Goal: Information Seeking & Learning: Find specific fact

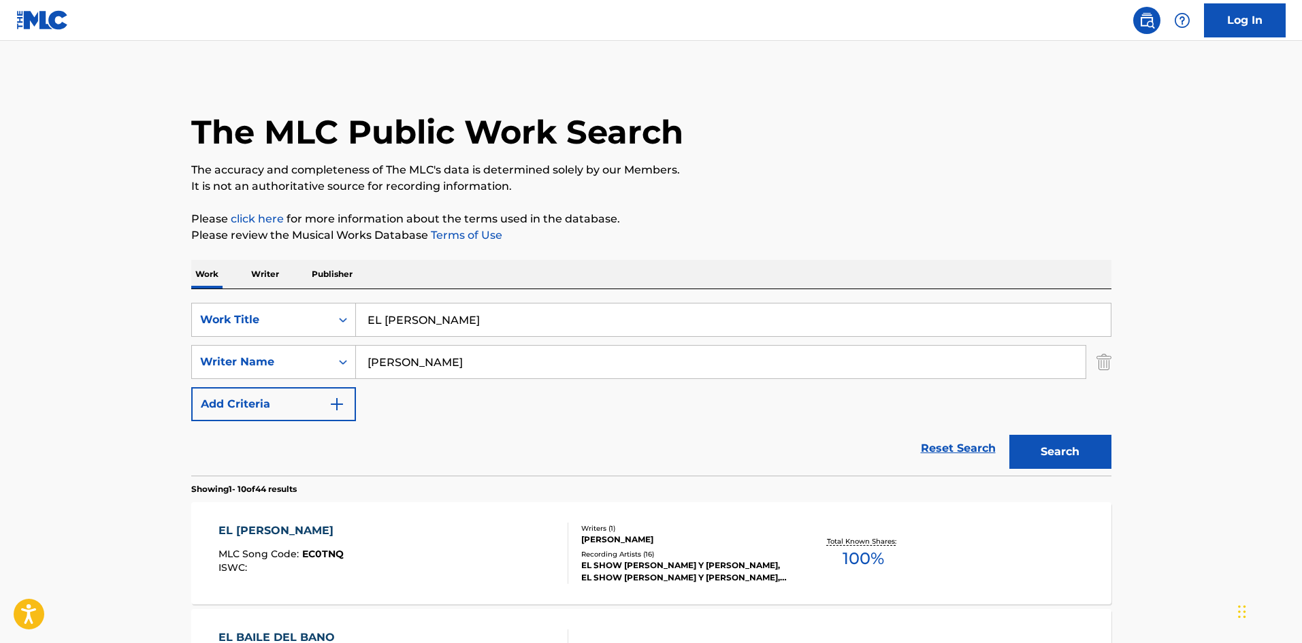
drag, startPoint x: 532, startPoint y: 313, endPoint x: 59, endPoint y: 355, distance: 474.7
paste input "A LA ESCUELA"
type input "A LA ESCUELA"
click at [1009, 435] on button "Search" at bounding box center [1060, 452] width 102 height 34
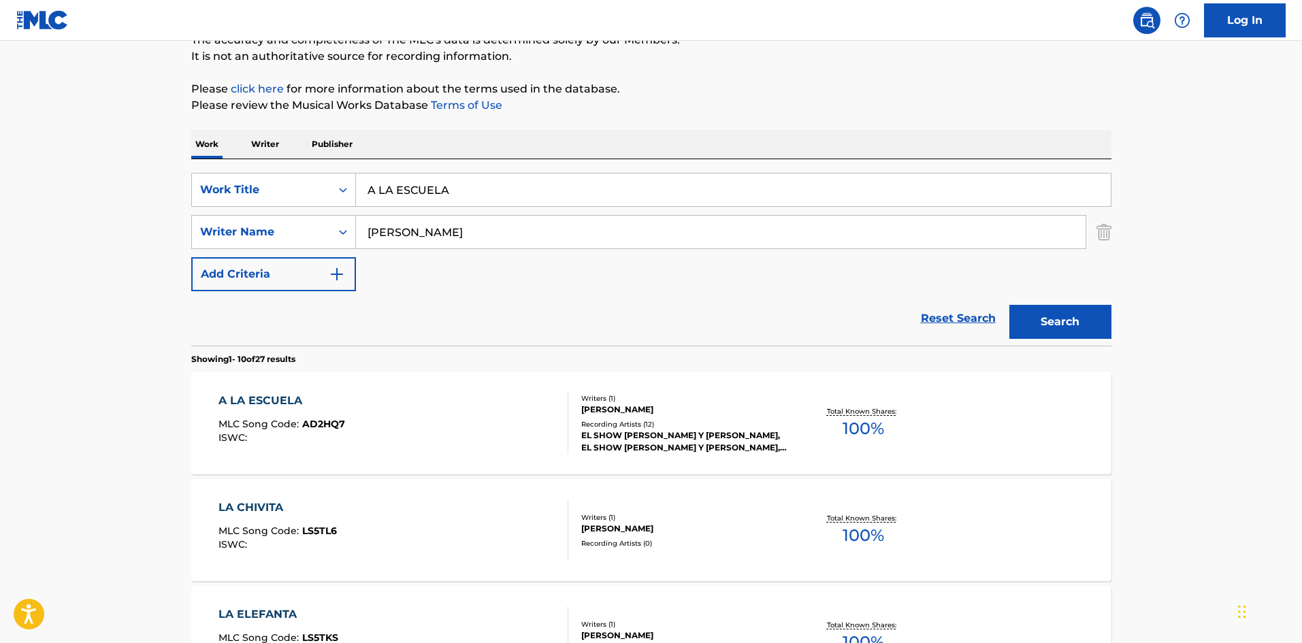
scroll to position [272, 0]
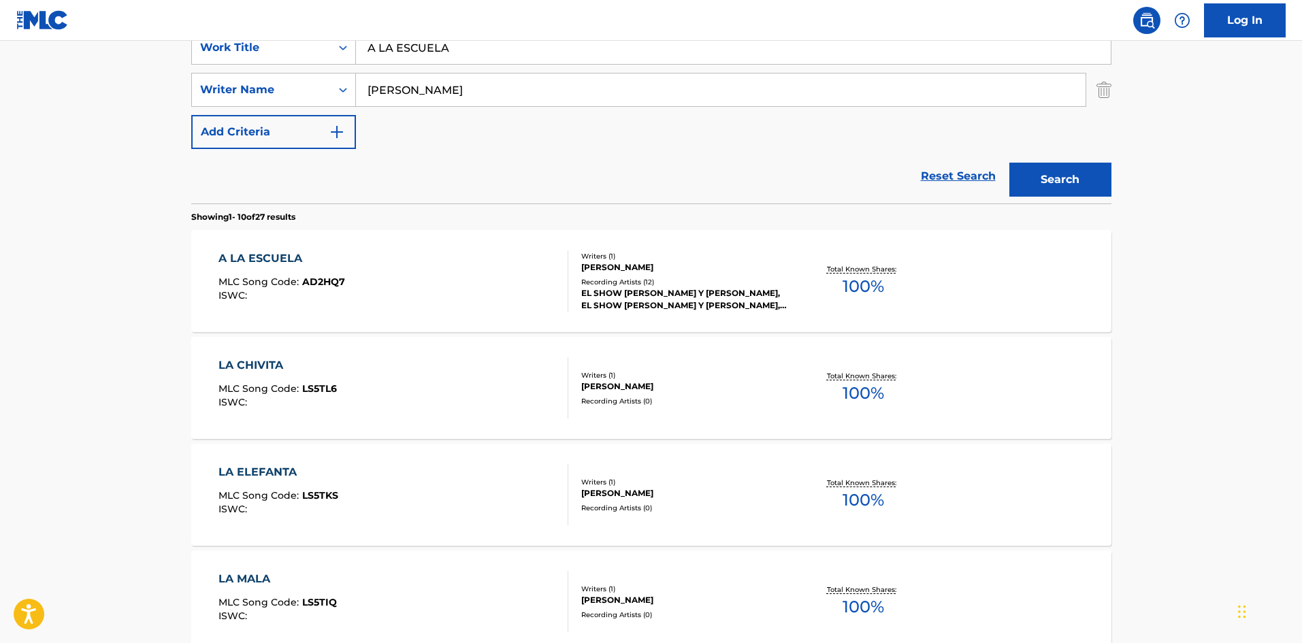
click at [655, 298] on div "EL SHOW [PERSON_NAME] Y [PERSON_NAME], EL SHOW [PERSON_NAME] Y [PERSON_NAME], E…" at bounding box center [683, 299] width 205 height 24
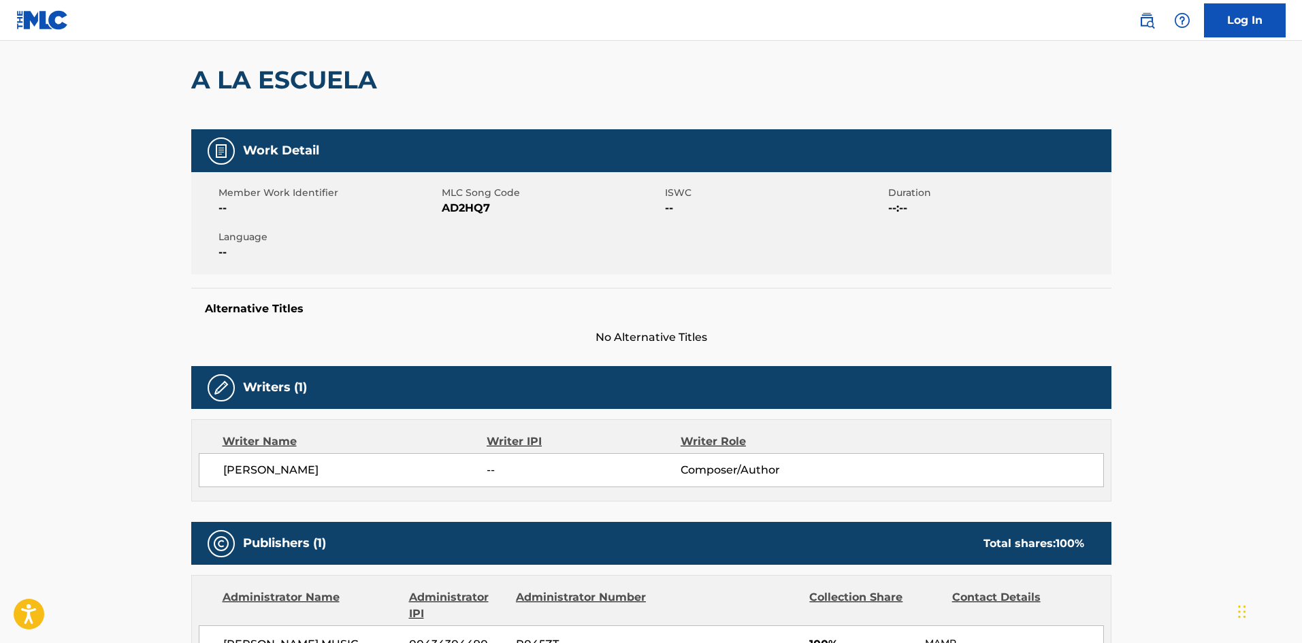
scroll to position [136, 0]
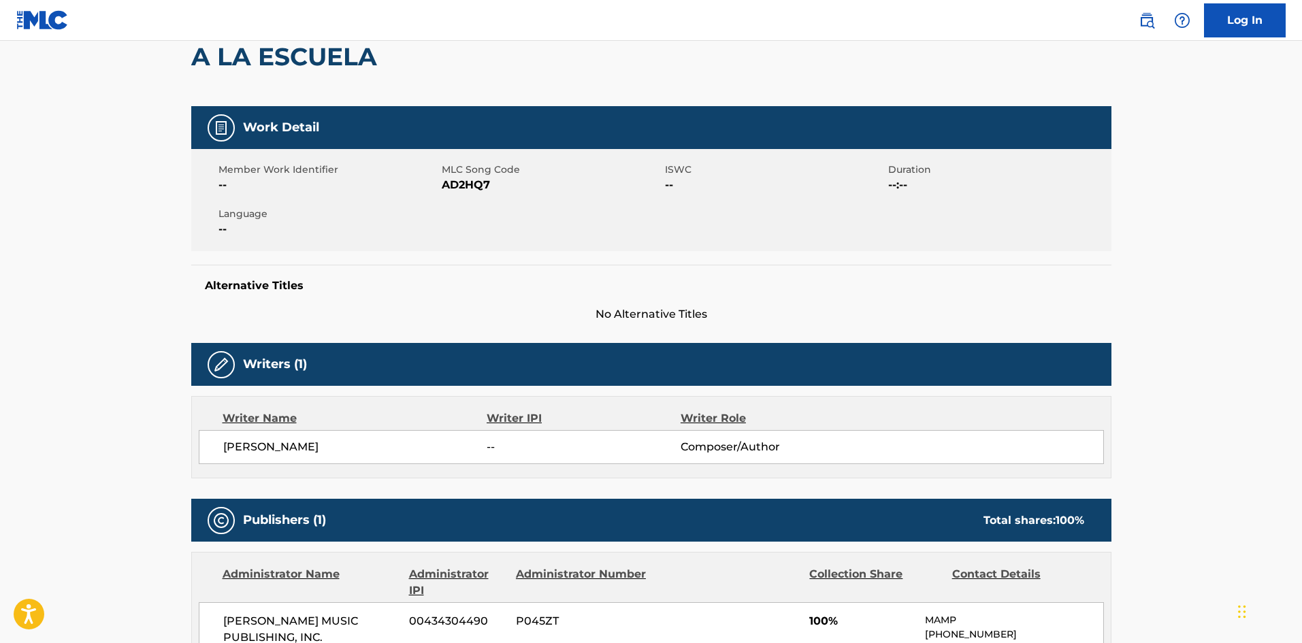
click at [484, 189] on span "AD2HQ7" at bounding box center [552, 185] width 220 height 16
copy span "AD2HQ7"
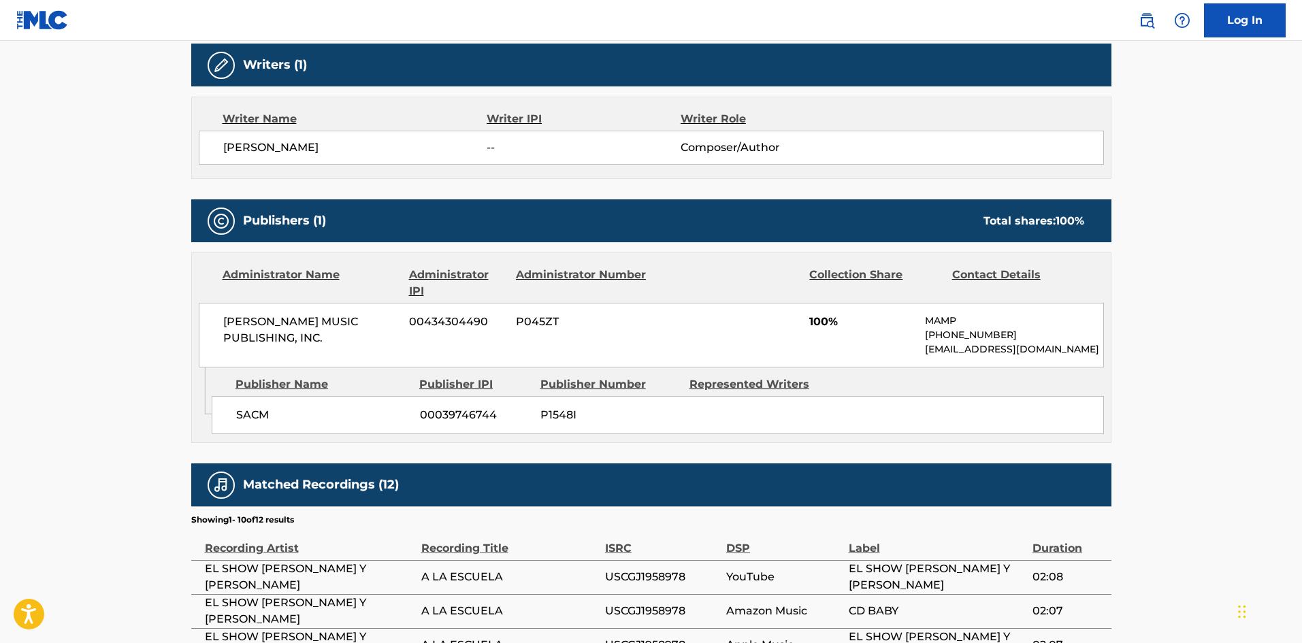
scroll to position [435, 0]
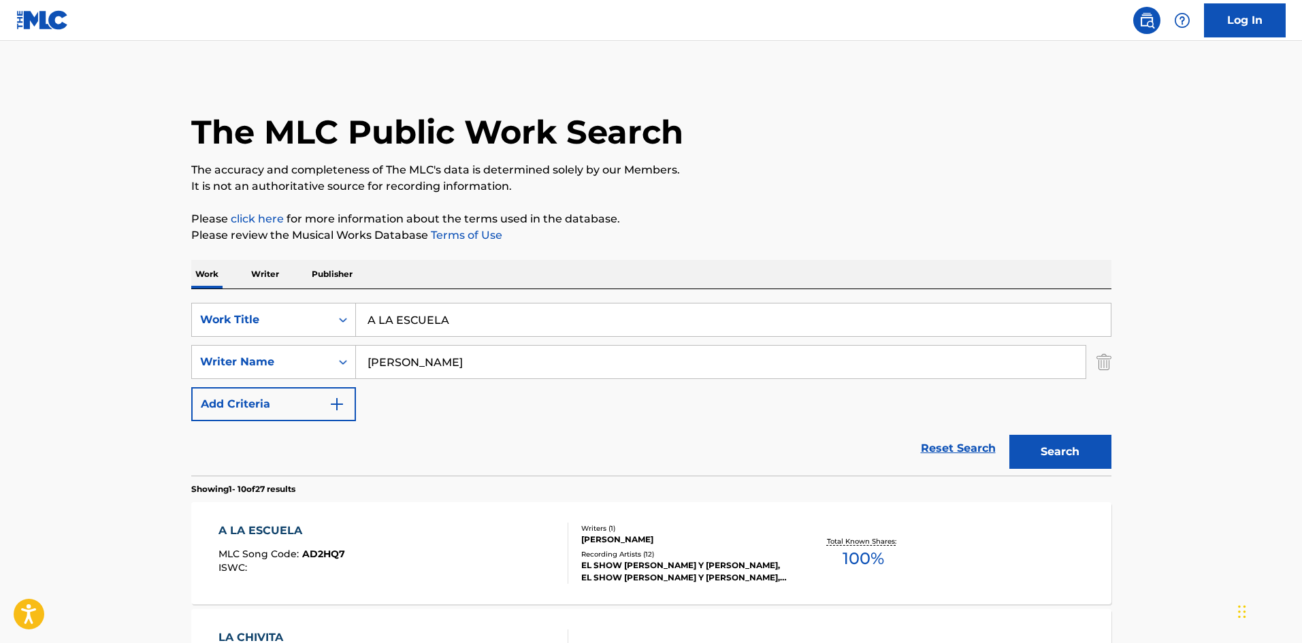
drag, startPoint x: 0, startPoint y: 319, endPoint x: 3, endPoint y: 274, distance: 45.7
type input "EL BOTECITO"
click at [1009, 435] on button "Search" at bounding box center [1060, 452] width 102 height 34
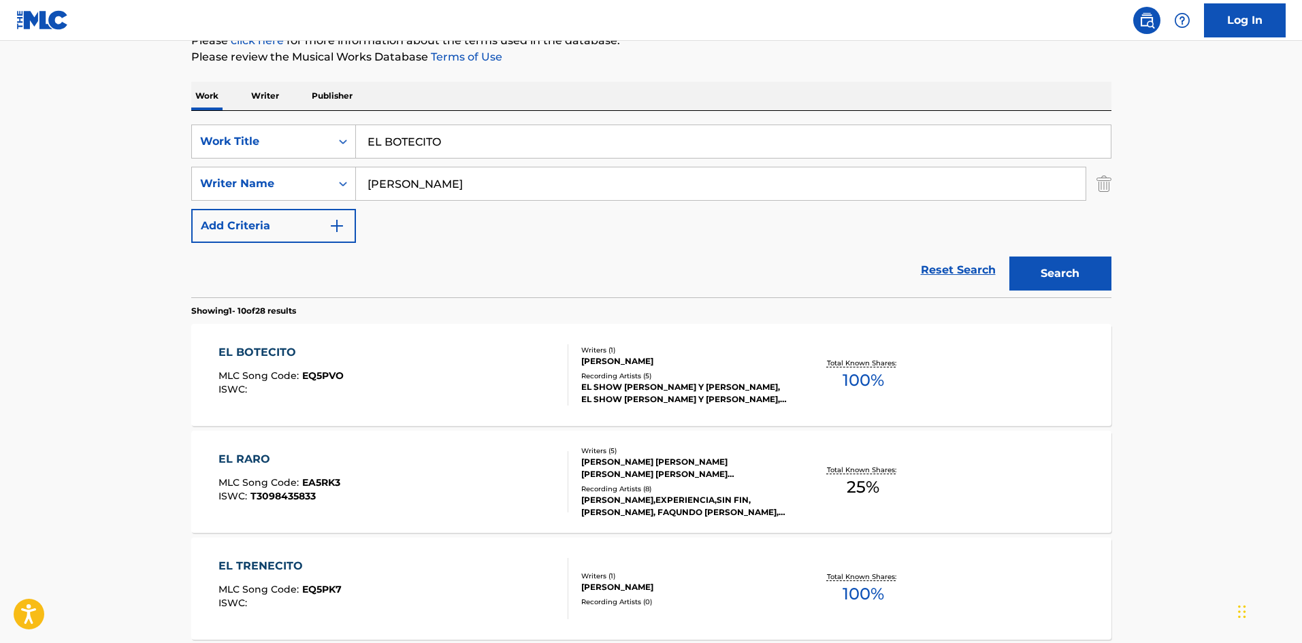
scroll to position [272, 0]
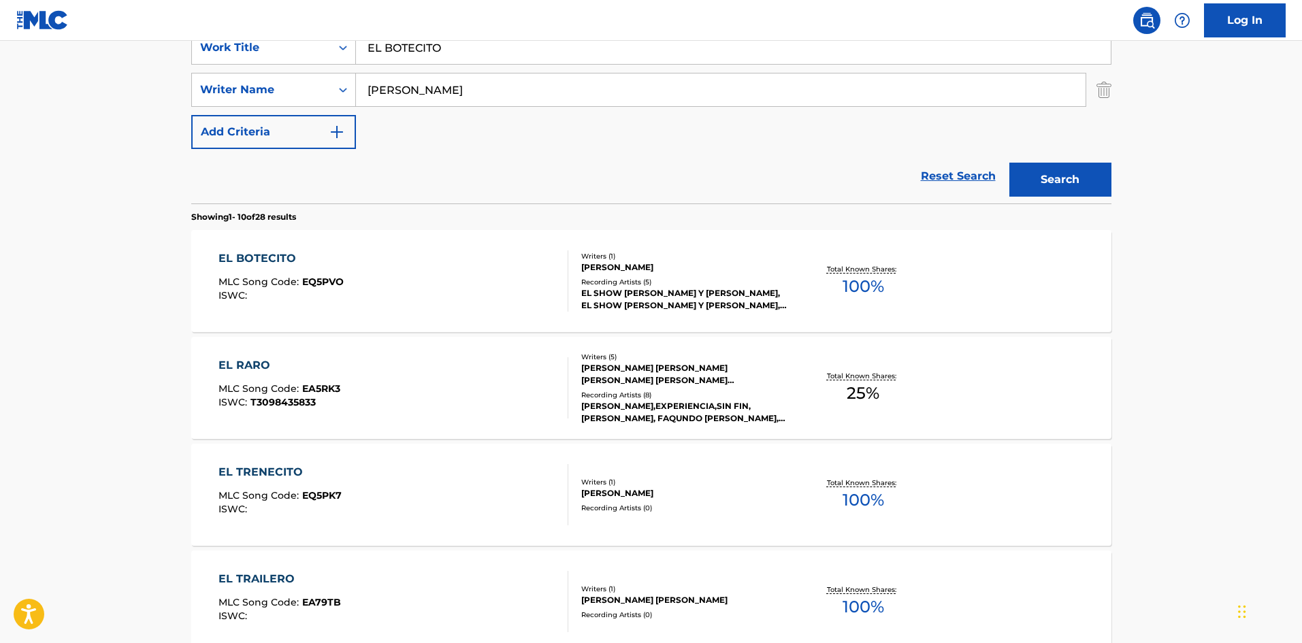
click at [624, 279] on div "Recording Artists ( 5 )" at bounding box center [683, 282] width 205 height 10
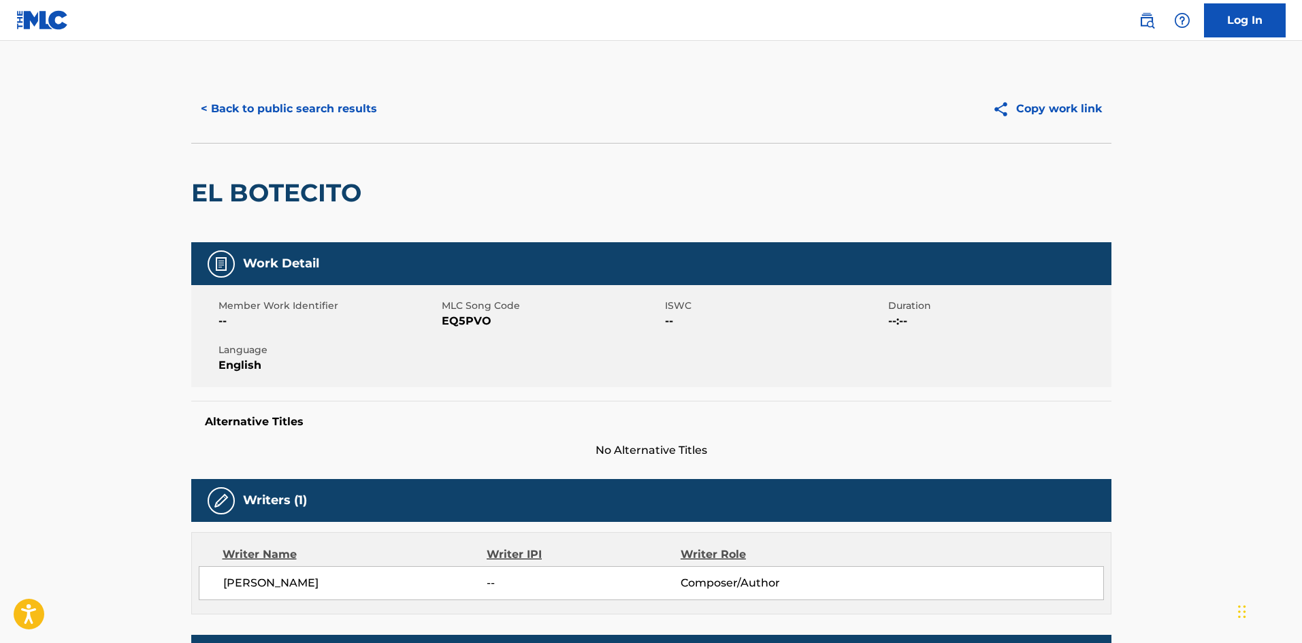
click at [479, 313] on span "EQ5PVO" at bounding box center [552, 321] width 220 height 16
click at [481, 312] on span "MLC Song Code" at bounding box center [552, 306] width 220 height 14
click at [477, 319] on span "EQ5PVO" at bounding box center [552, 321] width 220 height 16
copy span "EQ5PVO"
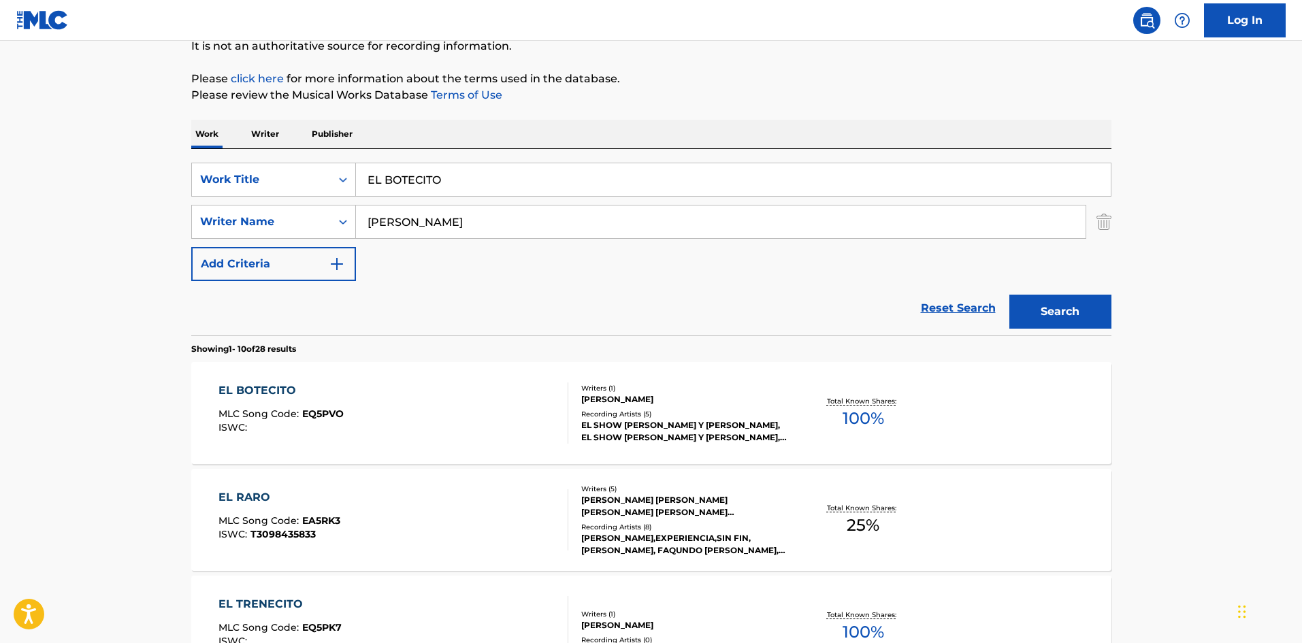
scroll to position [136, 0]
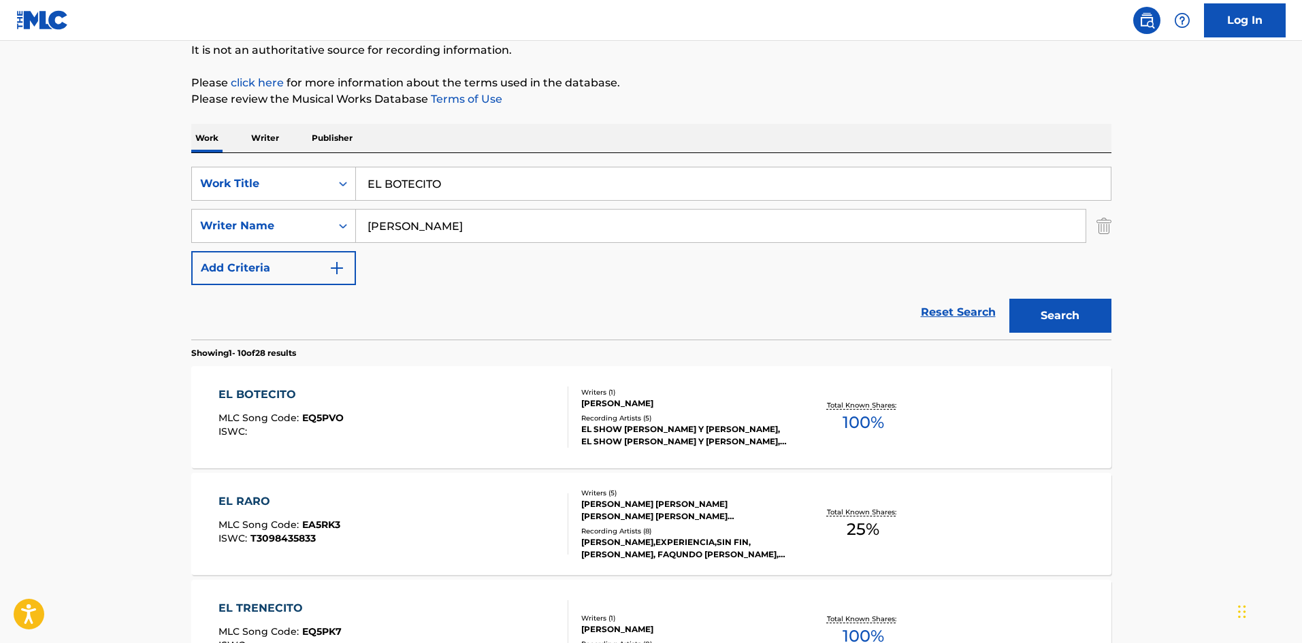
drag, startPoint x: 509, startPoint y: 172, endPoint x: 49, endPoint y: 237, distance: 464.5
paste input "AILE DE PEP"
type input "EL [PERSON_NAME]"
click at [1009, 299] on button "Search" at bounding box center [1060, 316] width 102 height 34
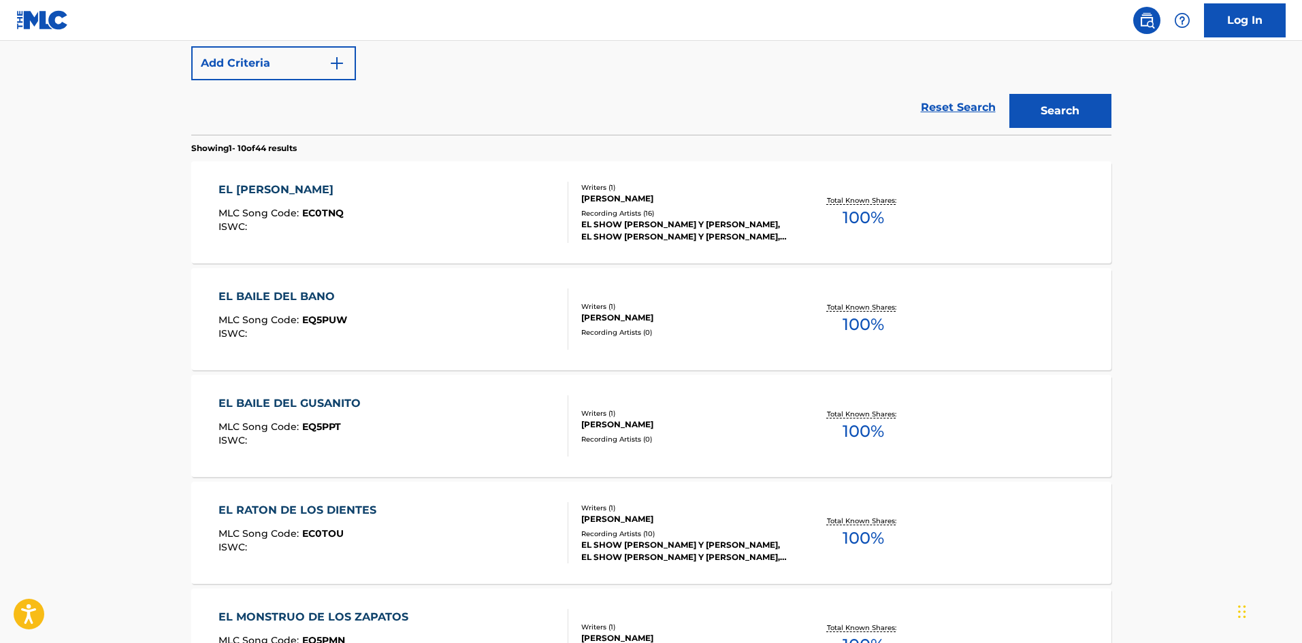
scroll to position [340, 0]
click at [619, 217] on div "Recording Artists ( 16 )" at bounding box center [683, 214] width 205 height 10
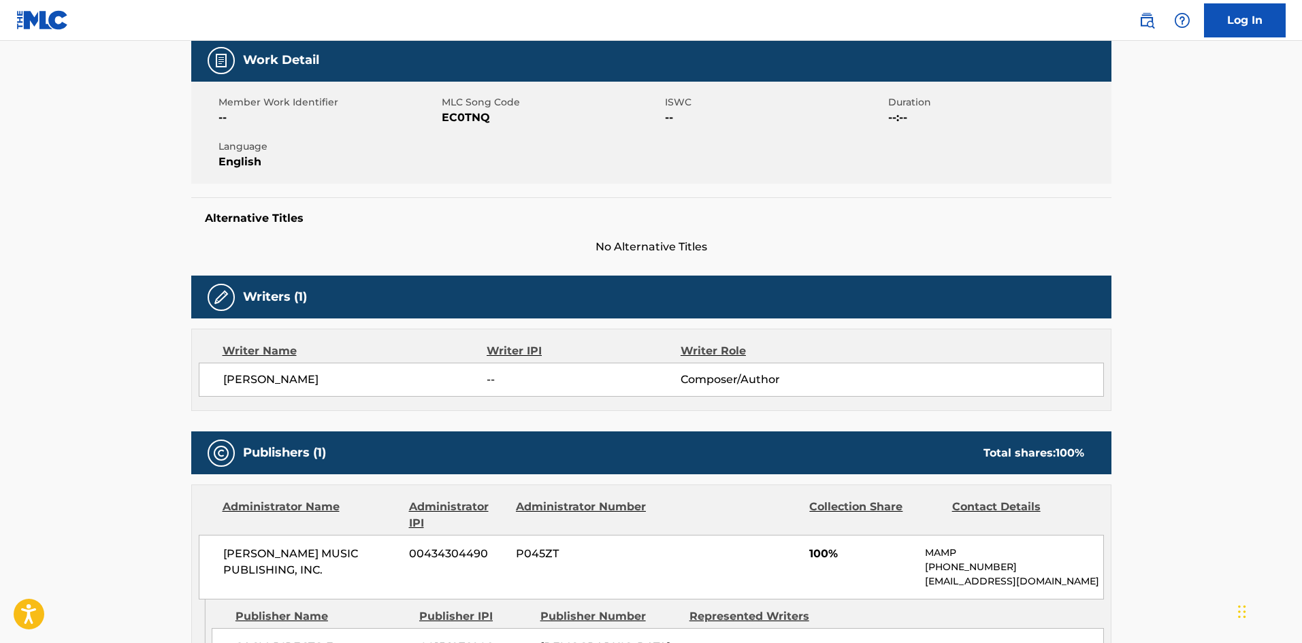
scroll to position [204, 0]
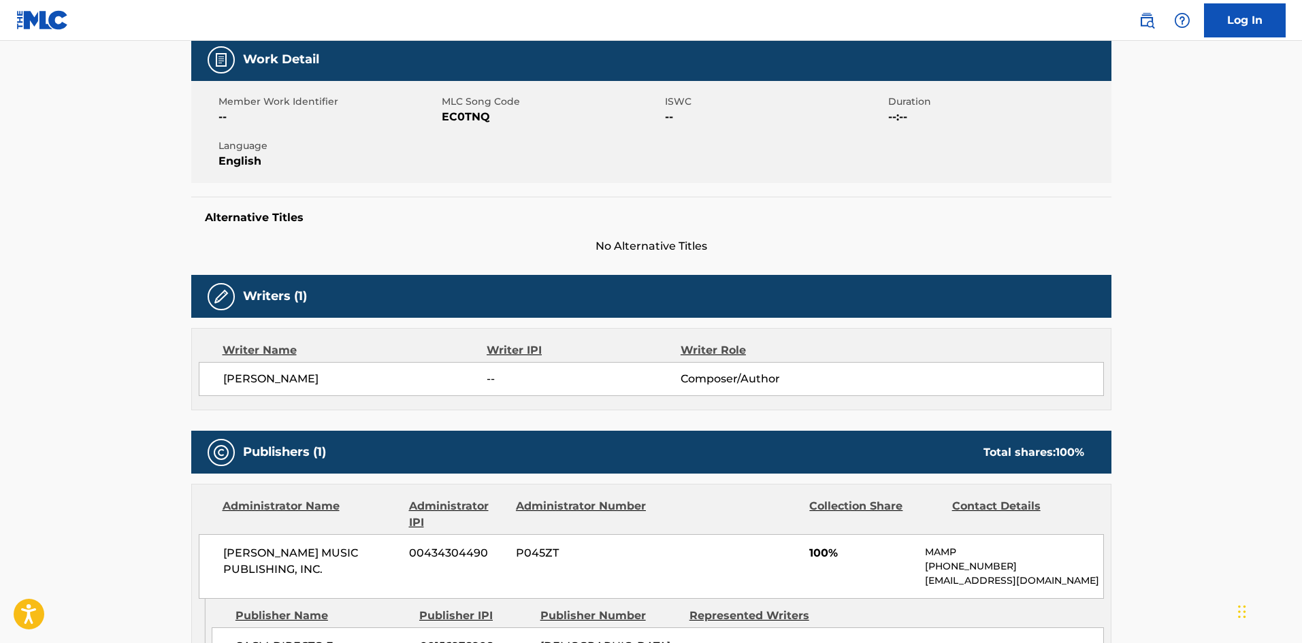
click at [450, 108] on span "MLC Song Code" at bounding box center [552, 102] width 220 height 14
click at [450, 121] on span "EC0TNQ" at bounding box center [552, 117] width 220 height 16
copy span "EC0TNQ"
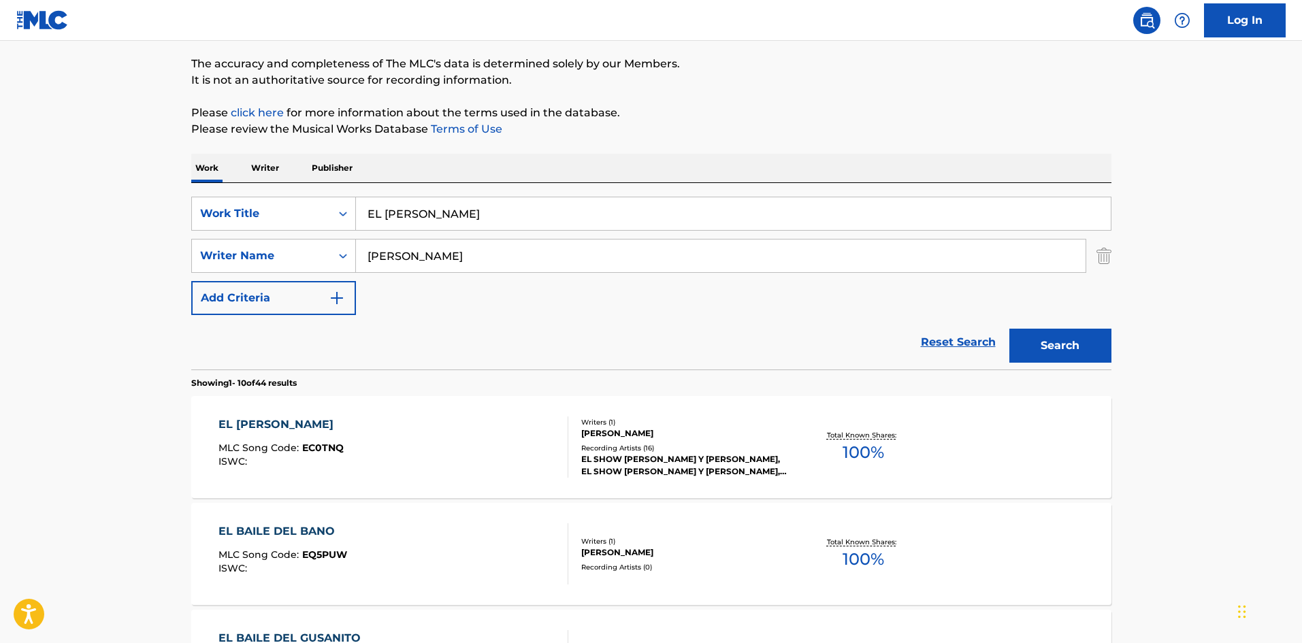
scroll to position [10, 0]
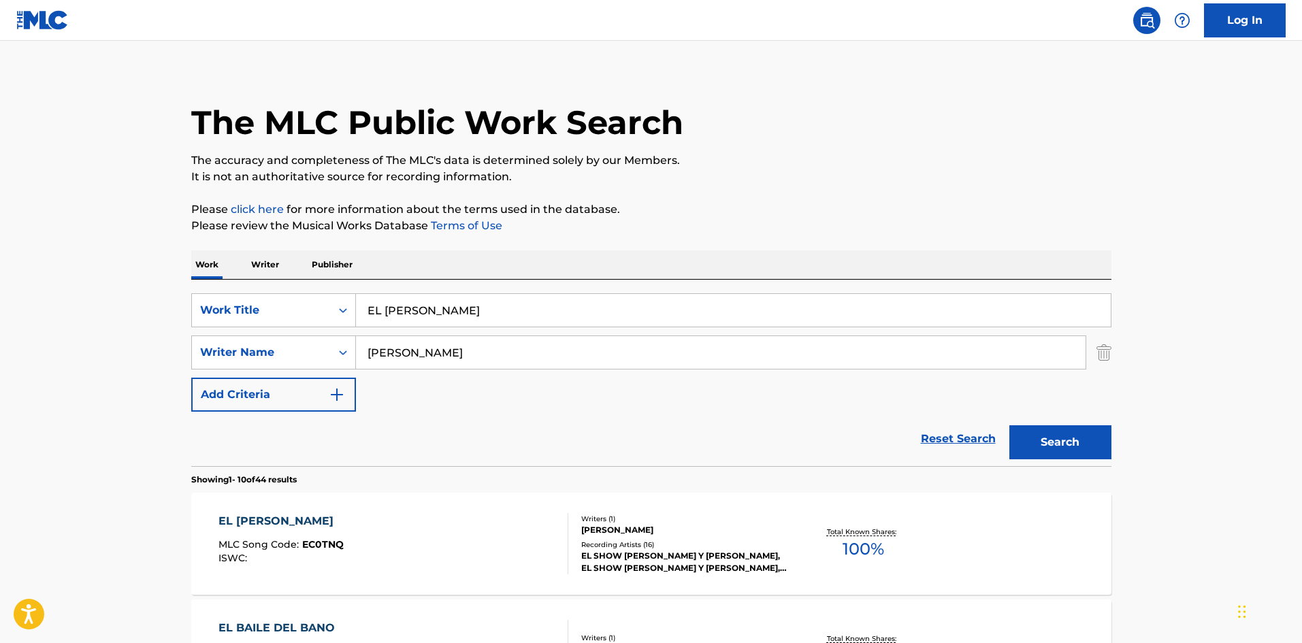
drag, startPoint x: 663, startPoint y: 314, endPoint x: 0, endPoint y: 372, distance: 665.9
paste input "CONEJO MALA PATA"
type input "EL CONEJO MALA PATA"
click at [1009, 425] on button "Search" at bounding box center [1060, 442] width 102 height 34
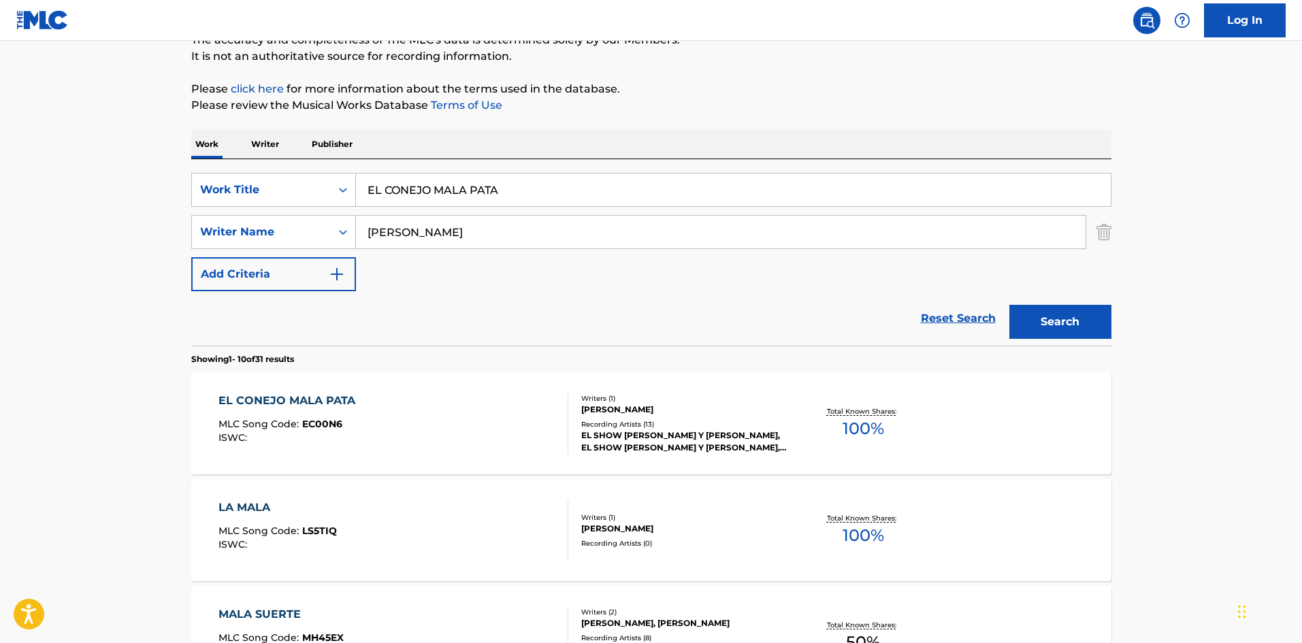
scroll to position [204, 0]
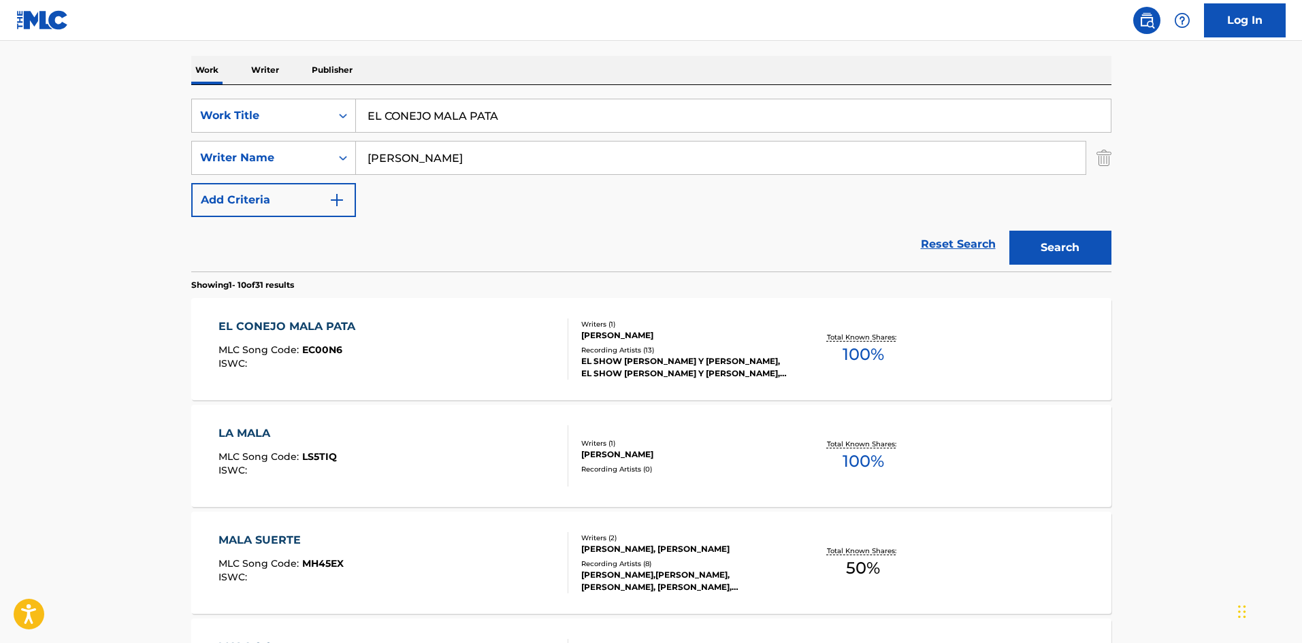
click at [668, 342] on div "Writers ( 1 ) [PERSON_NAME] Recording Artists ( 13 ) EL SHOW [PERSON_NAME] Y [P…" at bounding box center [677, 349] width 218 height 61
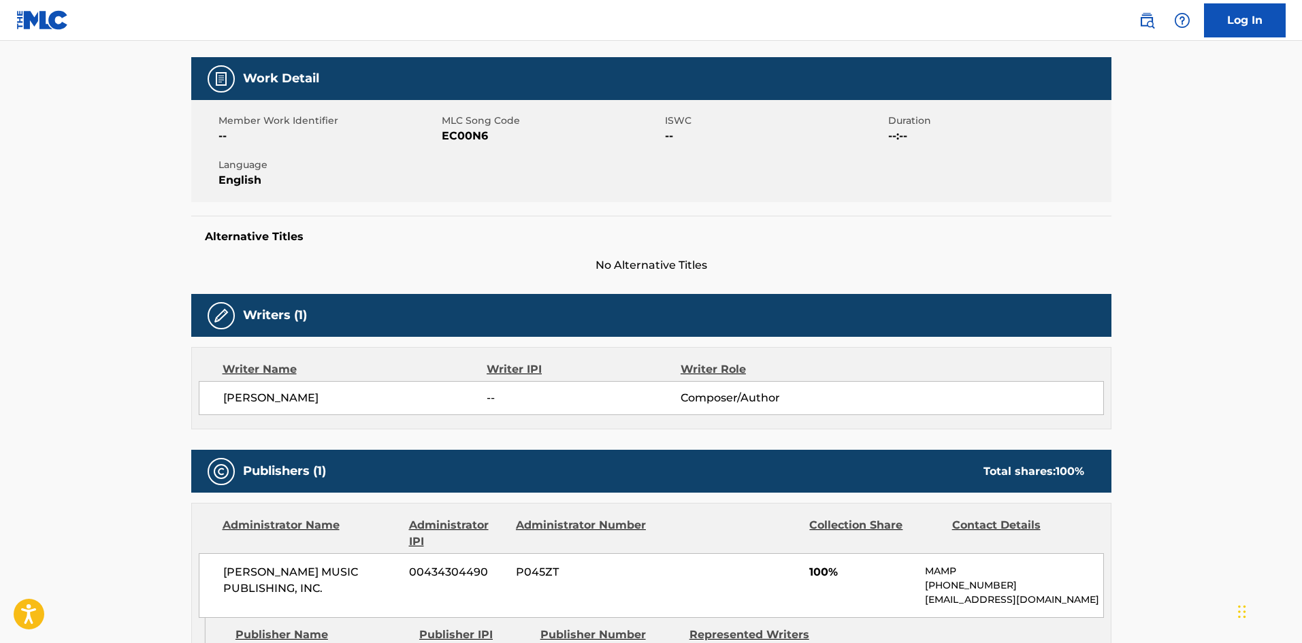
scroll to position [136, 0]
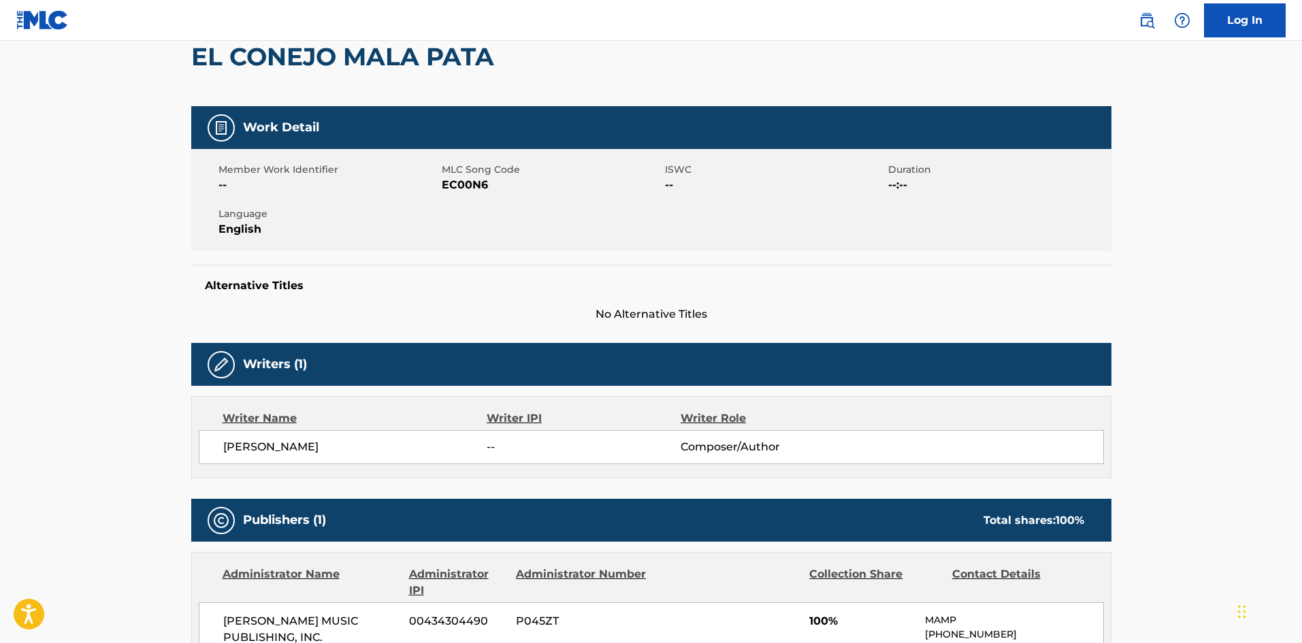
click at [465, 184] on span "EC00N6" at bounding box center [552, 185] width 220 height 16
copy span "EC00N6"
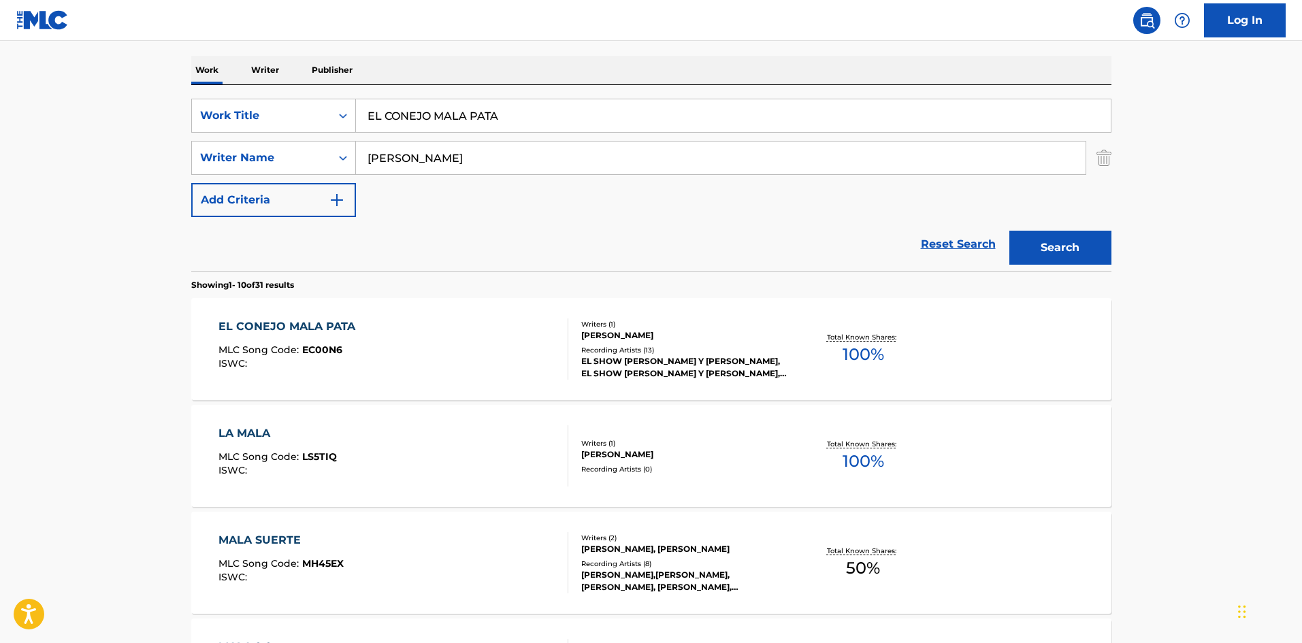
drag, startPoint x: 233, startPoint y: 105, endPoint x: 0, endPoint y: 174, distance: 242.4
click at [19, 150] on main "The MLC Public Work Search The accuracy and completeness of The MLC's data is d…" at bounding box center [651, 638] width 1302 height 1602
paste input "GRAN SHOW"
type input "EL GRAN SHOW"
click at [1009, 231] on button "Search" at bounding box center [1060, 248] width 102 height 34
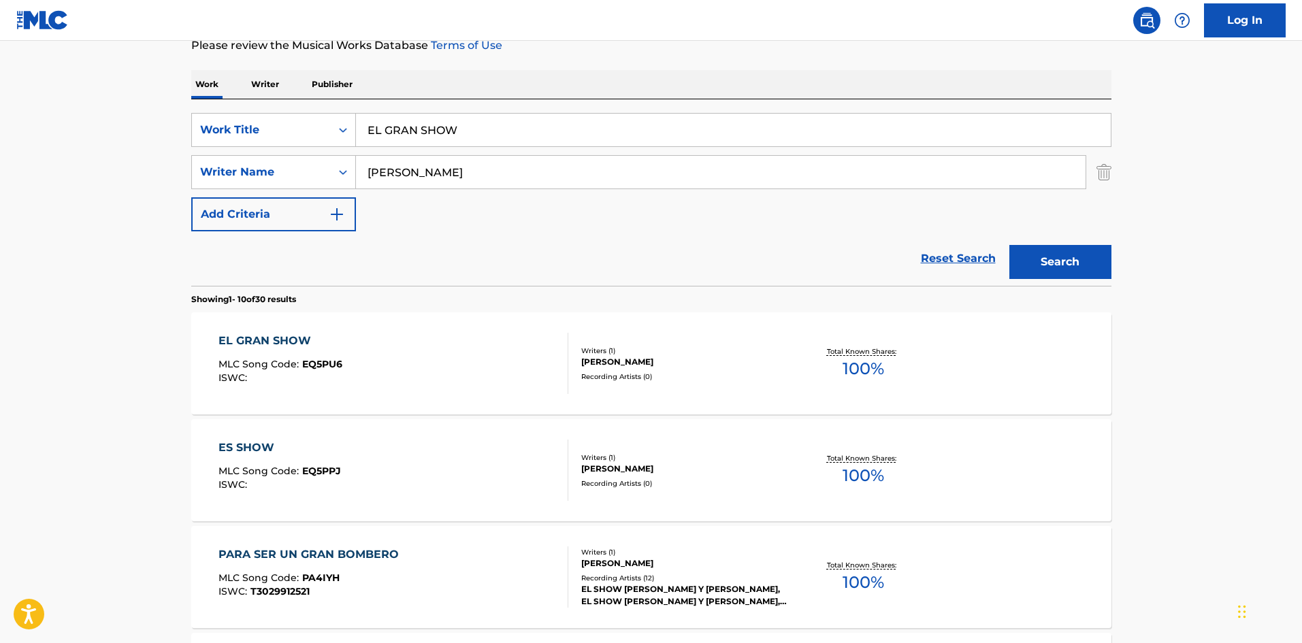
scroll to position [340, 0]
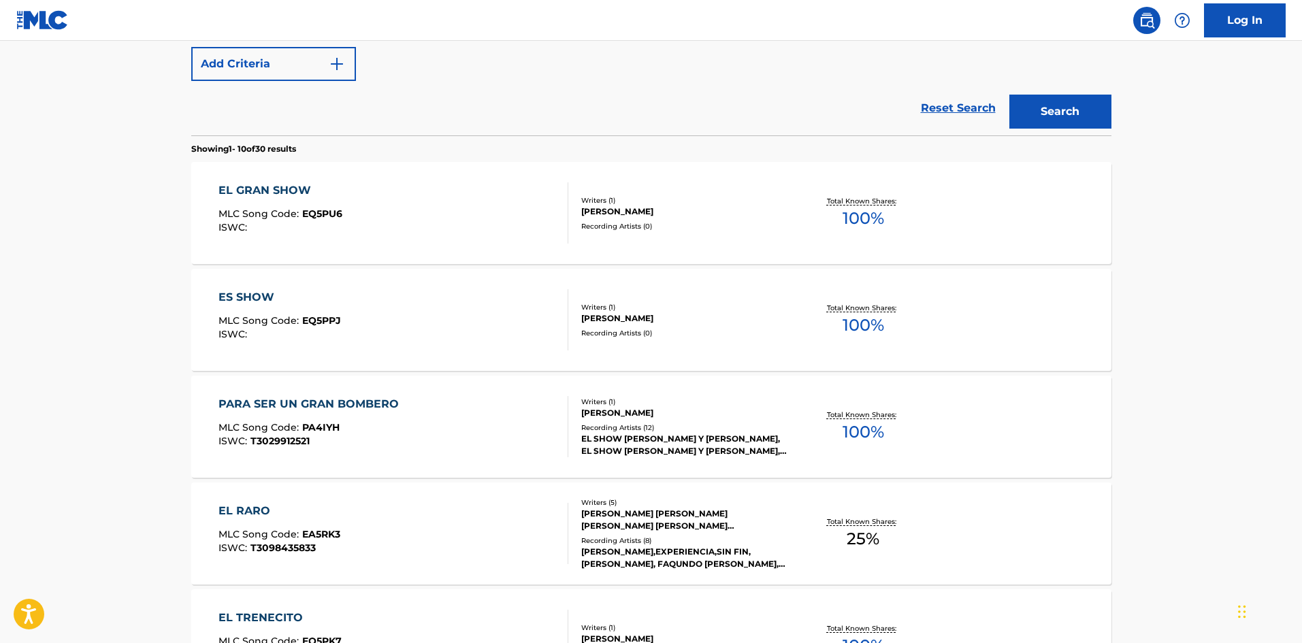
click at [610, 204] on div "Writers ( 1 )" at bounding box center [683, 200] width 205 height 10
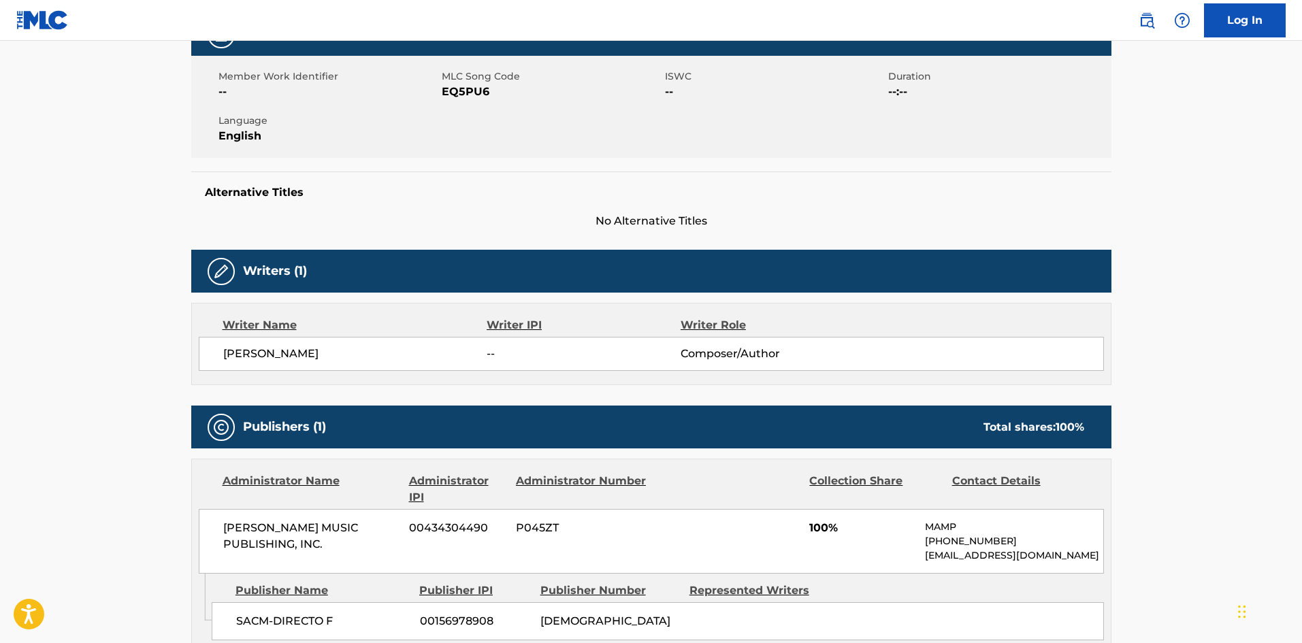
scroll to position [170, 0]
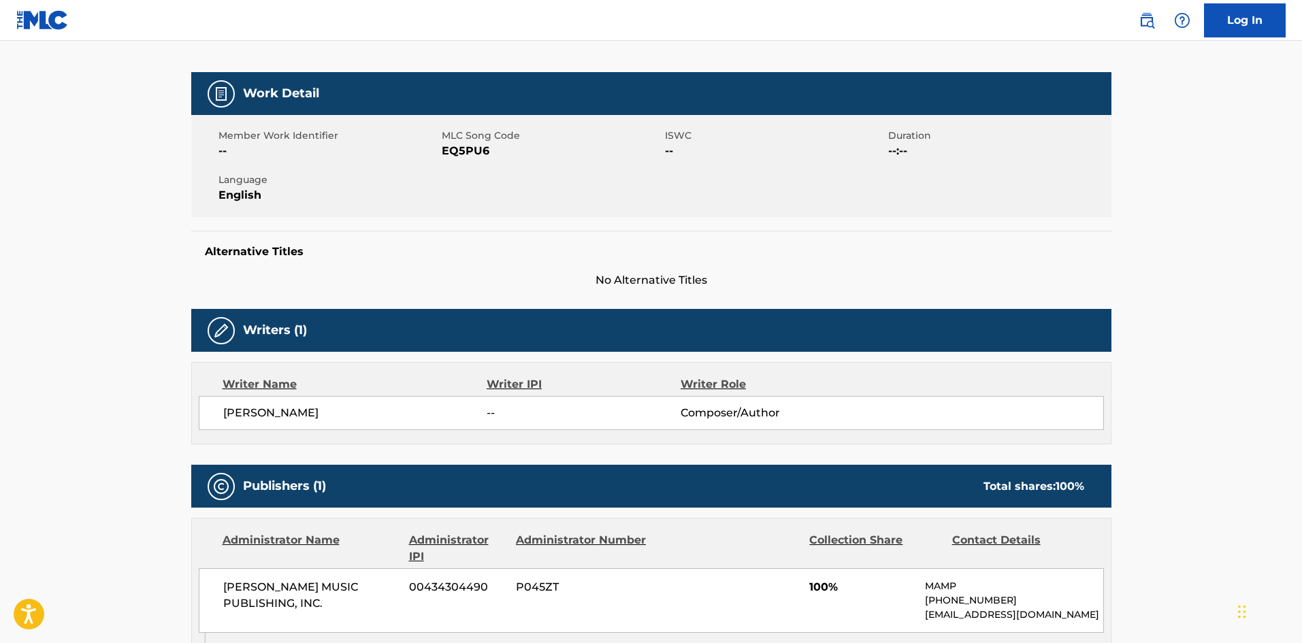
click at [472, 146] on span "EQ5PU6" at bounding box center [552, 151] width 220 height 16
copy span "EQ5PU6"
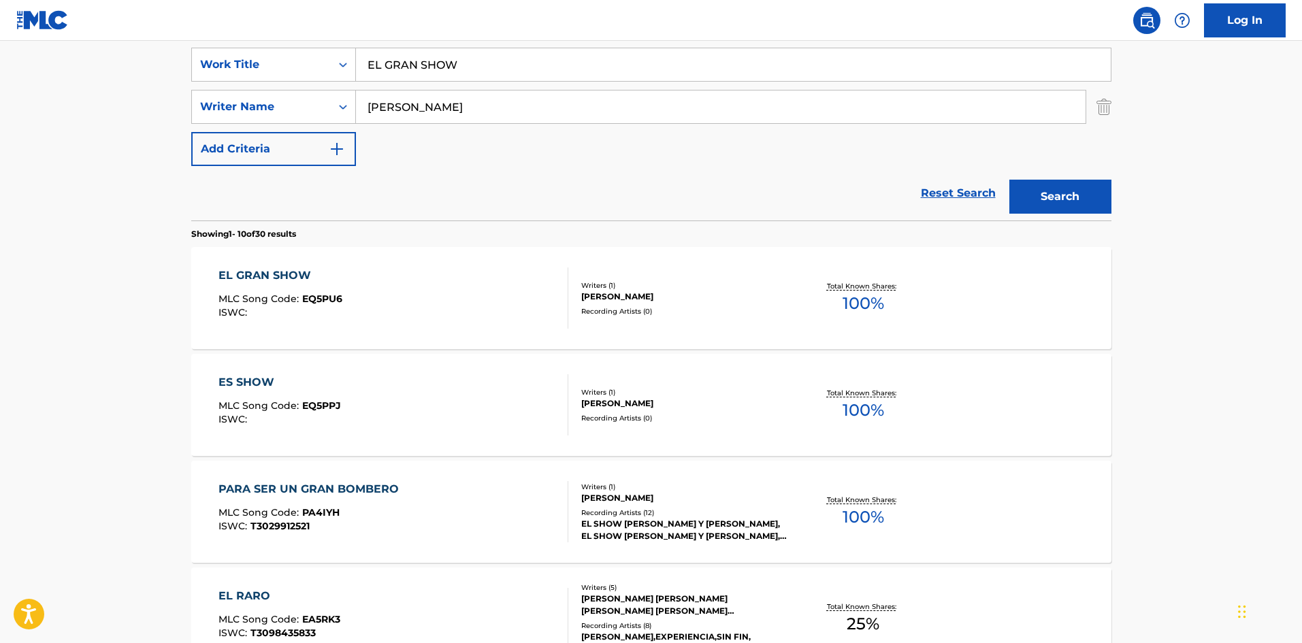
scroll to position [78, 0]
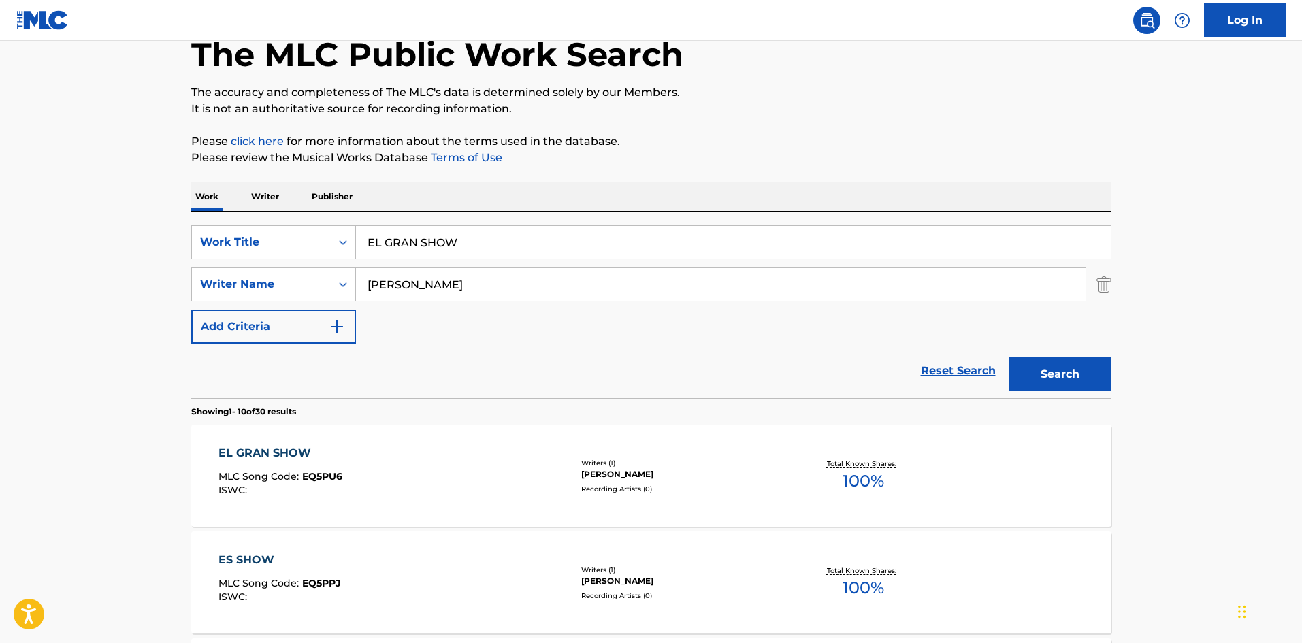
drag, startPoint x: 555, startPoint y: 230, endPoint x: 95, endPoint y: 273, distance: 461.3
paste input "RATON DE LOS DIENTES"
type input "EL RATON DE LOS DIENTES"
click at [1009, 357] on button "Search" at bounding box center [1060, 374] width 102 height 34
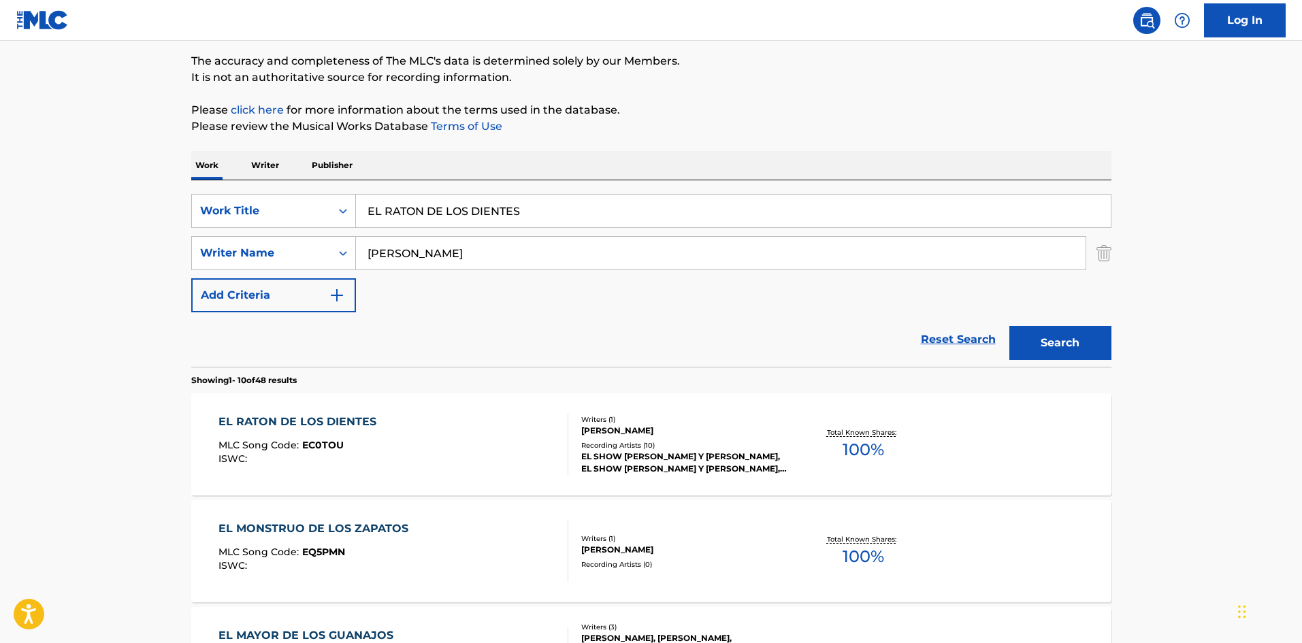
scroll to position [136, 0]
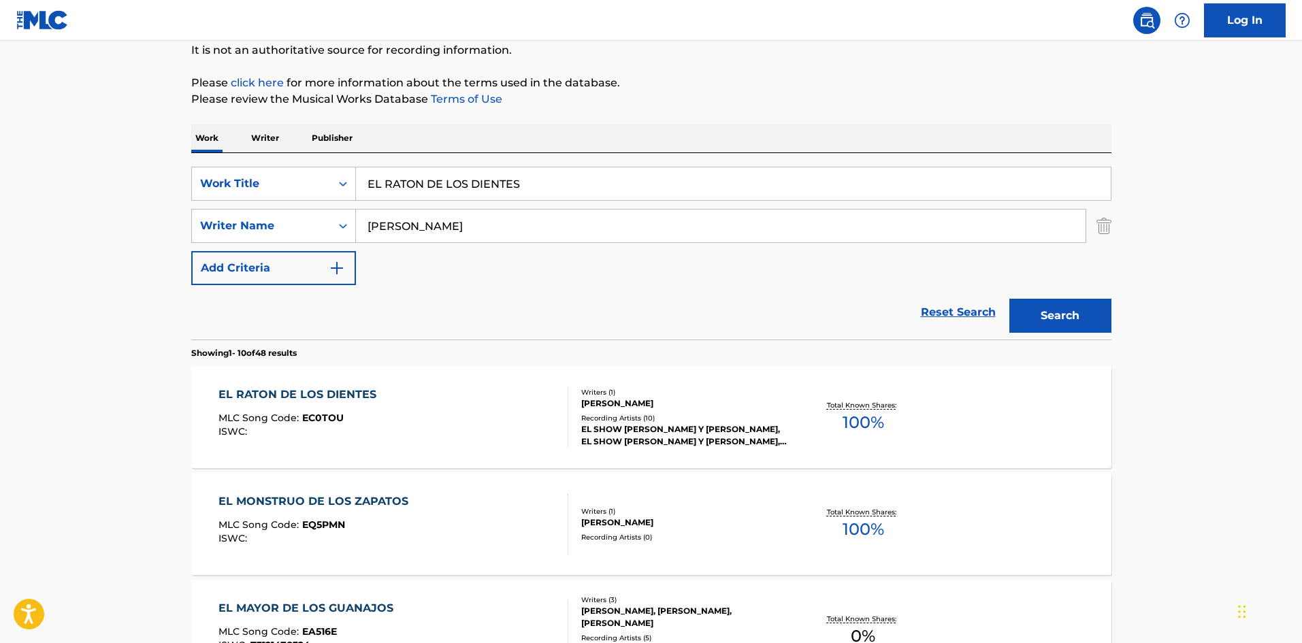
click at [668, 418] on div "Recording Artists ( 10 )" at bounding box center [683, 418] width 205 height 10
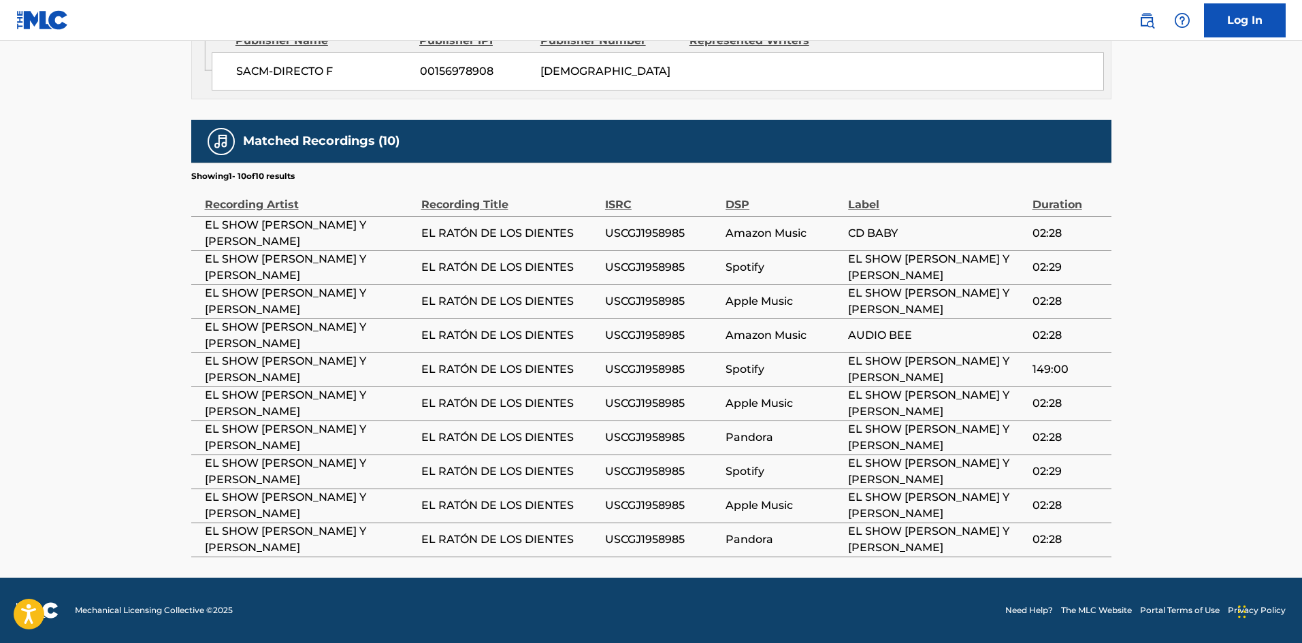
scroll to position [793, 0]
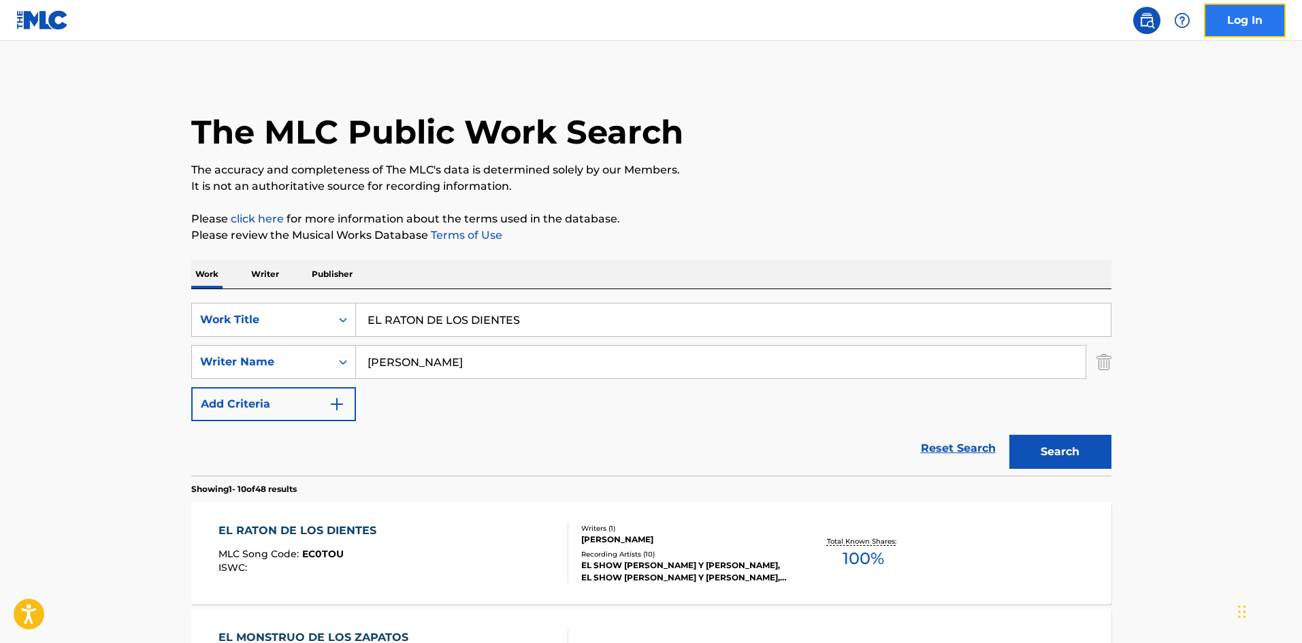
click at [1227, 25] on link "Log In" at bounding box center [1245, 20] width 82 height 34
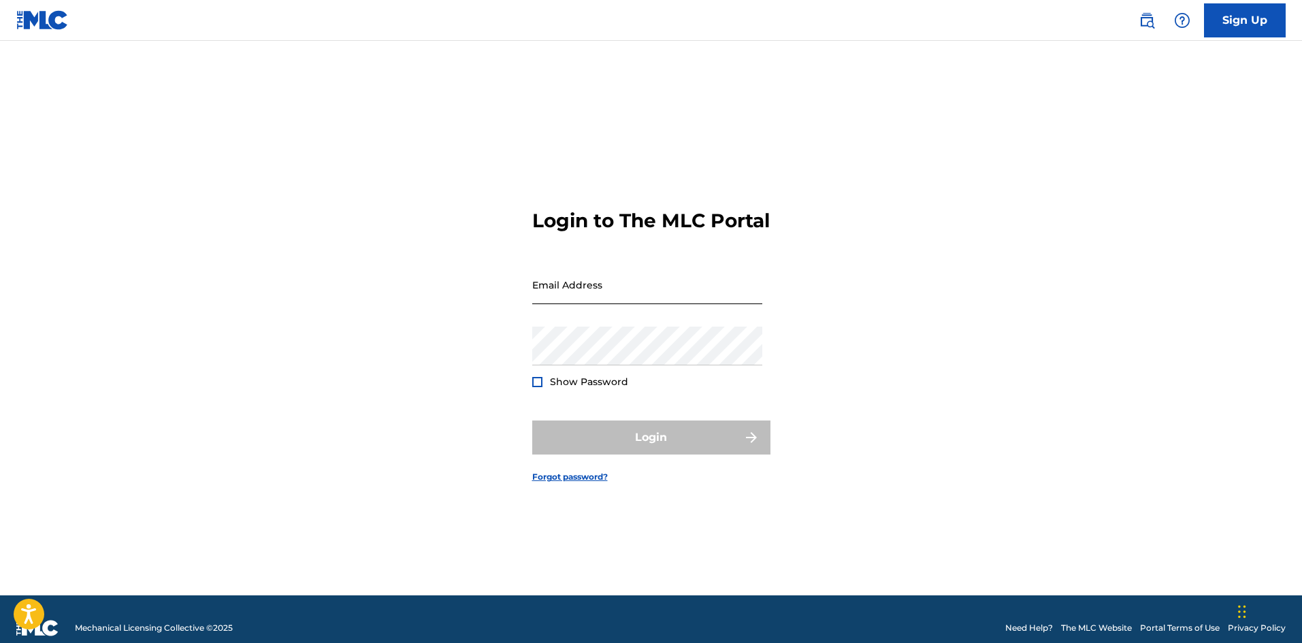
click at [624, 297] on input "Email Address" at bounding box center [647, 284] width 230 height 39
type input "[EMAIL_ADDRESS][DOMAIN_NAME]"
drag, startPoint x: 650, startPoint y: 306, endPoint x: 339, endPoint y: 278, distance: 312.9
click at [339, 278] on div "Login to The MLC Portal Email Address [EMAIL_ADDRESS][DOMAIN_NAME] Password Sho…" at bounding box center [651, 335] width 953 height 521
click at [619, 304] on input "Email Address" at bounding box center [647, 284] width 230 height 39
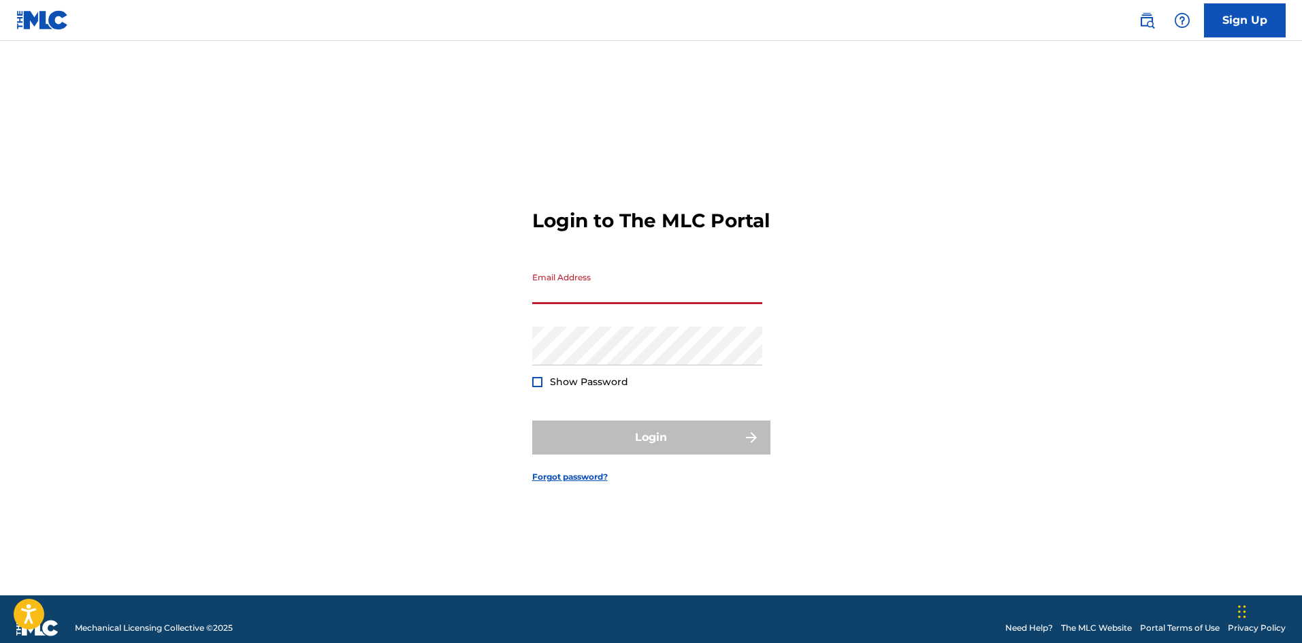
type input "[EMAIL_ADDRESS][DOMAIN_NAME]"
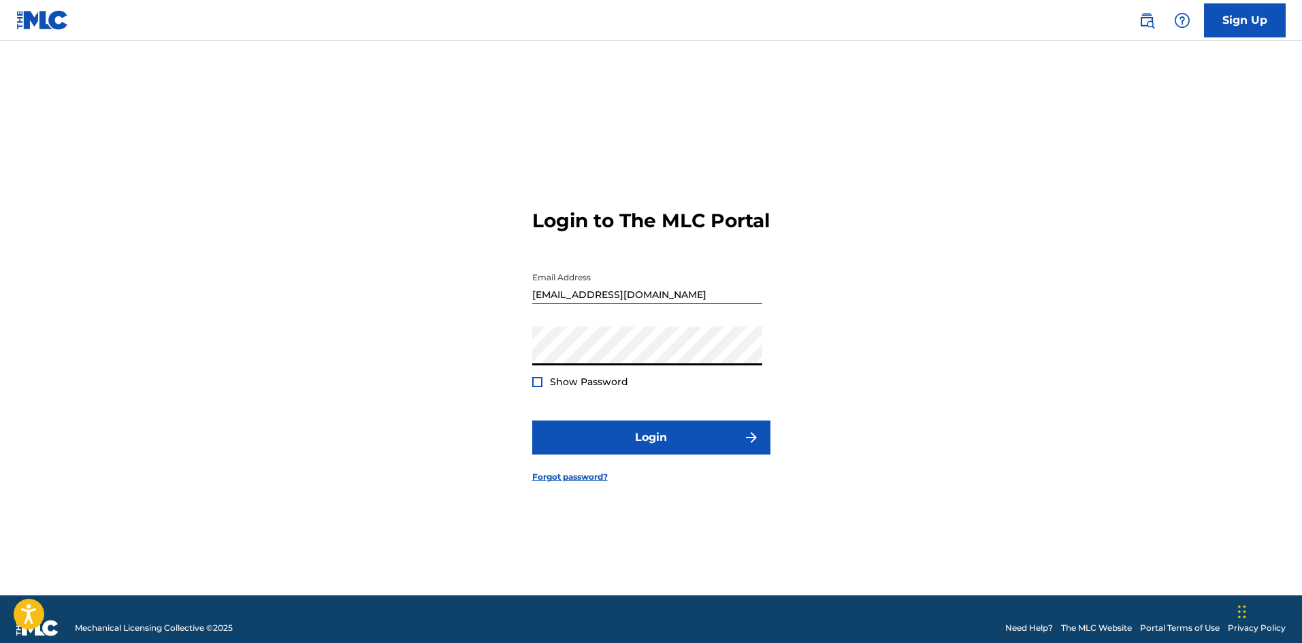
click at [540, 387] on div at bounding box center [537, 382] width 10 height 10
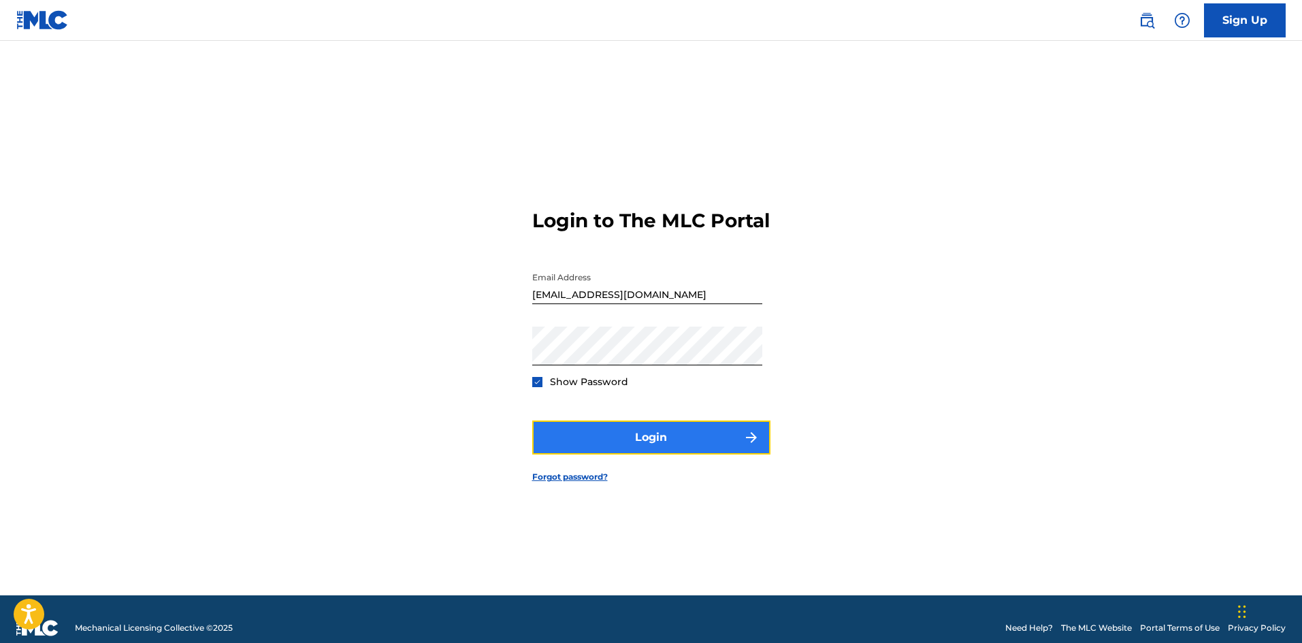
click at [591, 446] on button "Login" at bounding box center [651, 438] width 238 height 34
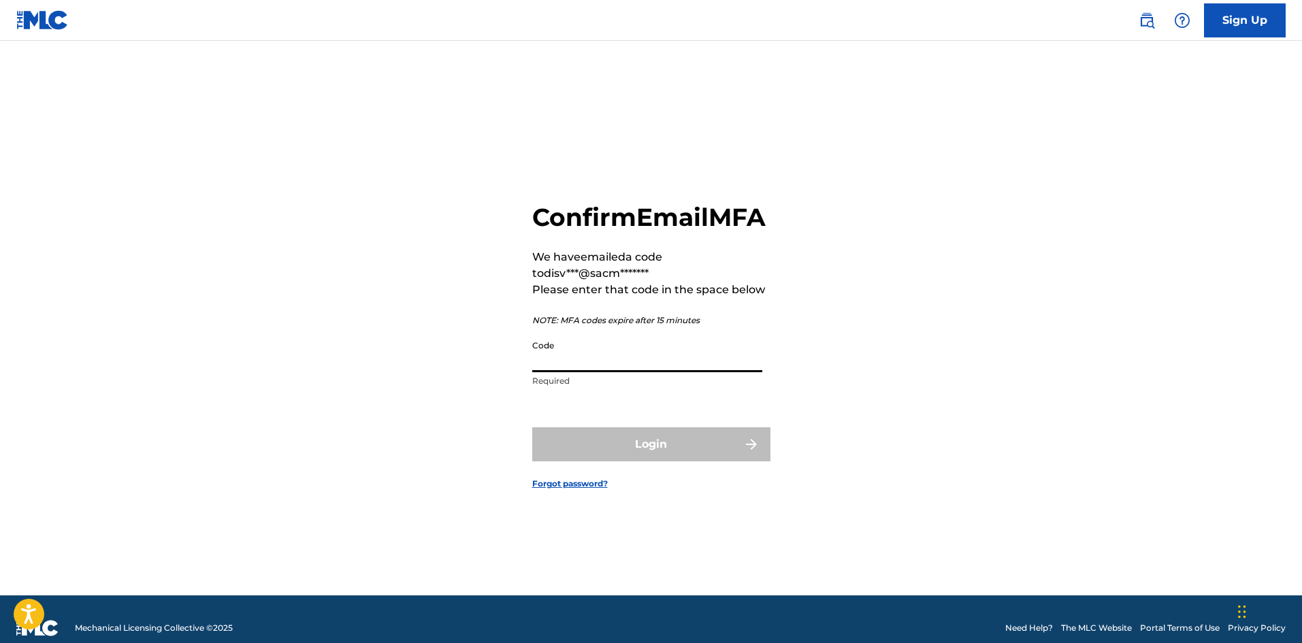
click at [563, 372] on input "Code" at bounding box center [647, 352] width 230 height 39
paste input "027943"
type input "027943"
click at [584, 460] on button "Login" at bounding box center [651, 444] width 238 height 34
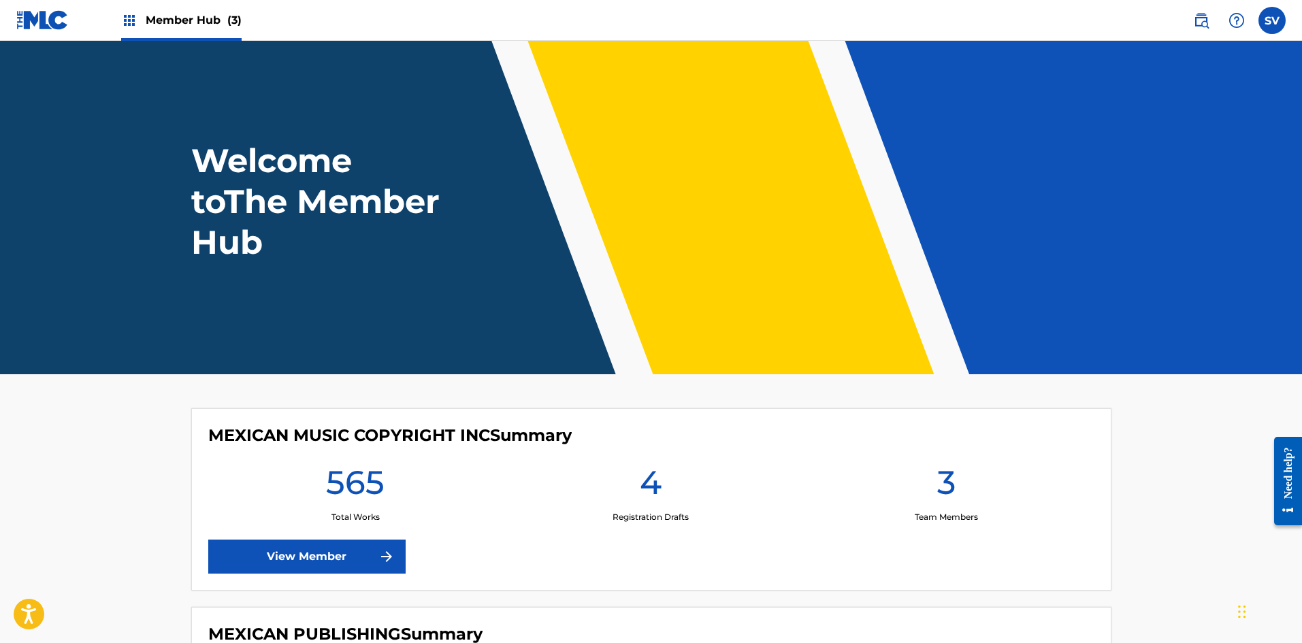
click at [131, 20] on img at bounding box center [129, 20] width 16 height 16
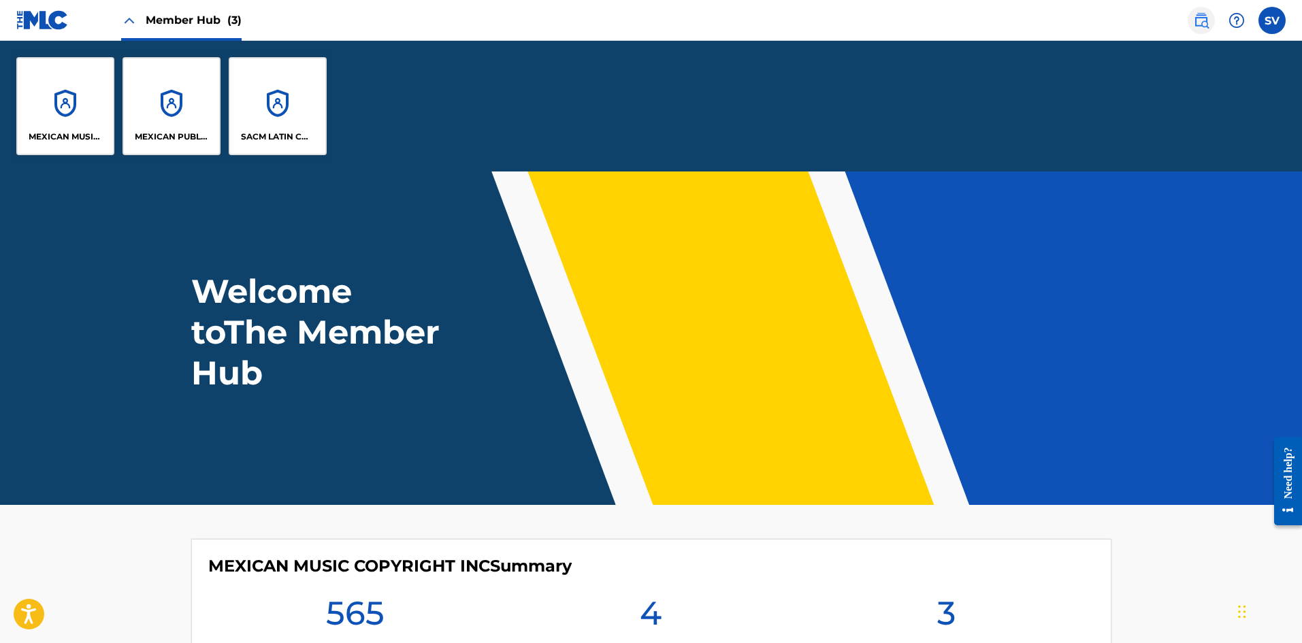
click at [1210, 20] on link at bounding box center [1200, 20] width 27 height 27
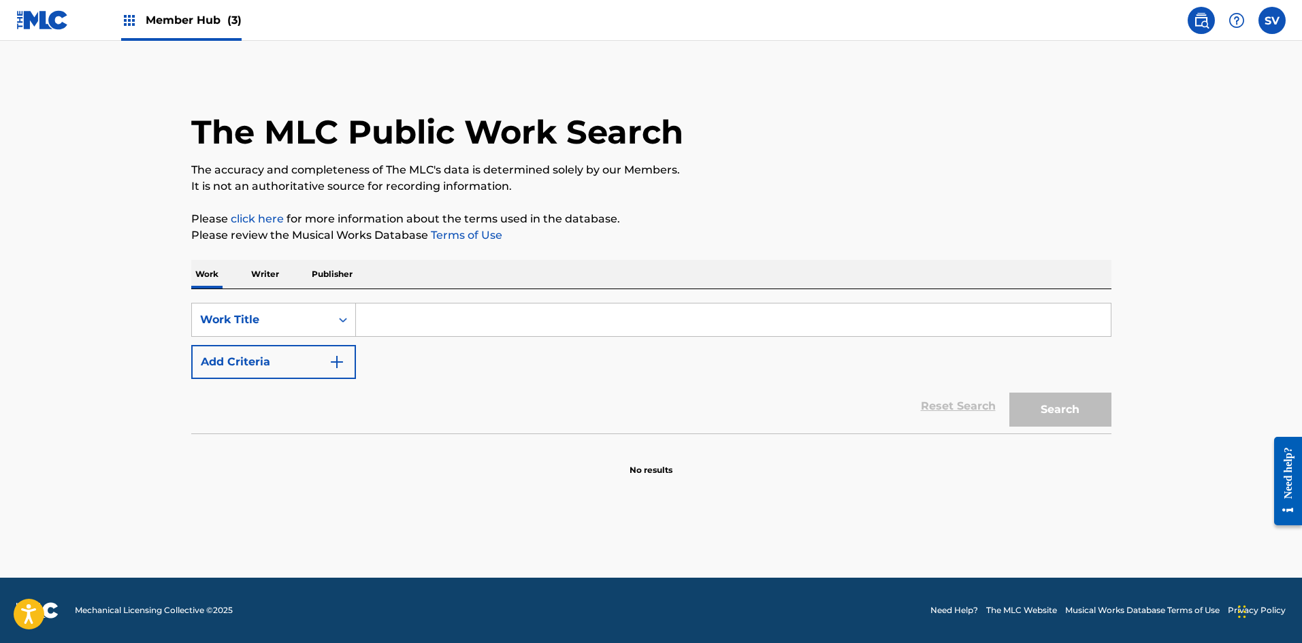
click at [430, 317] on input "Search Form" at bounding box center [733, 319] width 755 height 33
click at [421, 300] on div "SearchWithCriteria4ebdd096-2eeb-47d3-86e9-fae02dbcb59f Work Title Add Criteria …" at bounding box center [651, 361] width 920 height 144
drag, startPoint x: 410, startPoint y: 323, endPoint x: 419, endPoint y: 329, distance: 10.4
click at [414, 325] on input "Search Form" at bounding box center [733, 319] width 755 height 33
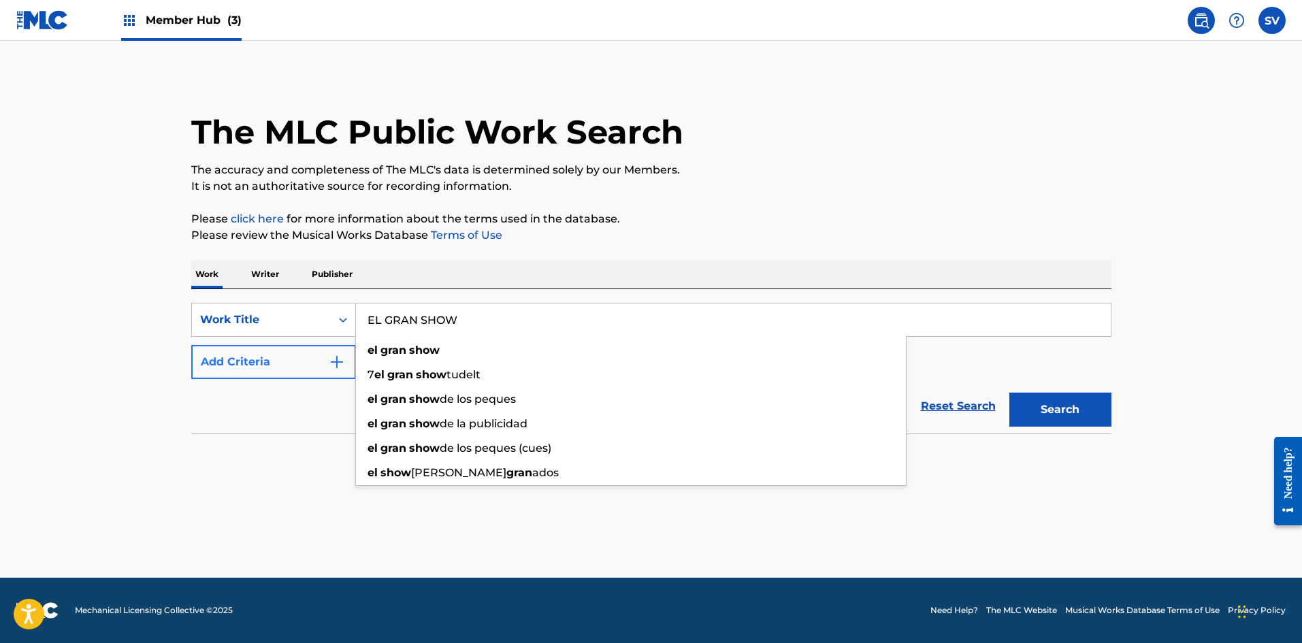
type input "EL GRAN SHOW"
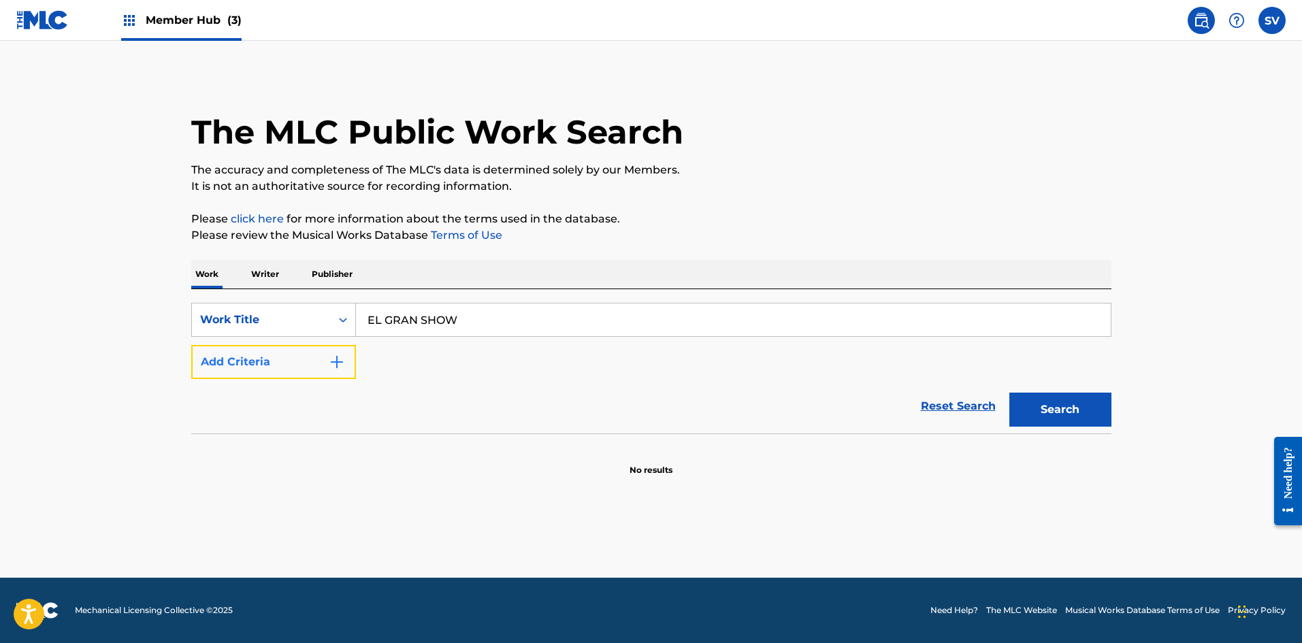
click at [214, 360] on button "Add Criteria" at bounding box center [273, 362] width 165 height 34
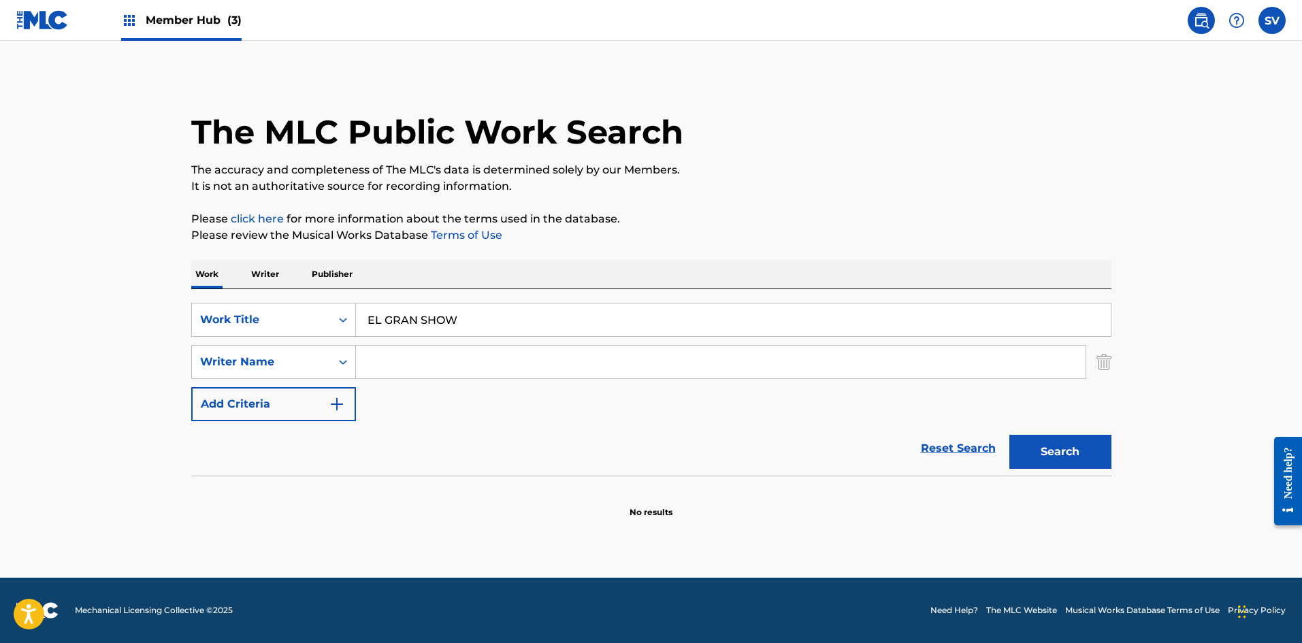
click at [406, 360] on input "Search Form" at bounding box center [720, 362] width 729 height 33
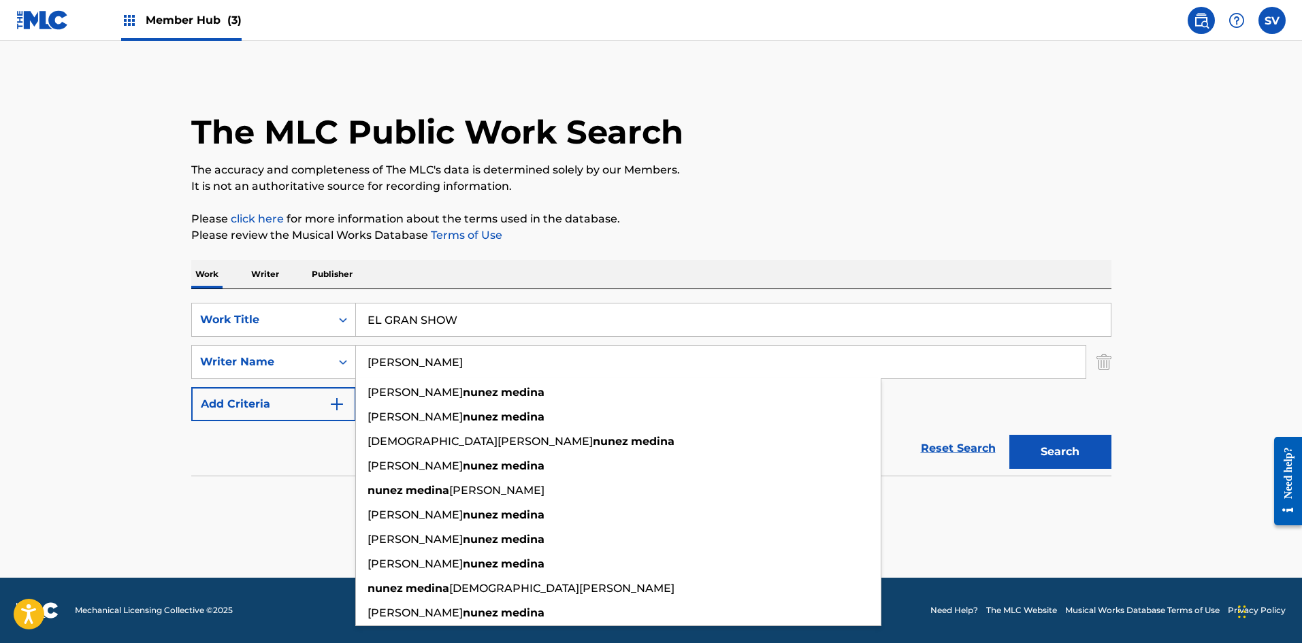
type input "[PERSON_NAME]"
click at [1009, 435] on button "Search" at bounding box center [1060, 452] width 102 height 34
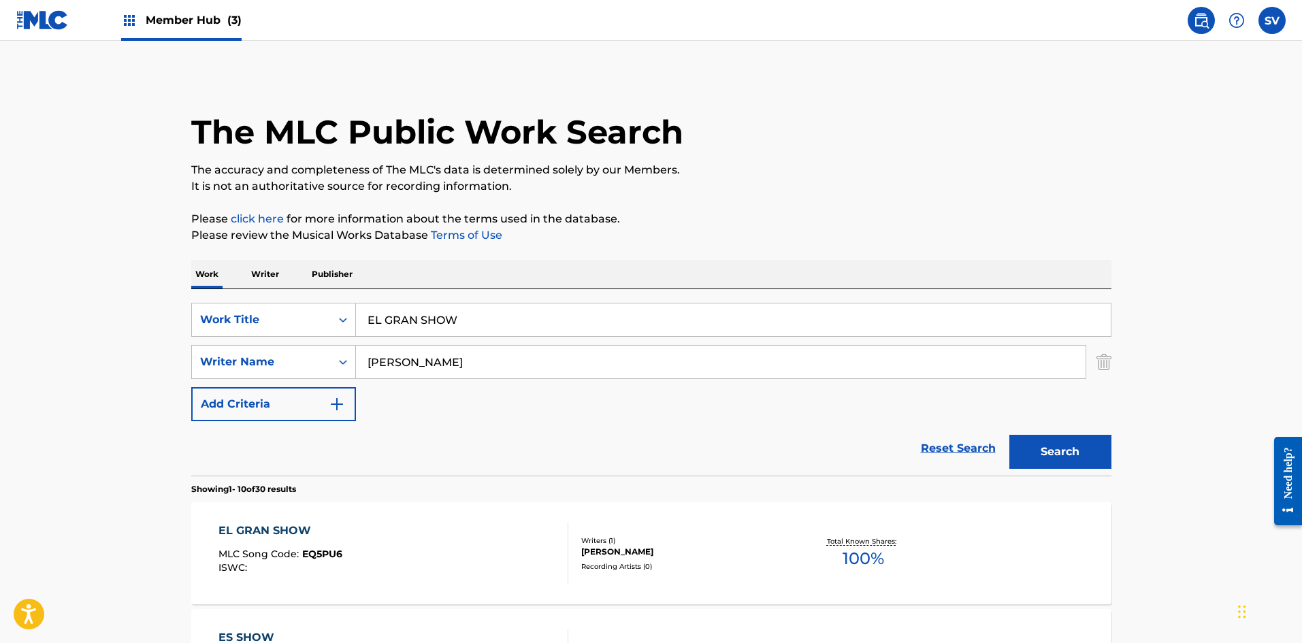
click at [705, 555] on div "[PERSON_NAME]" at bounding box center [683, 552] width 205 height 12
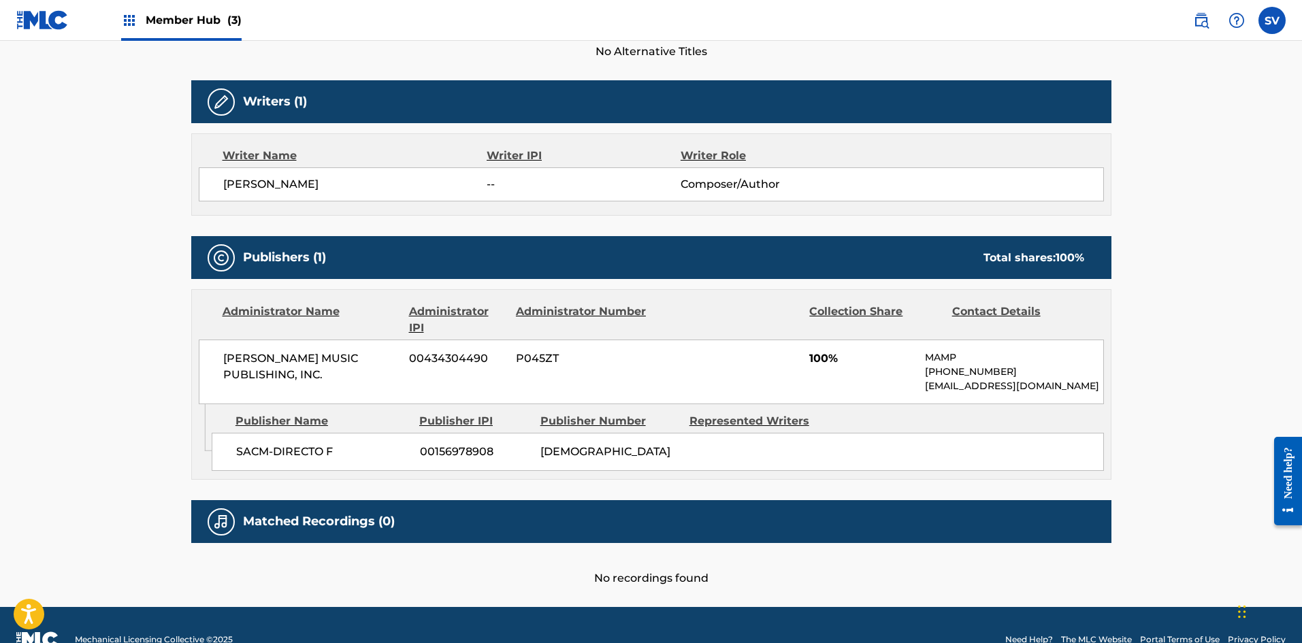
scroll to position [442, 0]
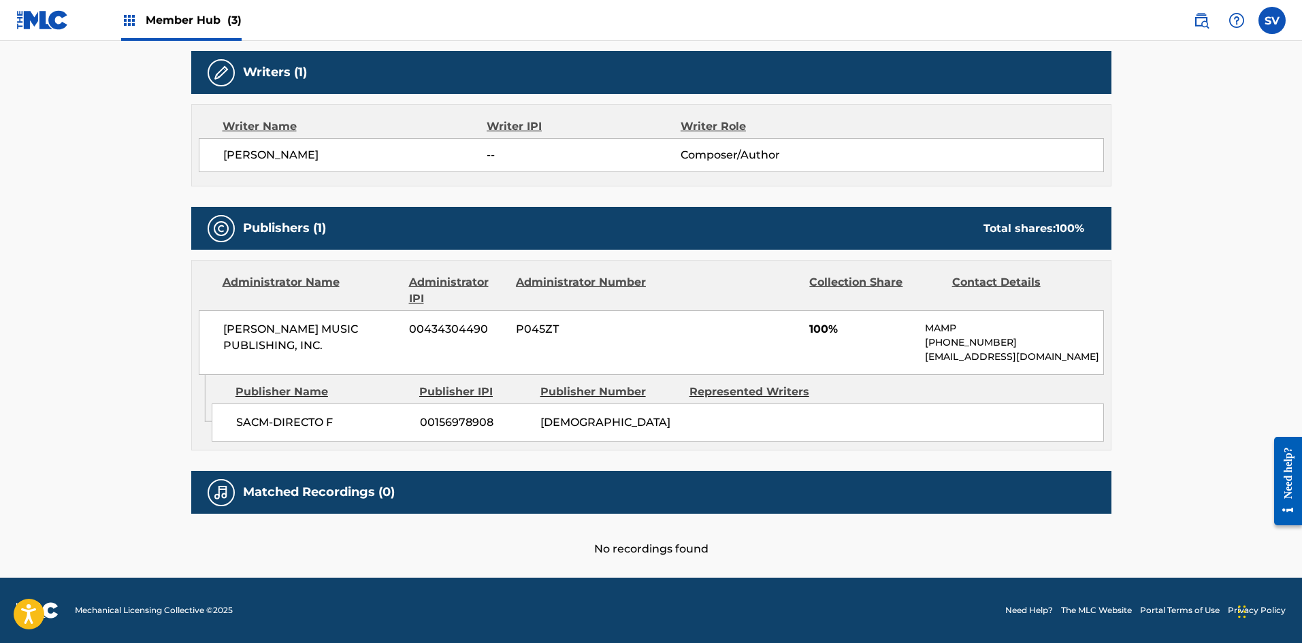
click at [327, 498] on h5 "Matched Recordings (0)" at bounding box center [319, 492] width 152 height 16
drag, startPoint x: 234, startPoint y: 489, endPoint x: 218, endPoint y: 489, distance: 15.6
click at [228, 489] on div at bounding box center [221, 492] width 27 height 27
click at [216, 489] on img at bounding box center [221, 492] width 16 height 16
click at [665, 550] on div "No recordings found" at bounding box center [651, 536] width 920 height 44
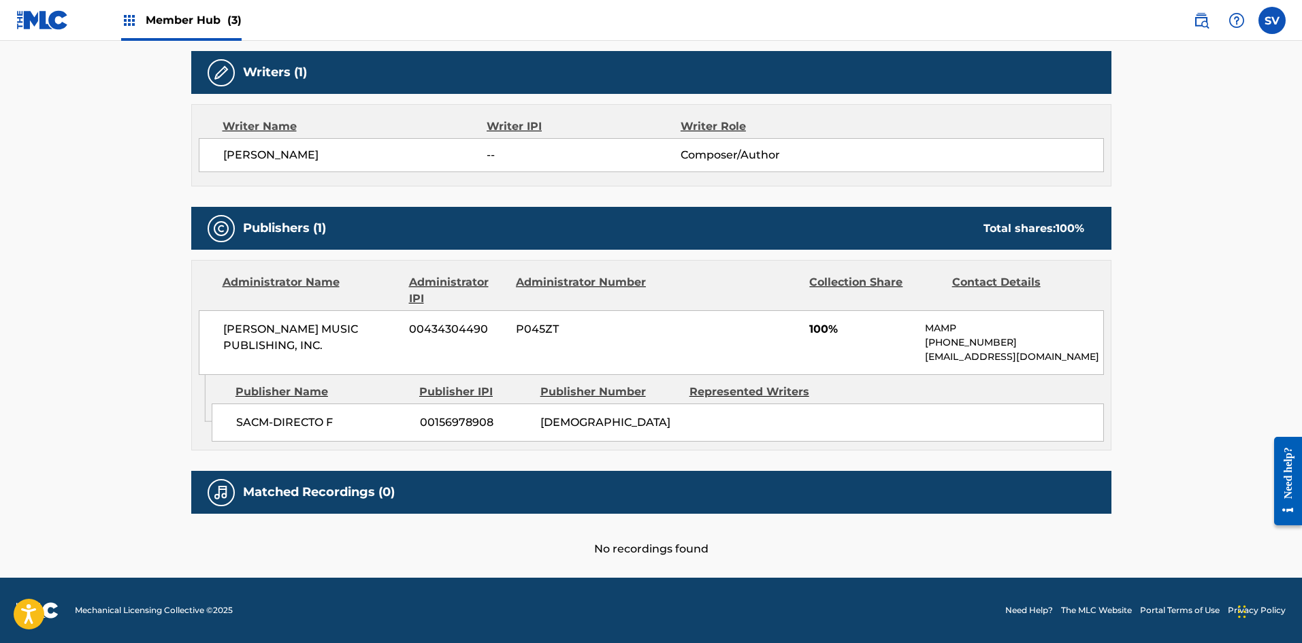
click at [672, 555] on div "No recordings found" at bounding box center [651, 536] width 920 height 44
click at [657, 546] on div "No recordings found" at bounding box center [651, 536] width 920 height 44
click at [573, 553] on div "No recordings found" at bounding box center [651, 536] width 920 height 44
click at [265, 498] on h5 "Matched Recordings (0)" at bounding box center [319, 492] width 152 height 16
drag, startPoint x: 328, startPoint y: 495, endPoint x: 419, endPoint y: 493, distance: 91.2
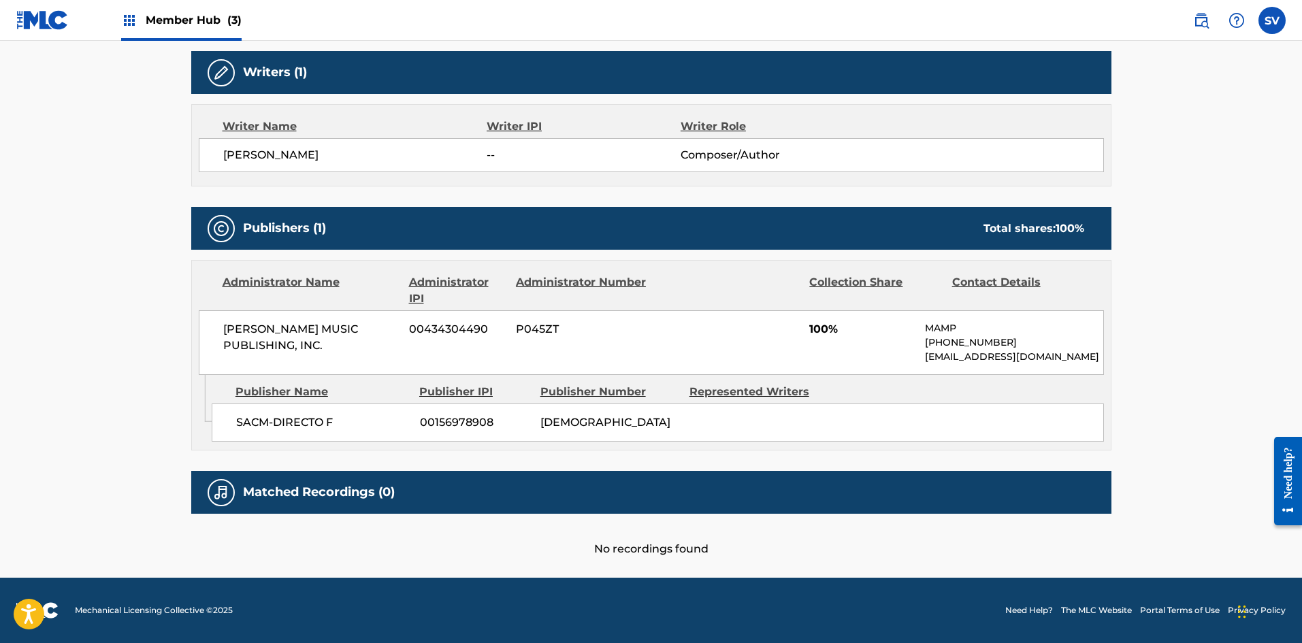
click at [329, 495] on h5 "Matched Recordings (0)" at bounding box center [319, 492] width 152 height 16
click at [421, 493] on div "Matched Recordings (0)" at bounding box center [651, 492] width 920 height 43
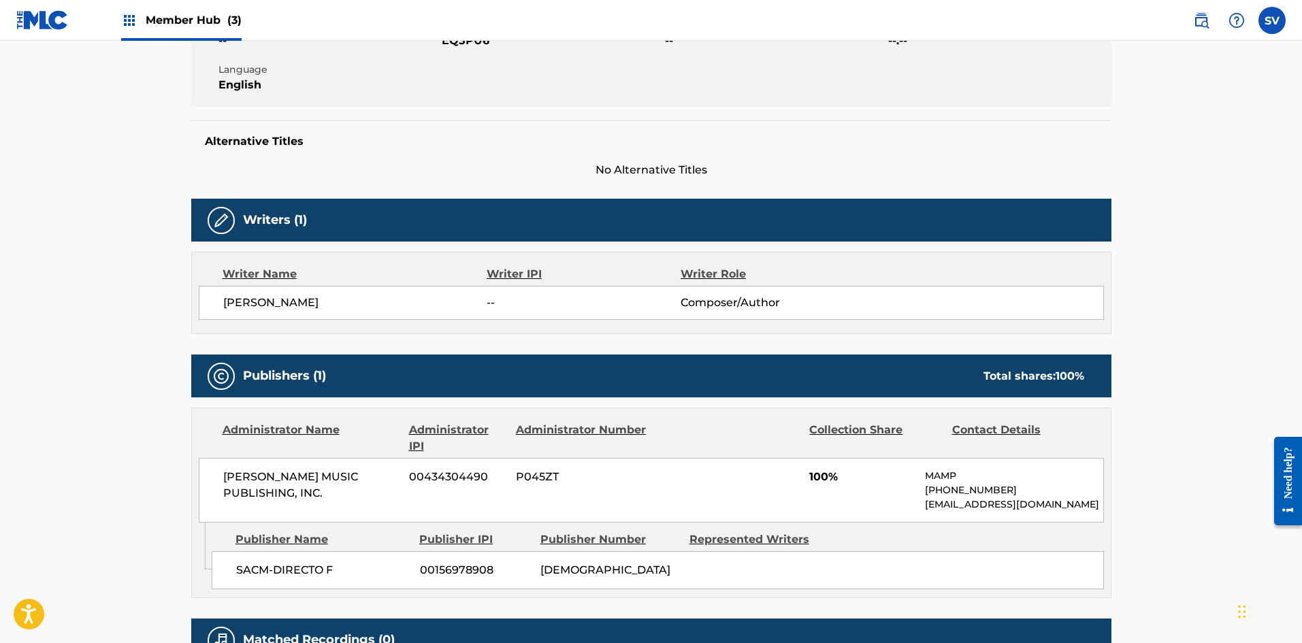
scroll to position [340, 0]
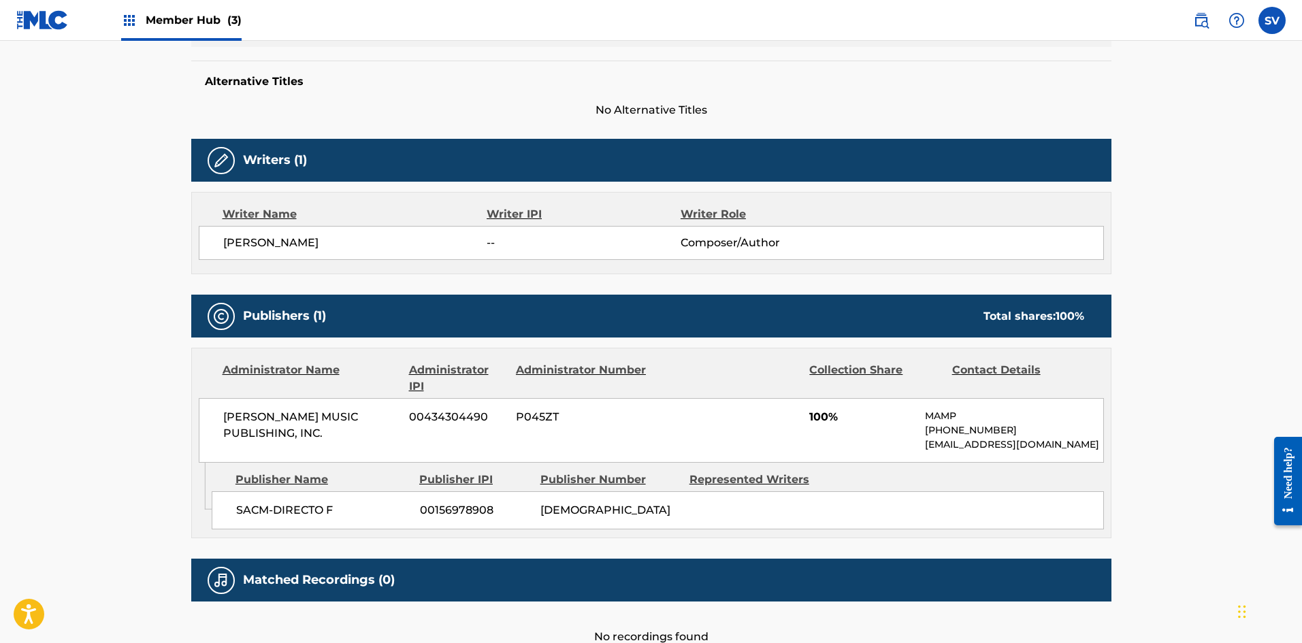
click at [205, 161] on div "Writers (1)" at bounding box center [651, 160] width 920 height 43
click at [213, 161] on img at bounding box center [221, 160] width 16 height 16
click at [217, 161] on img at bounding box center [221, 160] width 16 height 16
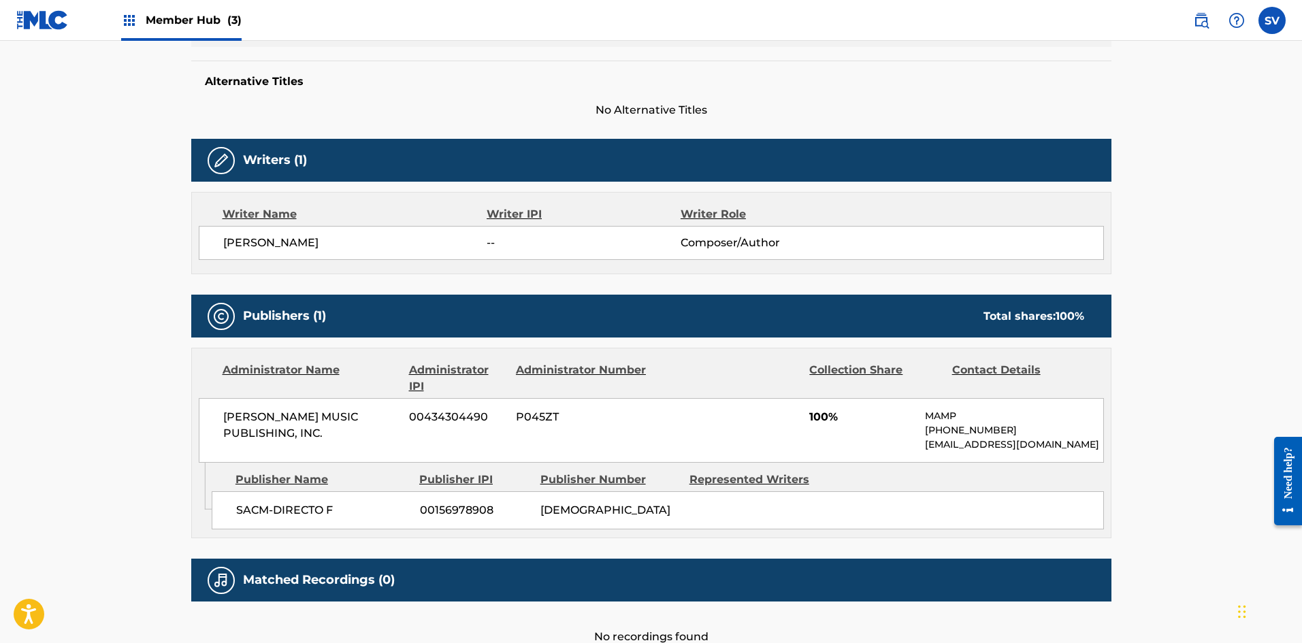
click at [217, 155] on img at bounding box center [221, 160] width 16 height 16
click at [218, 155] on img at bounding box center [221, 160] width 16 height 16
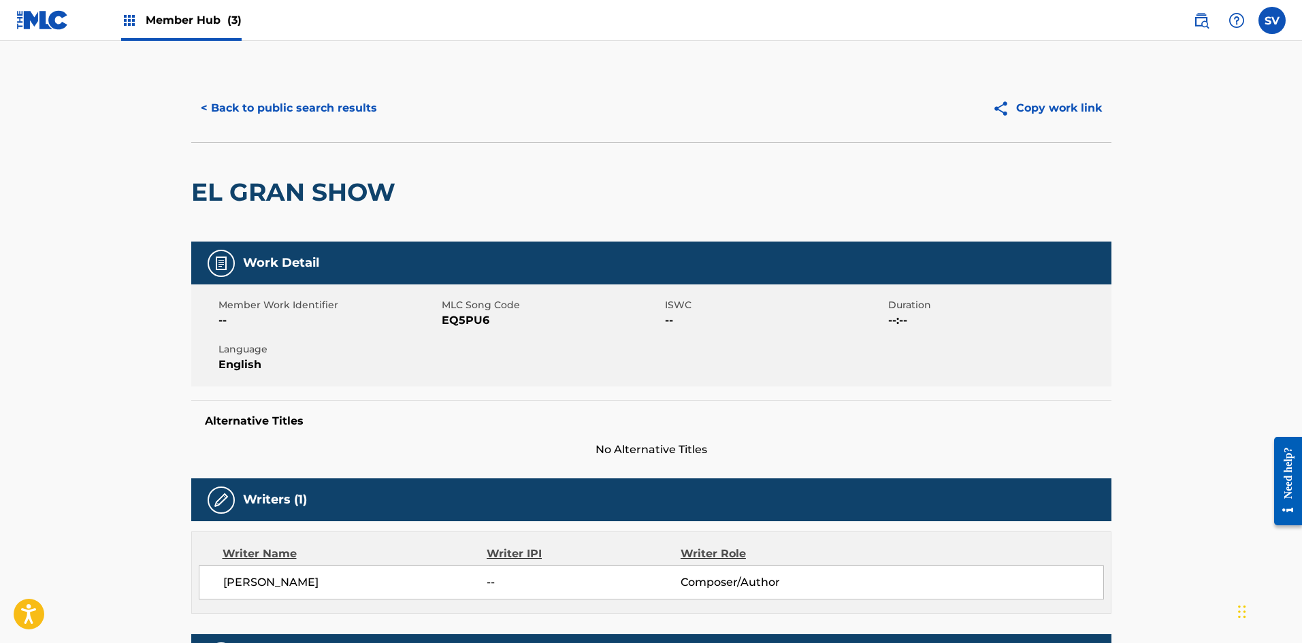
scroll to position [0, 0]
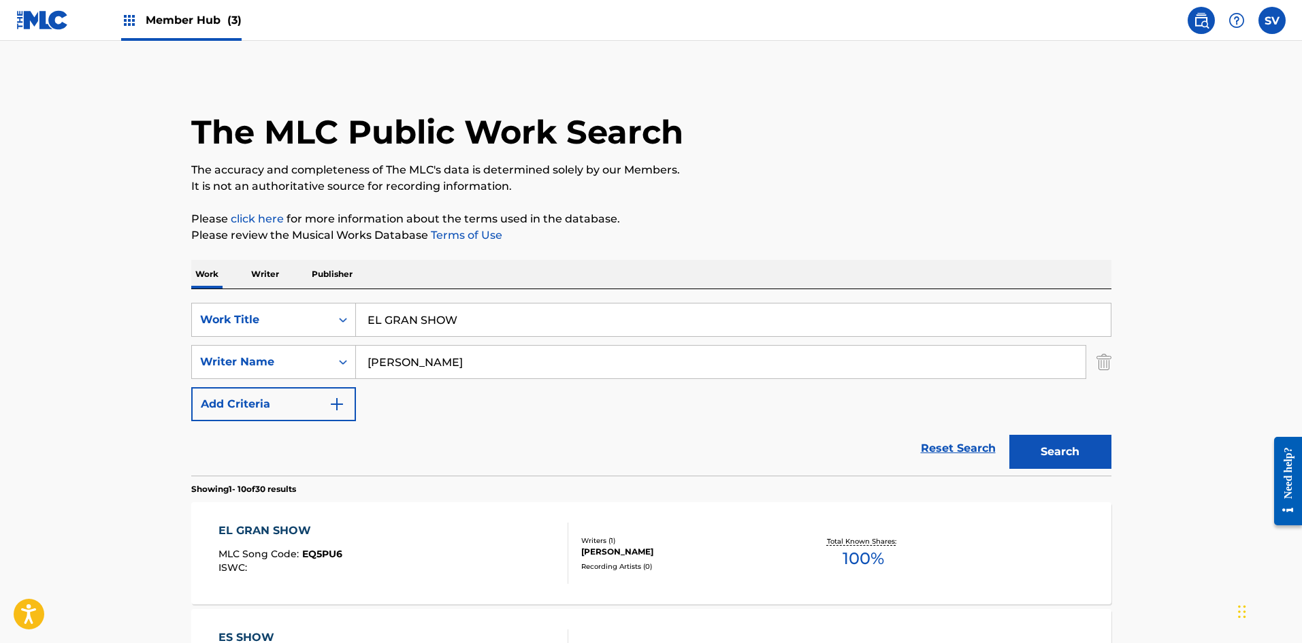
click at [139, 29] on div "Member Hub (3)" at bounding box center [181, 20] width 120 height 40
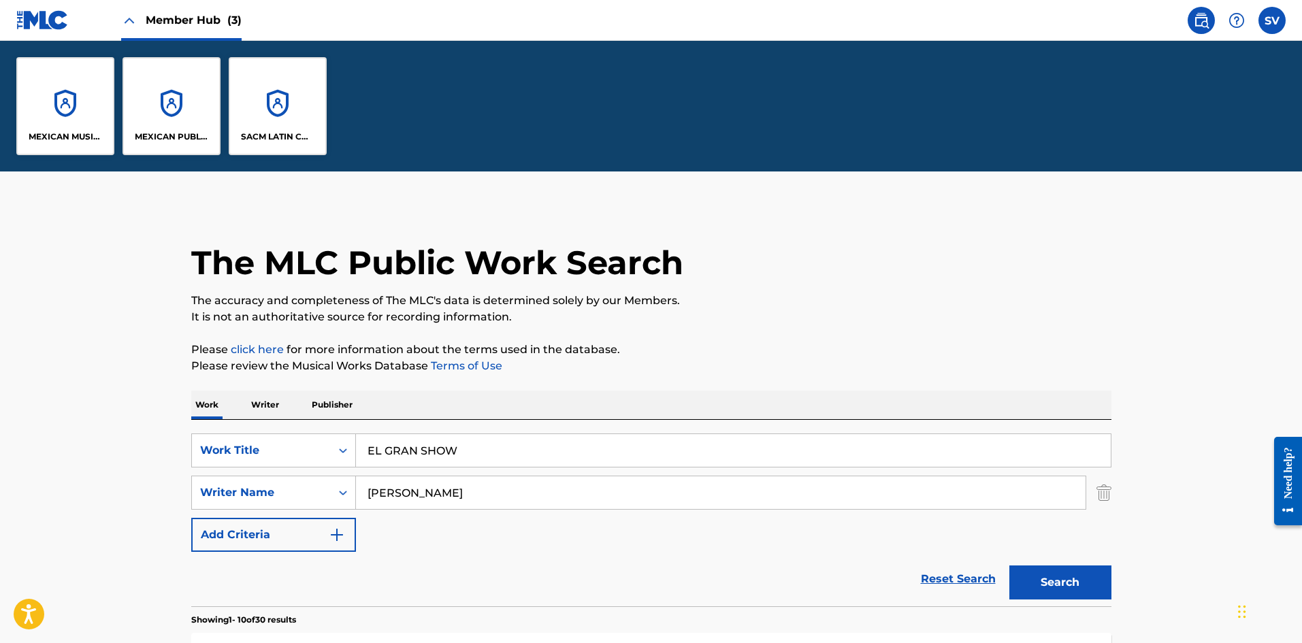
click at [39, 13] on img at bounding box center [42, 20] width 52 height 20
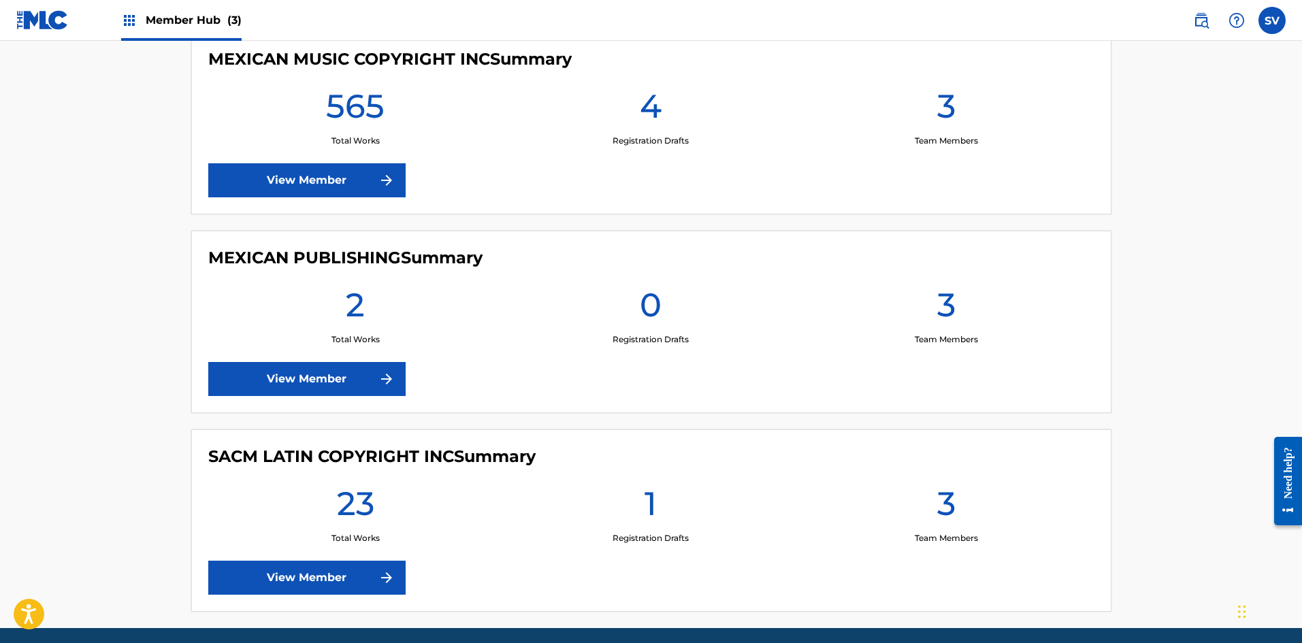
scroll to position [427, 0]
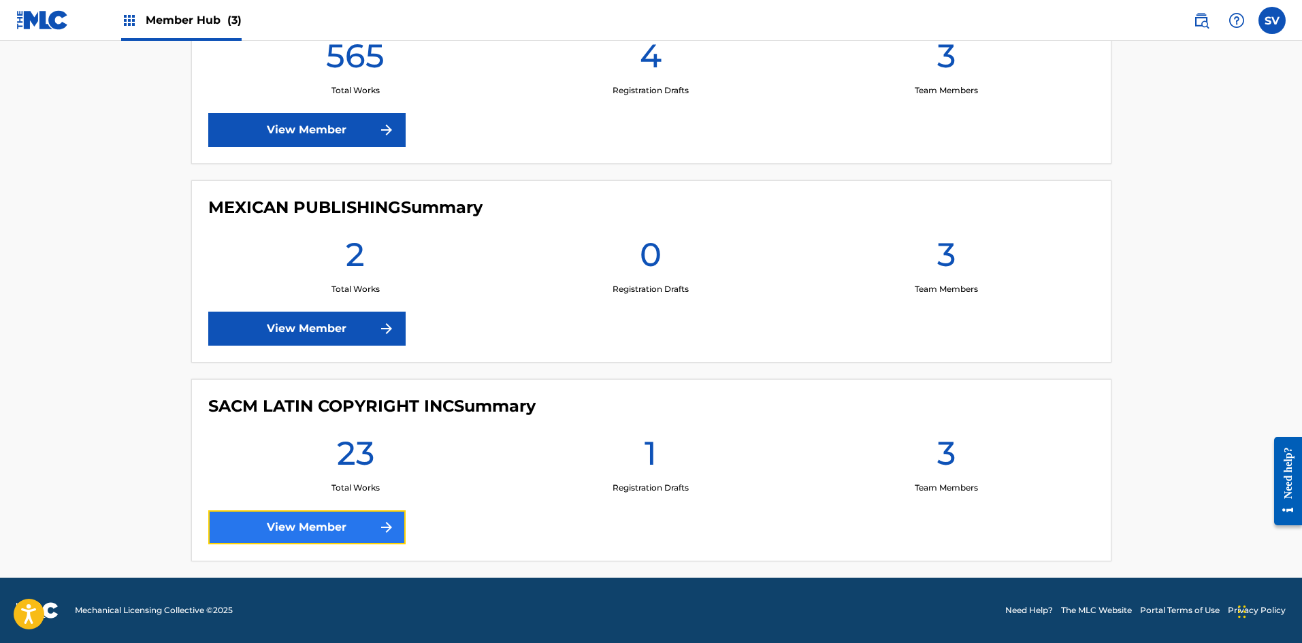
click at [329, 525] on link "View Member" at bounding box center [306, 527] width 197 height 34
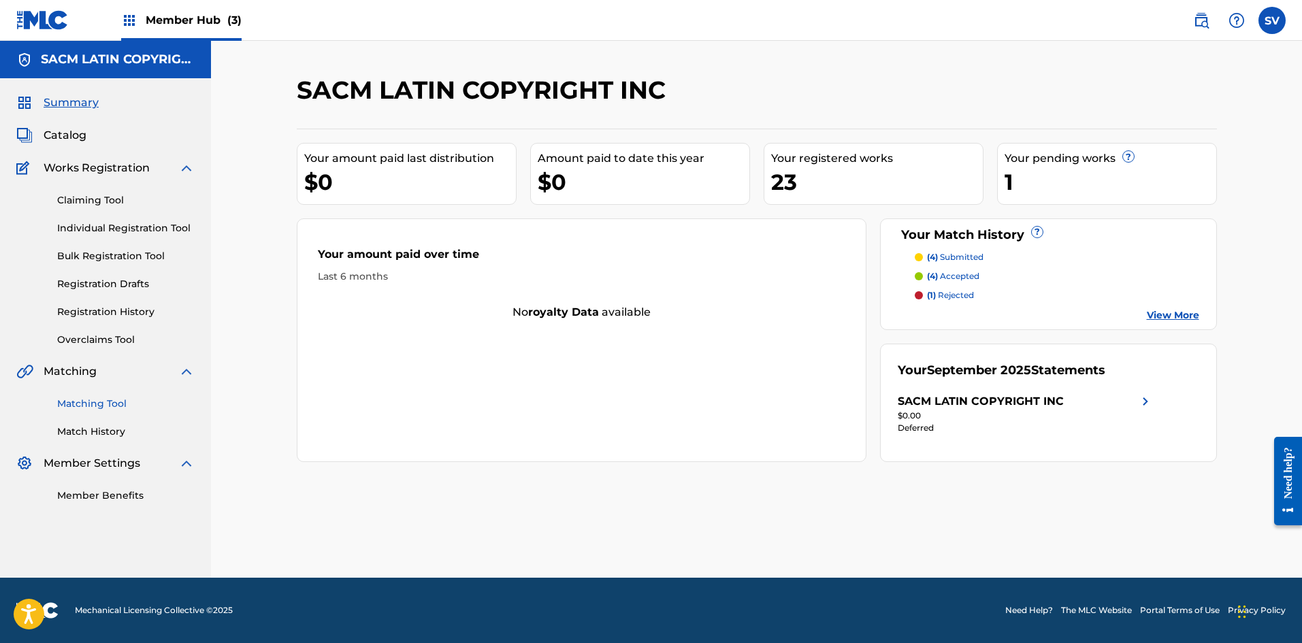
click at [118, 406] on link "Matching Tool" at bounding box center [125, 404] width 137 height 14
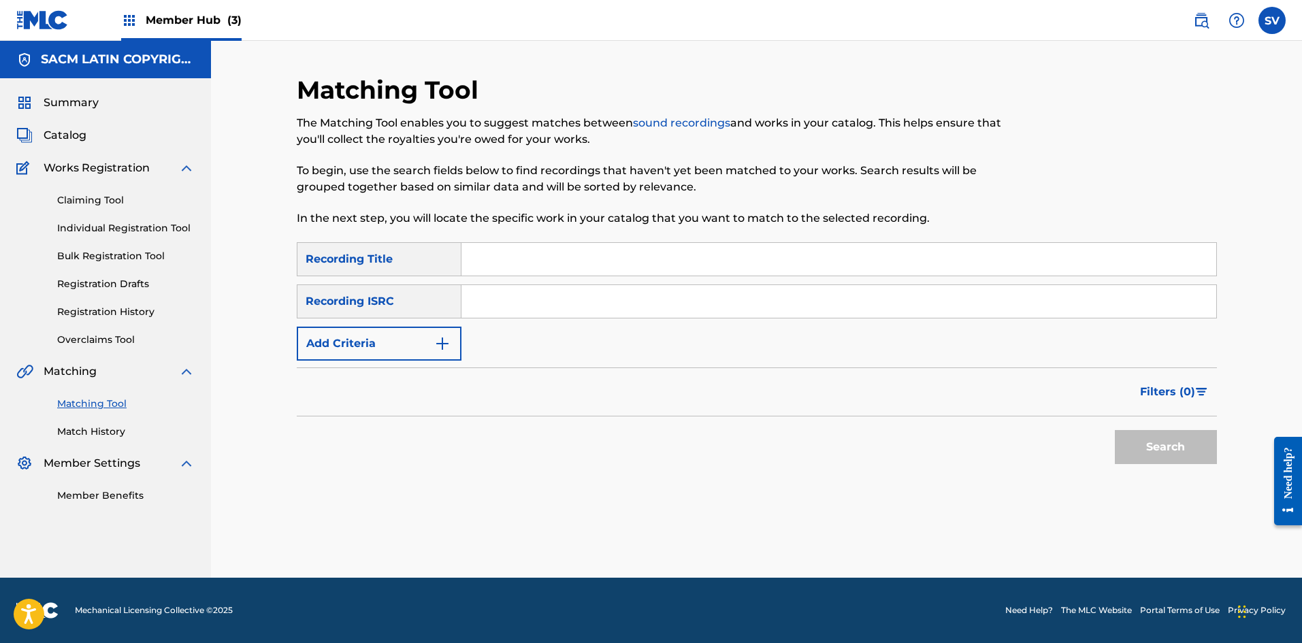
click at [591, 250] on input "Search Form" at bounding box center [838, 259] width 755 height 33
type input "EL GRAN SHOW"
drag, startPoint x: 397, startPoint y: 302, endPoint x: 394, endPoint y: 310, distance: 8.2
click at [395, 302] on div "Recording ISRC" at bounding box center [379, 301] width 165 height 34
click at [398, 305] on div "Recording ISRC" at bounding box center [379, 301] width 165 height 34
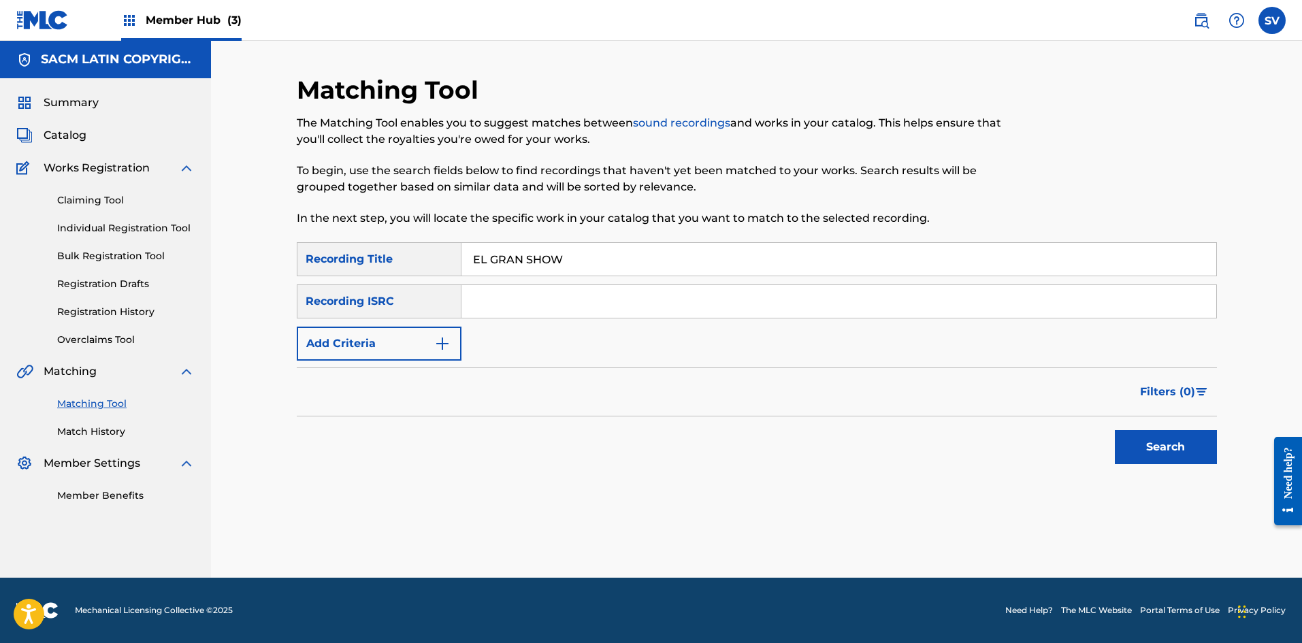
click at [352, 314] on div "Recording ISRC" at bounding box center [379, 301] width 165 height 34
click at [349, 333] on button "Add Criteria" at bounding box center [379, 344] width 165 height 34
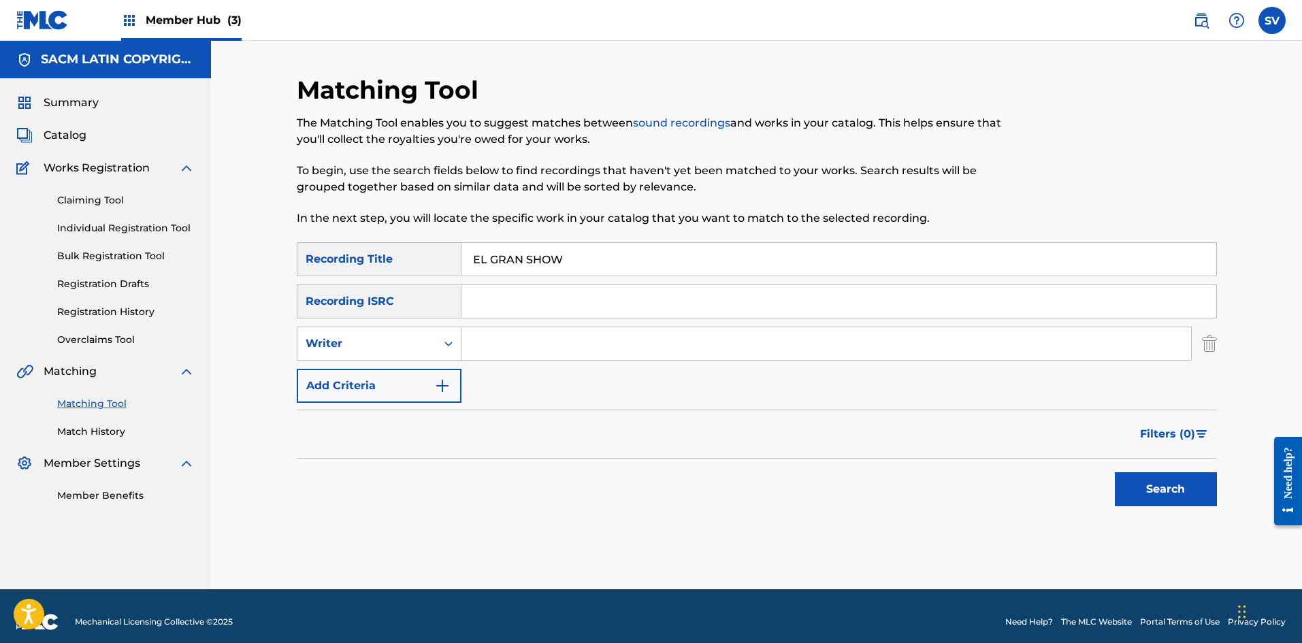
click at [619, 362] on div "SearchWithCriteria15b6d98b-7159-40de-b7e9-5c10b4984589 Recording Title EL GRAN …" at bounding box center [757, 322] width 920 height 161
click at [582, 346] on input "Search Form" at bounding box center [825, 343] width 729 height 33
click at [1115, 472] on button "Search" at bounding box center [1166, 489] width 102 height 34
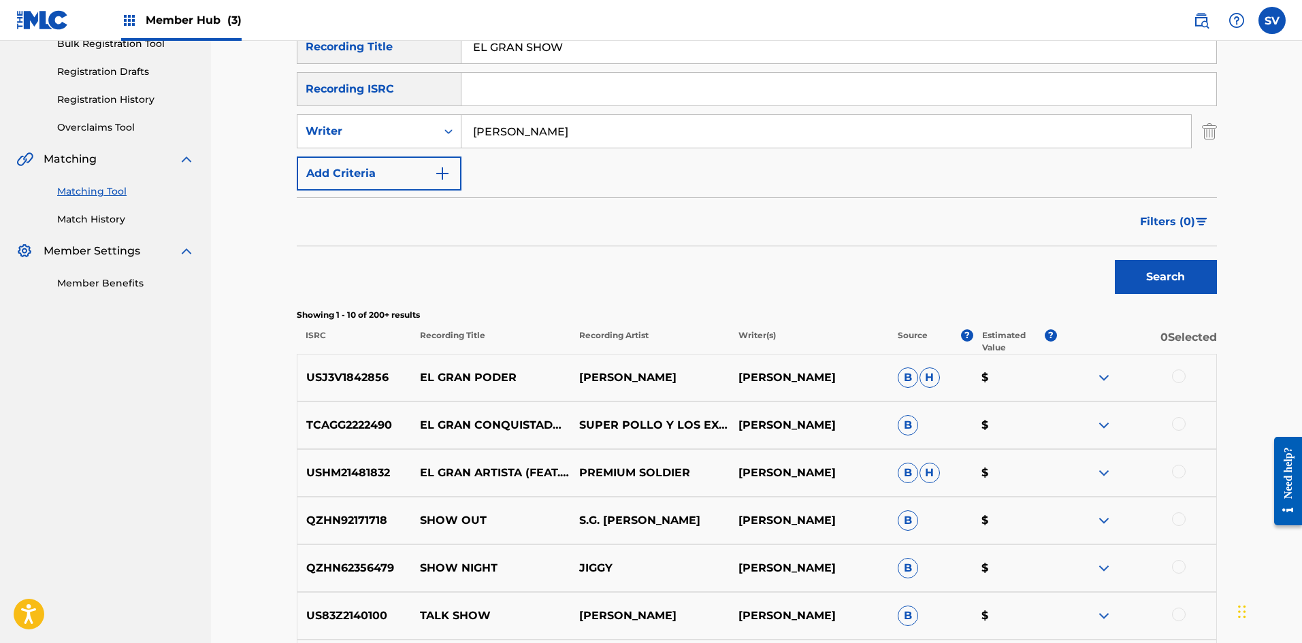
scroll to position [136, 0]
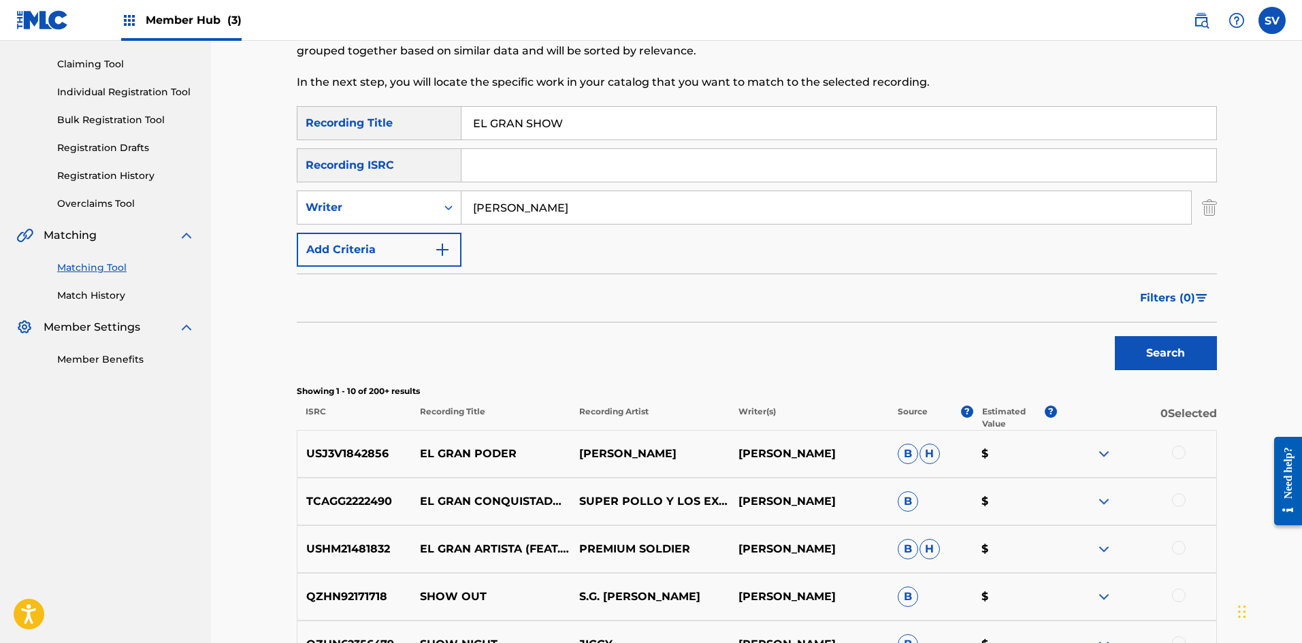
click at [548, 219] on input "[PERSON_NAME]" at bounding box center [825, 207] width 729 height 33
type input "[PERSON_NAME]"
click at [1115, 336] on button "Search" at bounding box center [1166, 353] width 102 height 34
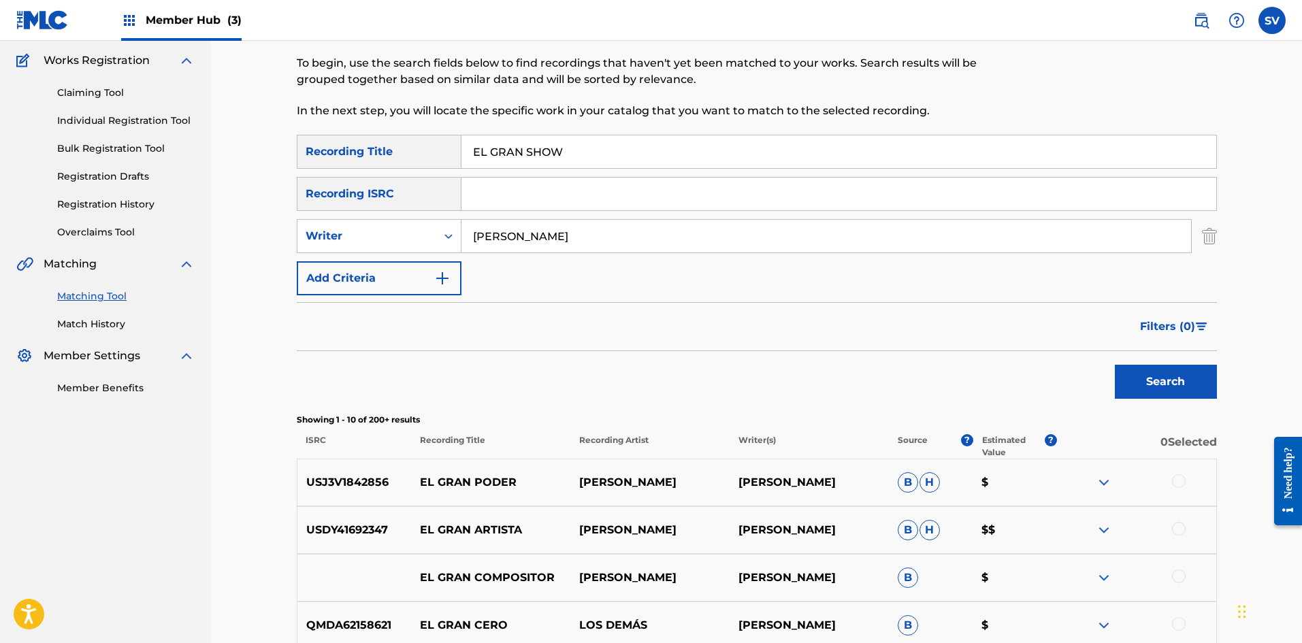
scroll to position [0, 0]
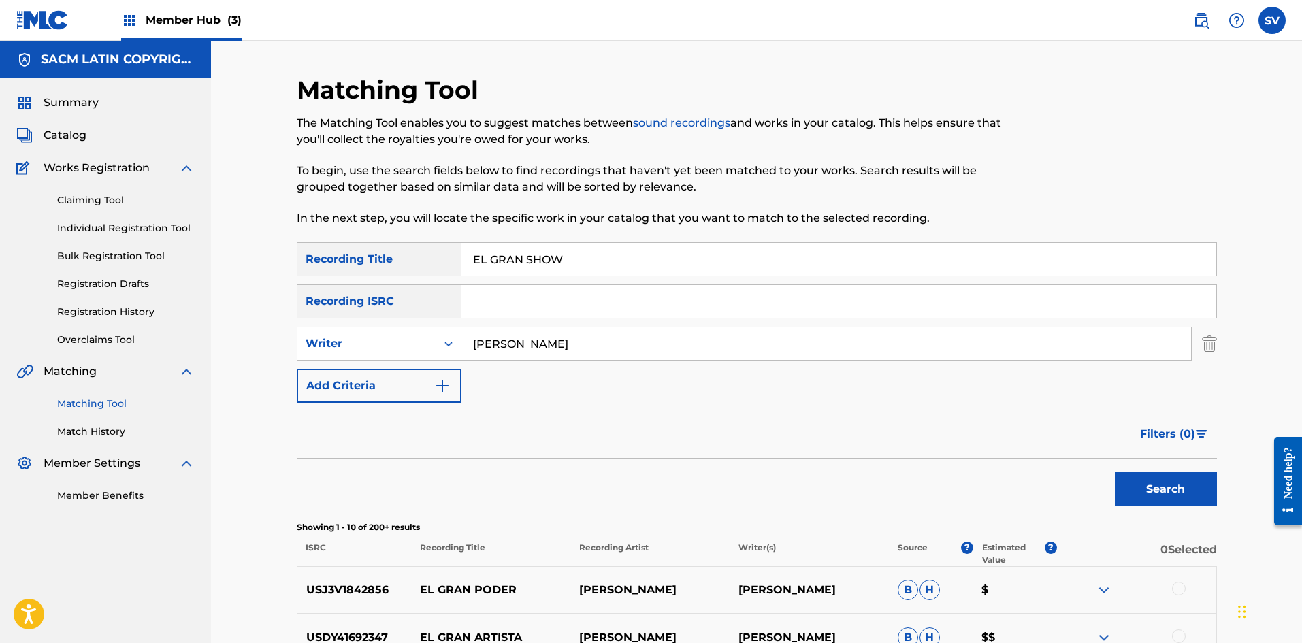
click at [588, 255] on input "EL GRAN SHOW" at bounding box center [838, 259] width 755 height 33
click at [1115, 472] on button "Search" at bounding box center [1166, 489] width 102 height 34
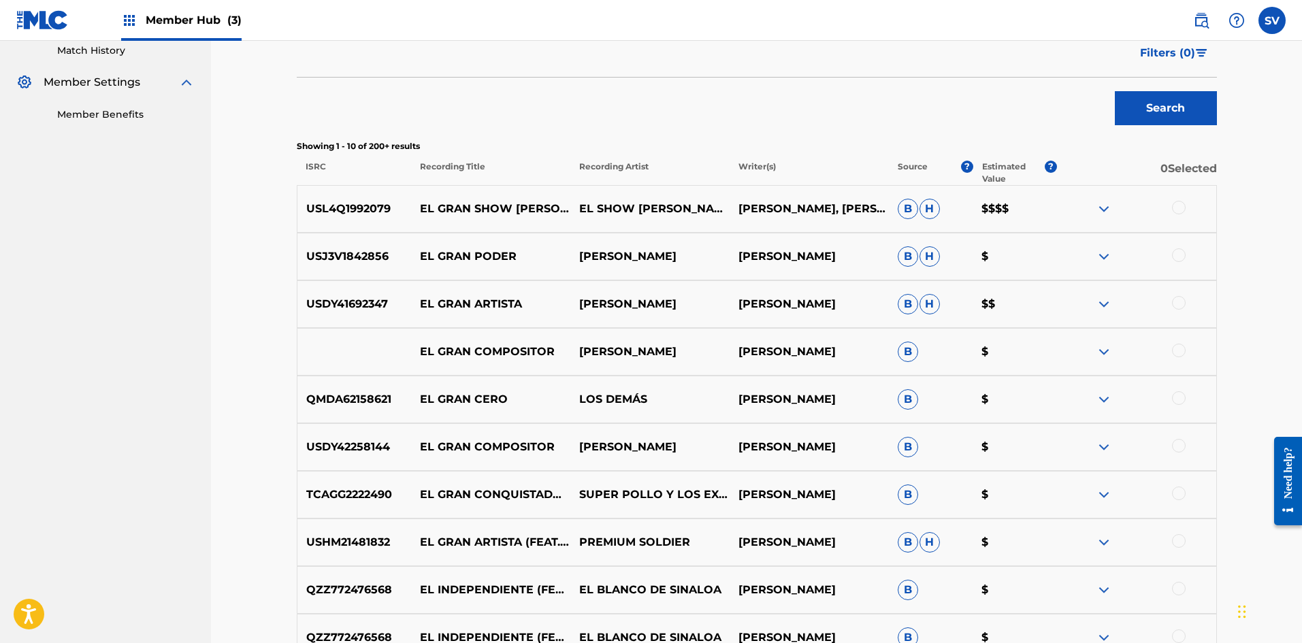
scroll to position [408, 0]
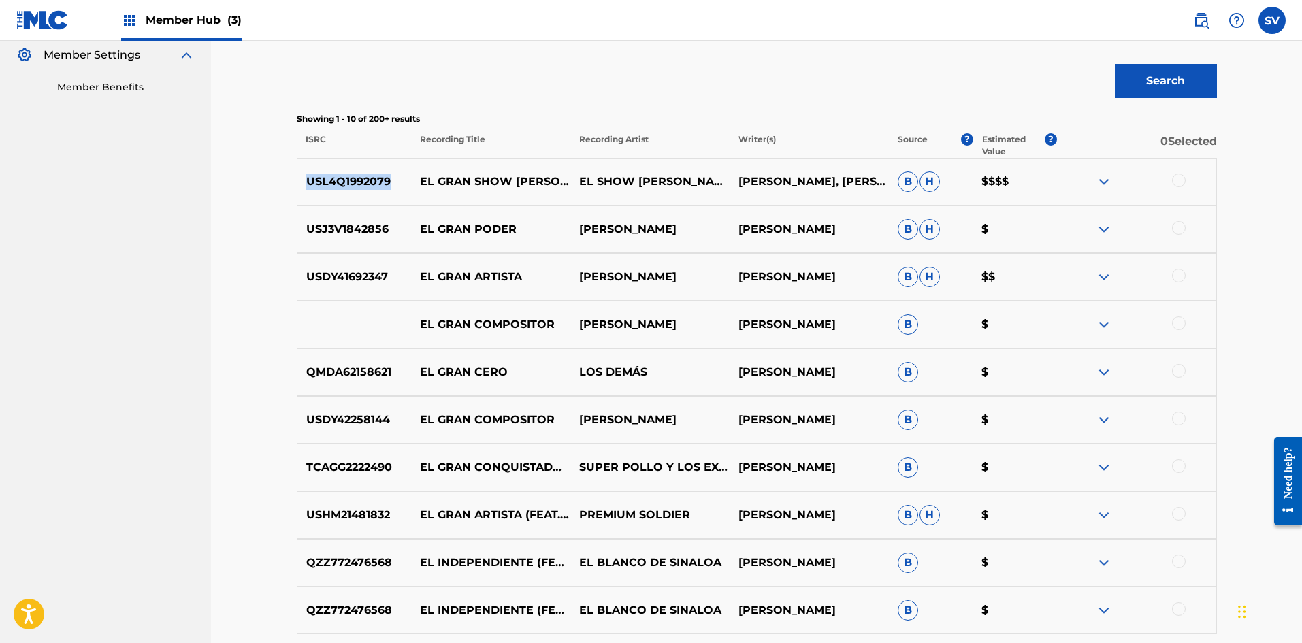
drag, startPoint x: 391, startPoint y: 182, endPoint x: 303, endPoint y: 184, distance: 87.8
click at [303, 184] on p "USL4Q1992079" at bounding box center [354, 182] width 114 height 16
copy p "USL4Q1992079"
drag, startPoint x: 390, startPoint y: 277, endPoint x: 302, endPoint y: 280, distance: 87.8
click at [302, 280] on p "USDY41692347" at bounding box center [354, 277] width 114 height 16
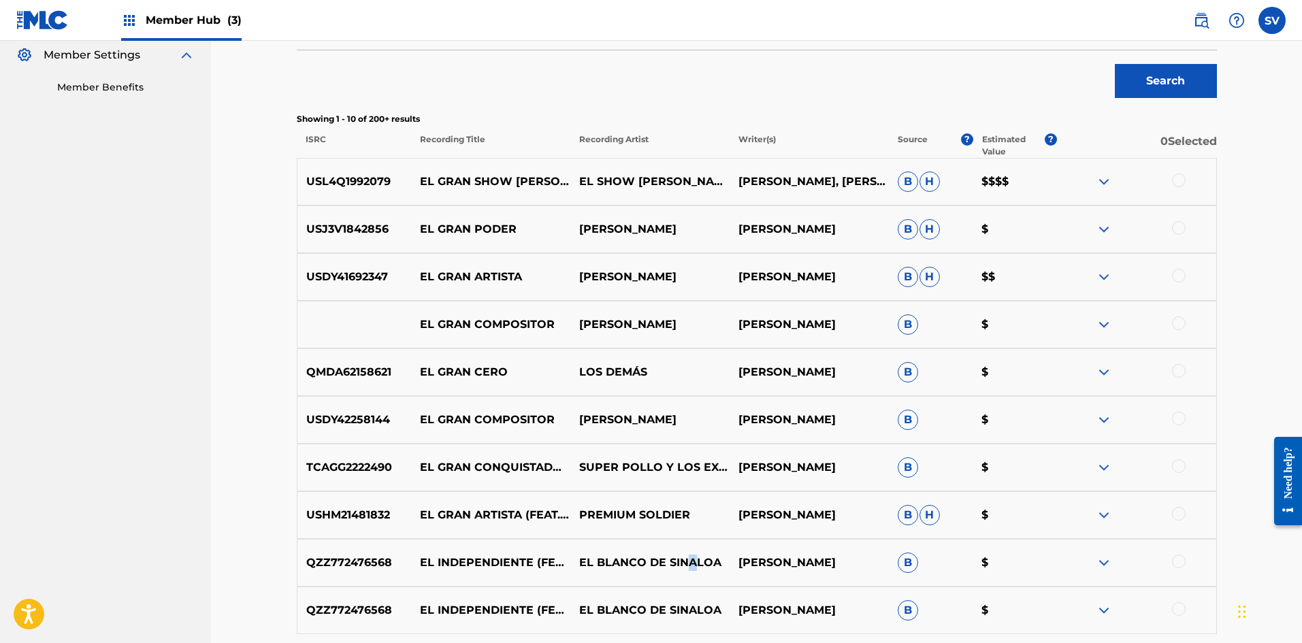
drag, startPoint x: 694, startPoint y: 543, endPoint x: 723, endPoint y: 525, distance: 33.6
click at [708, 544] on div "QZZ772476568 EL INDEPENDIENTE (FEAT. [PERSON_NAME]) EL BLANCO DE SINALOA [PERSO…" at bounding box center [757, 563] width 920 height 48
click at [69, 421] on nav "SACM LATIN COPYRIGHT INC Summary Catalog Works Registration Claiming Tool Indiv…" at bounding box center [105, 185] width 211 height 1104
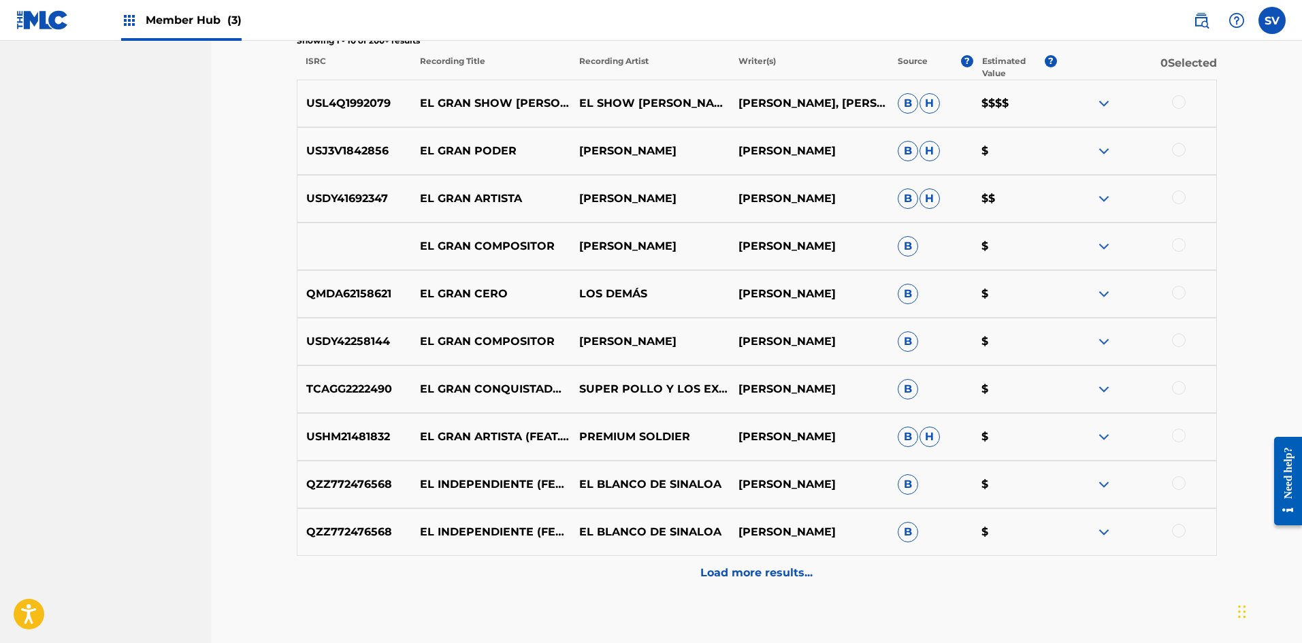
scroll to position [567, 0]
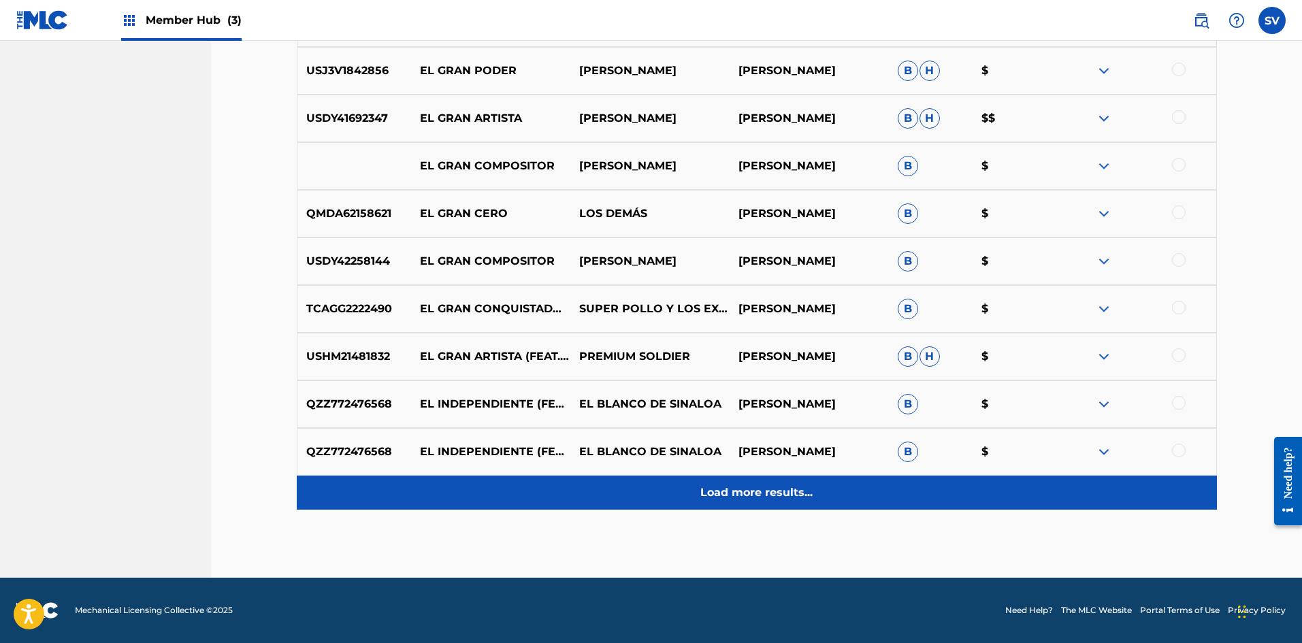
click at [756, 495] on p "Load more results..." at bounding box center [756, 492] width 112 height 16
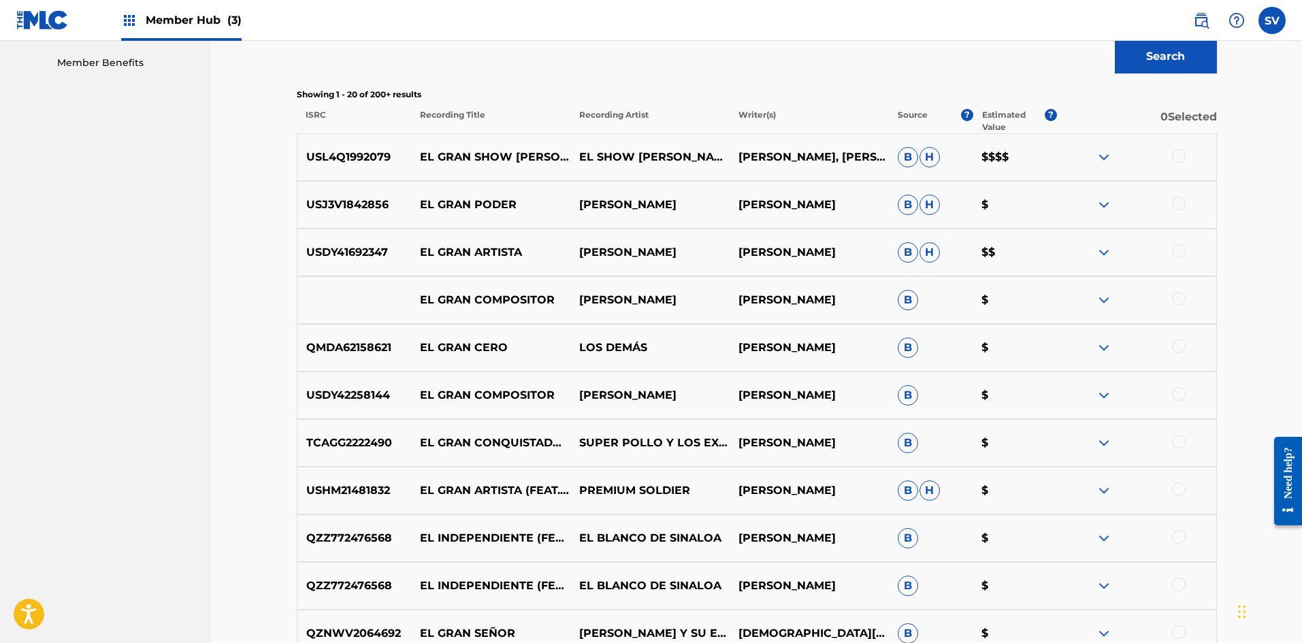
scroll to position [159, 0]
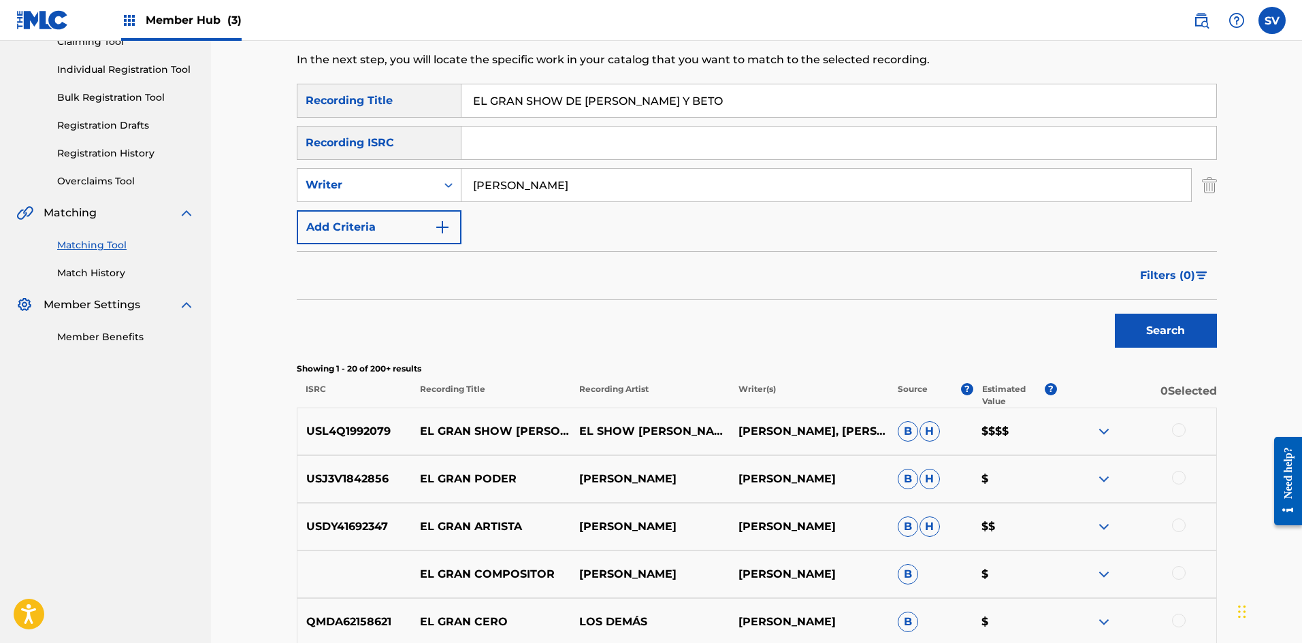
drag, startPoint x: 529, startPoint y: 101, endPoint x: 480, endPoint y: 99, distance: 49.0
click at [480, 99] on input "EL GRAN SHOW DE [PERSON_NAME] Y BETO" at bounding box center [838, 100] width 755 height 33
type input "EL SHOW DE [PERSON_NAME] Y BETO"
click at [1115, 314] on button "Search" at bounding box center [1166, 331] width 102 height 34
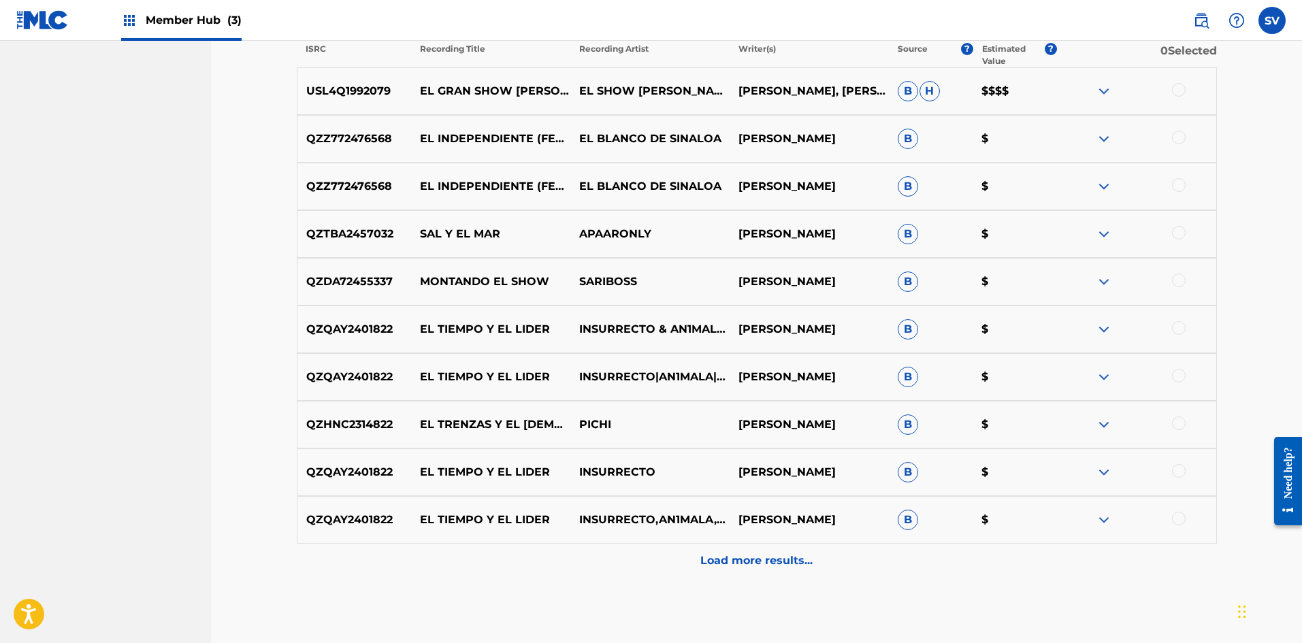
scroll to position [567, 0]
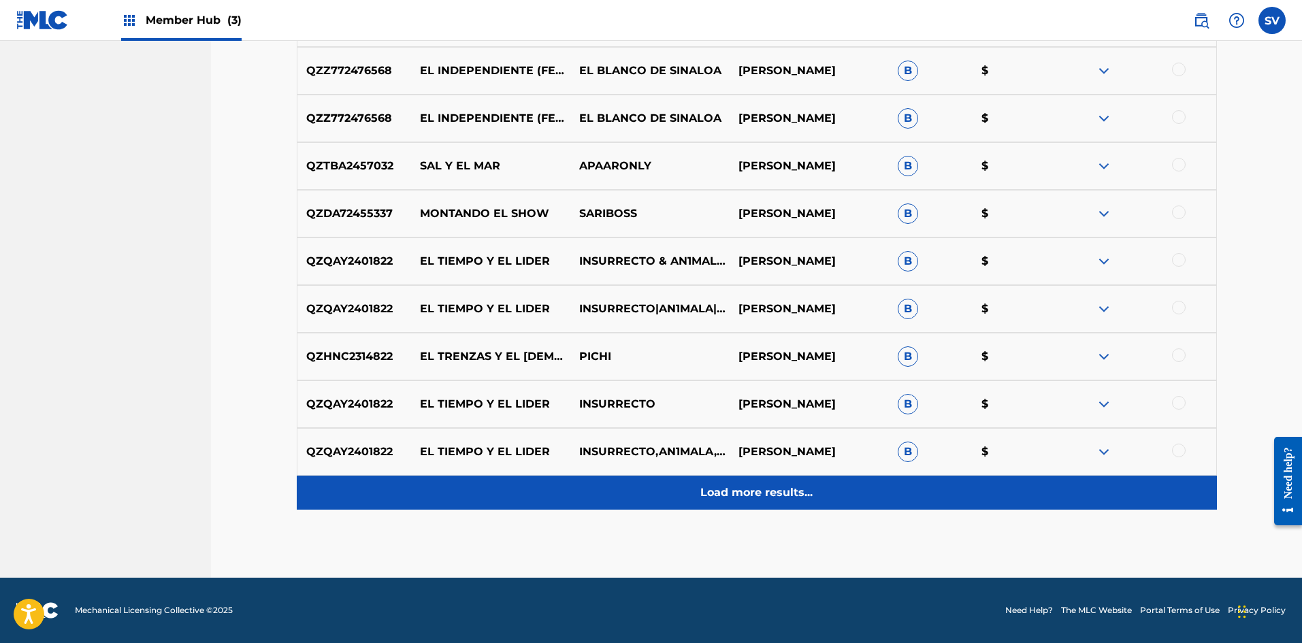
click at [772, 485] on p "Load more results..." at bounding box center [756, 492] width 112 height 16
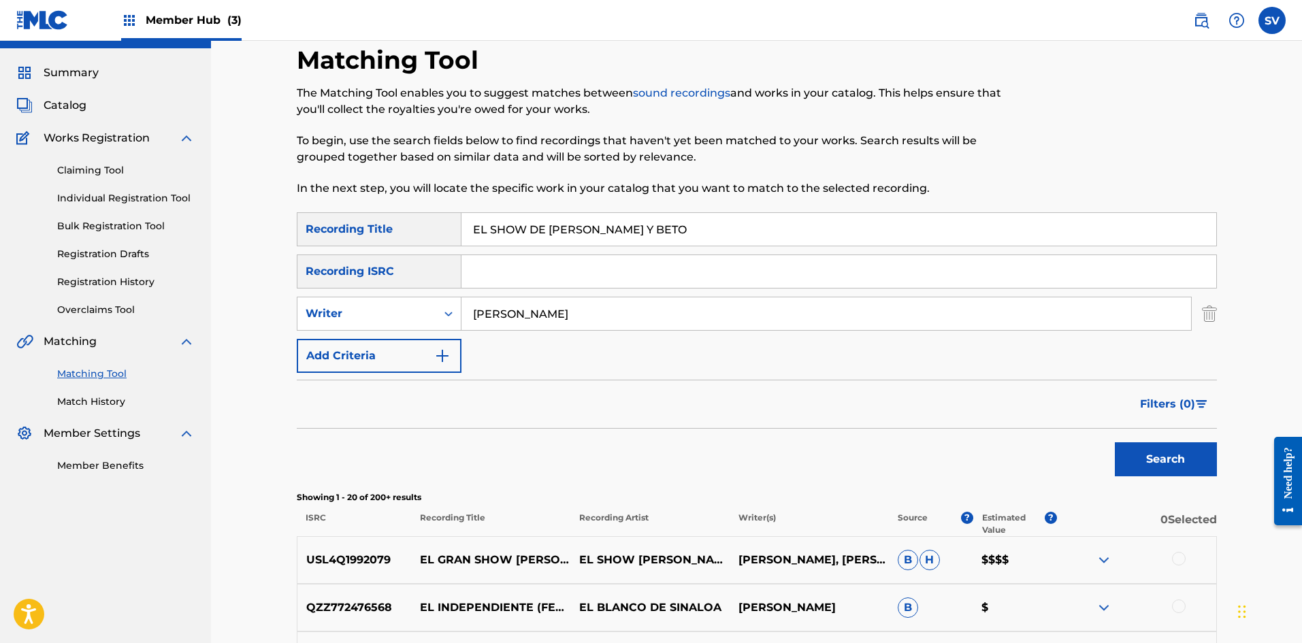
scroll to position [0, 0]
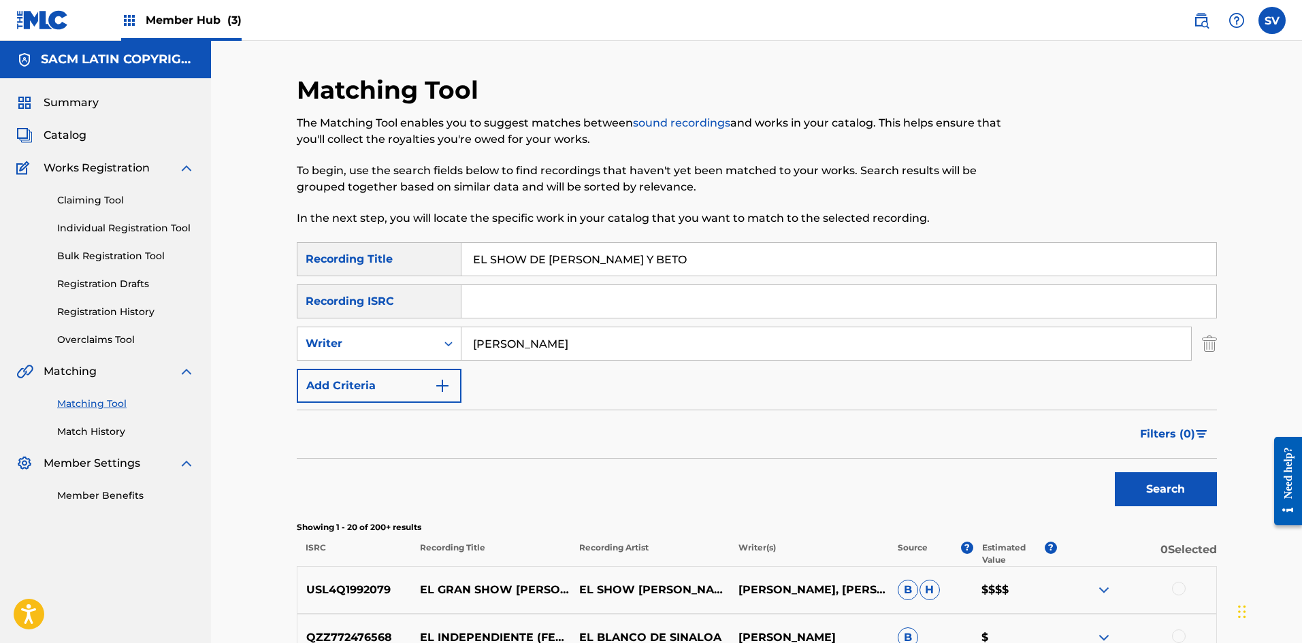
drag, startPoint x: 584, startPoint y: 340, endPoint x: 282, endPoint y: 337, distance: 302.1
click at [428, 352] on div "Writer" at bounding box center [366, 344] width 139 height 26
click at [414, 378] on div "Recording Artist" at bounding box center [378, 378] width 163 height 34
click at [508, 344] on input "Search Form" at bounding box center [825, 343] width 729 height 33
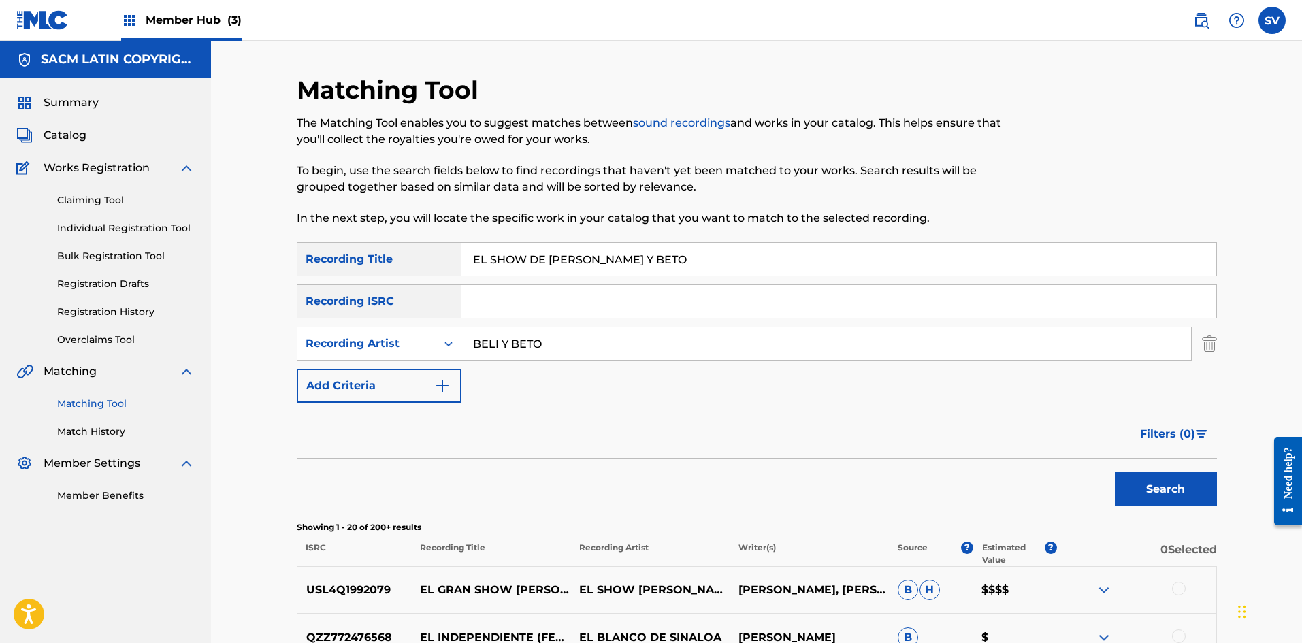
type input "BELI Y BETO"
drag, startPoint x: 216, startPoint y: 239, endPoint x: 142, endPoint y: 272, distance: 81.9
click at [1115, 472] on button "Search" at bounding box center [1166, 489] width 102 height 34
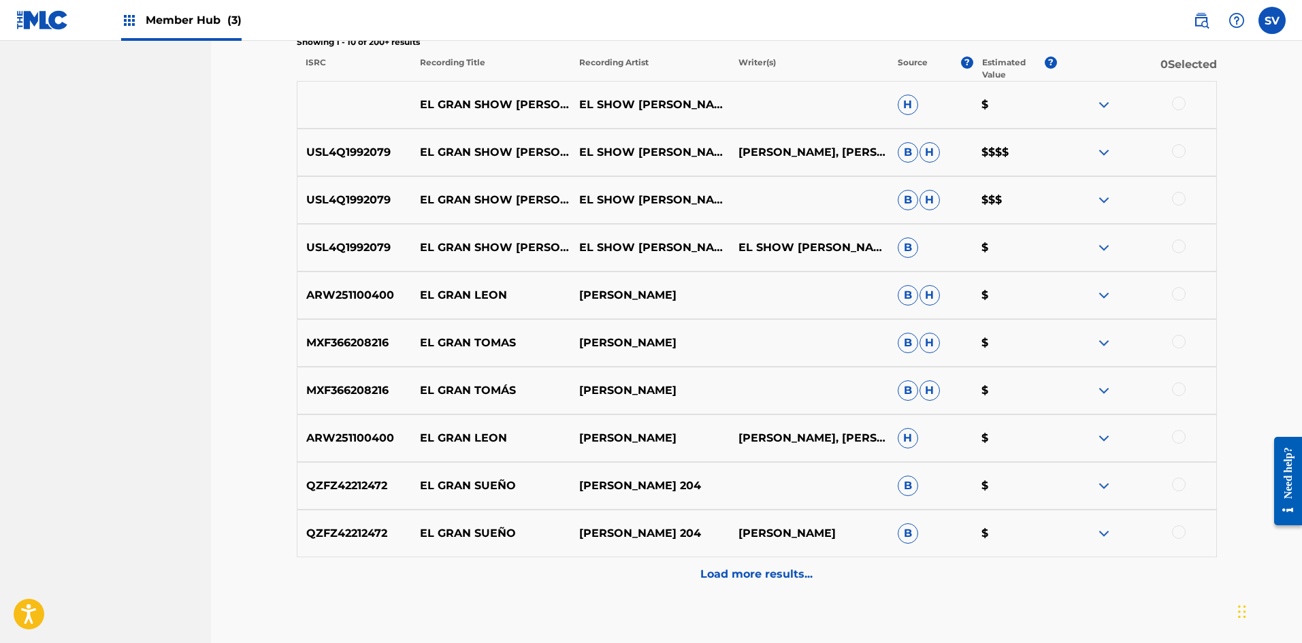
scroll to position [552, 0]
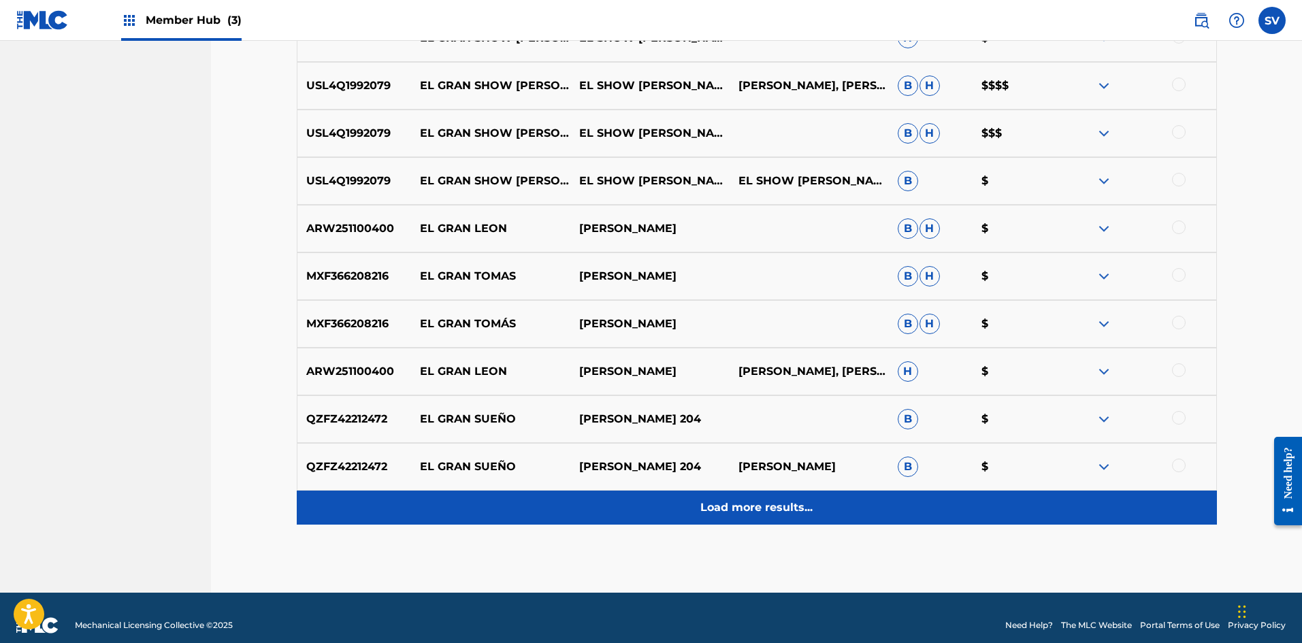
click at [770, 511] on p "Load more results..." at bounding box center [756, 507] width 112 height 16
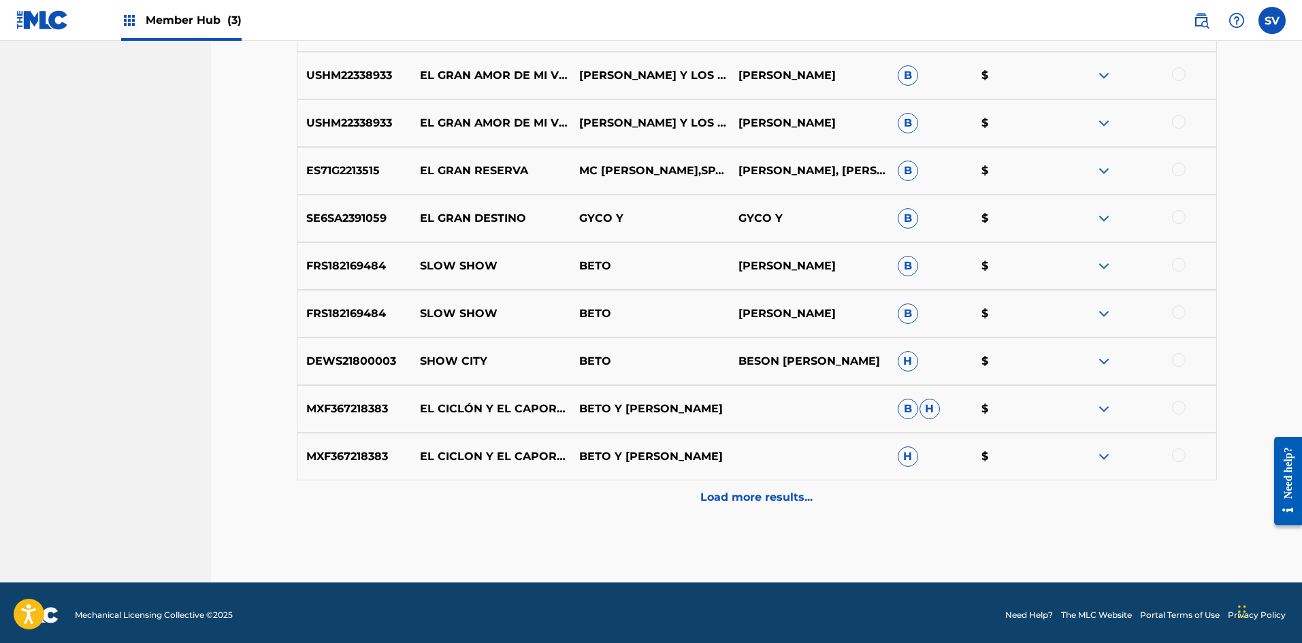
scroll to position [1043, 0]
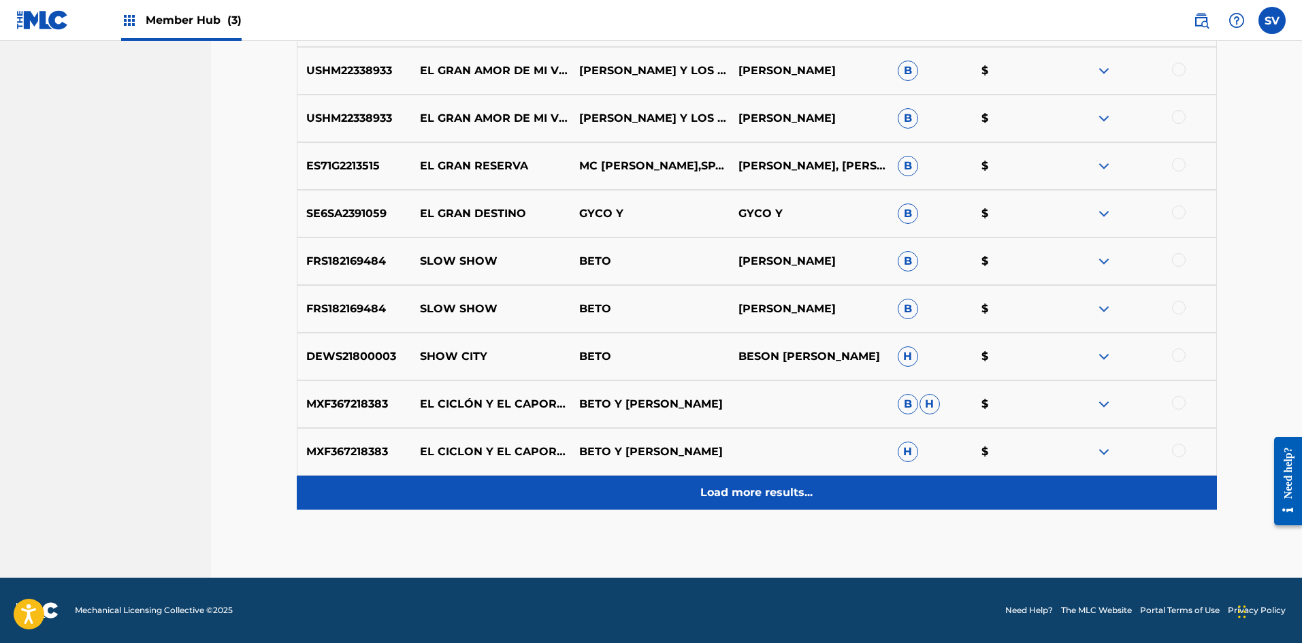
click at [767, 492] on p "Load more results..." at bounding box center [756, 492] width 112 height 16
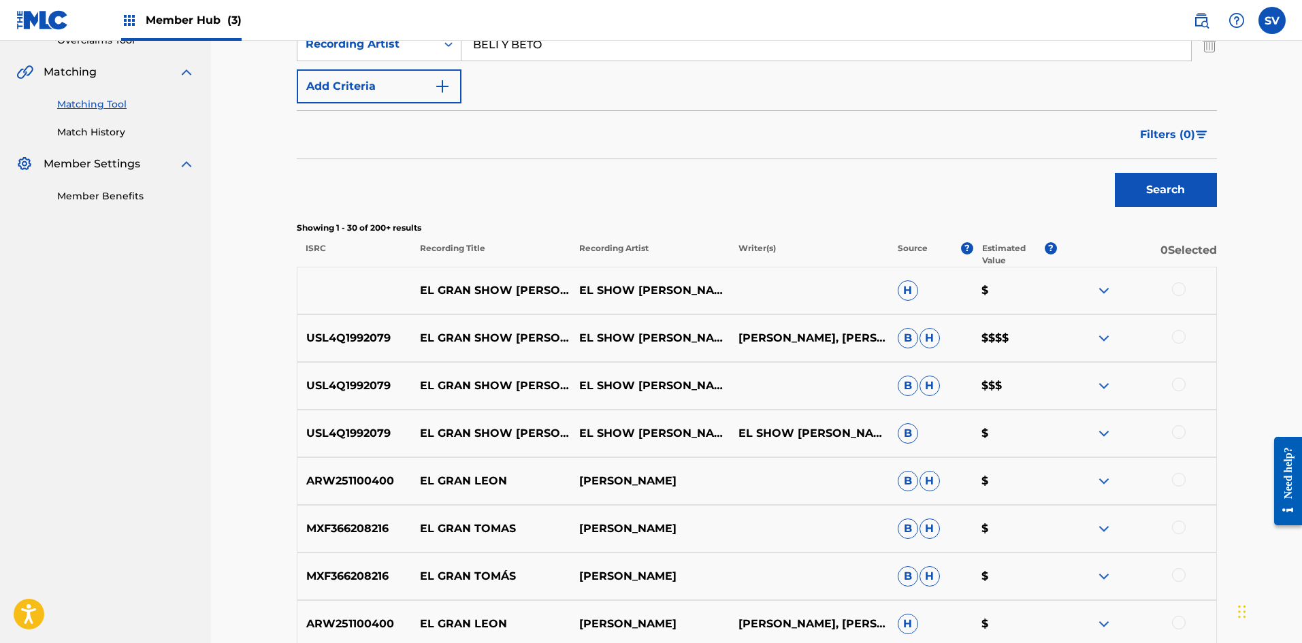
scroll to position [159, 0]
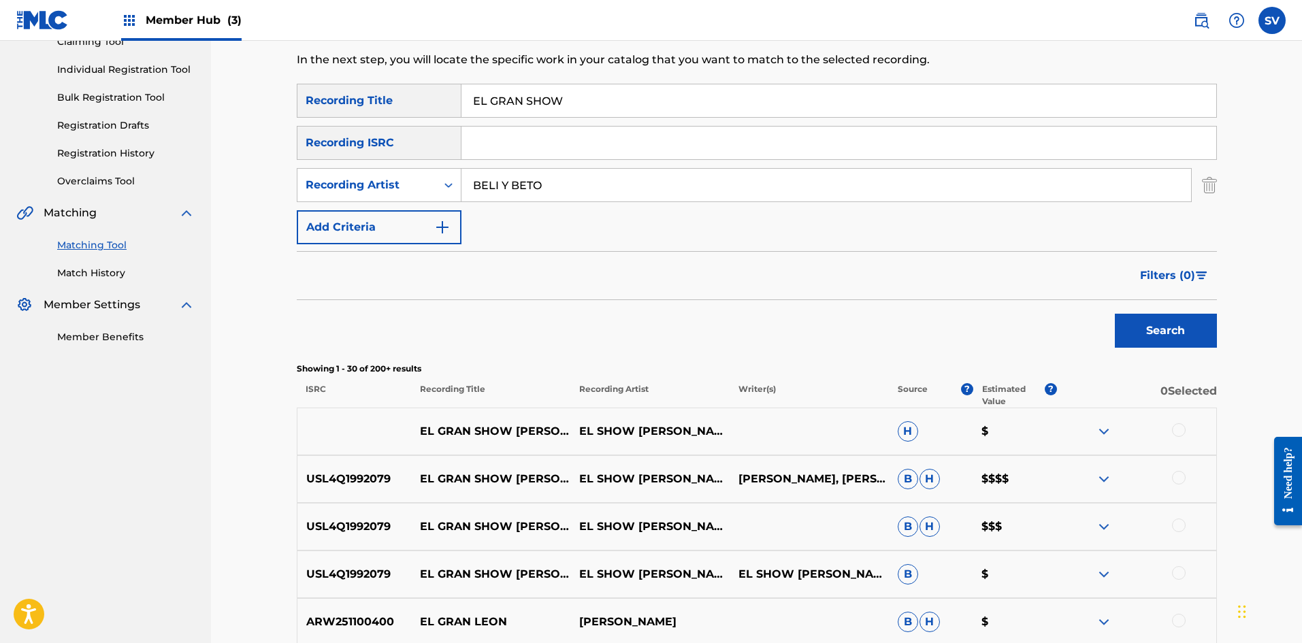
click at [1091, 483] on div at bounding box center [1136, 479] width 159 height 16
click at [1106, 482] on img at bounding box center [1103, 479] width 16 height 16
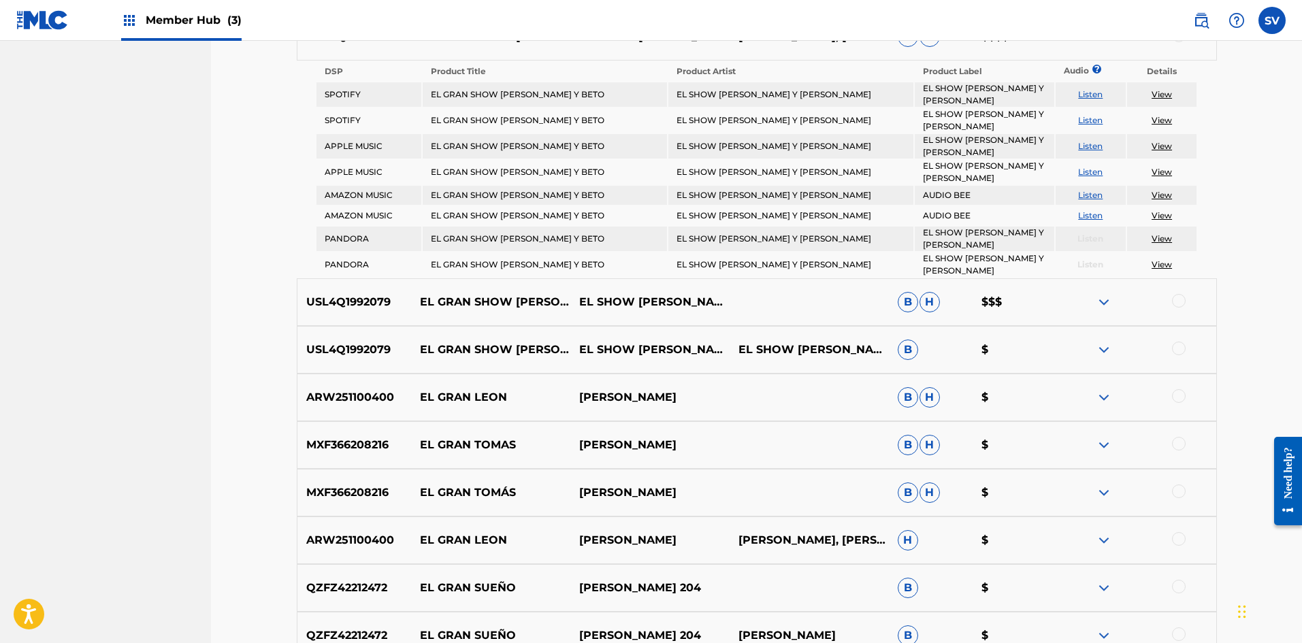
scroll to position [635, 0]
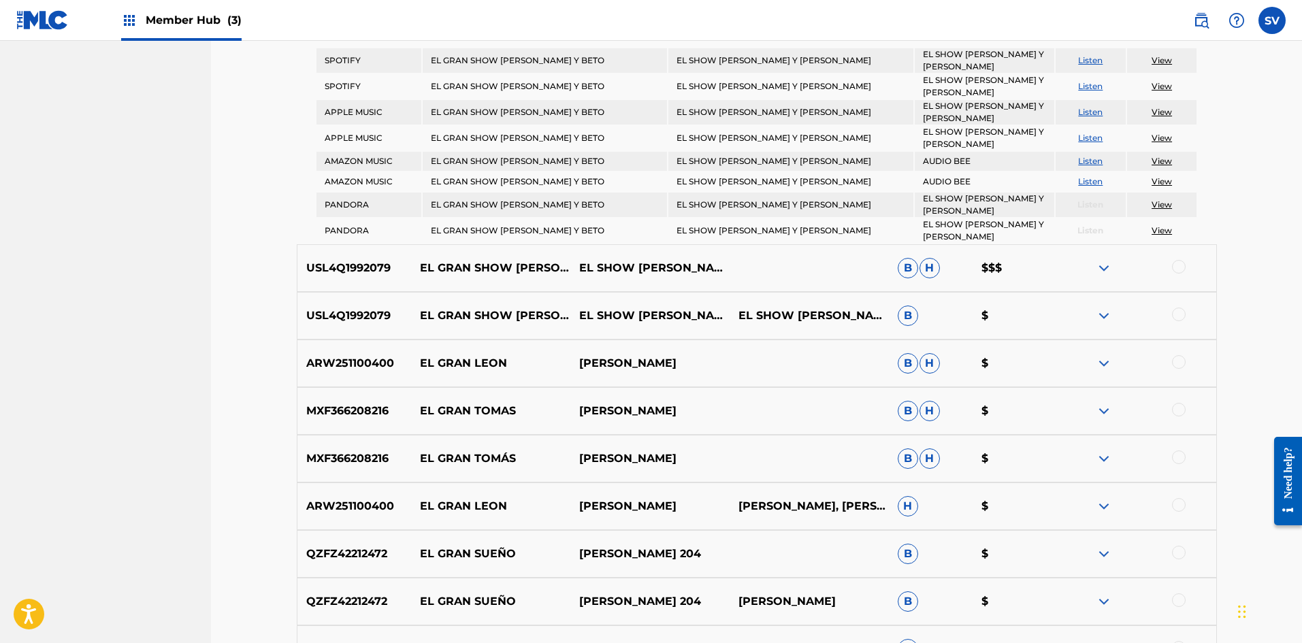
click at [1101, 308] on img at bounding box center [1103, 316] width 16 height 16
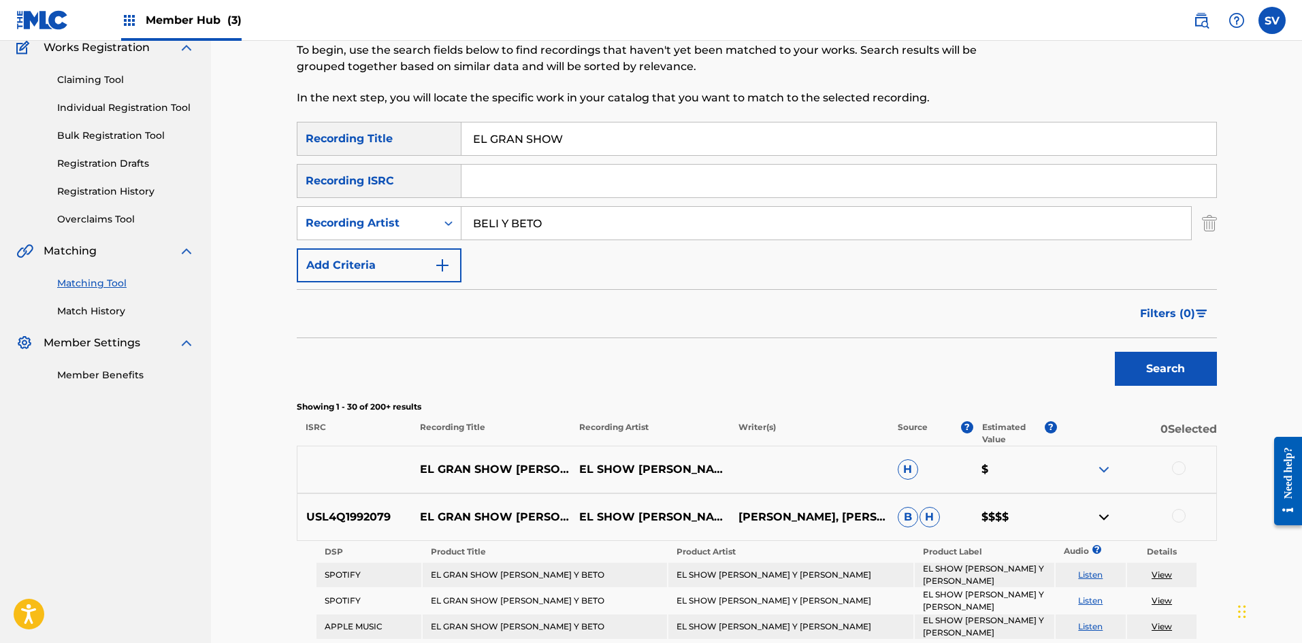
scroll to position [0, 0]
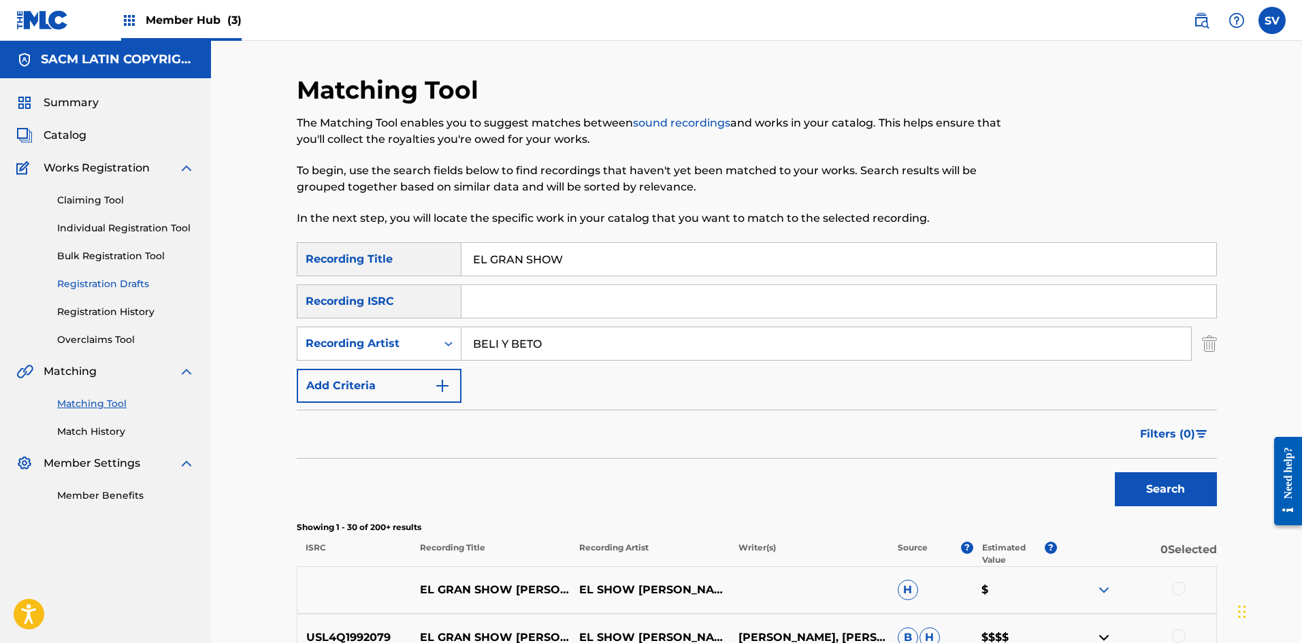
drag, startPoint x: 550, startPoint y: 243, endPoint x: 112, endPoint y: 288, distance: 440.5
click at [1115, 472] on button "Search" at bounding box center [1166, 489] width 102 height 34
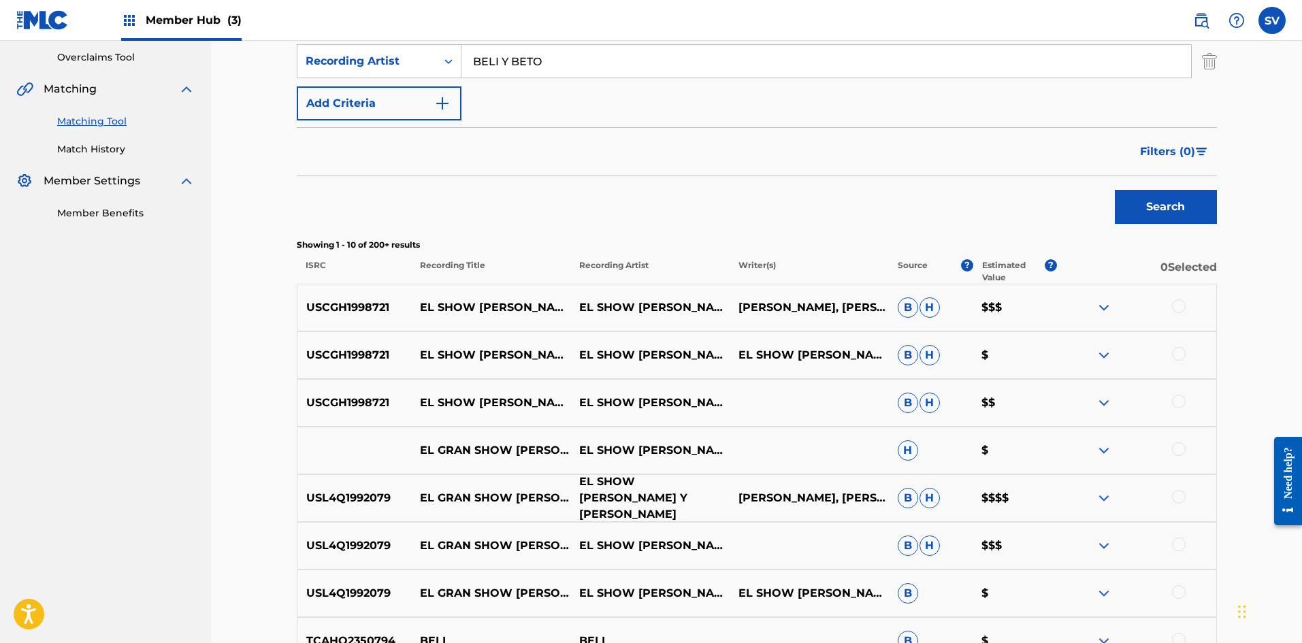
scroll to position [484, 0]
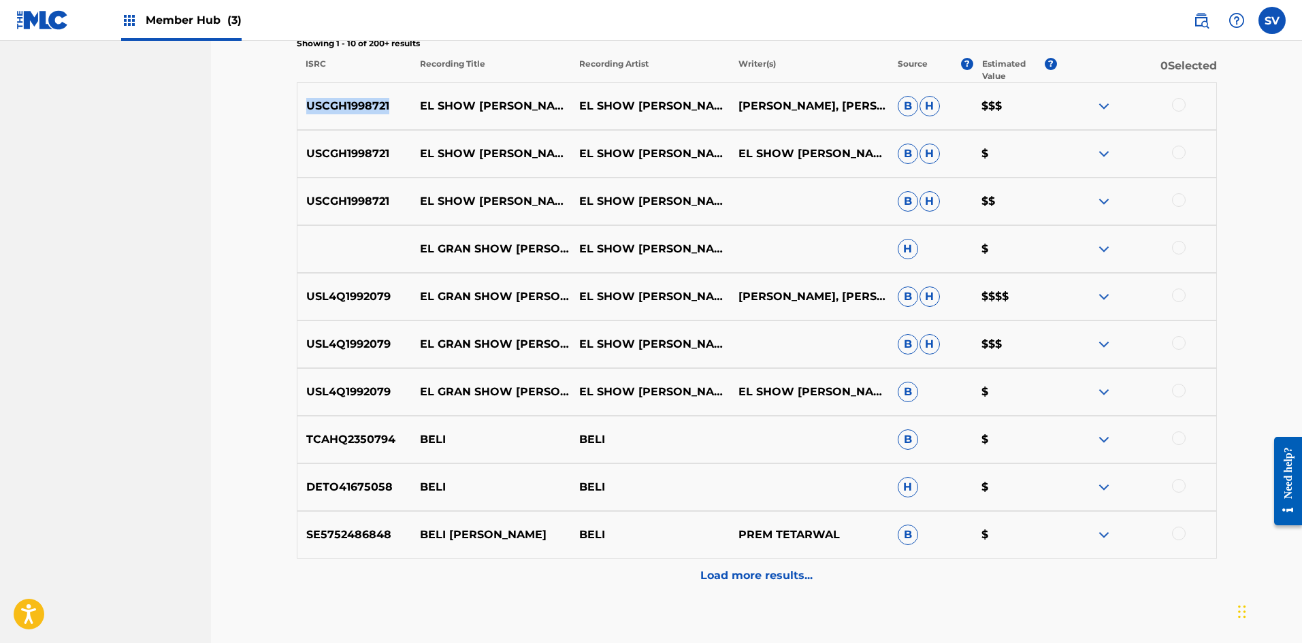
drag, startPoint x: 388, startPoint y: 103, endPoint x: 292, endPoint y: 109, distance: 96.1
click at [292, 109] on div "Matching Tool The Matching Tool enables you to suggest matches between sound re…" at bounding box center [756, 126] width 953 height 1070
copy p "USCGH1998721"
click at [1081, 108] on div at bounding box center [1136, 106] width 159 height 16
click at [1105, 103] on div at bounding box center [1136, 106] width 159 height 16
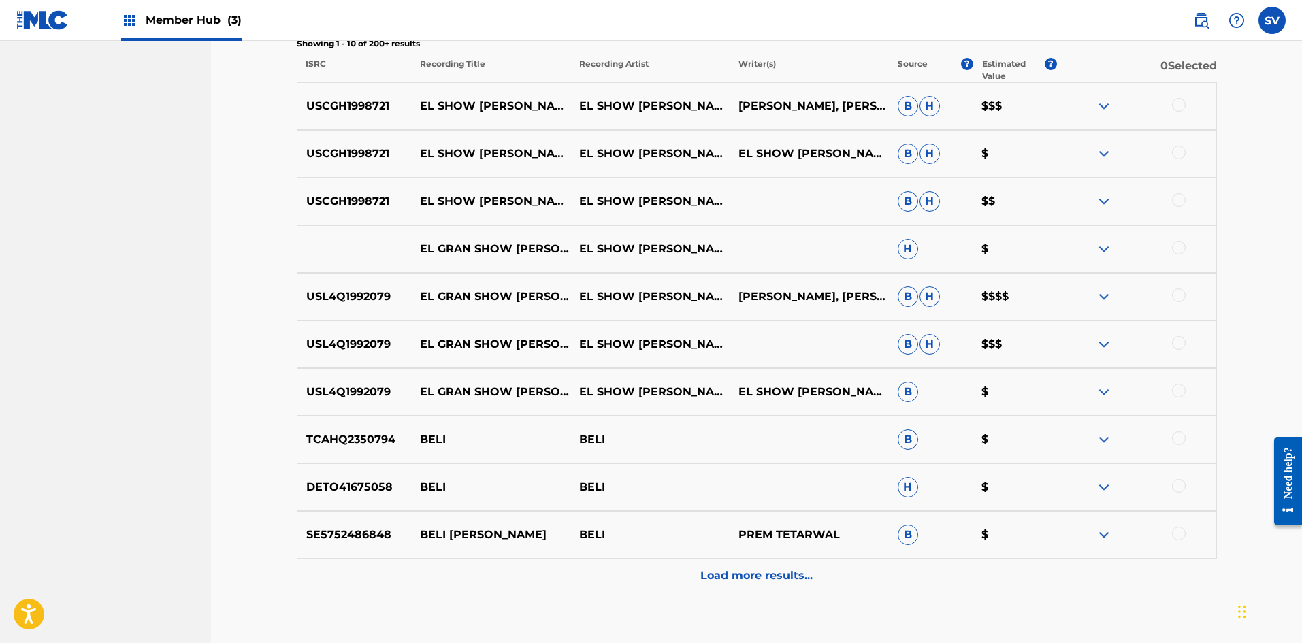
click at [1110, 101] on img at bounding box center [1103, 106] width 16 height 16
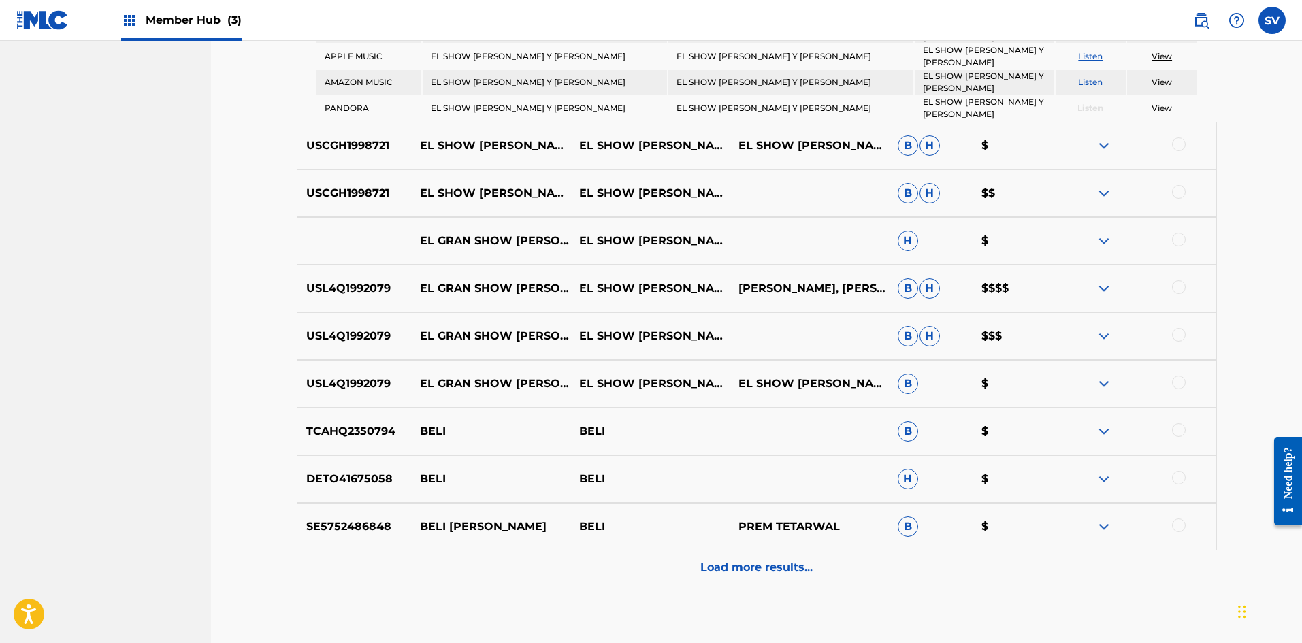
scroll to position [620, 0]
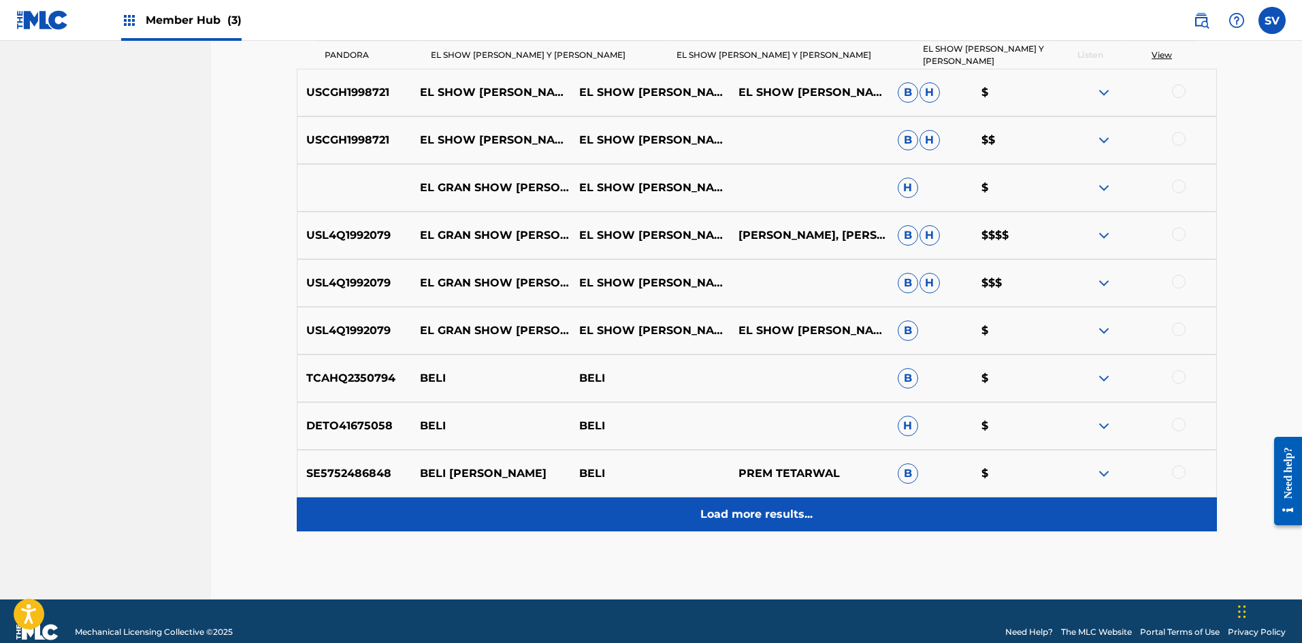
click at [754, 506] on p "Load more results..." at bounding box center [756, 514] width 112 height 16
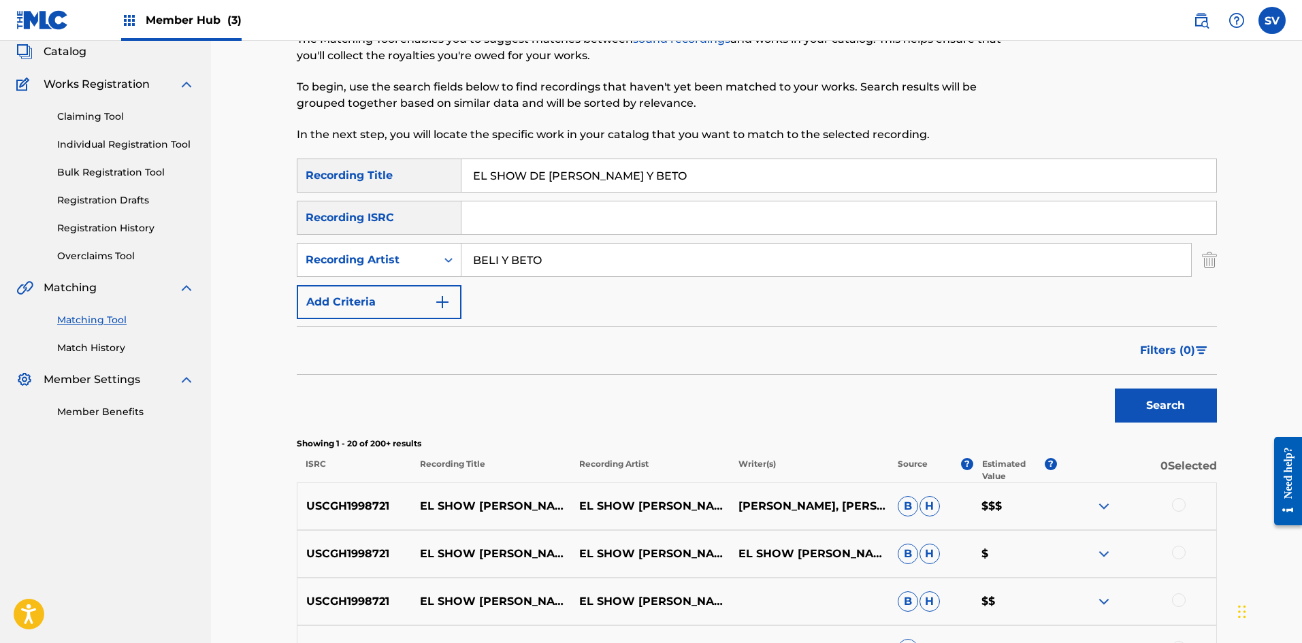
scroll to position [0, 0]
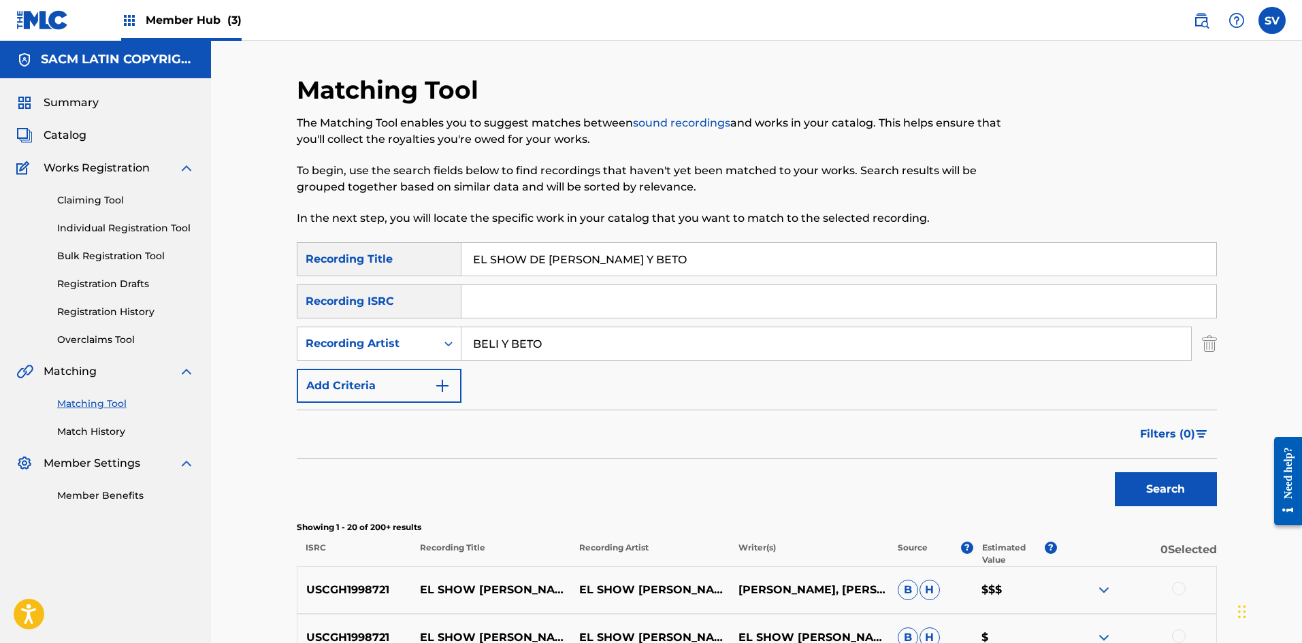
drag, startPoint x: 700, startPoint y: 261, endPoint x: 165, endPoint y: 269, distance: 534.9
paste input "RATON DE LOS DIENTES"
type input "EL RATON DE LOS DIENTES"
click at [48, 60] on h5 "SACM LATIN COPYRIGHT INC" at bounding box center [118, 60] width 154 height 16
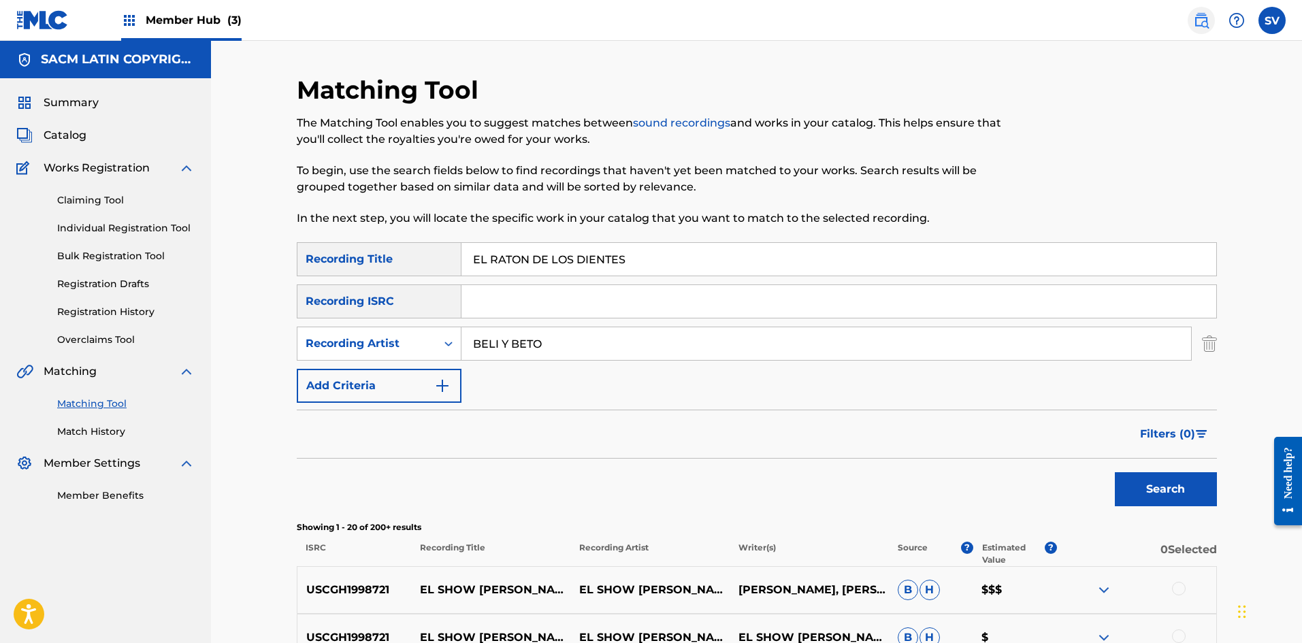
click at [1206, 28] on img at bounding box center [1201, 20] width 16 height 16
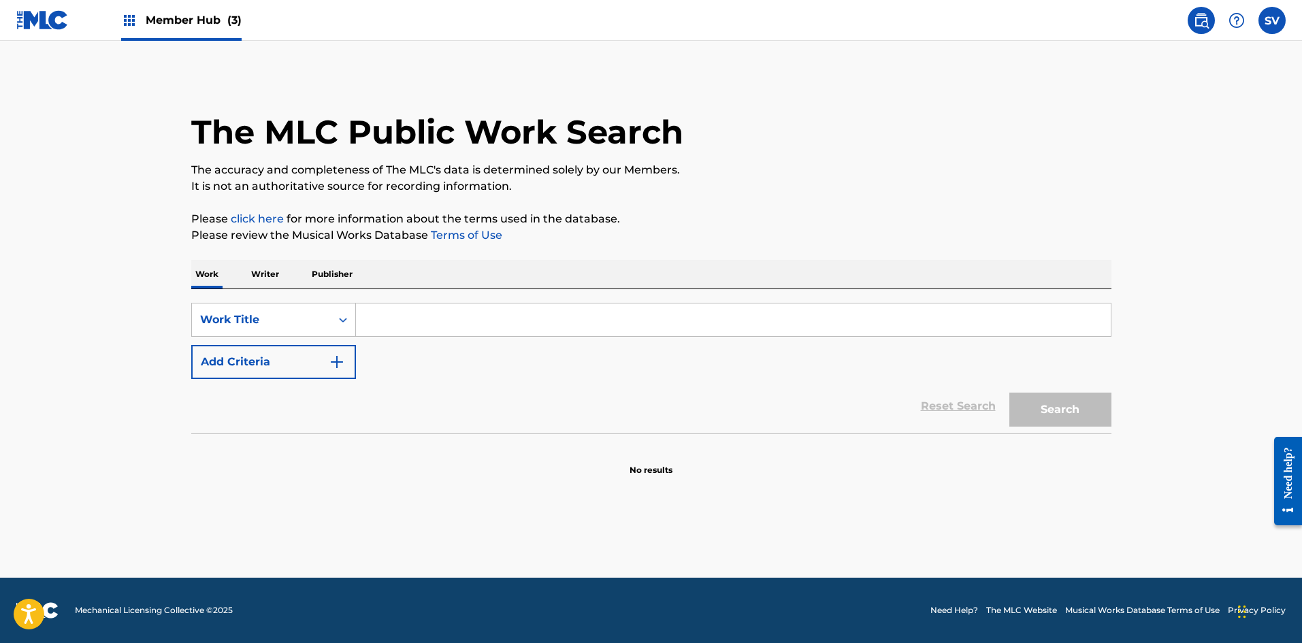
drag, startPoint x: 539, startPoint y: 314, endPoint x: 76, endPoint y: 348, distance: 464.0
click at [431, 318] on input "Search Form" at bounding box center [733, 319] width 755 height 33
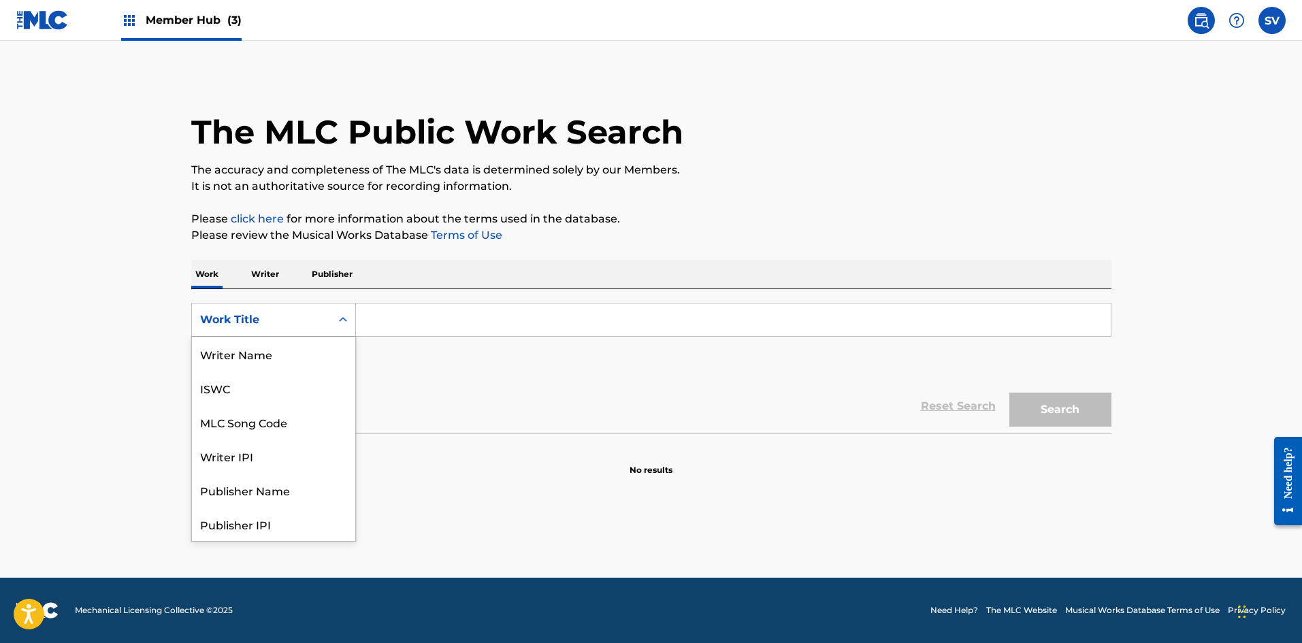
click at [314, 323] on div "Work Title" at bounding box center [261, 320] width 122 height 16
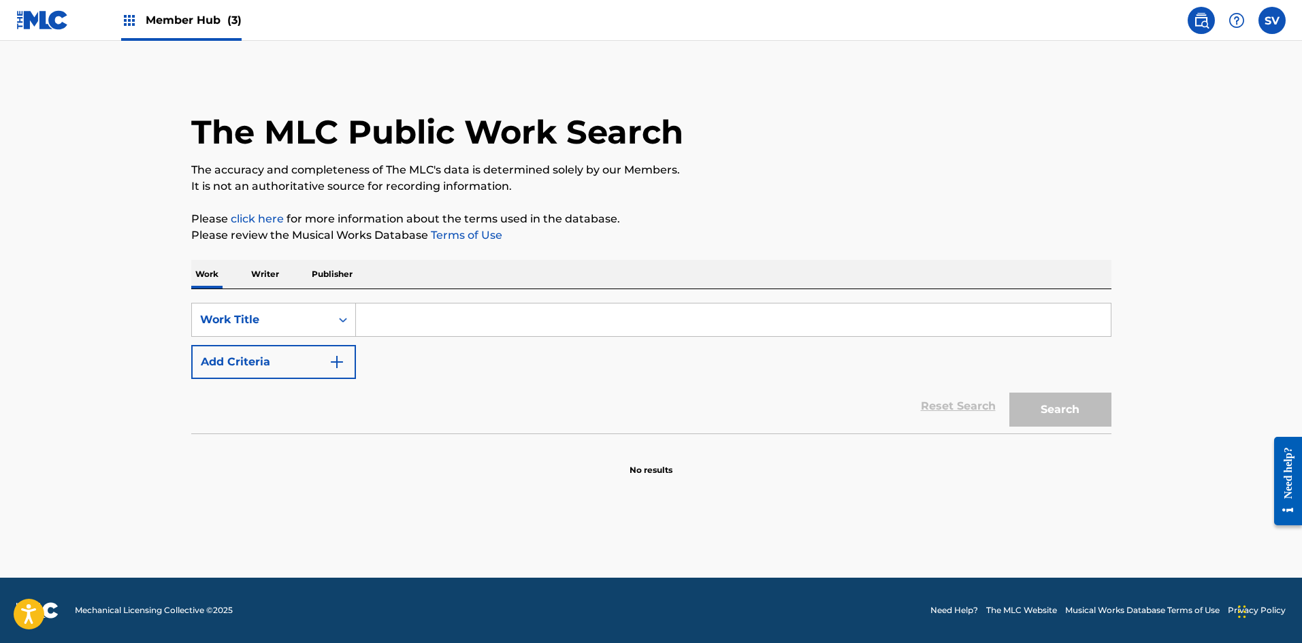
click at [414, 317] on input "Search Form" at bounding box center [733, 319] width 755 height 33
paste input "EL RATON DE LOS DIENTES"
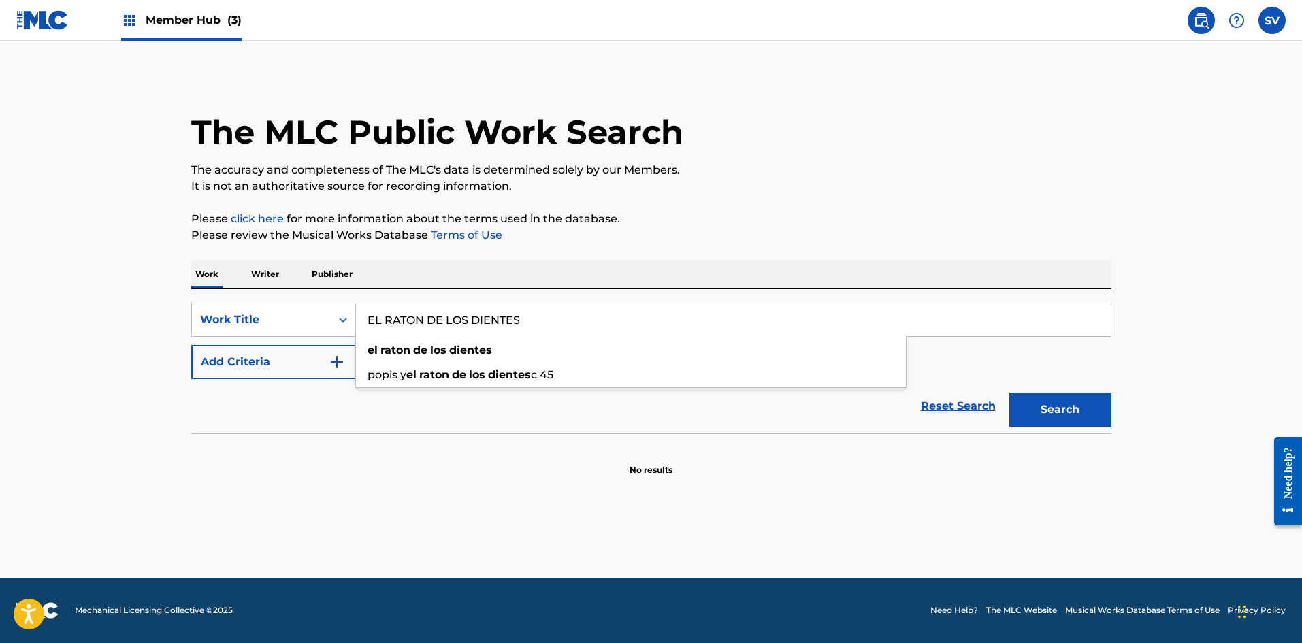
type input "EL RATON DE LOS DIENTES"
click at [1009, 393] on button "Search" at bounding box center [1060, 410] width 102 height 34
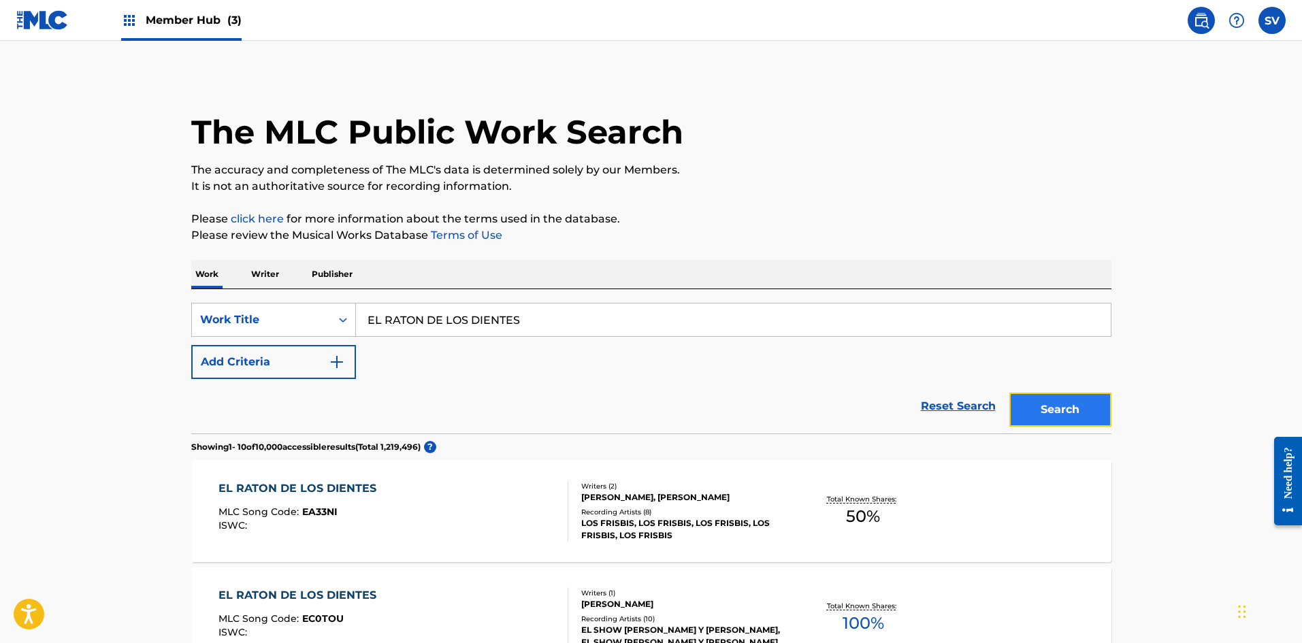
click at [1060, 418] on button "Search" at bounding box center [1060, 410] width 102 height 34
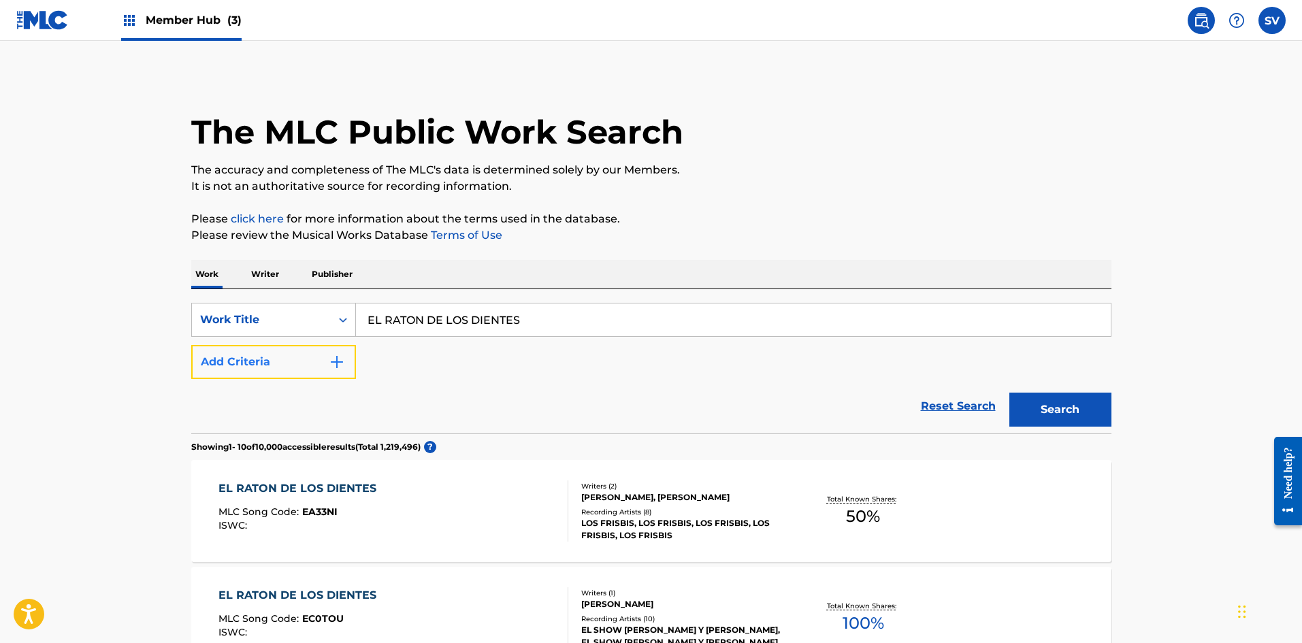
click at [331, 372] on button "Add Criteria" at bounding box center [273, 362] width 165 height 34
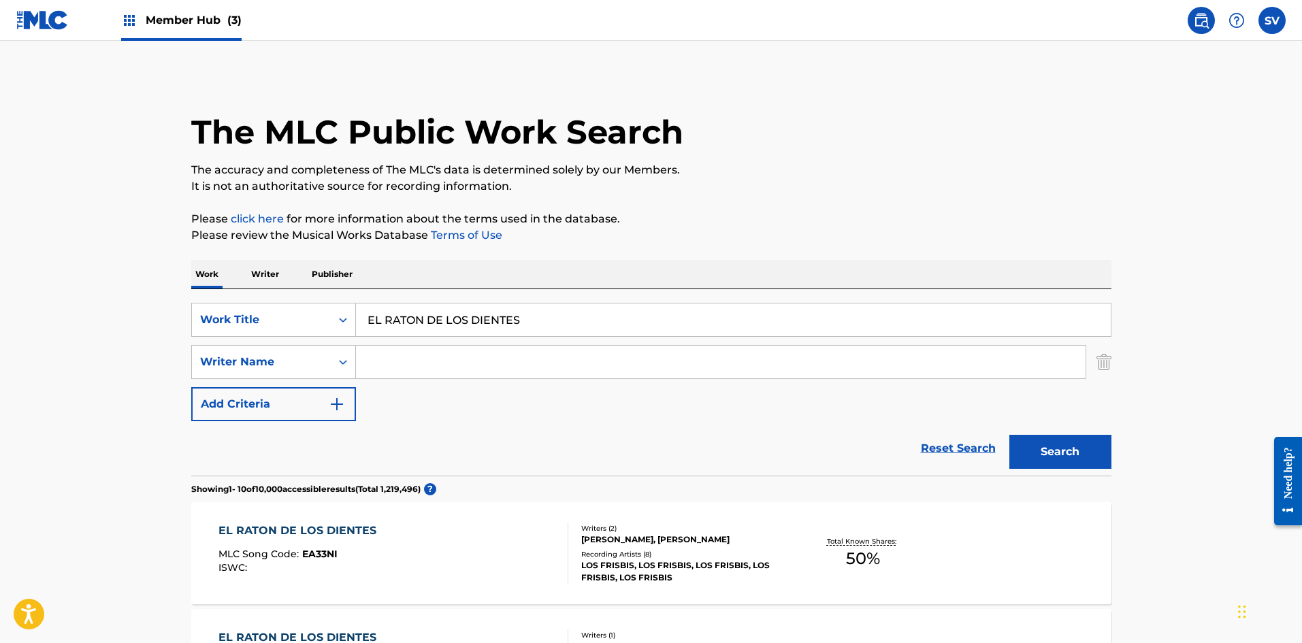
click at [458, 340] on div "SearchWithCriteria4ebdd096-2eeb-47d3-86e9-fae02dbcb59f Work Title EL RATON DE L…" at bounding box center [651, 362] width 920 height 118
click at [444, 349] on input "Search Form" at bounding box center [720, 362] width 729 height 33
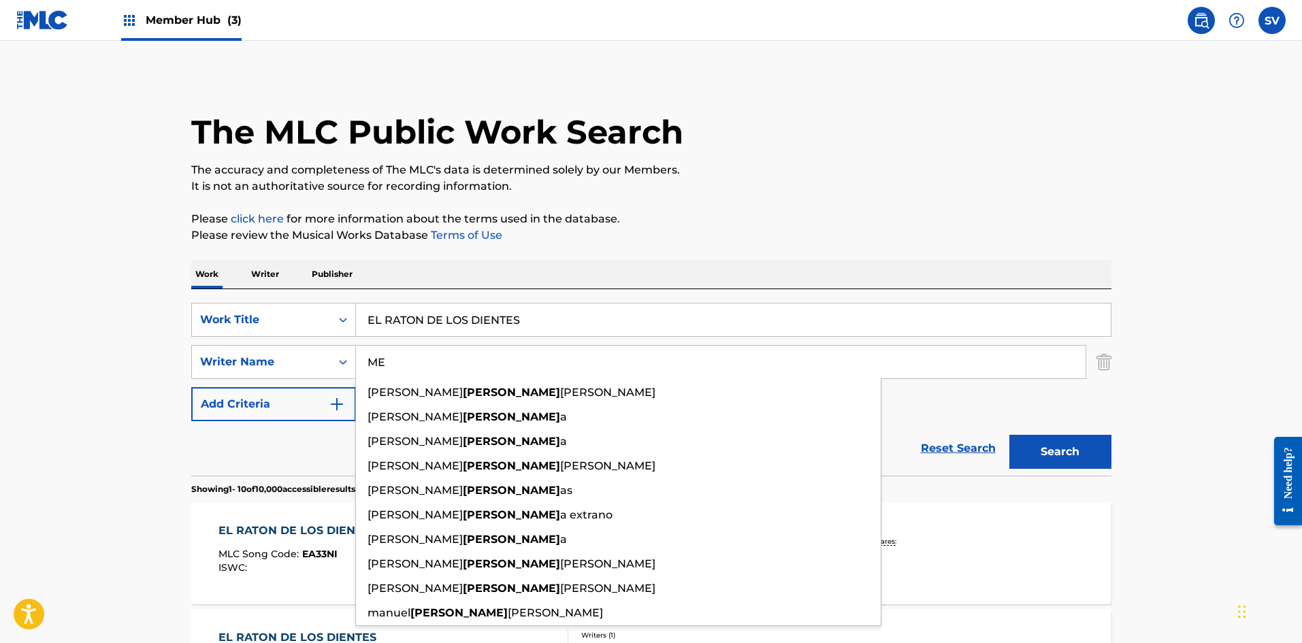
type input "M"
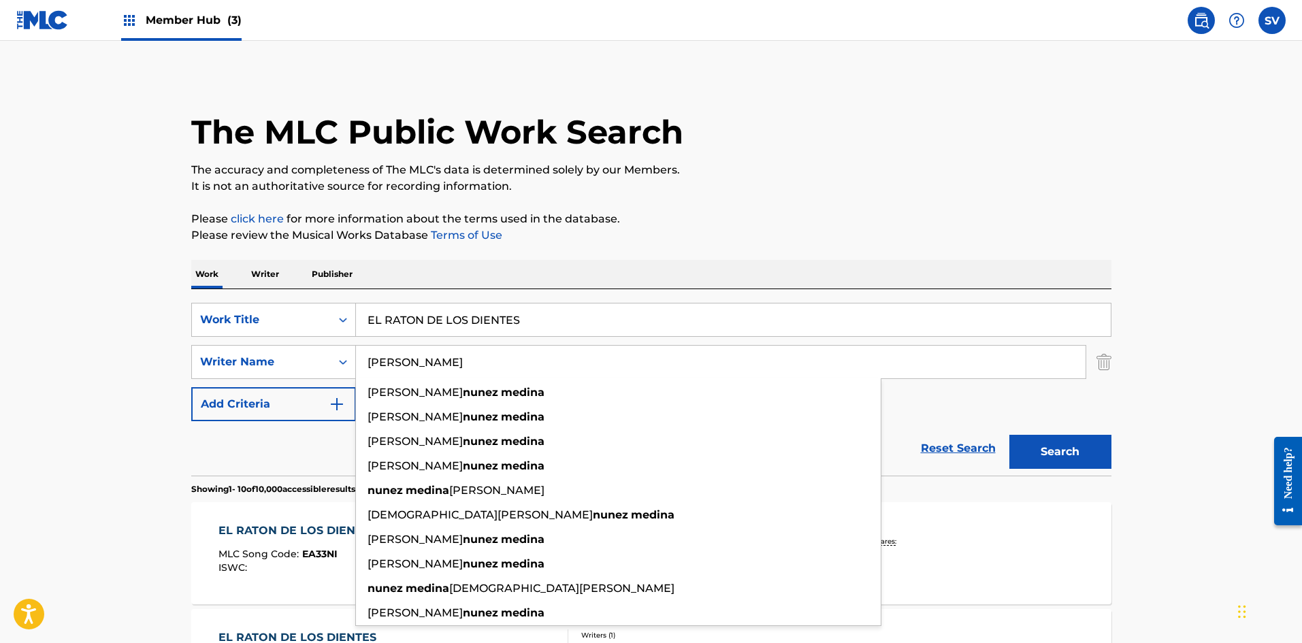
type input "[PERSON_NAME]"
click at [1009, 435] on button "Search" at bounding box center [1060, 452] width 102 height 34
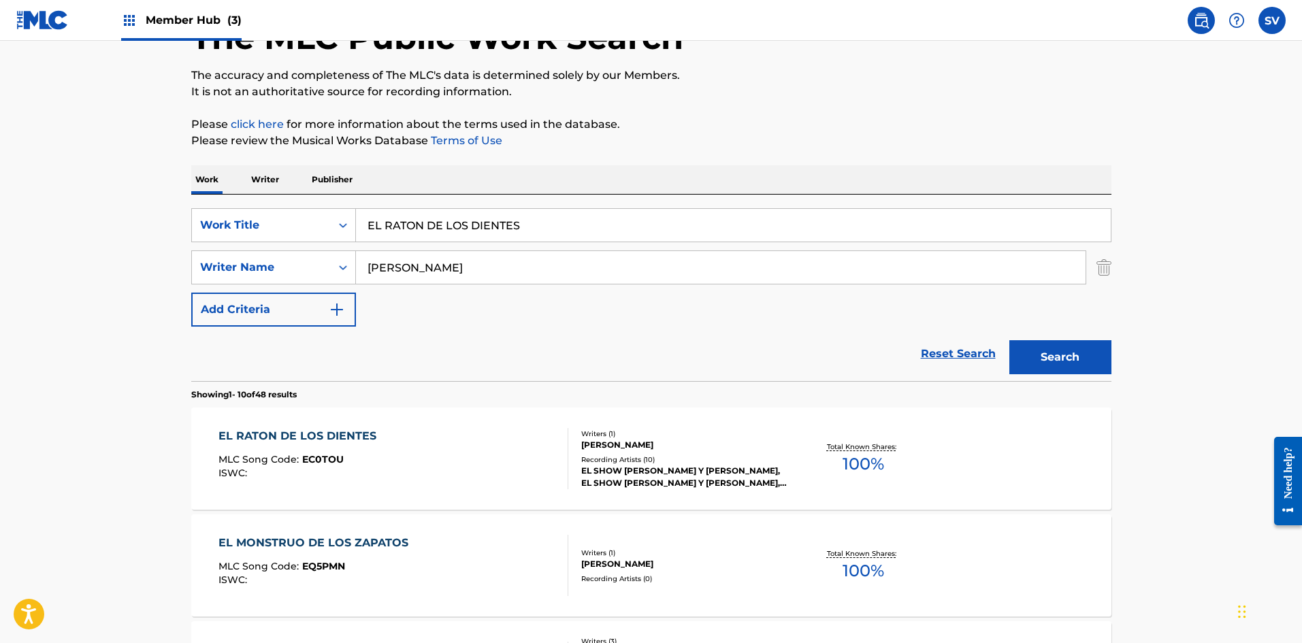
scroll to position [340, 0]
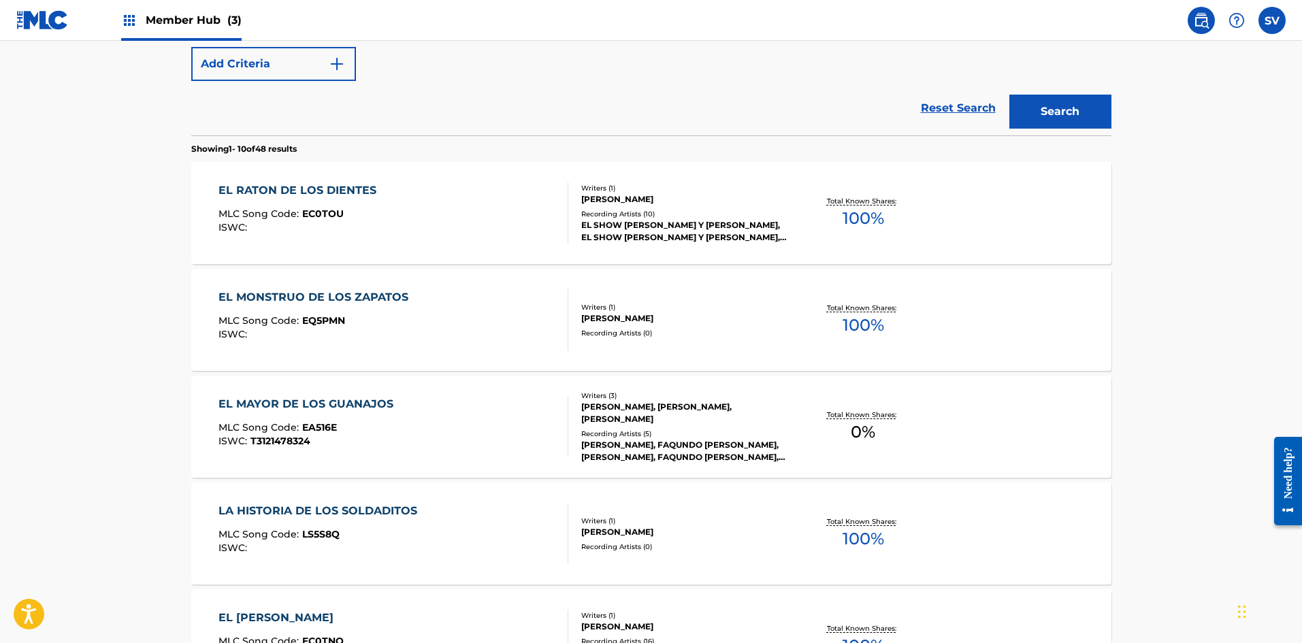
click at [632, 234] on div "EL SHOW [PERSON_NAME] Y [PERSON_NAME], EL SHOW [PERSON_NAME] Y [PERSON_NAME], E…" at bounding box center [683, 231] width 205 height 24
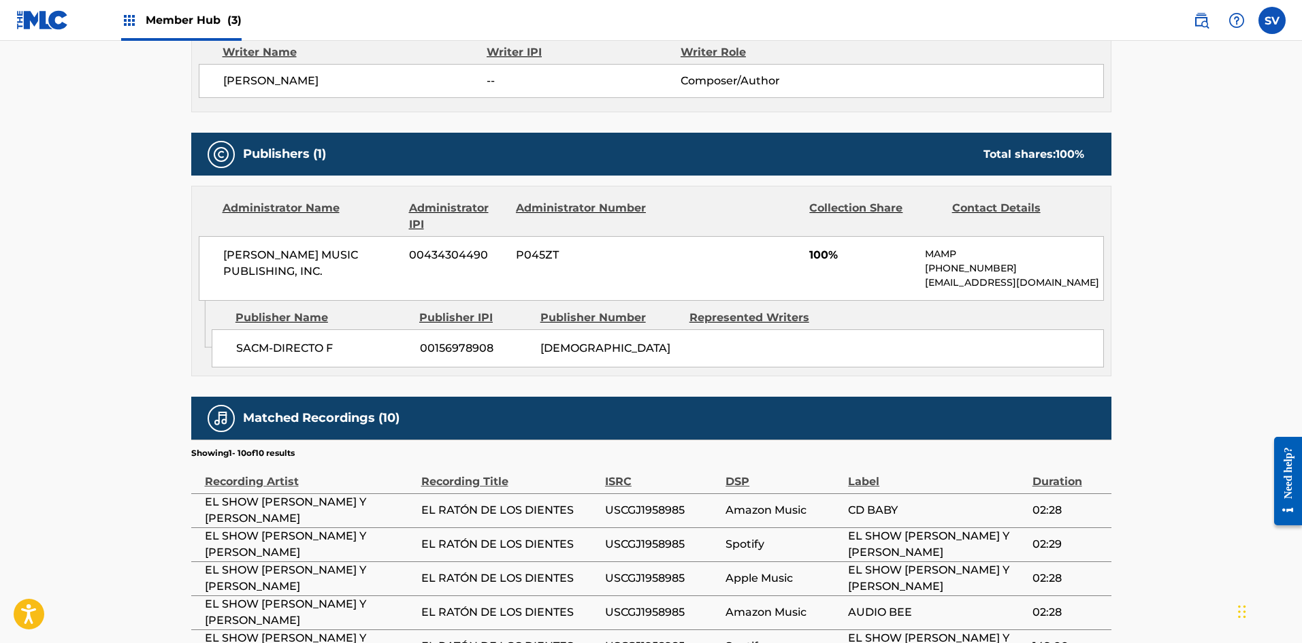
scroll to position [181, 0]
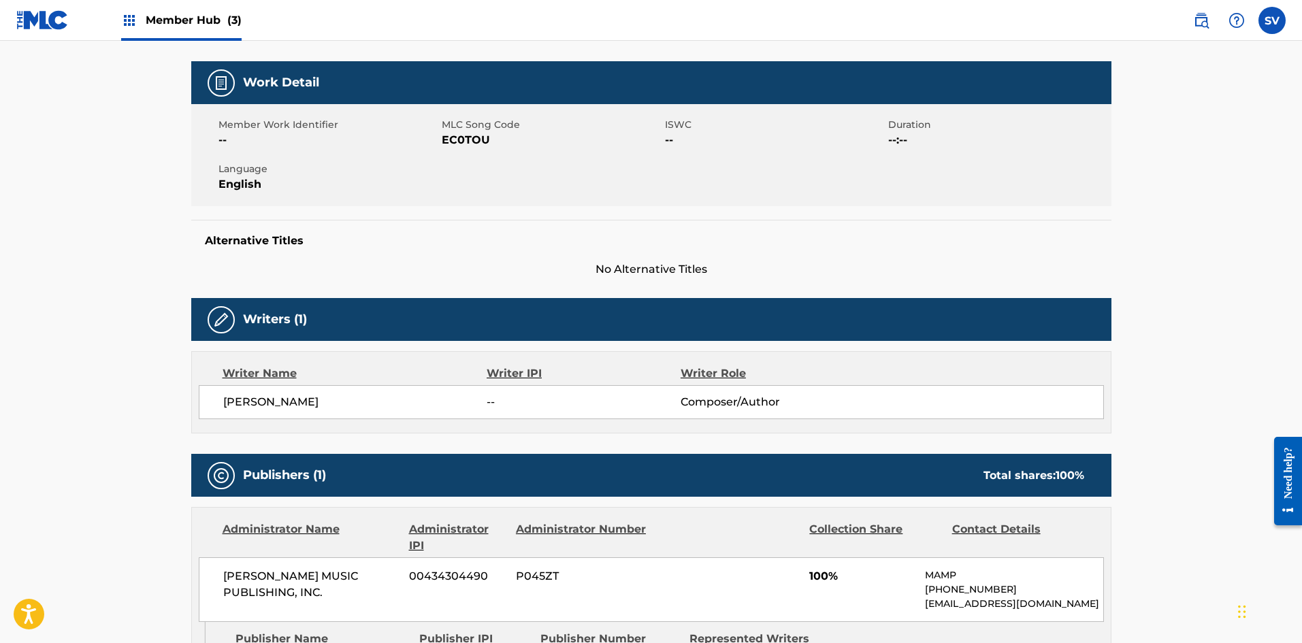
click at [463, 144] on span "EC0TOU" at bounding box center [552, 140] width 220 height 16
copy span "EC0TOU"
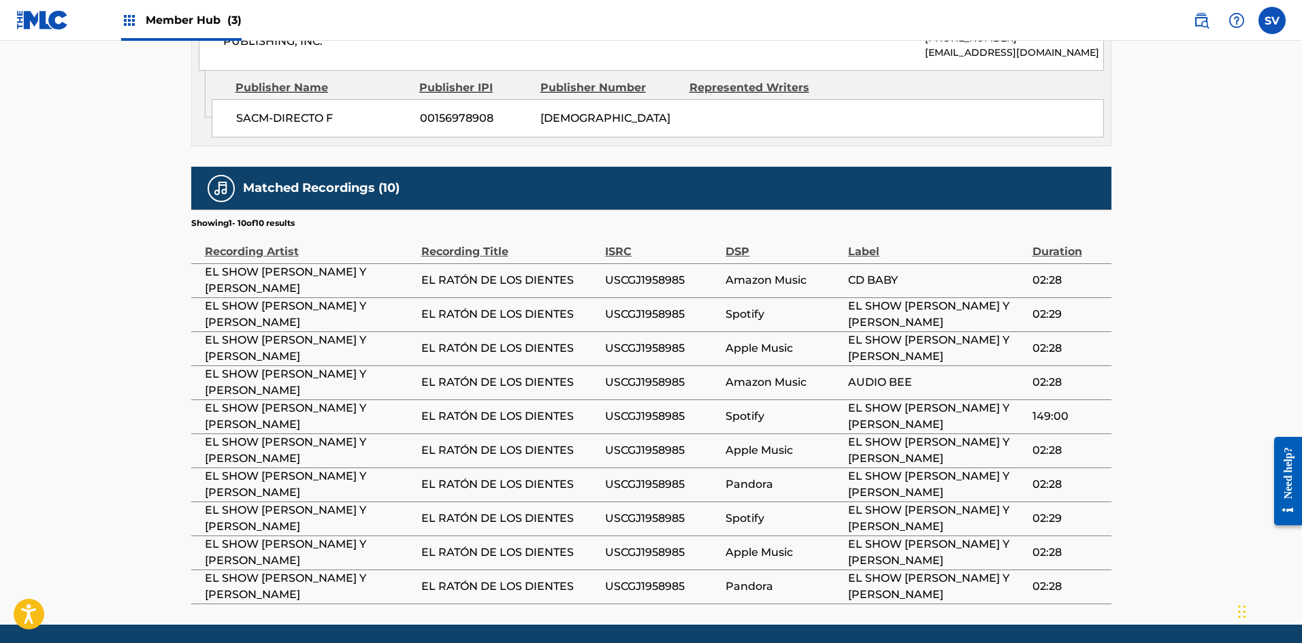
scroll to position [793, 0]
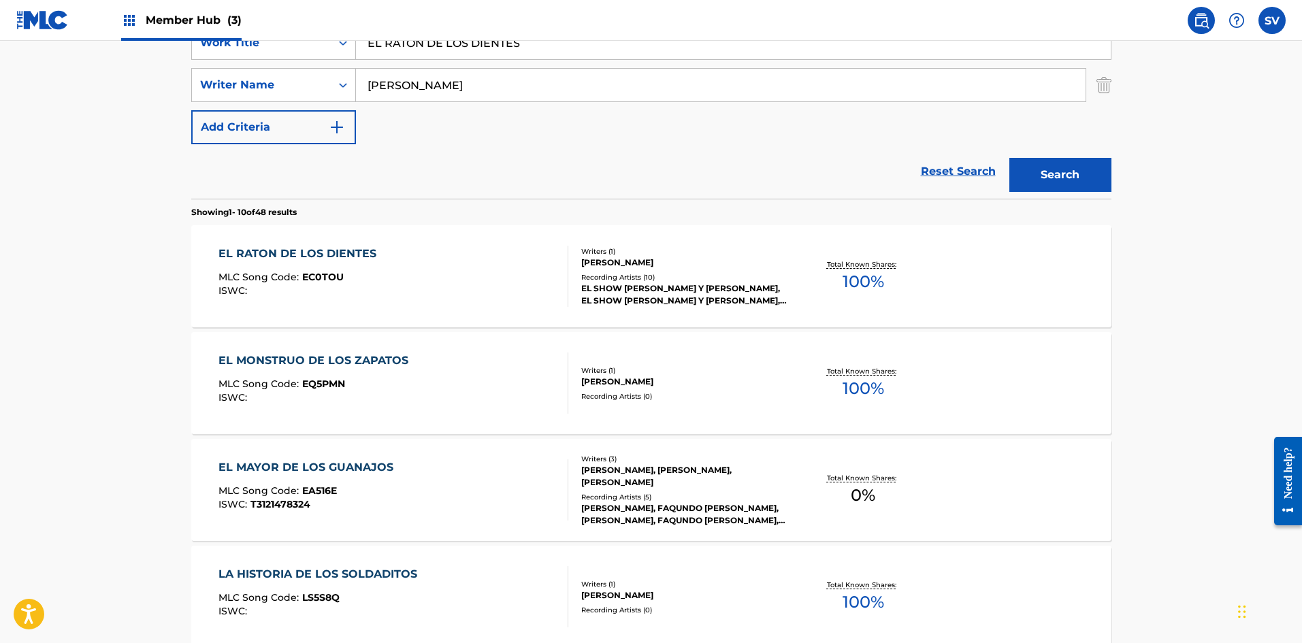
scroll to position [78, 0]
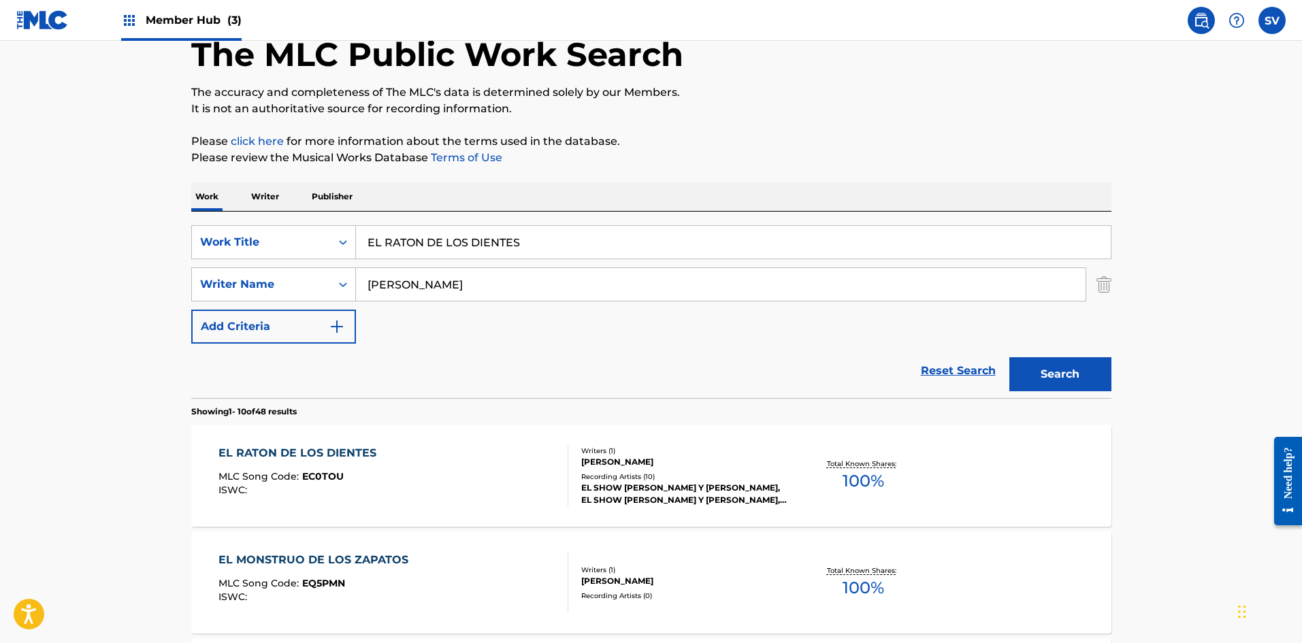
drag, startPoint x: 619, startPoint y: 240, endPoint x: 0, endPoint y: 269, distance: 619.9
paste input "S UNA BRUJA"
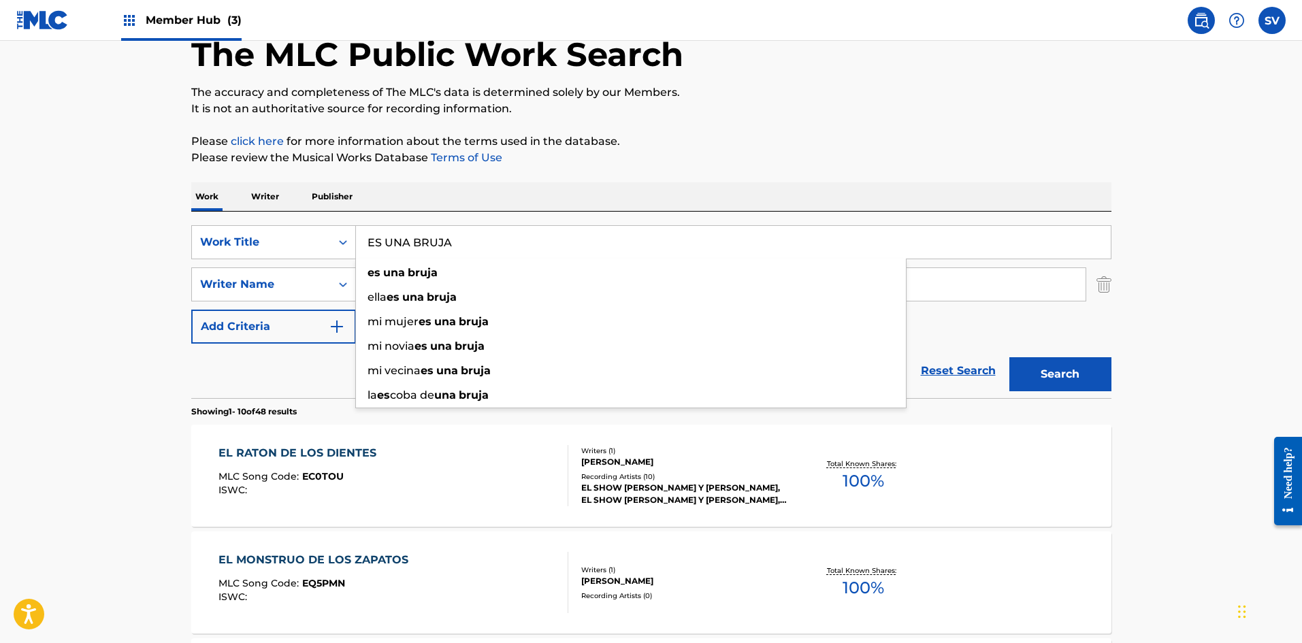
type input "ES UNA BRUJA"
click at [1009, 357] on button "Search" at bounding box center [1060, 374] width 102 height 34
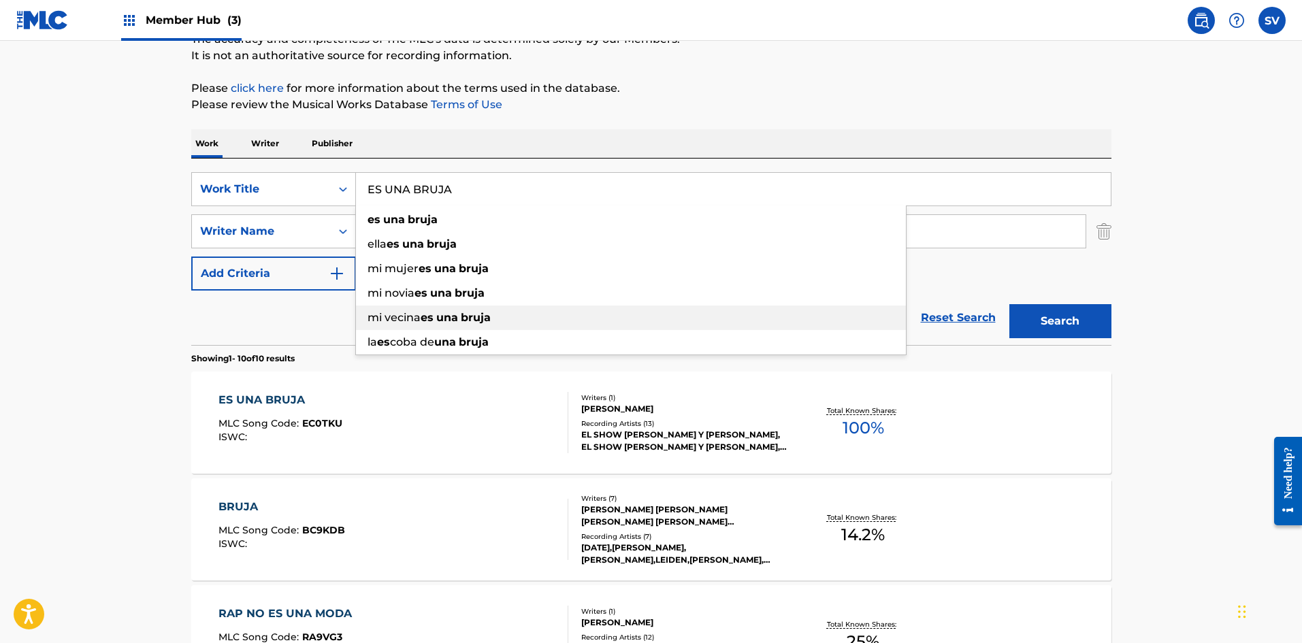
scroll to position [136, 0]
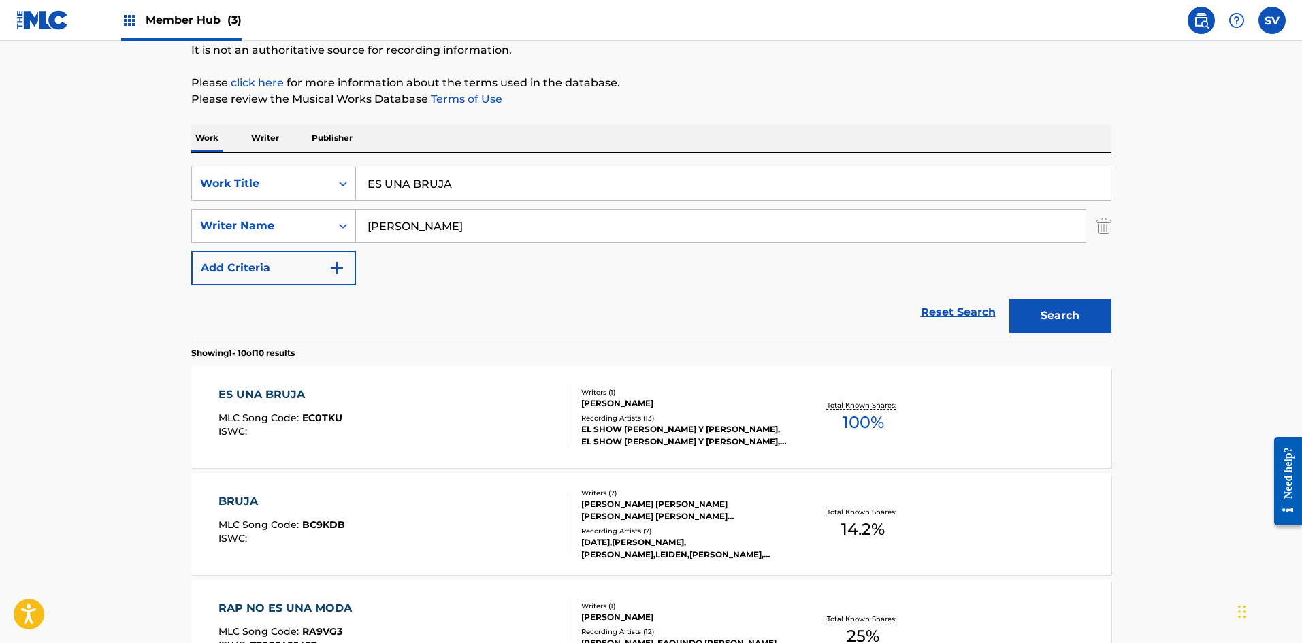
click at [689, 415] on div "Recording Artists ( 13 )" at bounding box center [683, 418] width 205 height 10
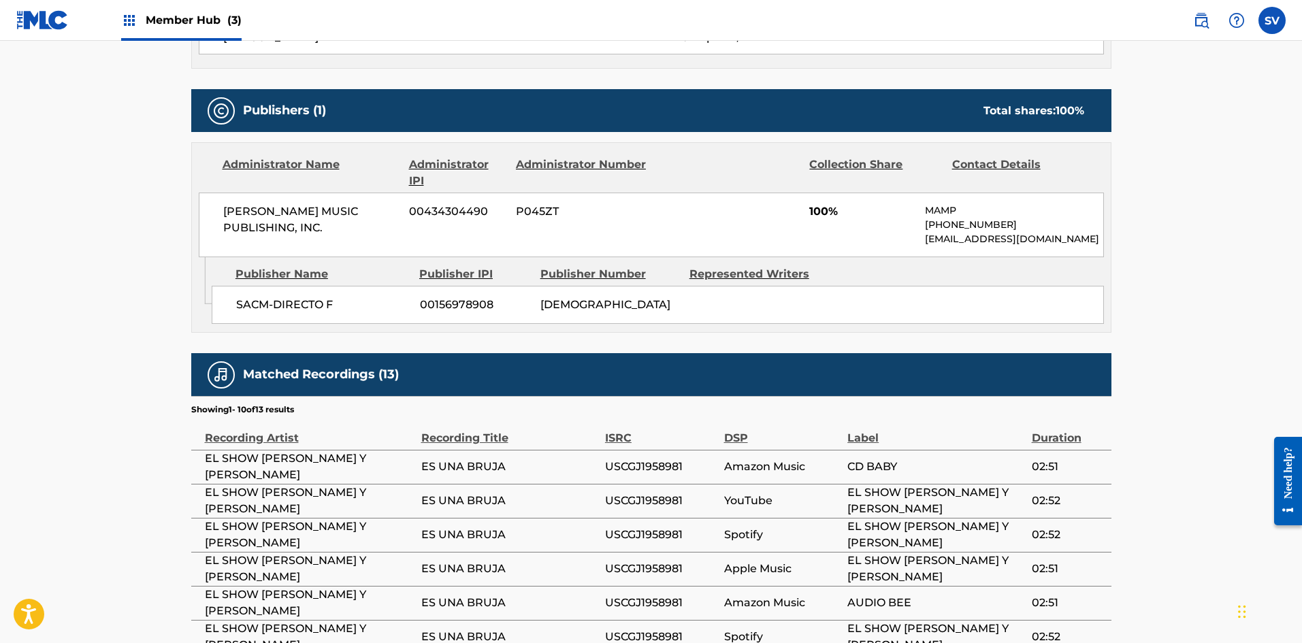
scroll to position [299, 0]
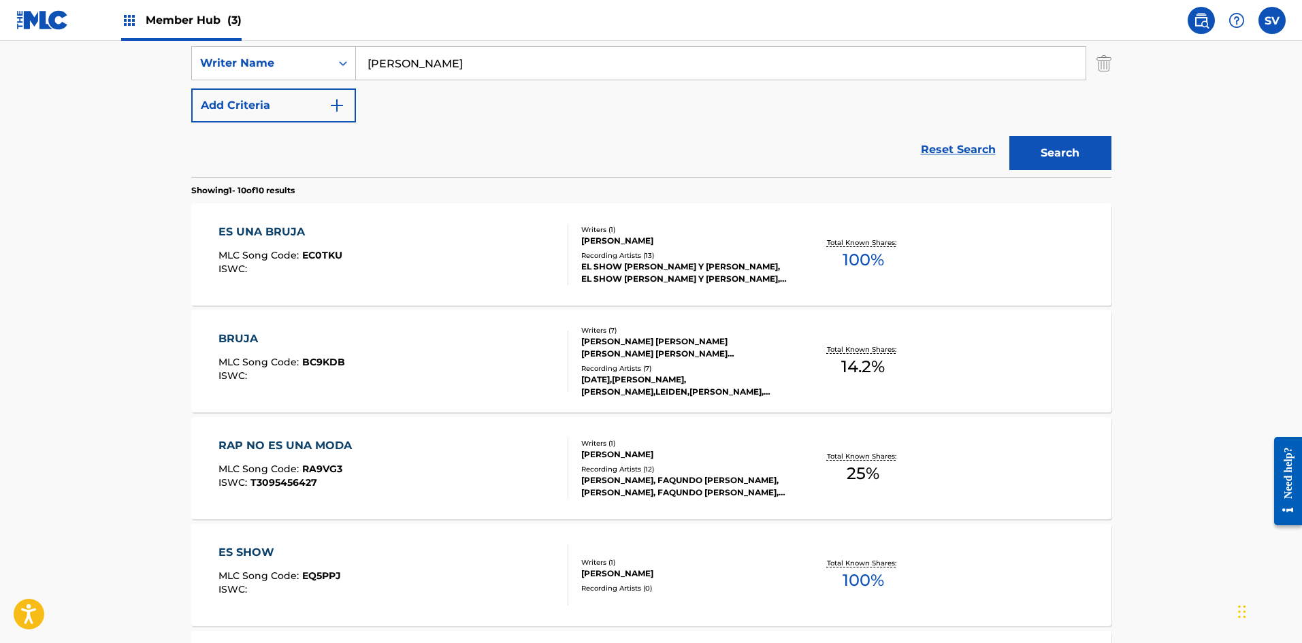
scroll to position [136, 0]
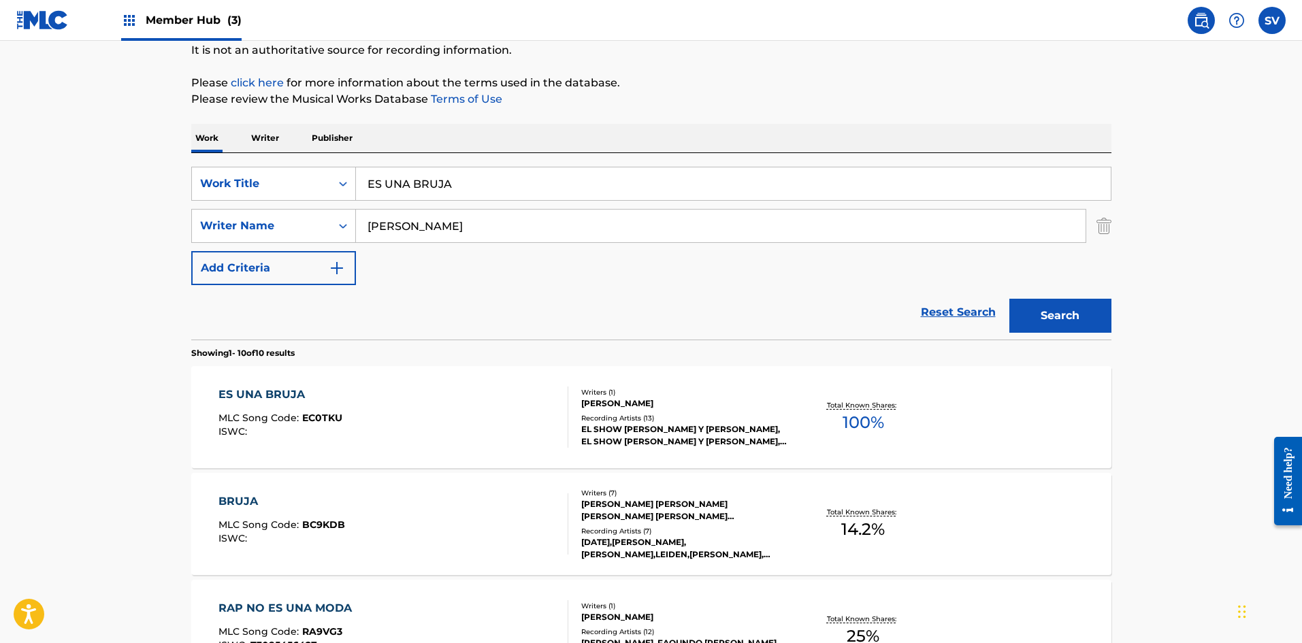
click at [645, 408] on div "[PERSON_NAME]" at bounding box center [683, 403] width 205 height 12
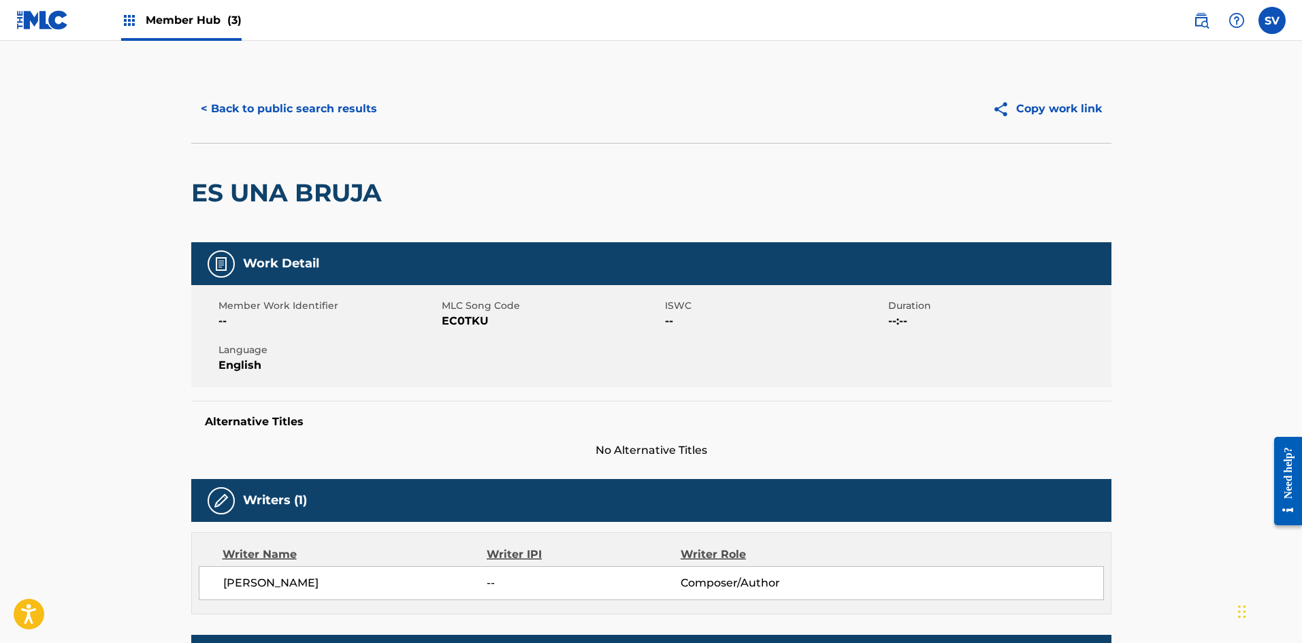
click at [477, 322] on span "EC0TKU" at bounding box center [552, 321] width 220 height 16
copy span "EC0TKU"
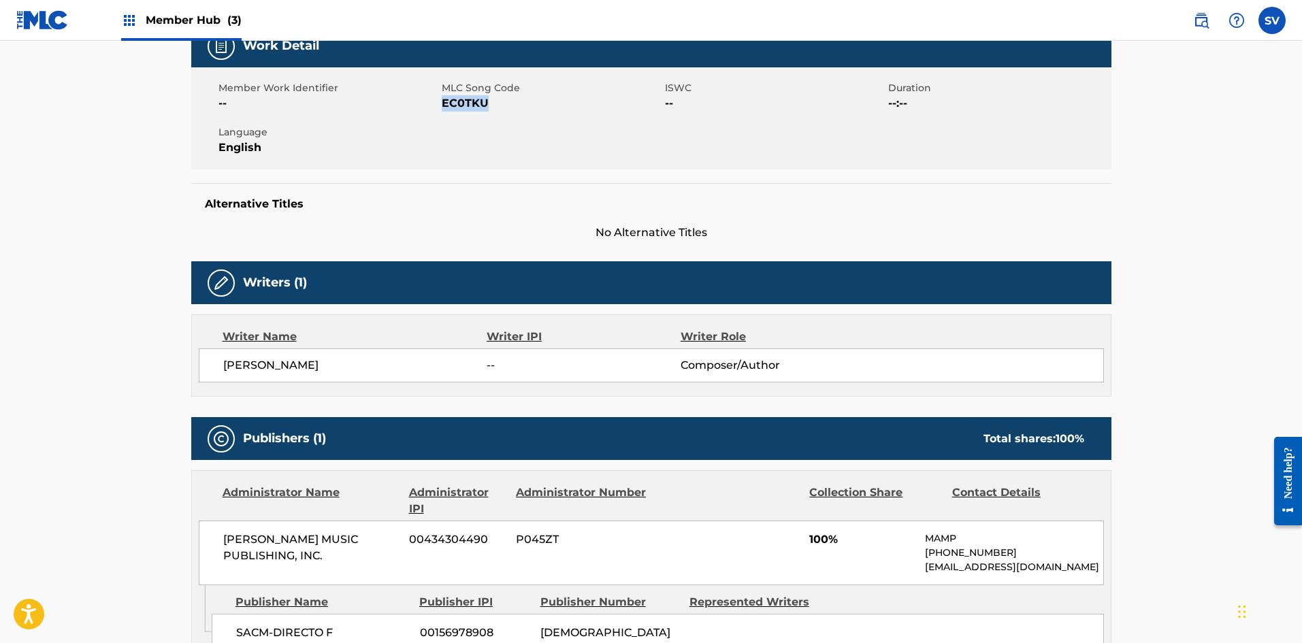
scroll to position [272, 0]
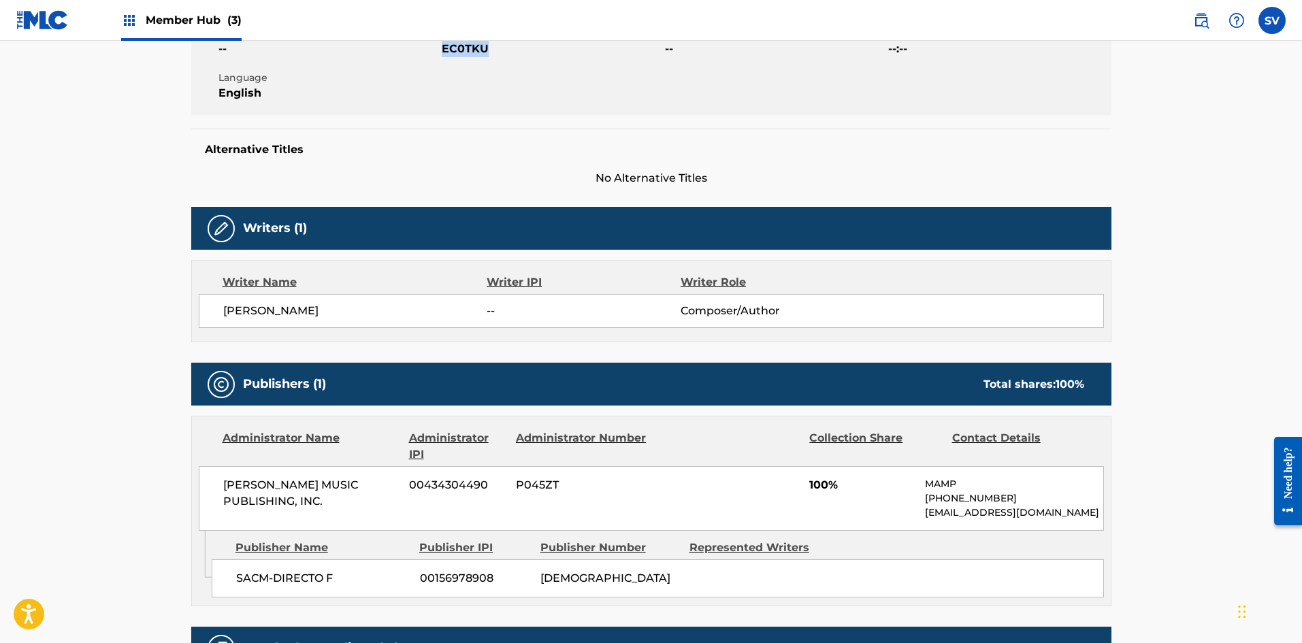
scroll to position [136, 0]
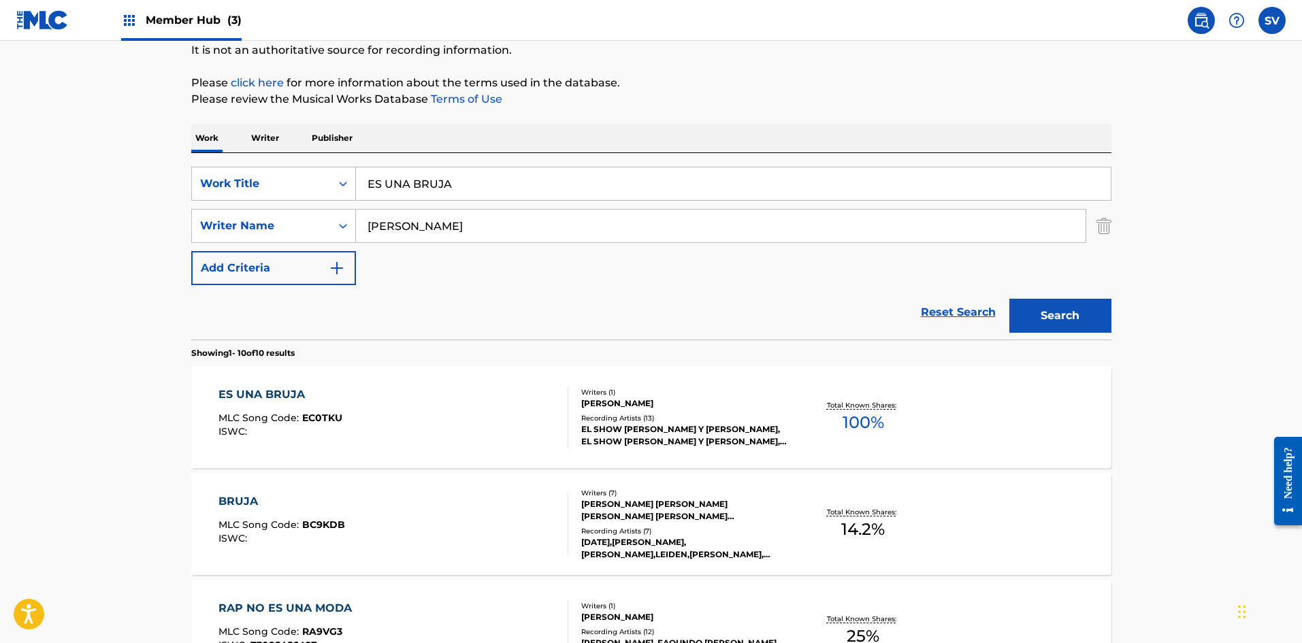
drag, startPoint x: 596, startPoint y: 183, endPoint x: 46, endPoint y: 167, distance: 550.0
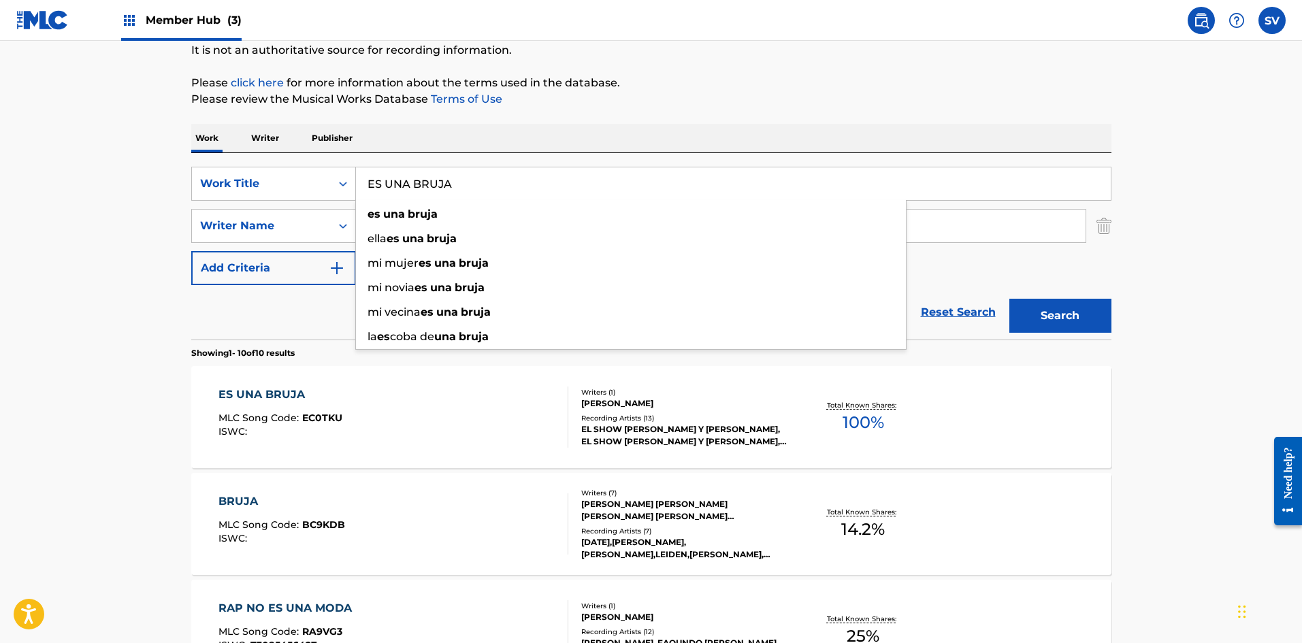
paste input "MAGICA [DATE]"
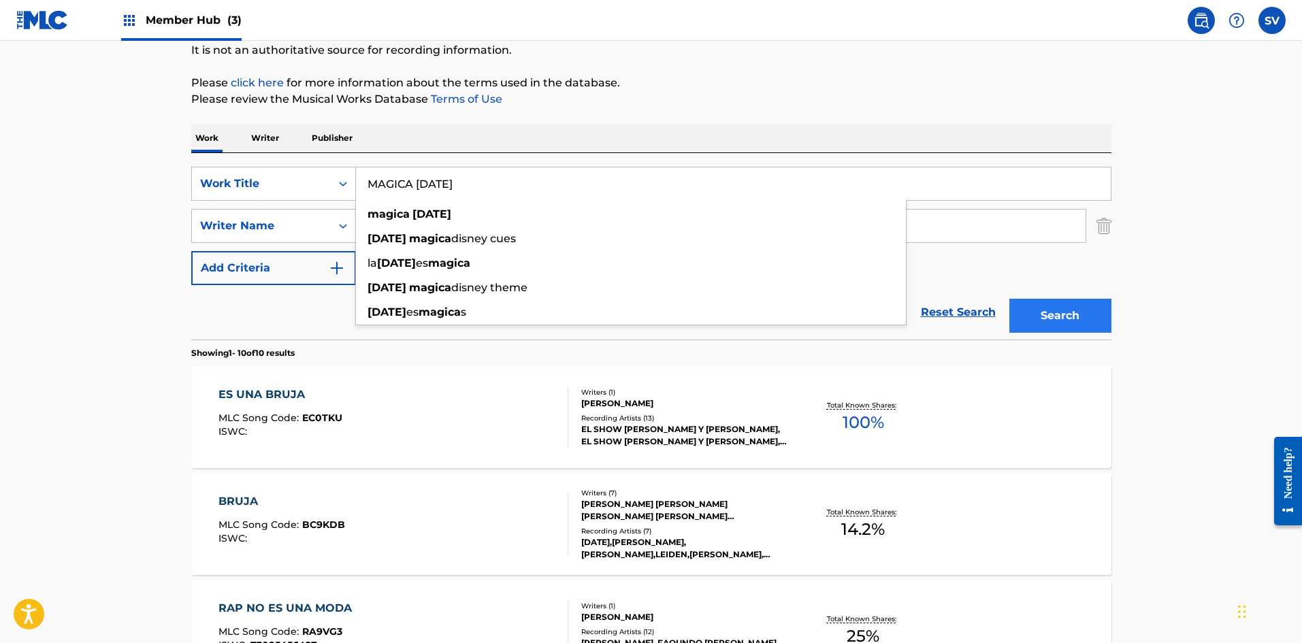
type input "MAGICA [DATE]"
click at [1108, 319] on button "Search" at bounding box center [1060, 316] width 102 height 34
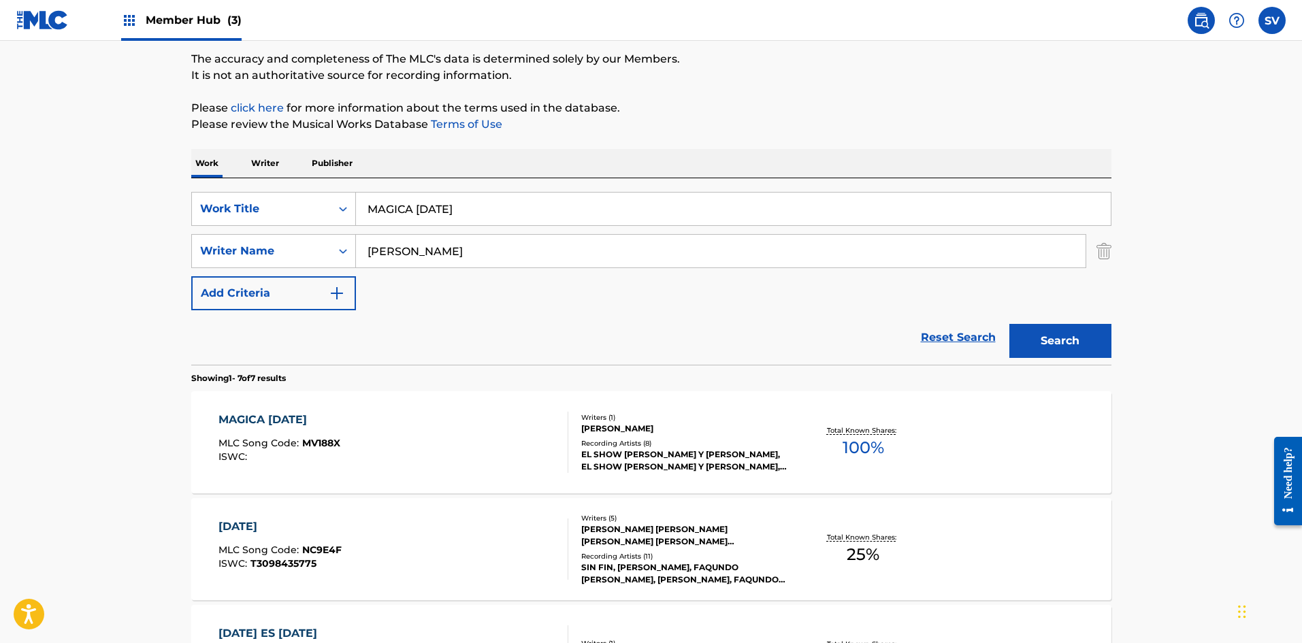
scroll to position [272, 0]
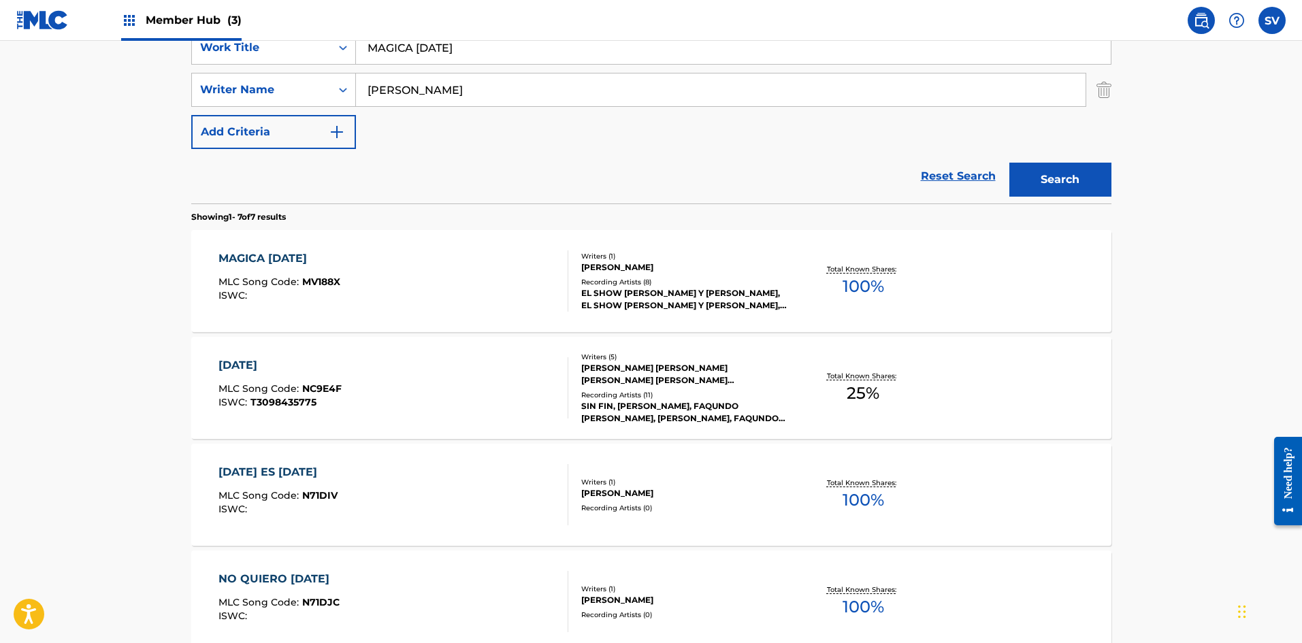
click at [695, 279] on div "Recording Artists ( 8 )" at bounding box center [683, 282] width 205 height 10
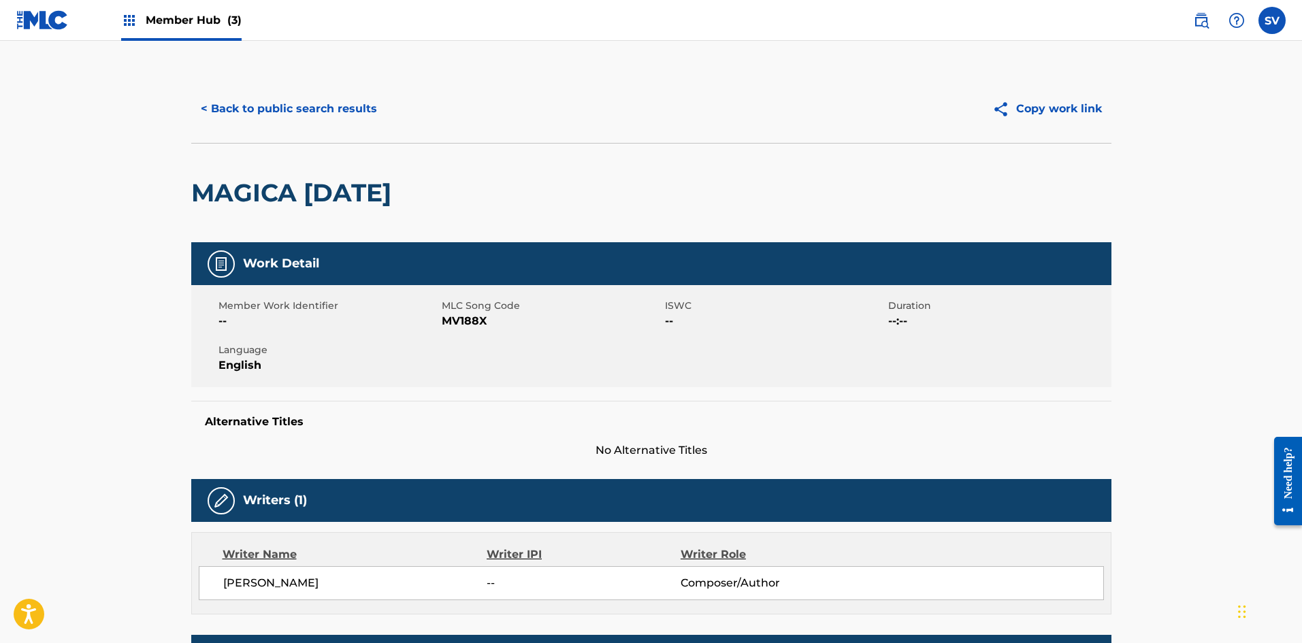
click at [463, 316] on span "MV188X" at bounding box center [552, 321] width 220 height 16
copy span "MV188X"
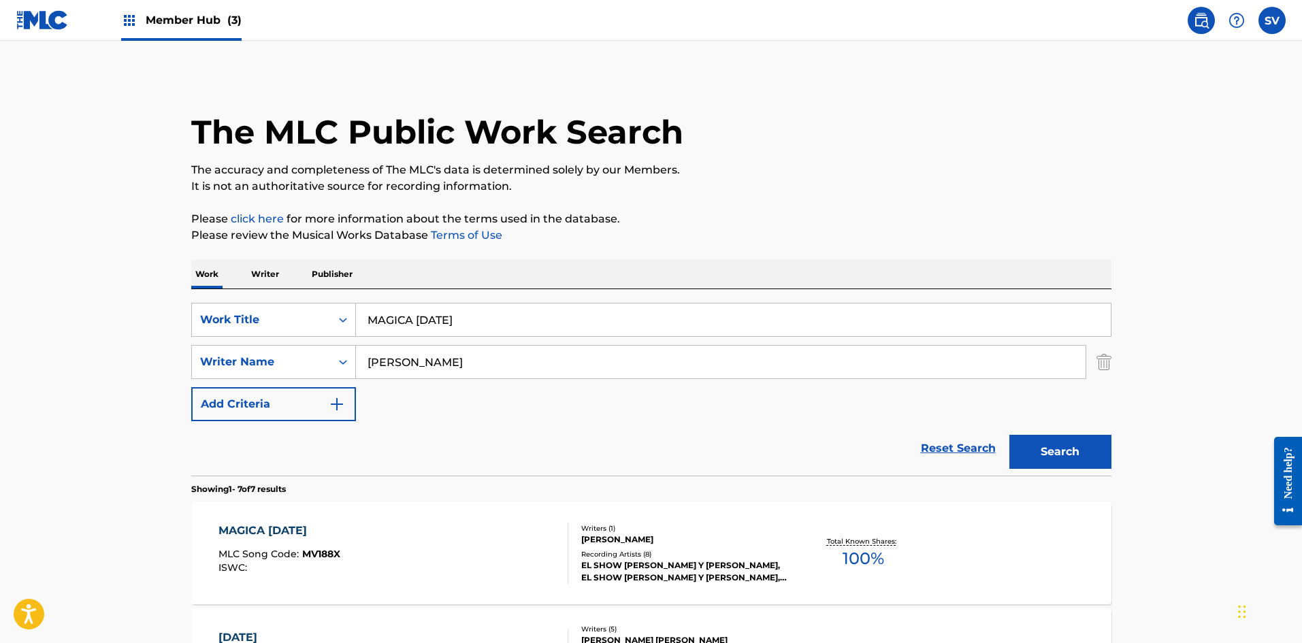
drag, startPoint x: 651, startPoint y: 312, endPoint x: 0, endPoint y: 312, distance: 651.2
click at [1009, 435] on button "Search" at bounding box center [1060, 452] width 102 height 34
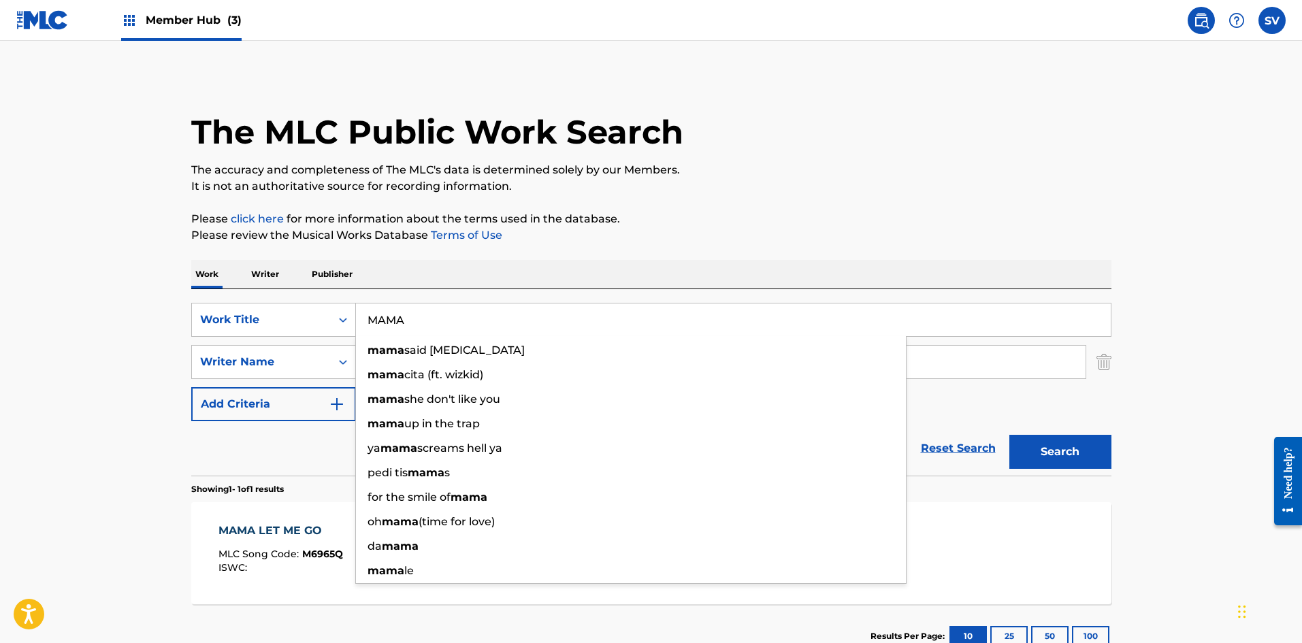
click at [801, 293] on div "SearchWithCriteria4ebdd096-2eeb-47d3-86e9-fae02dbcb59f Work Title MAMA mama sai…" at bounding box center [651, 382] width 920 height 186
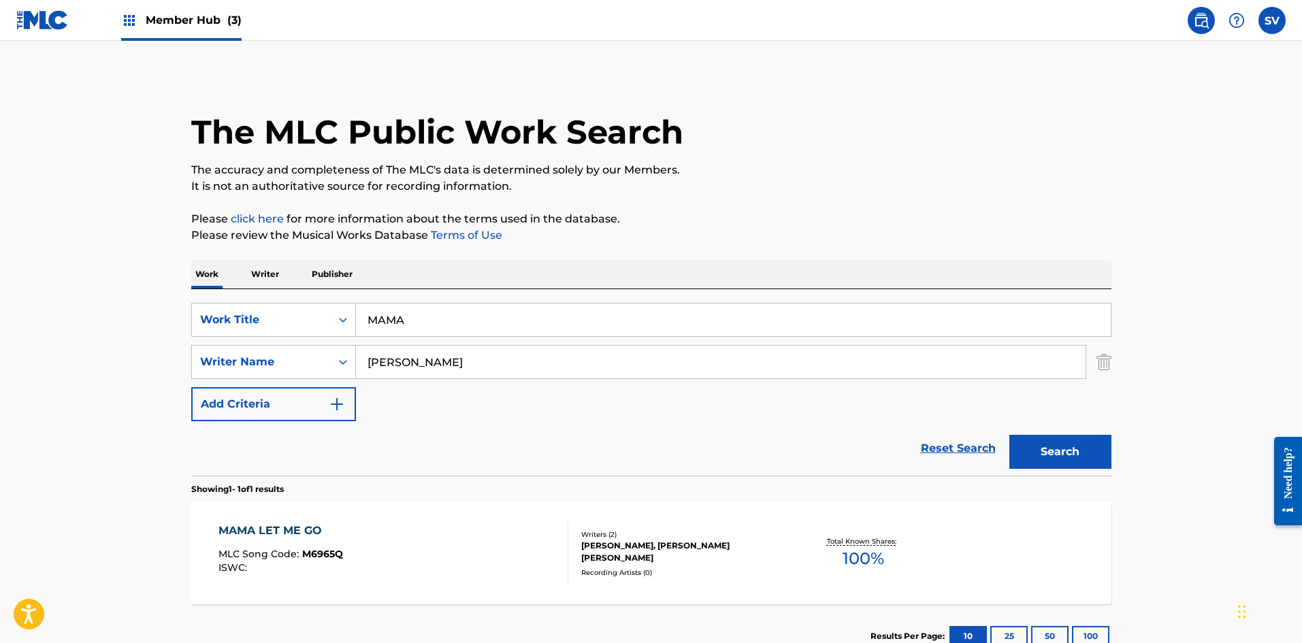
click at [799, 314] on input "MAMA" at bounding box center [733, 319] width 755 height 33
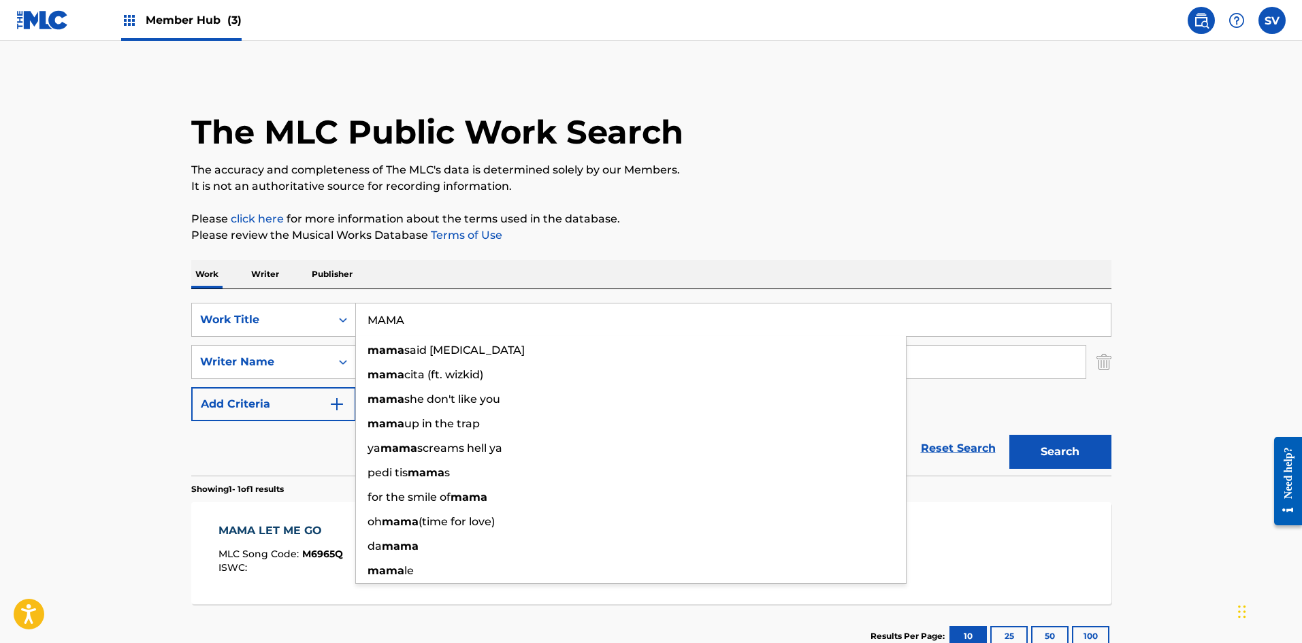
click at [1009, 435] on button "Search" at bounding box center [1060, 452] width 102 height 34
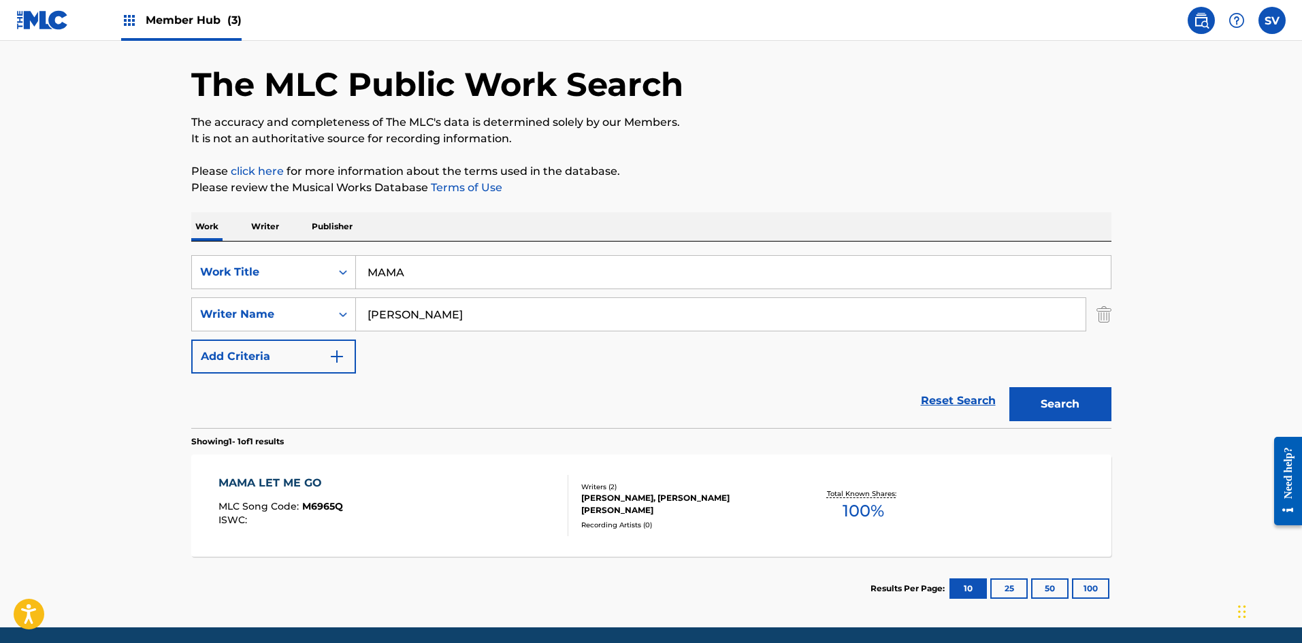
scroll to position [97, 0]
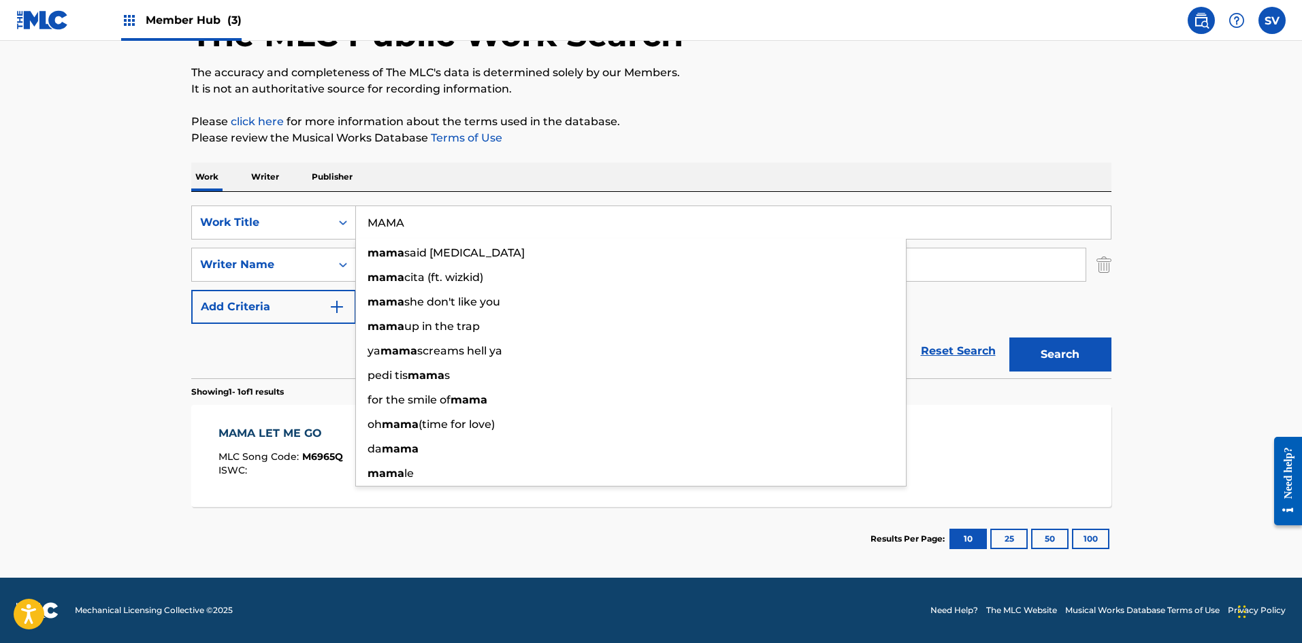
click at [1035, 103] on div "The MLC Public Work Search The accuracy and completeness of The MLC's data is d…" at bounding box center [651, 274] width 953 height 593
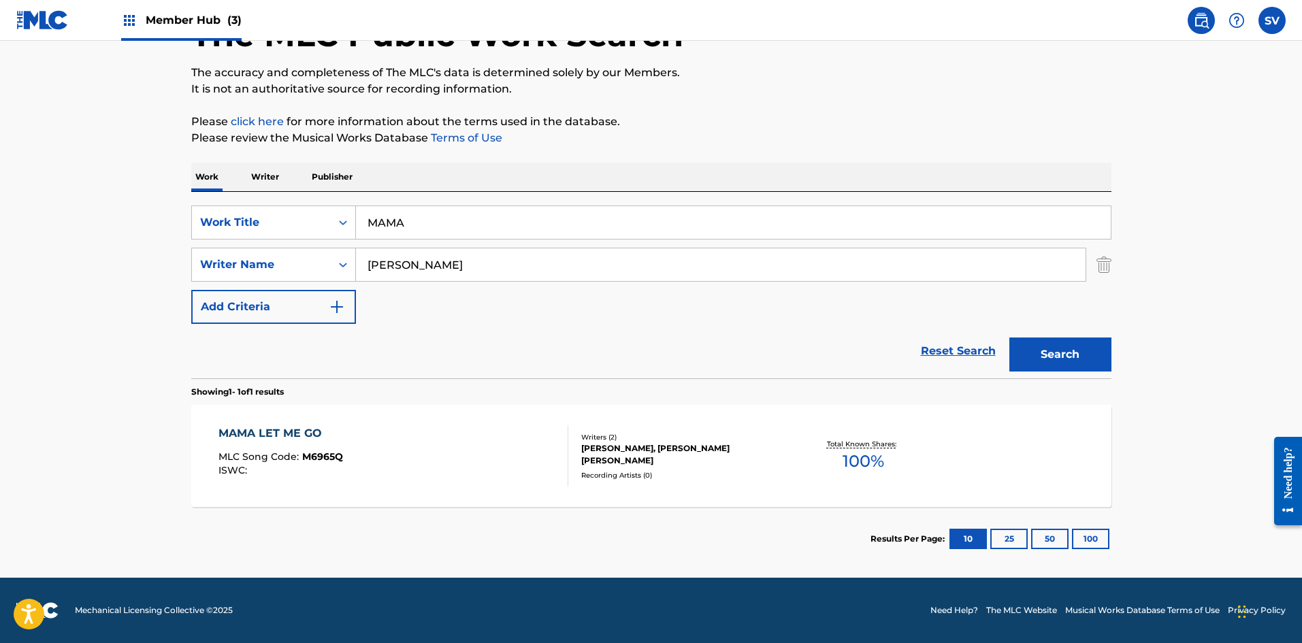
drag, startPoint x: 599, startPoint y: 225, endPoint x: 115, endPoint y: 222, distance: 483.8
click at [120, 222] on main "The MLC Public Work Search The accuracy and completeness of The MLC's data is d…" at bounding box center [651, 261] width 1302 height 634
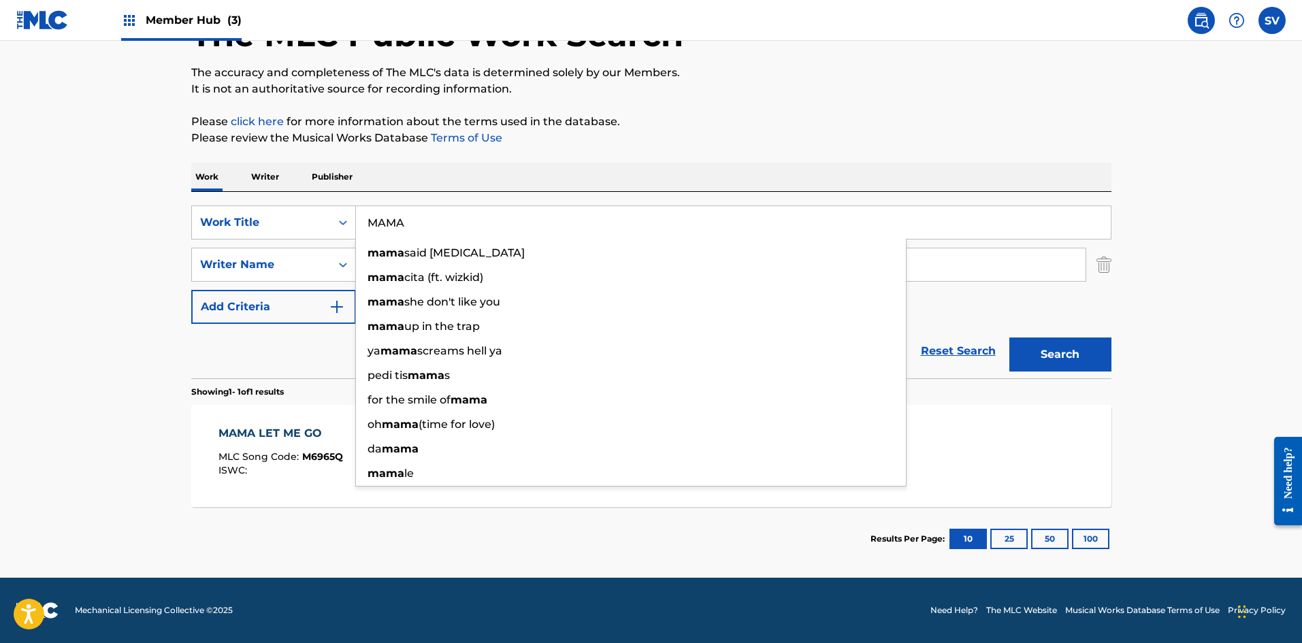
paste input "PRINCES"
type input "PRINCESA"
click at [1009, 337] on button "Search" at bounding box center [1060, 354] width 102 height 34
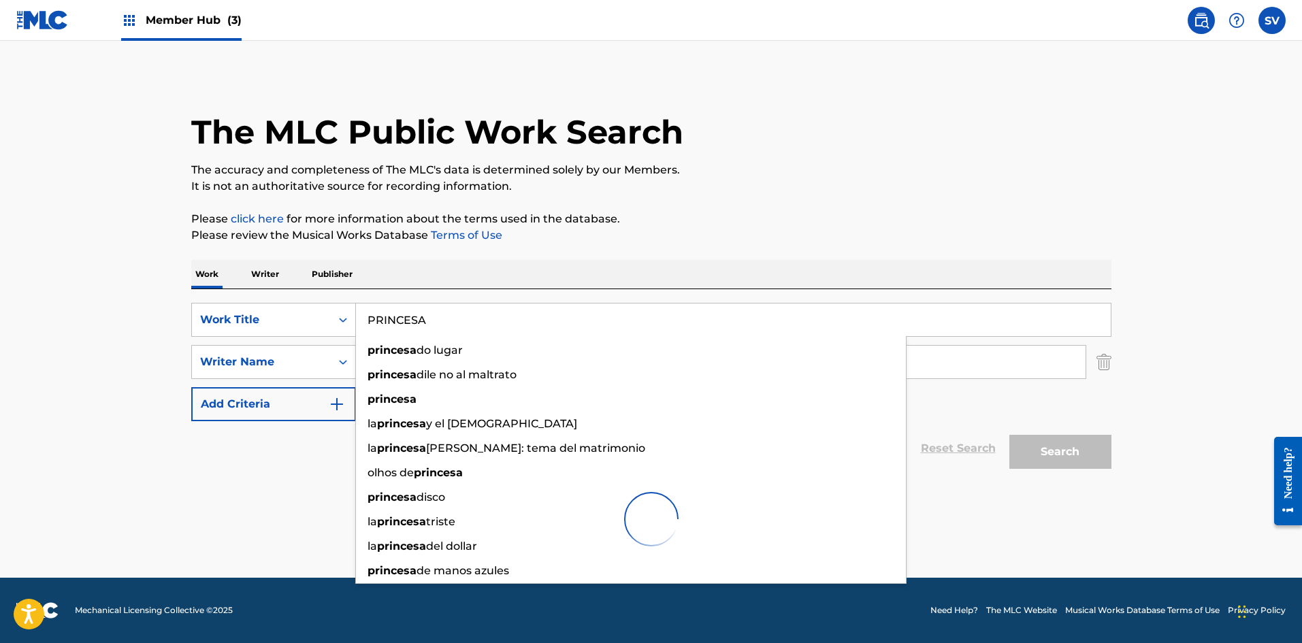
scroll to position [0, 0]
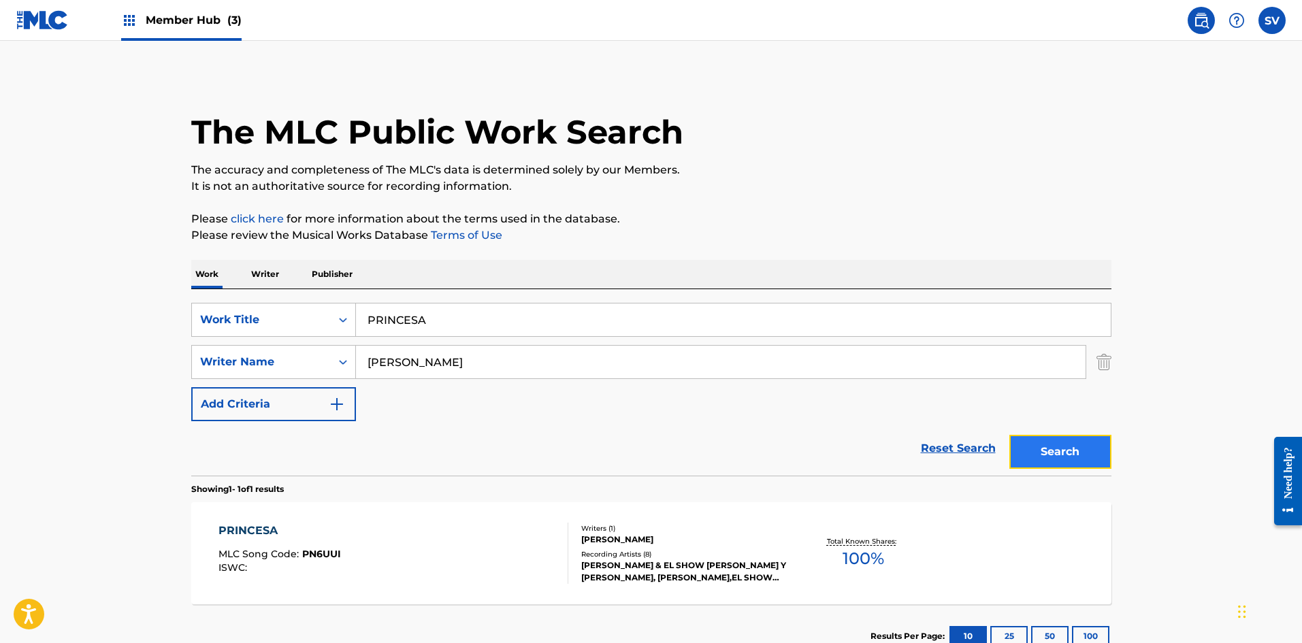
click at [1081, 460] on button "Search" at bounding box center [1060, 452] width 102 height 34
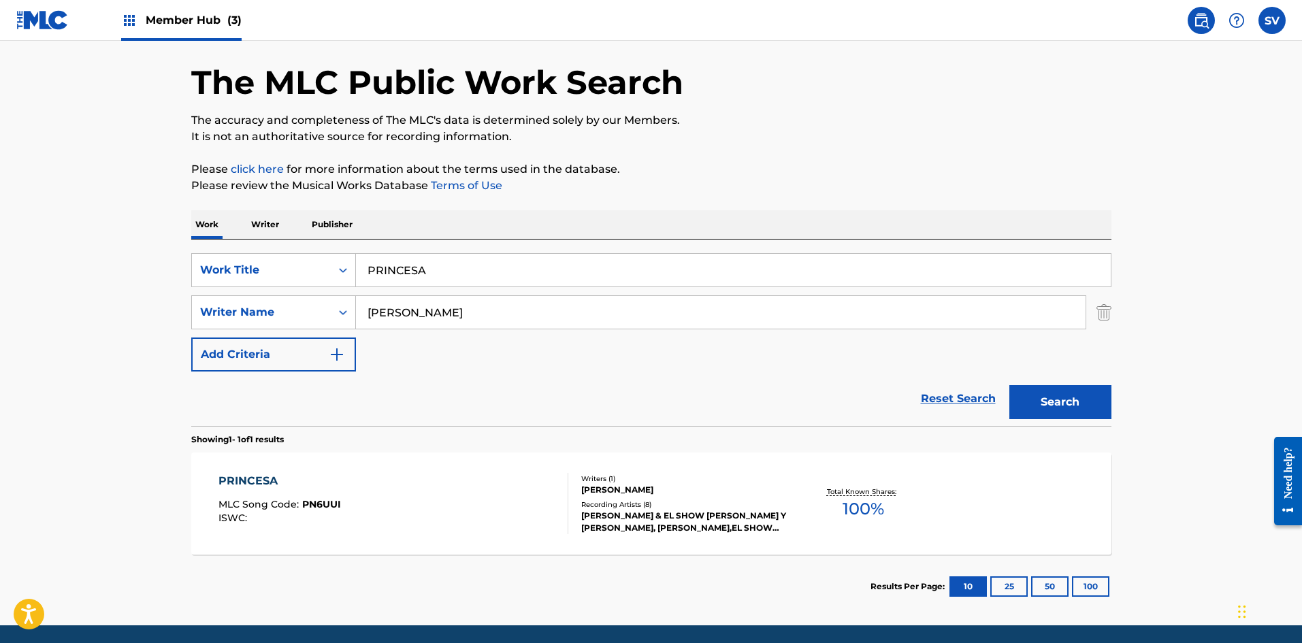
scroll to position [97, 0]
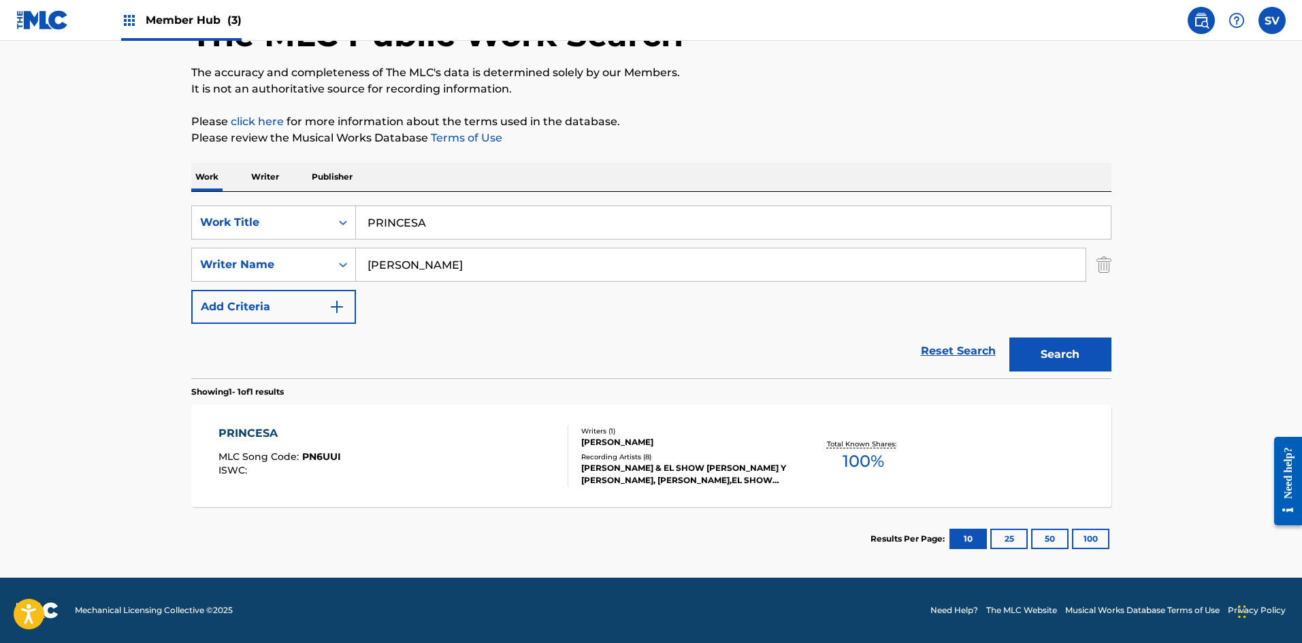
click at [661, 444] on div "[PERSON_NAME]" at bounding box center [683, 442] width 205 height 12
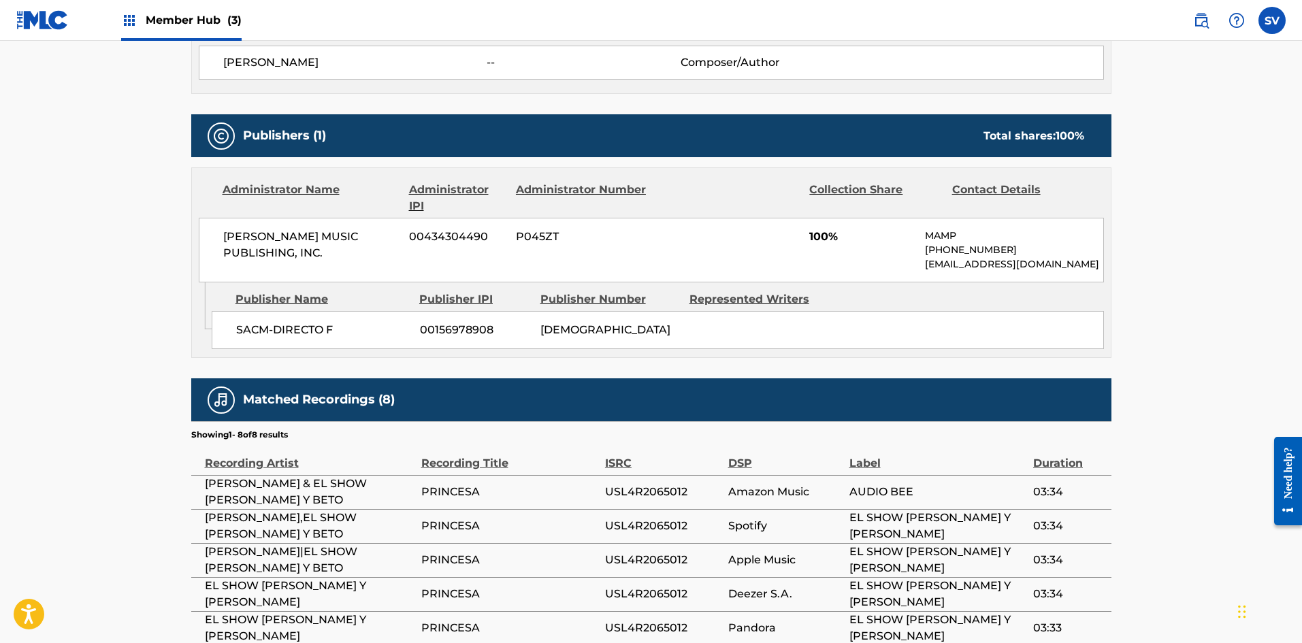
scroll to position [181, 0]
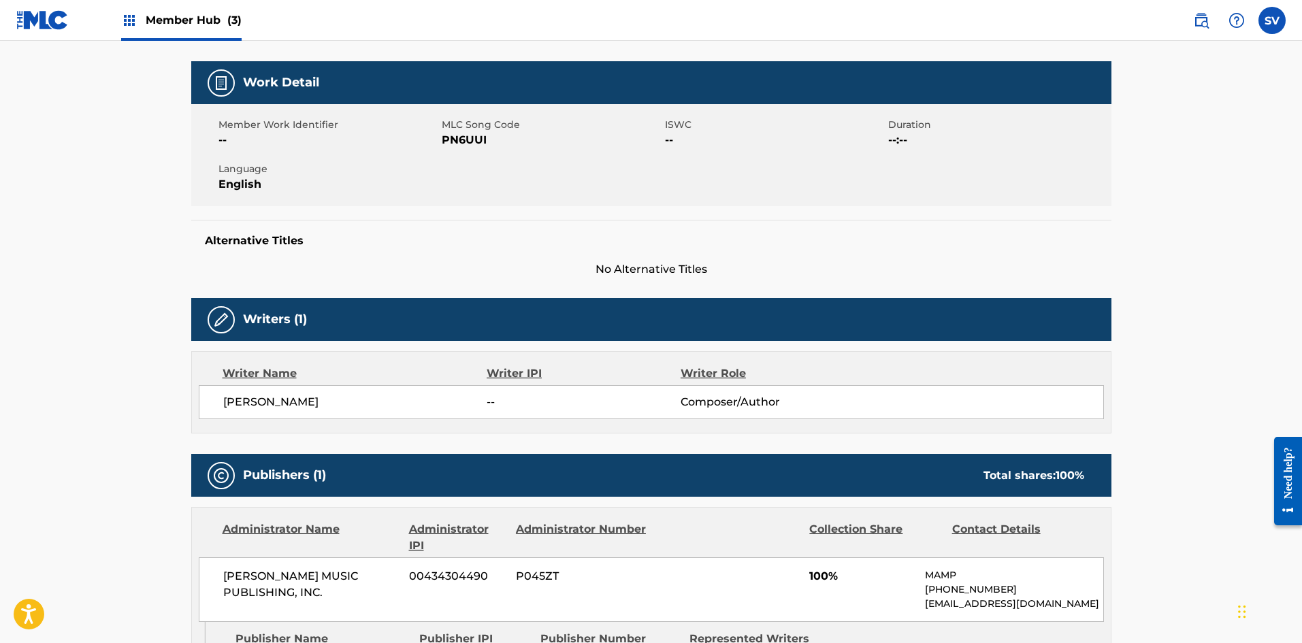
click at [465, 137] on span "PN6UUI" at bounding box center [552, 140] width 220 height 16
click at [895, 259] on div "Alternative Titles No Alternative Titles" at bounding box center [651, 249] width 920 height 58
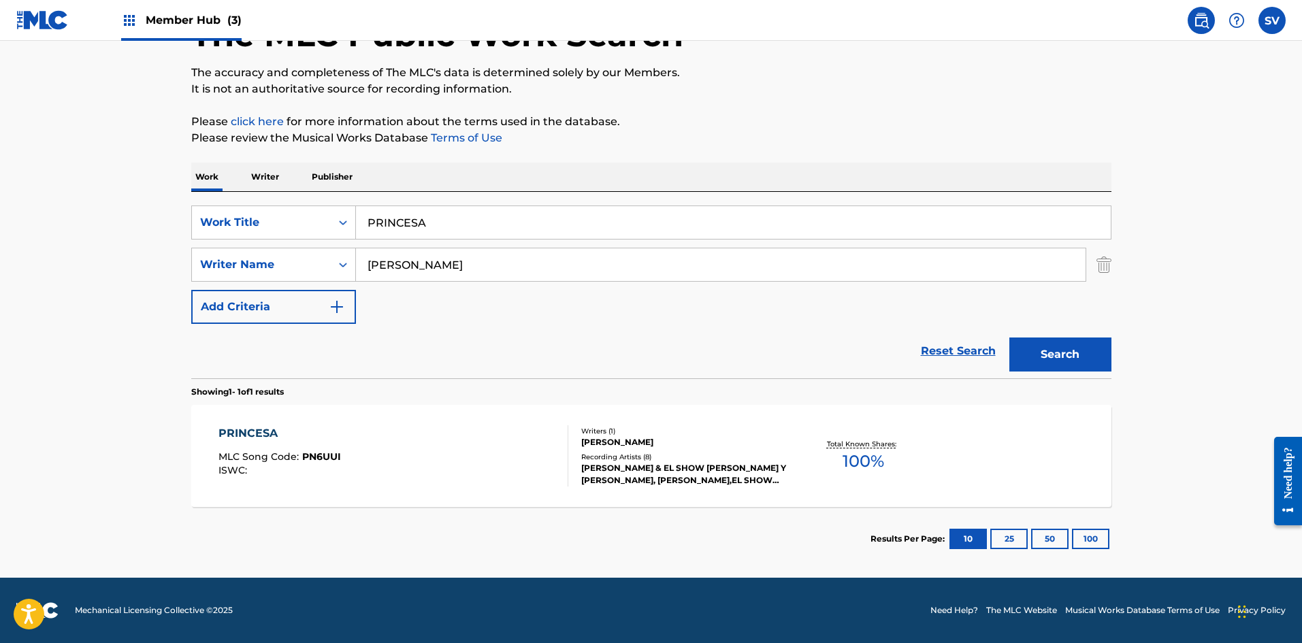
scroll to position [97, 0]
drag, startPoint x: 79, startPoint y: 232, endPoint x: 109, endPoint y: 260, distance: 40.9
click at [37, 237] on main "The MLC Public Work Search The accuracy and completeness of The MLC's data is d…" at bounding box center [651, 261] width 1302 height 634
paste input "QUIERO SER COMO TU"
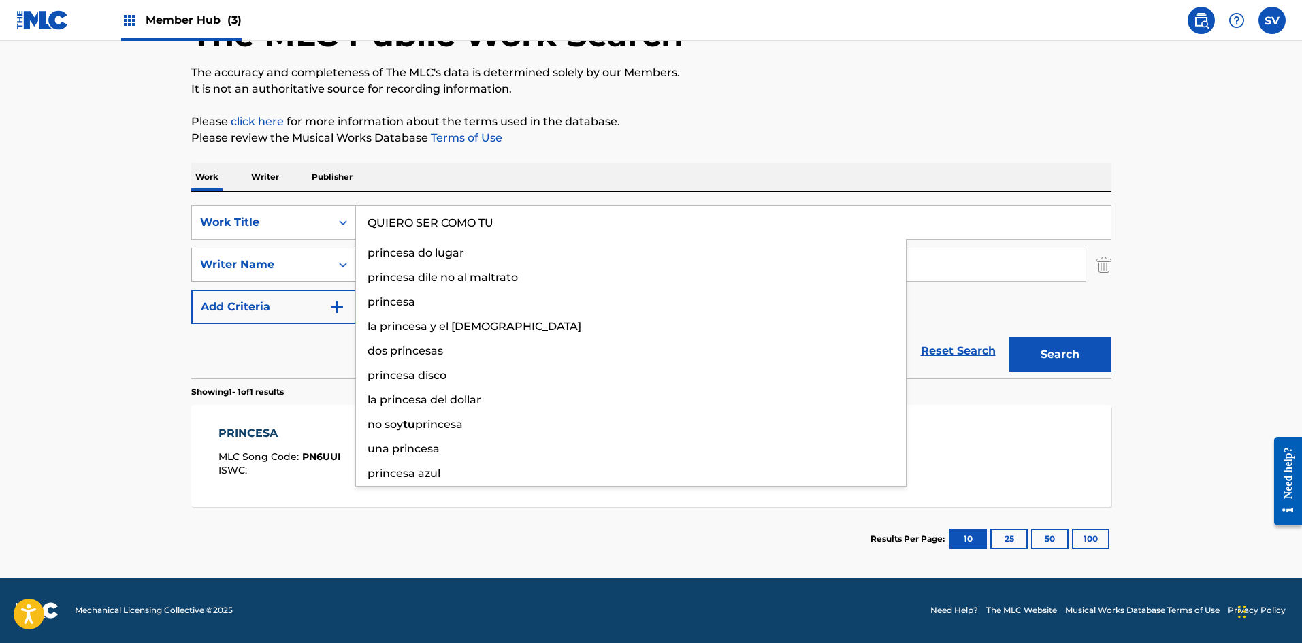
type input "QUIERO SER COMO TU"
click at [1009, 337] on button "Search" at bounding box center [1060, 354] width 102 height 34
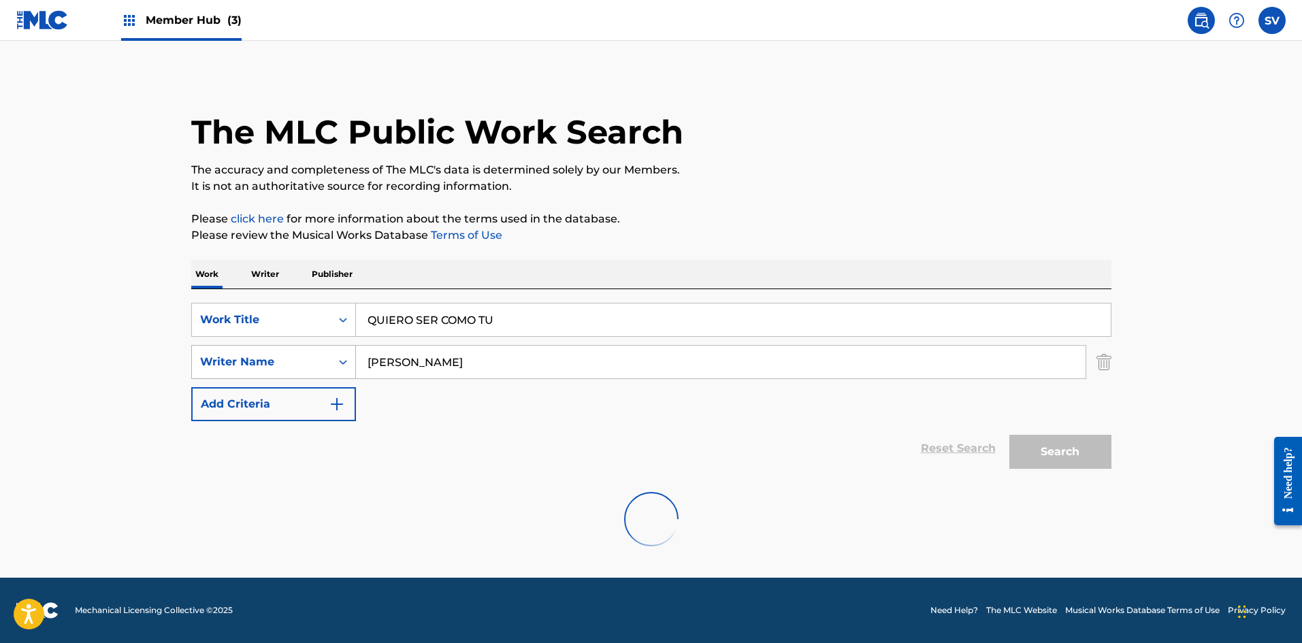
scroll to position [0, 0]
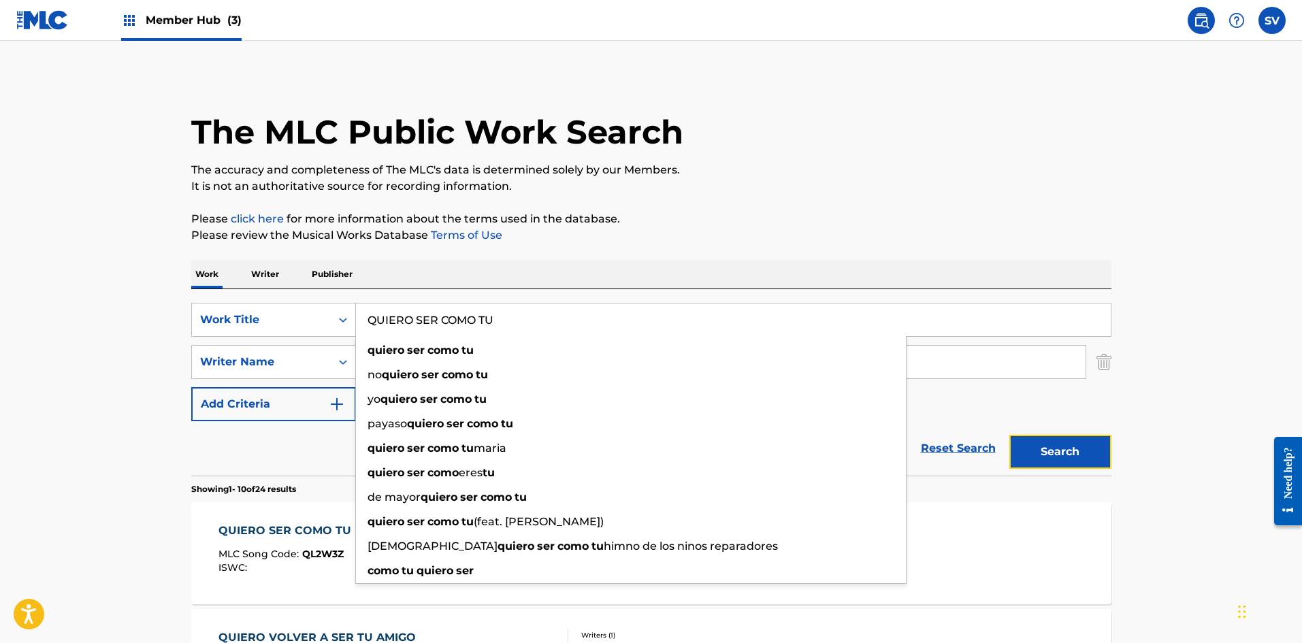
click at [1058, 456] on button "Search" at bounding box center [1060, 452] width 102 height 34
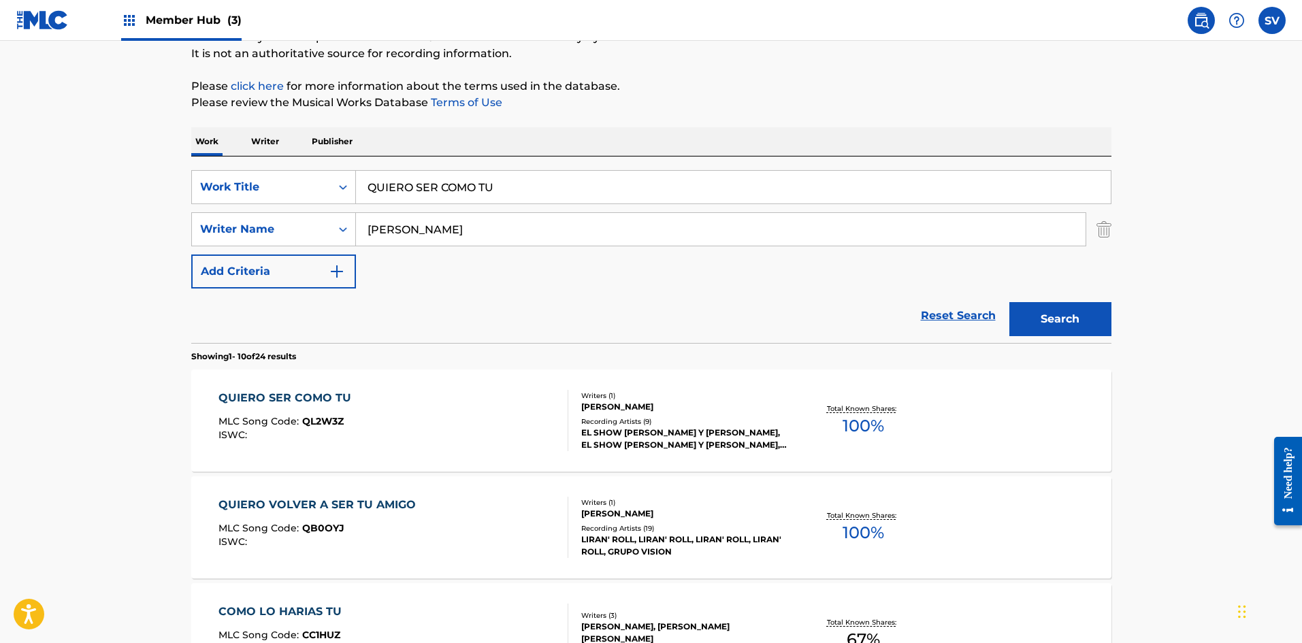
scroll to position [408, 0]
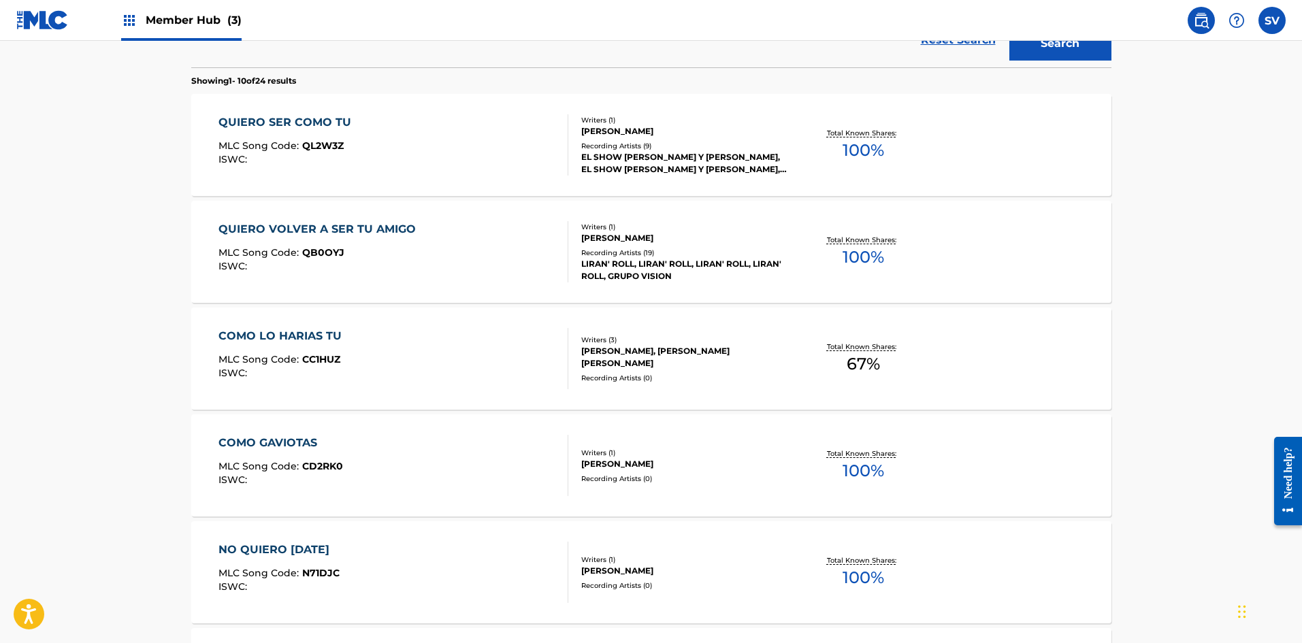
click at [655, 136] on div "[PERSON_NAME]" at bounding box center [683, 131] width 205 height 12
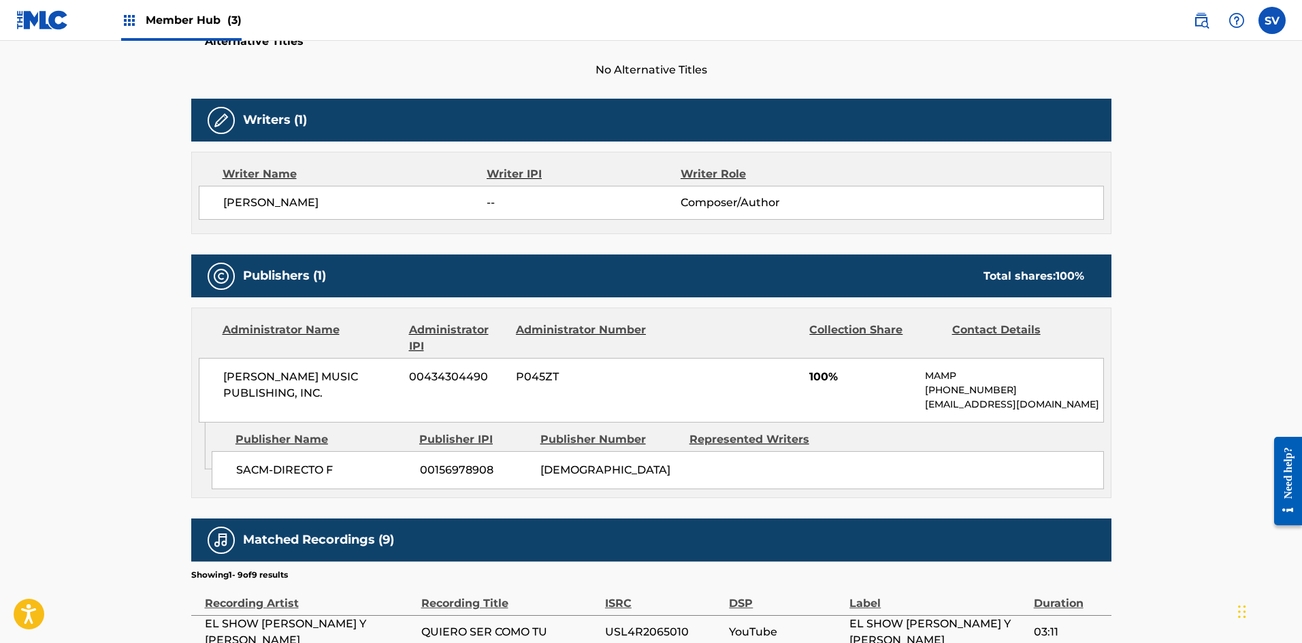
scroll to position [204, 0]
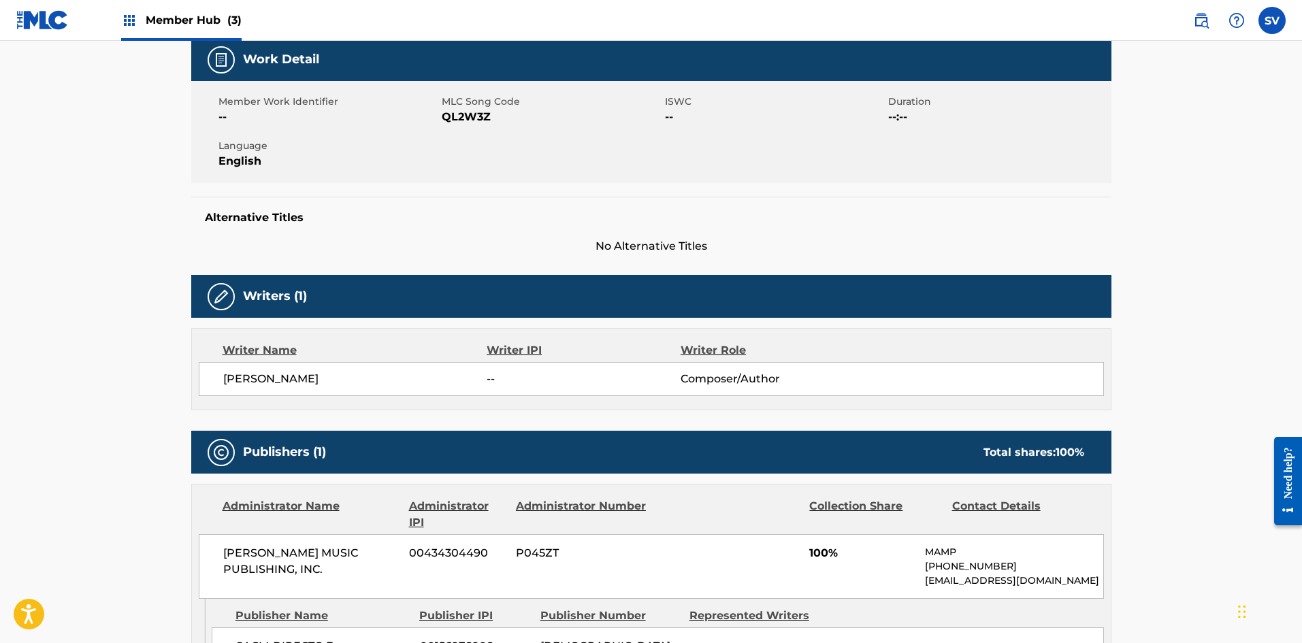
click at [467, 116] on span "QL2W3Z" at bounding box center [552, 117] width 220 height 16
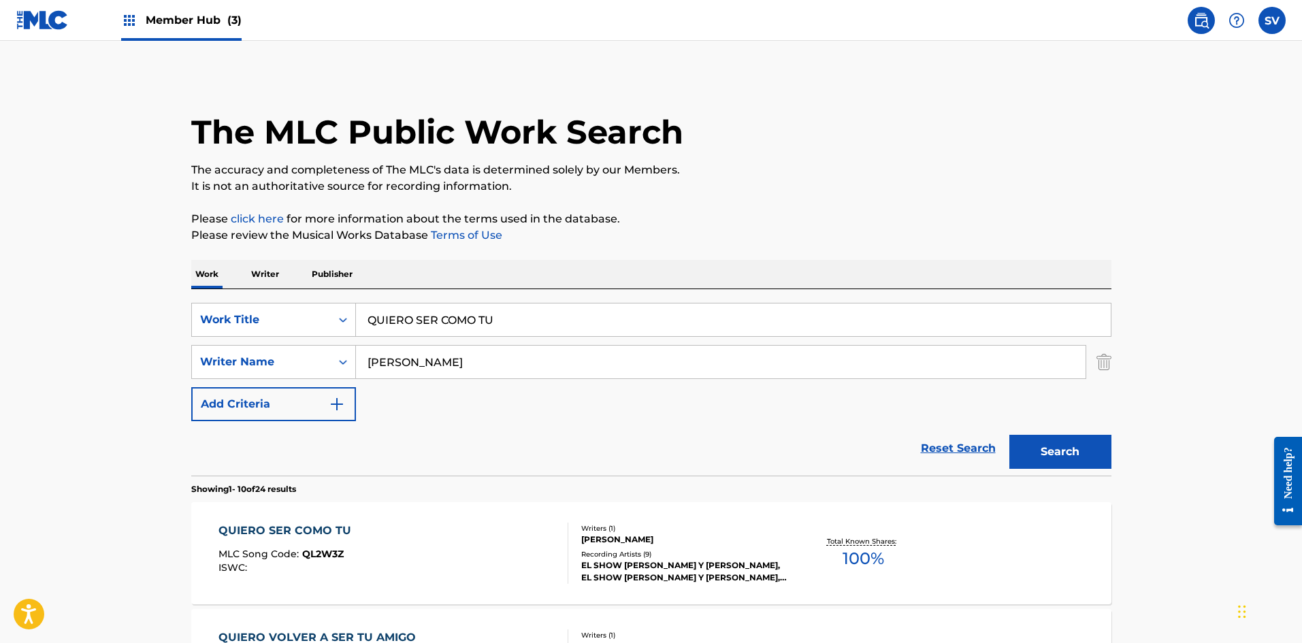
drag, startPoint x: 534, startPoint y: 310, endPoint x: 0, endPoint y: 352, distance: 535.8
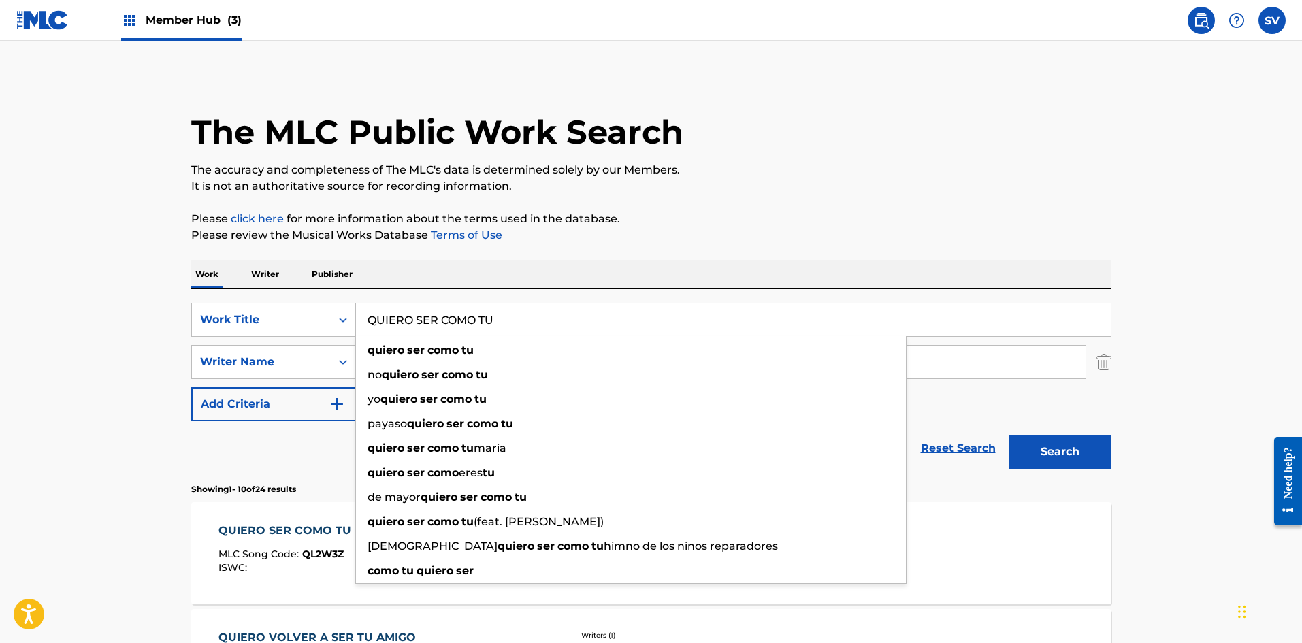
paste input "SOMOS GRANDES AMIGOS"
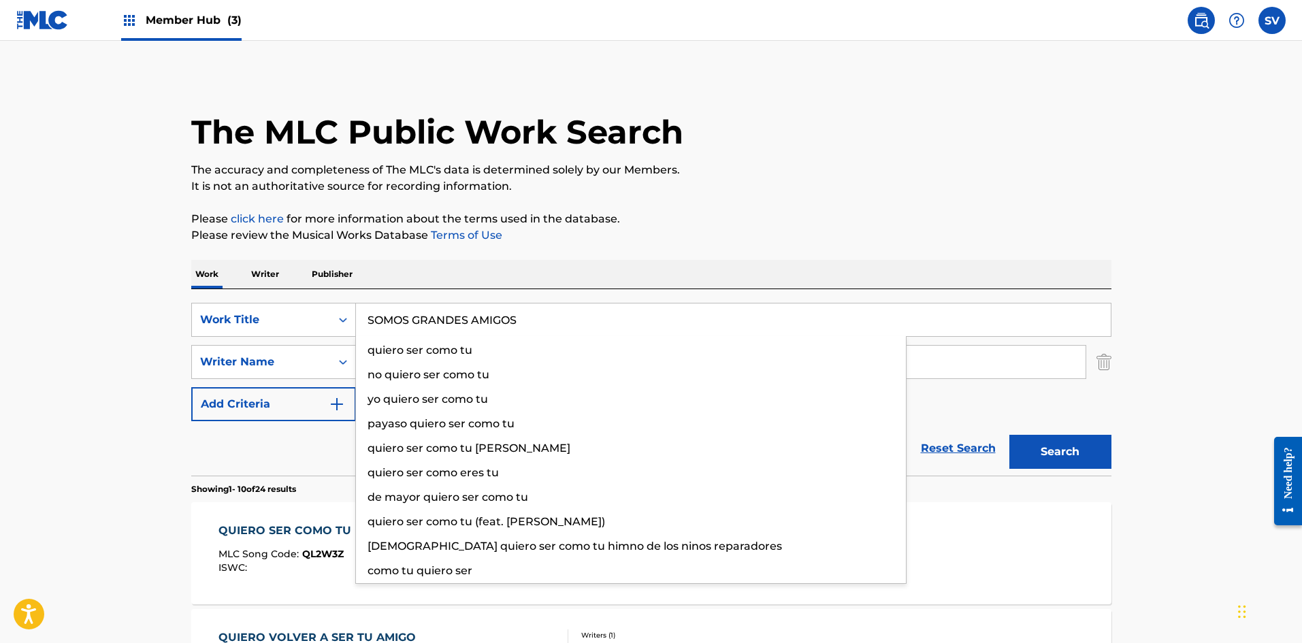
type input "SOMOS GRANDES AMIGOS"
click at [1009, 435] on button "Search" at bounding box center [1060, 452] width 102 height 34
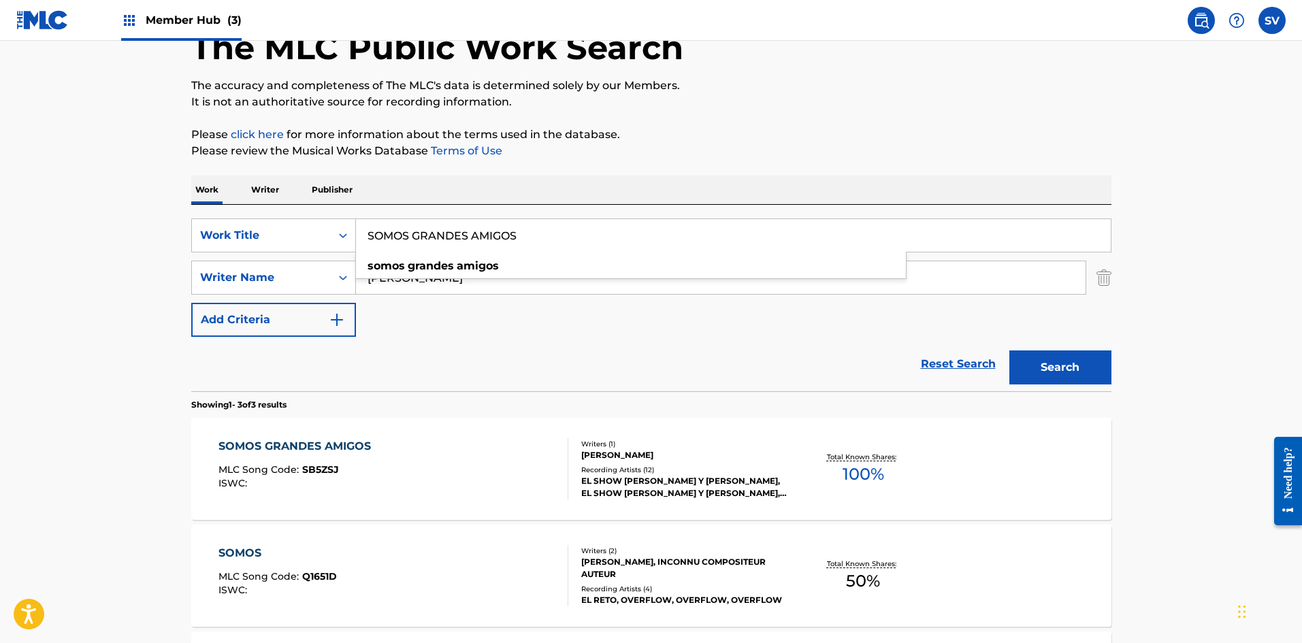
scroll to position [311, 0]
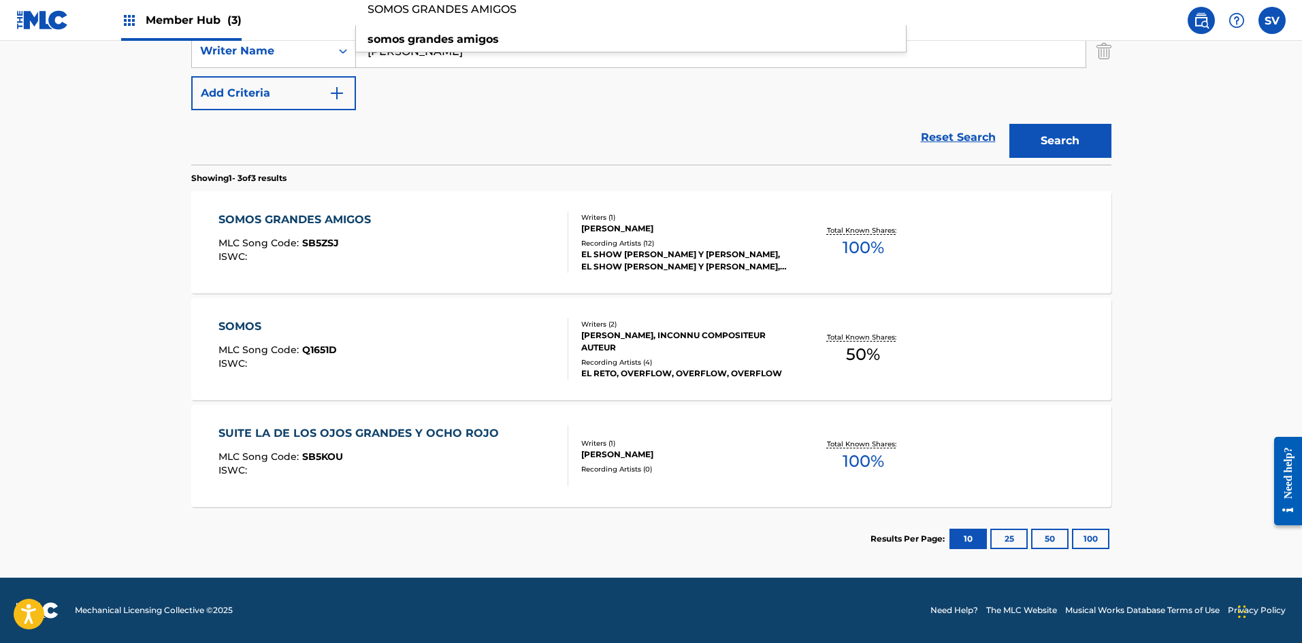
click at [619, 237] on div "Writers ( 1 ) [PERSON_NAME] Recording Artists ( 12 ) EL SHOW [PERSON_NAME] Y [P…" at bounding box center [677, 242] width 218 height 61
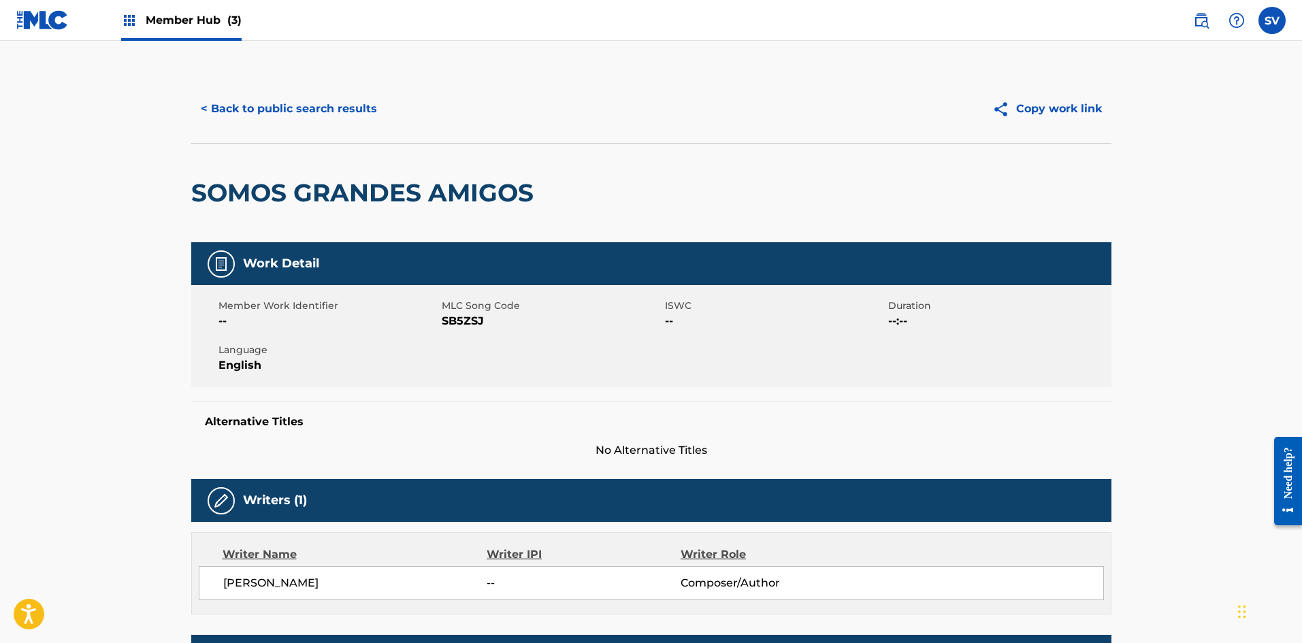
click at [463, 320] on span "SB5ZSJ" at bounding box center [552, 321] width 220 height 16
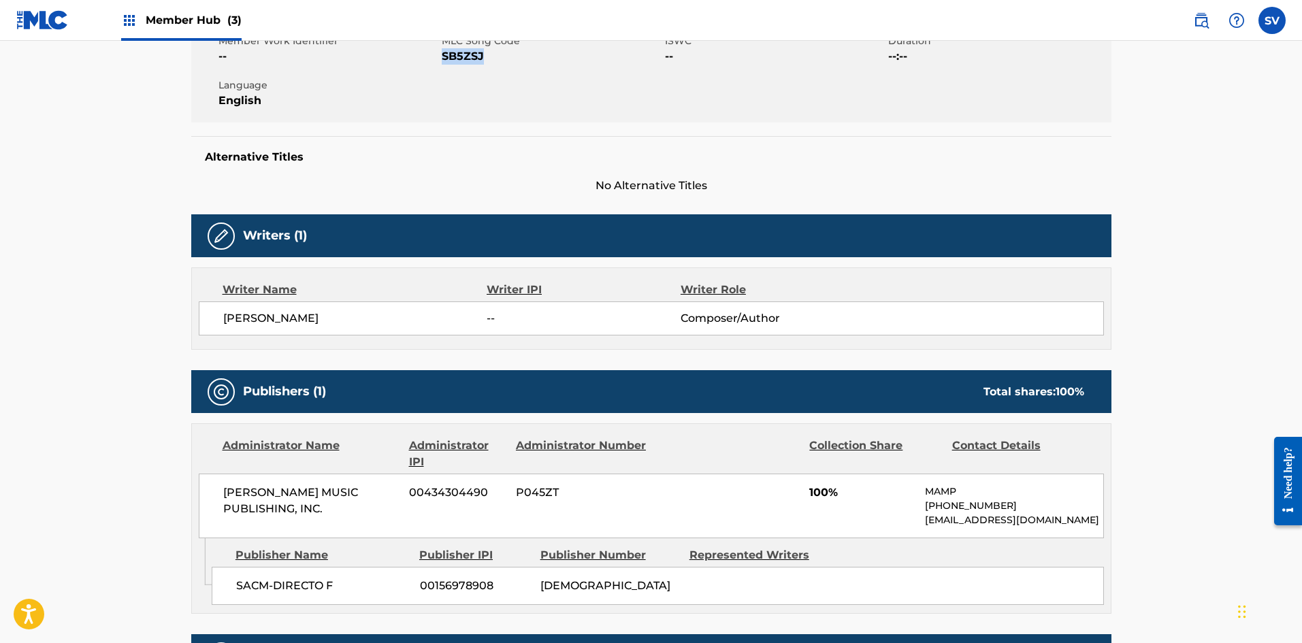
scroll to position [476, 0]
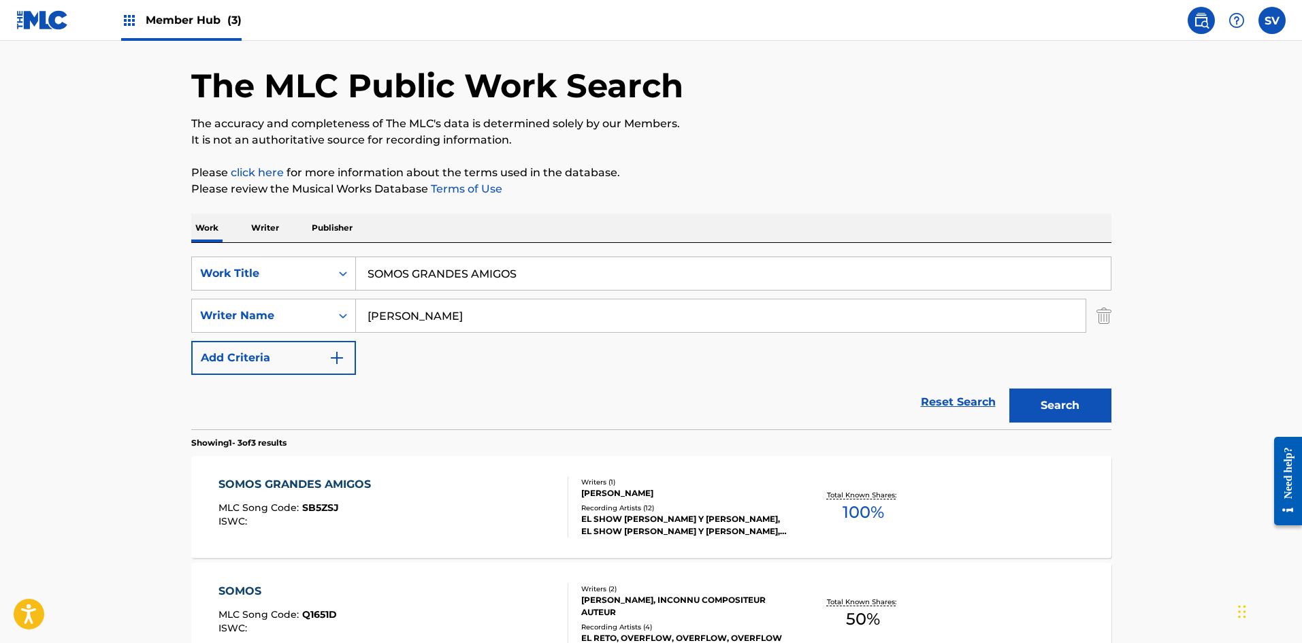
scroll to position [39, 0]
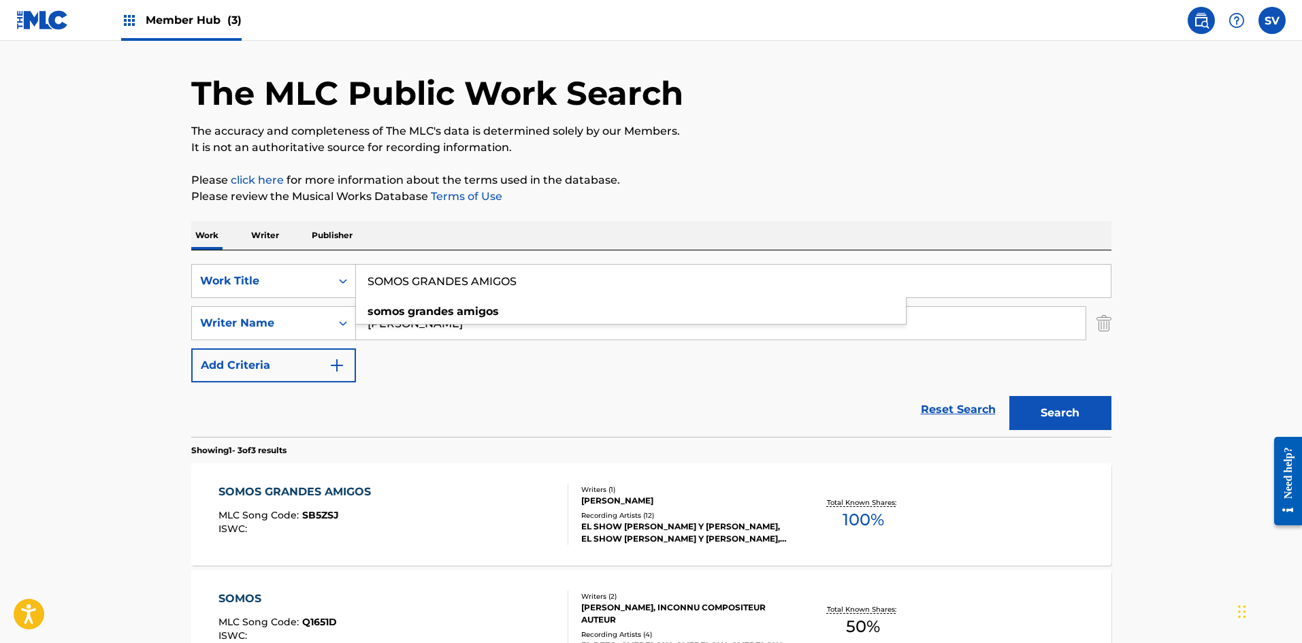
drag, startPoint x: 571, startPoint y: 269, endPoint x: 0, endPoint y: 255, distance: 571.0
click at [0, 255] on main "The MLC Public Work Search The accuracy and completeness of The MLC's data is d…" at bounding box center [651, 426] width 1302 height 848
paste input "TACHA GORDA"
type input "TACHA GORDA"
click at [1009, 396] on button "Search" at bounding box center [1060, 413] width 102 height 34
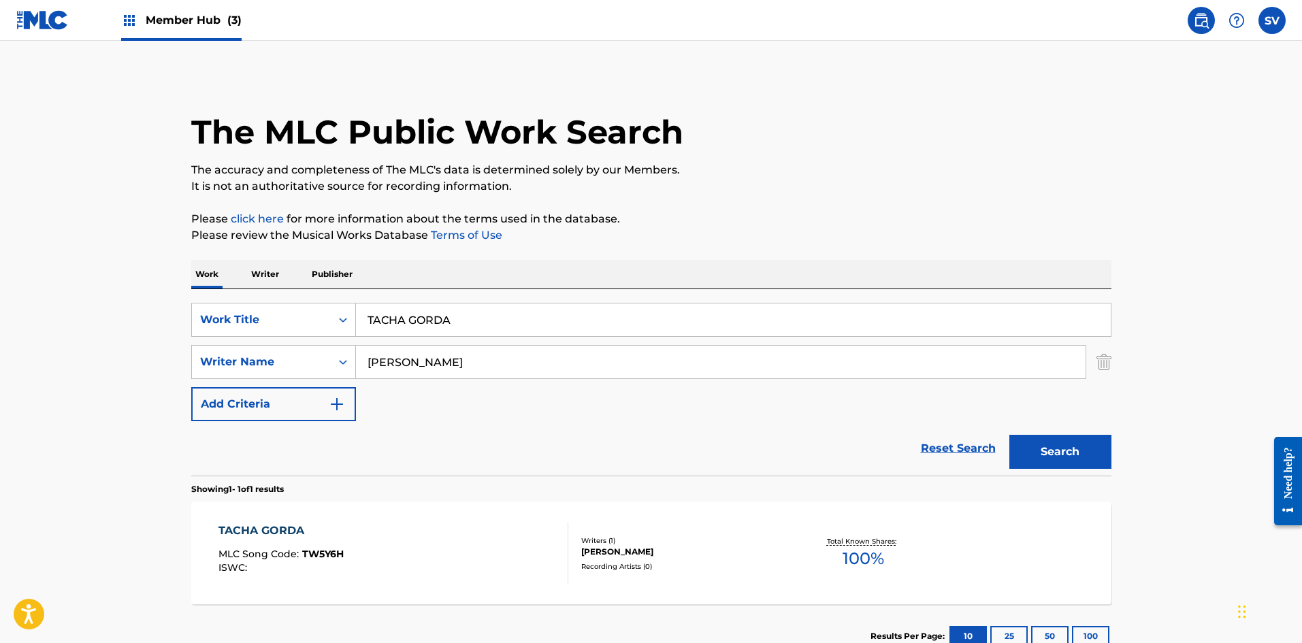
scroll to position [97, 0]
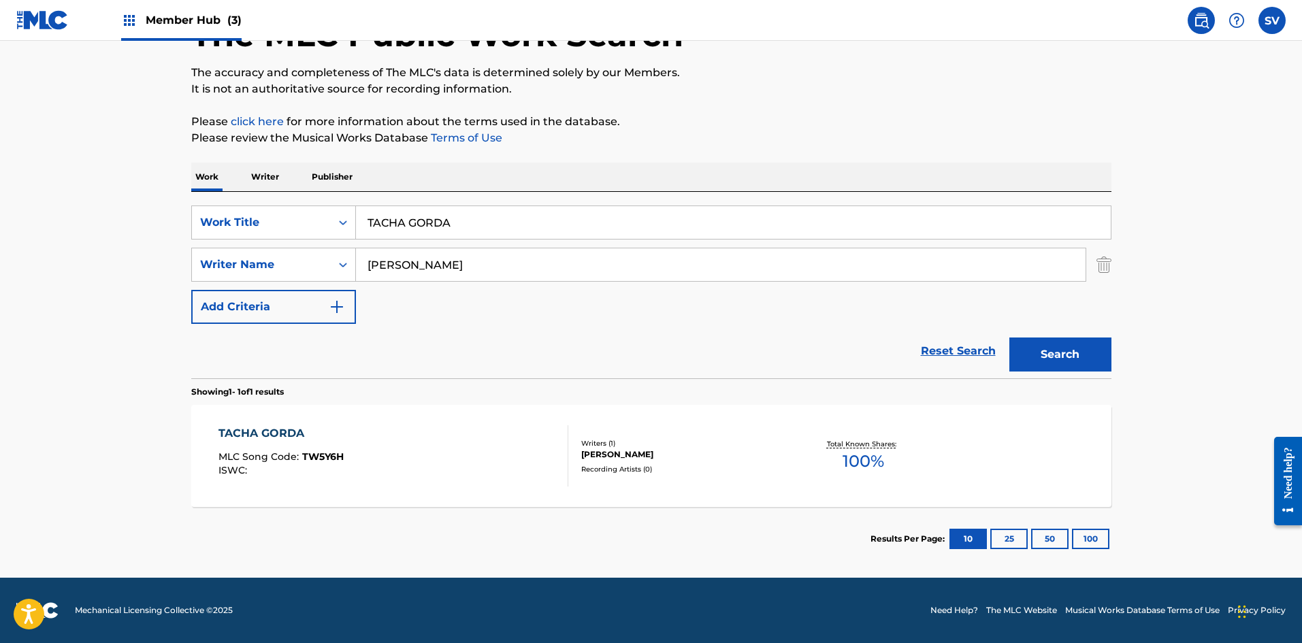
click at [655, 442] on div "Writers ( 1 )" at bounding box center [683, 443] width 205 height 10
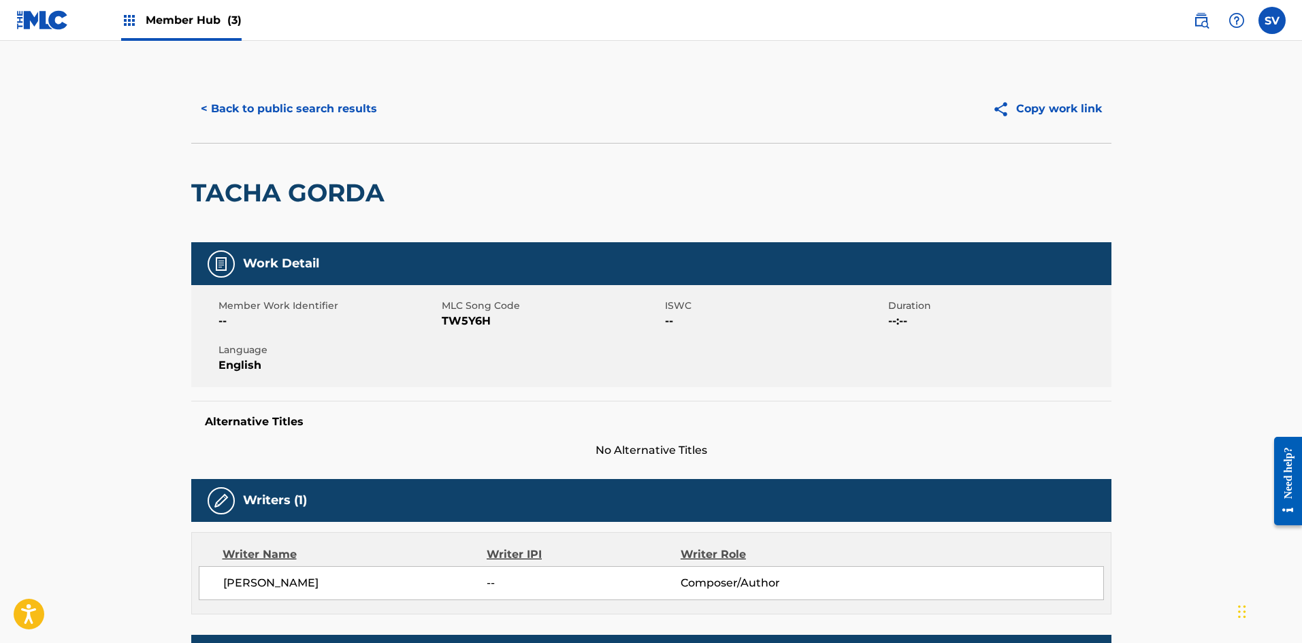
click at [482, 316] on span "TW5Y6H" at bounding box center [552, 321] width 220 height 16
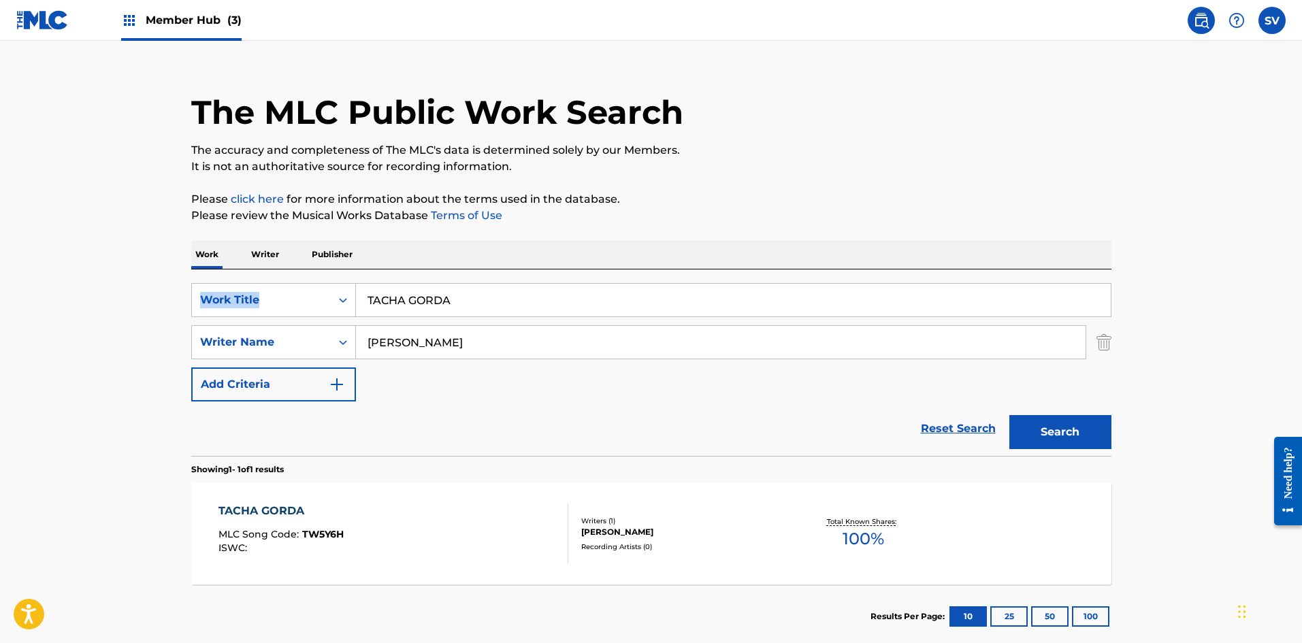
drag, startPoint x: 506, startPoint y: 281, endPoint x: 0, endPoint y: 318, distance: 506.9
click at [0, 318] on main "The MLC Public Work Search The accuracy and completeness of The MLC's data is d…" at bounding box center [651, 338] width 1302 height 634
drag, startPoint x: 464, startPoint y: 320, endPoint x: 466, endPoint y: 304, distance: 16.5
click at [465, 316] on div "SearchWithCriteria4ebdd096-2eeb-47d3-86e9-fae02dbcb59f Work Title TACHA GORDA S…" at bounding box center [651, 342] width 920 height 118
drag, startPoint x: 457, startPoint y: 302, endPoint x: 100, endPoint y: 307, distance: 356.6
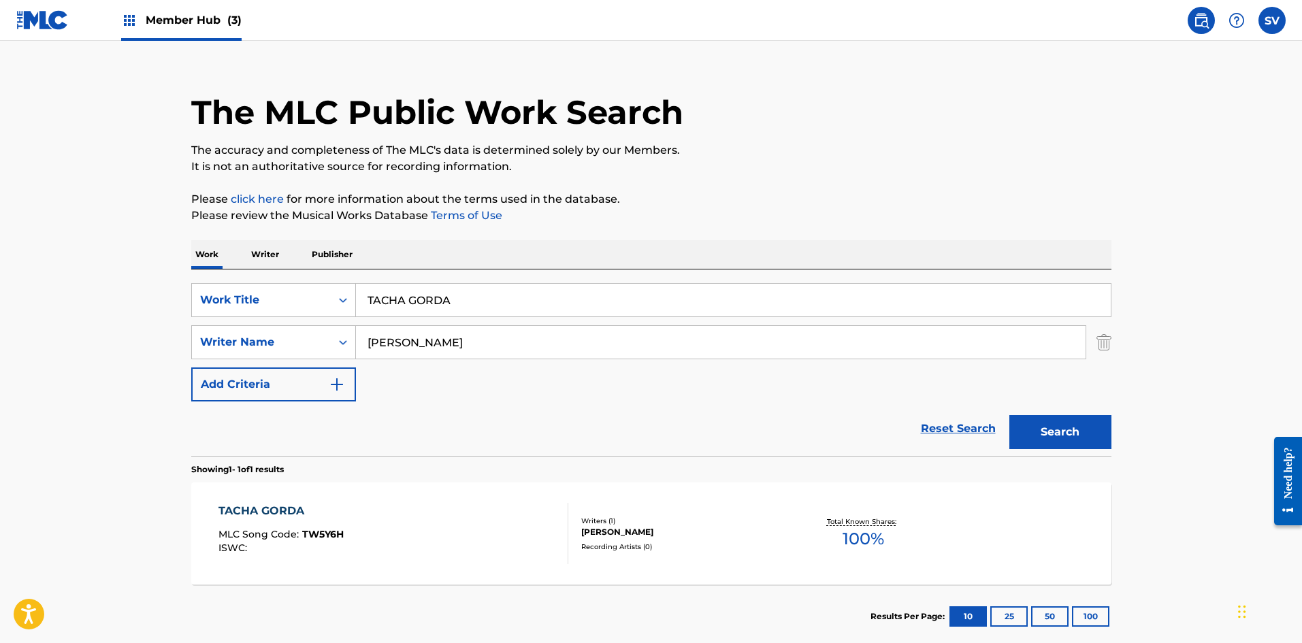
click at [110, 307] on main "The MLC Public Work Search The accuracy and completeness of The MLC's data is d…" at bounding box center [651, 338] width 1302 height 634
paste input "UN MILLON DE GRACIAS"
type input "UN MILLON DE GRACIAS"
click at [1009, 415] on button "Search" at bounding box center [1060, 432] width 102 height 34
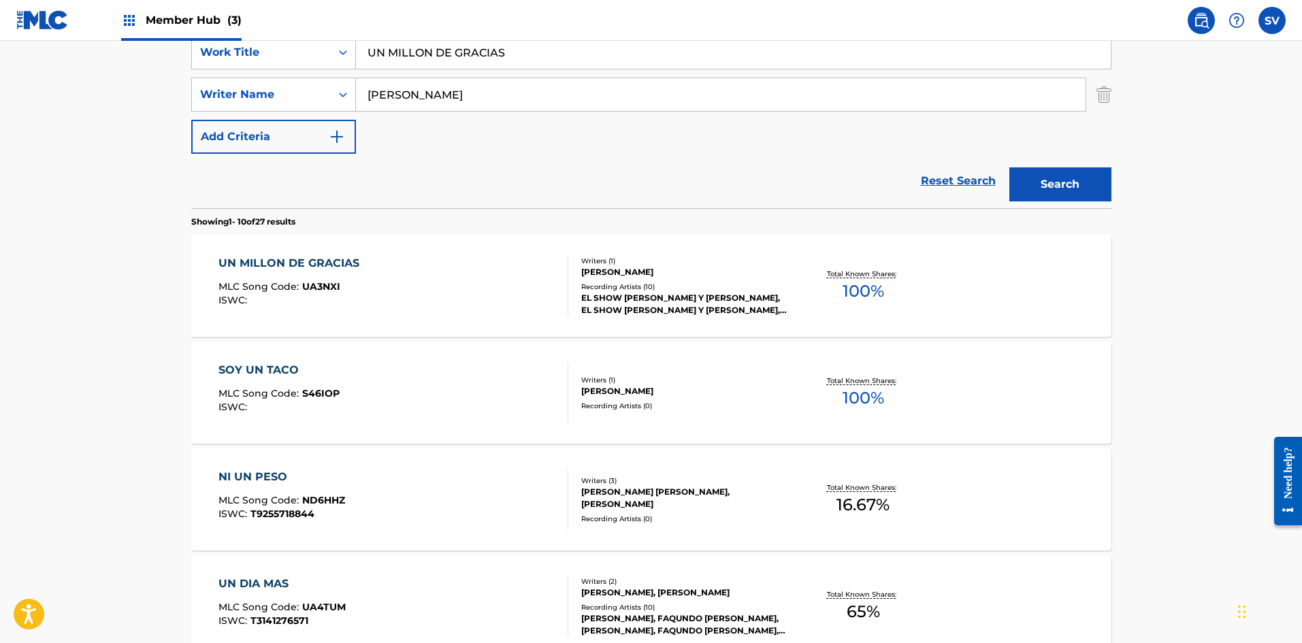
scroll to position [408, 0]
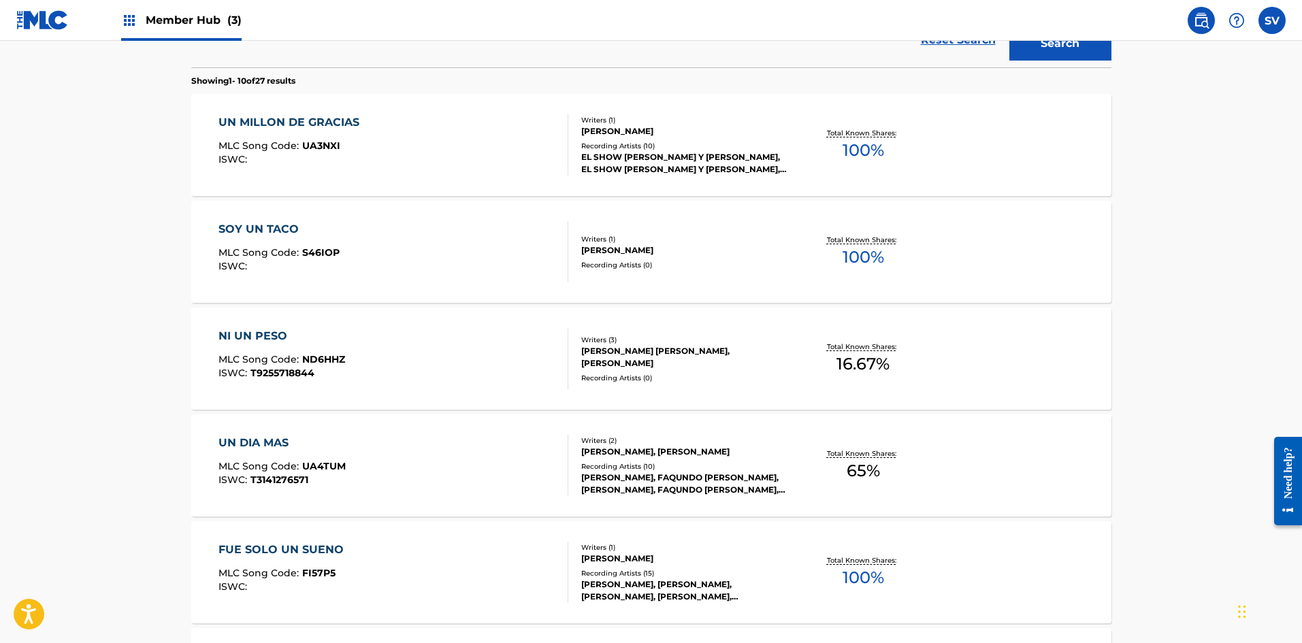
click at [655, 160] on div "EL SHOW [PERSON_NAME] Y [PERSON_NAME], EL SHOW [PERSON_NAME] Y [PERSON_NAME], E…" at bounding box center [683, 163] width 205 height 24
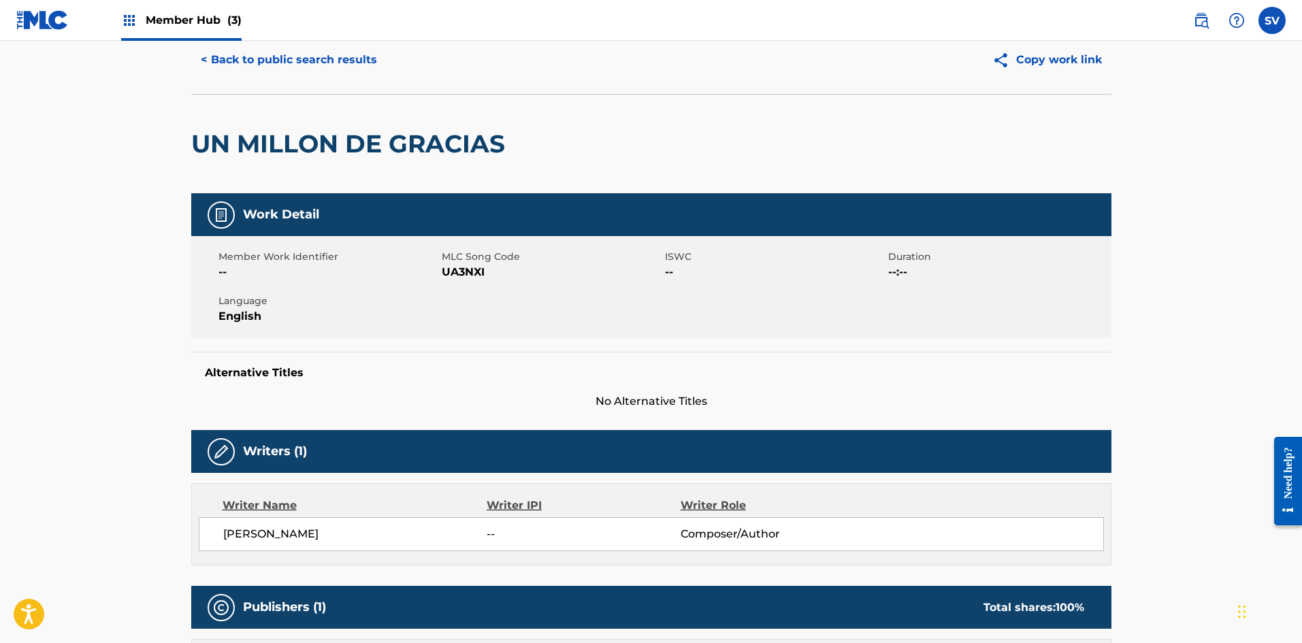
scroll to position [45, 0]
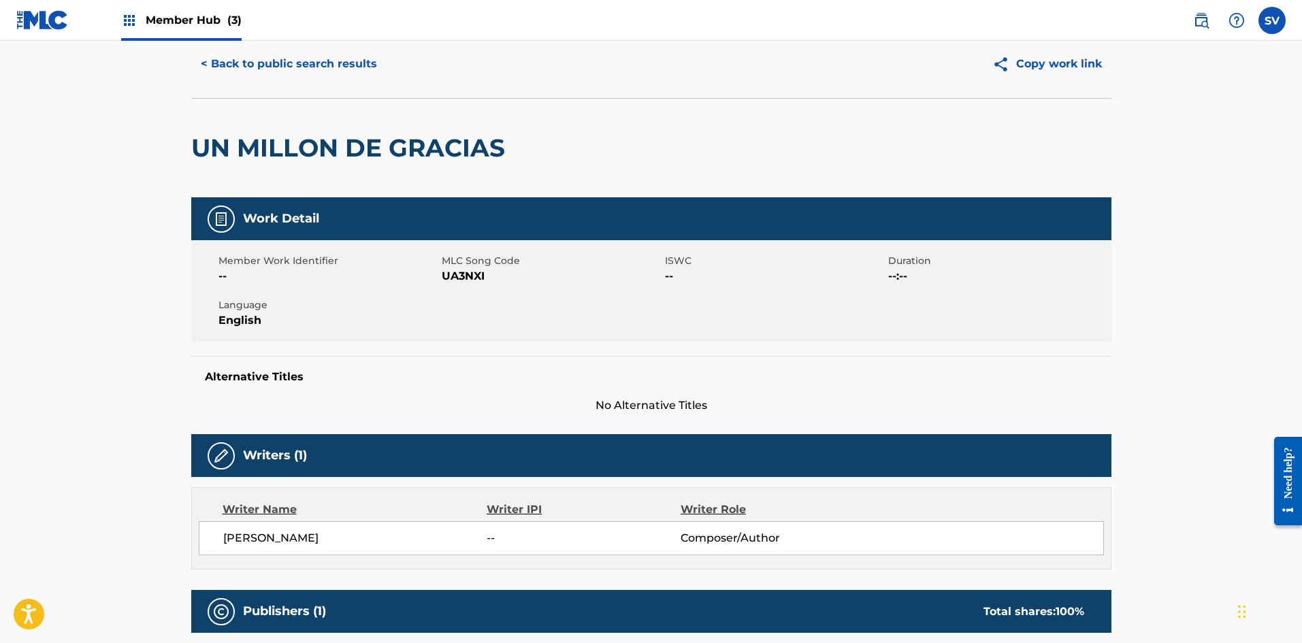
click at [461, 277] on span "UA3NXI" at bounding box center [552, 276] width 220 height 16
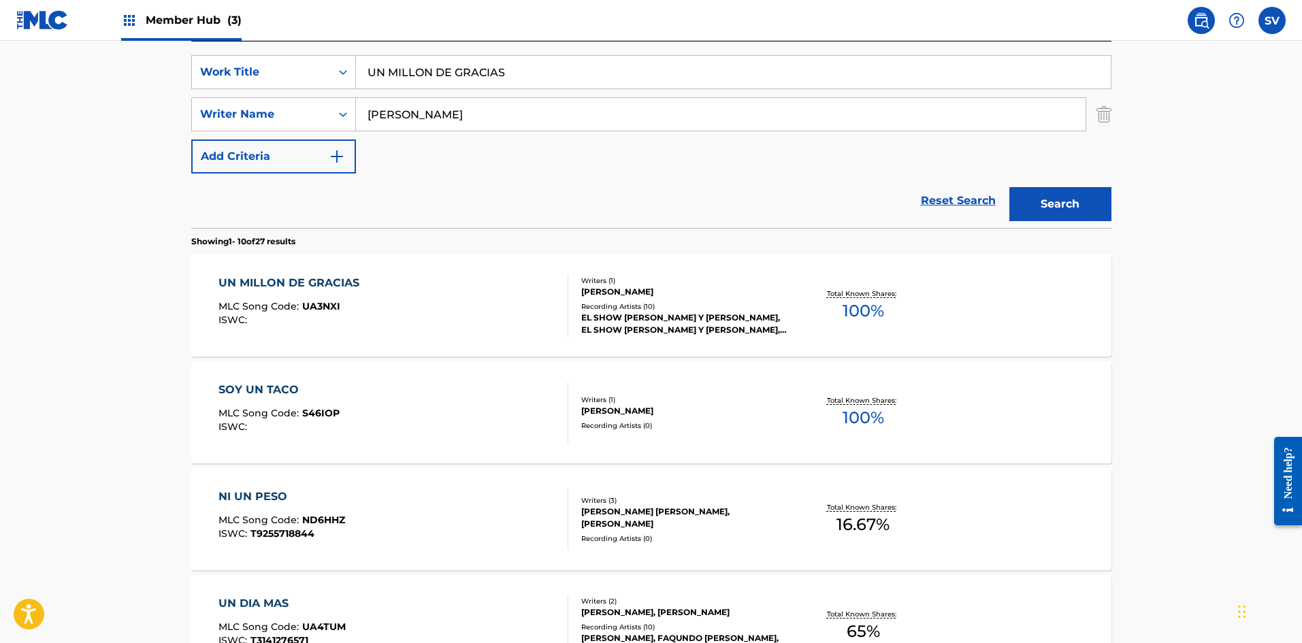
scroll to position [78, 0]
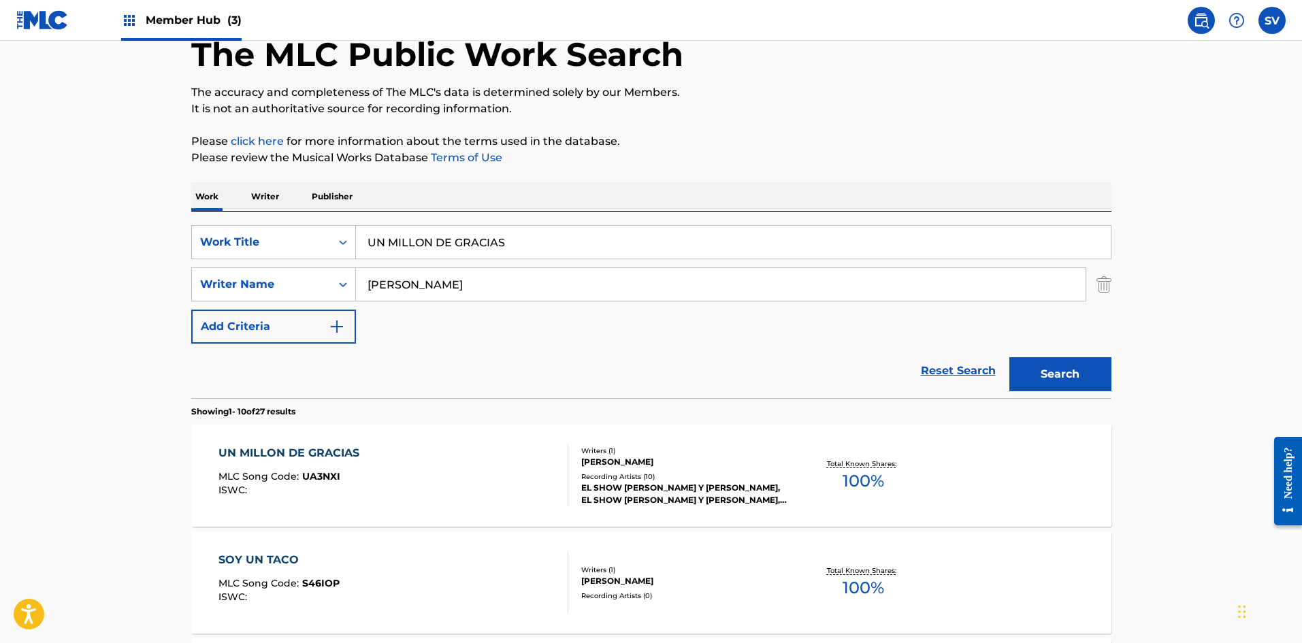
drag, startPoint x: 365, startPoint y: 243, endPoint x: 0, endPoint y: 269, distance: 366.4
paste input "VAMOS A LIMPIAR"
type input "VAMOS A LIMPIAR"
click at [1009, 357] on button "Search" at bounding box center [1060, 374] width 102 height 34
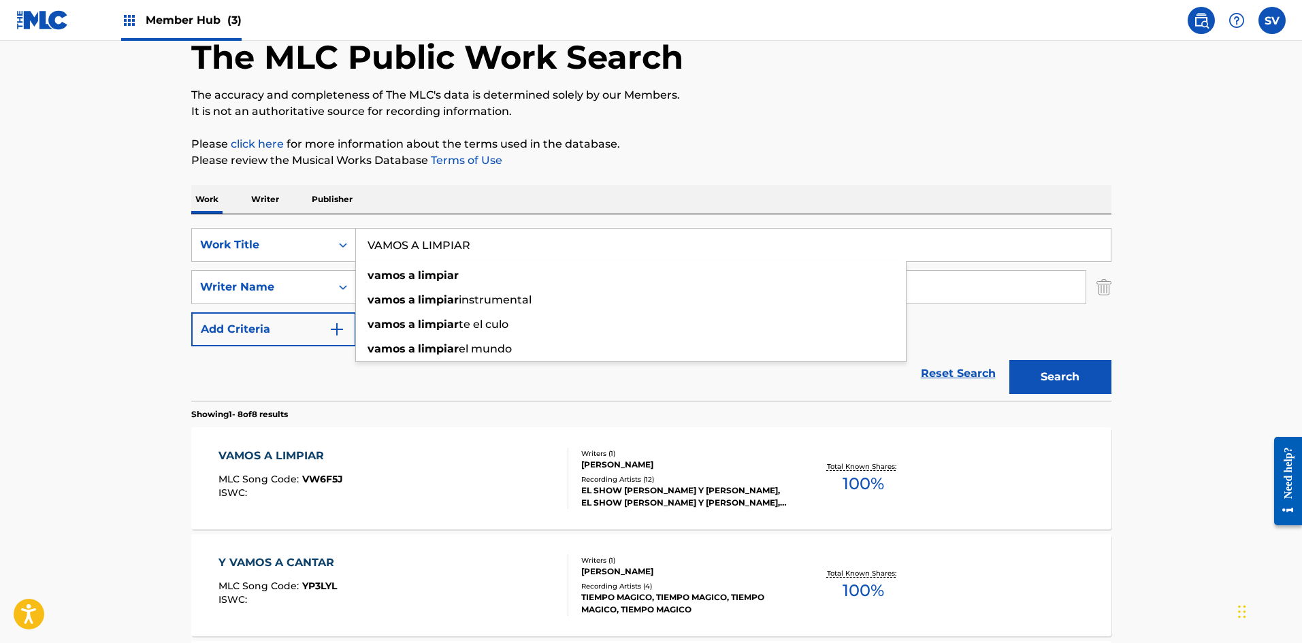
scroll to position [0, 0]
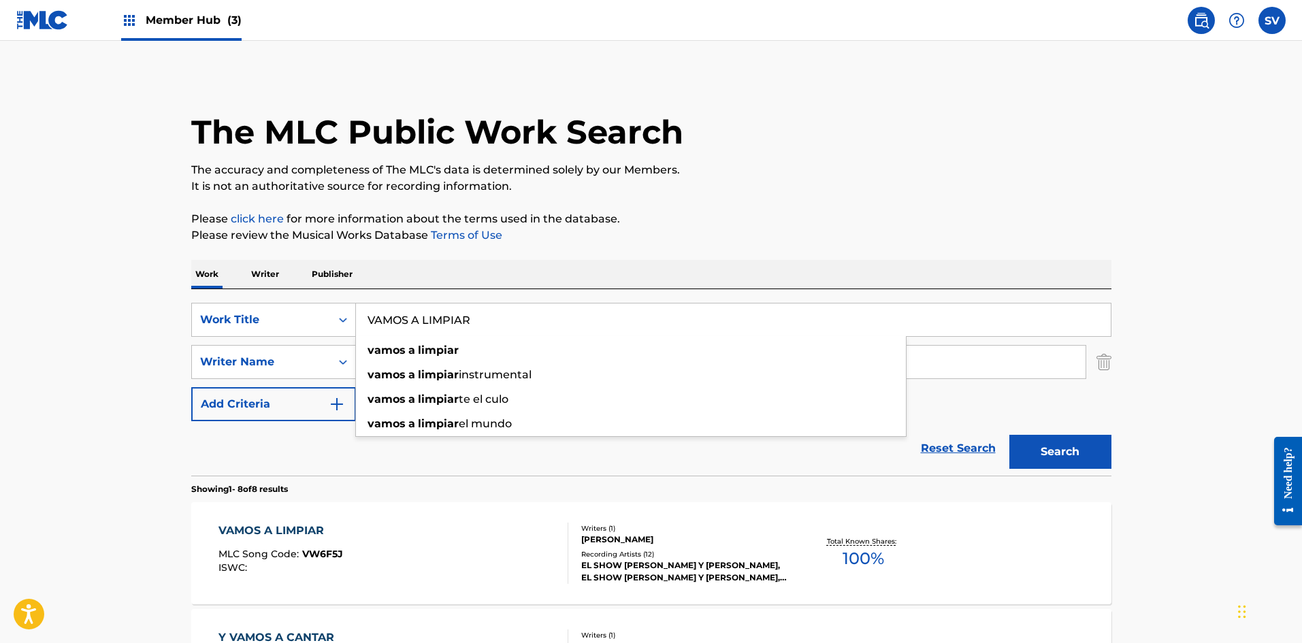
drag, startPoint x: 775, startPoint y: 257, endPoint x: 753, endPoint y: 235, distance: 30.8
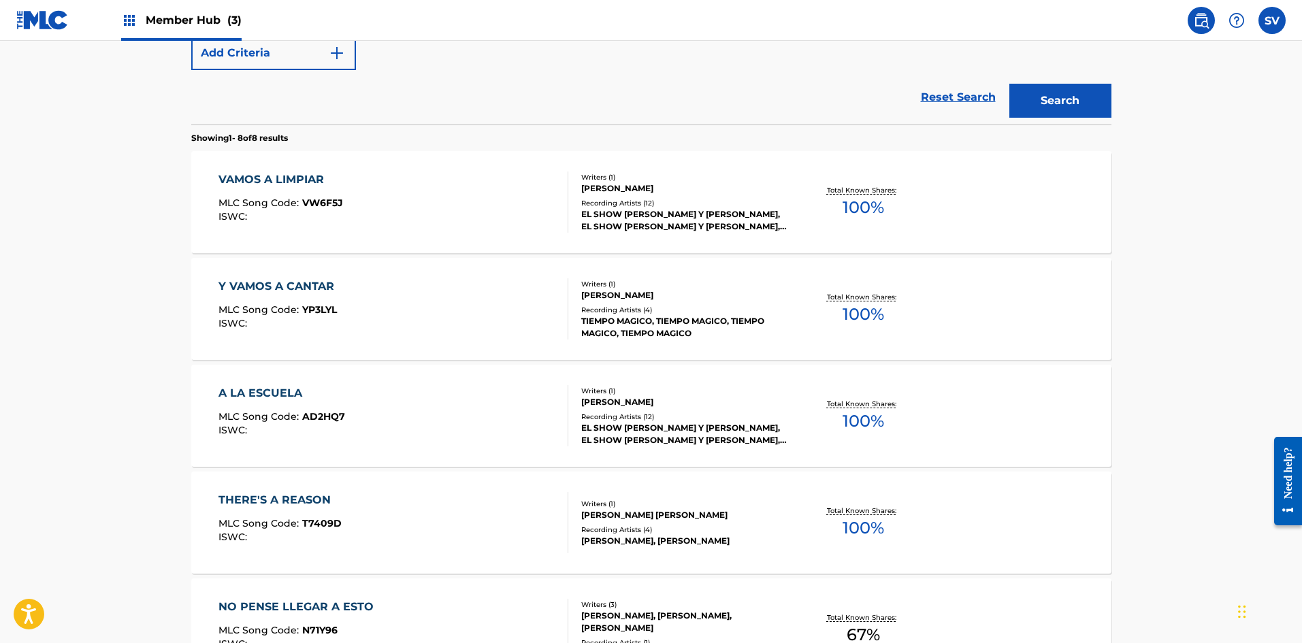
scroll to position [408, 0]
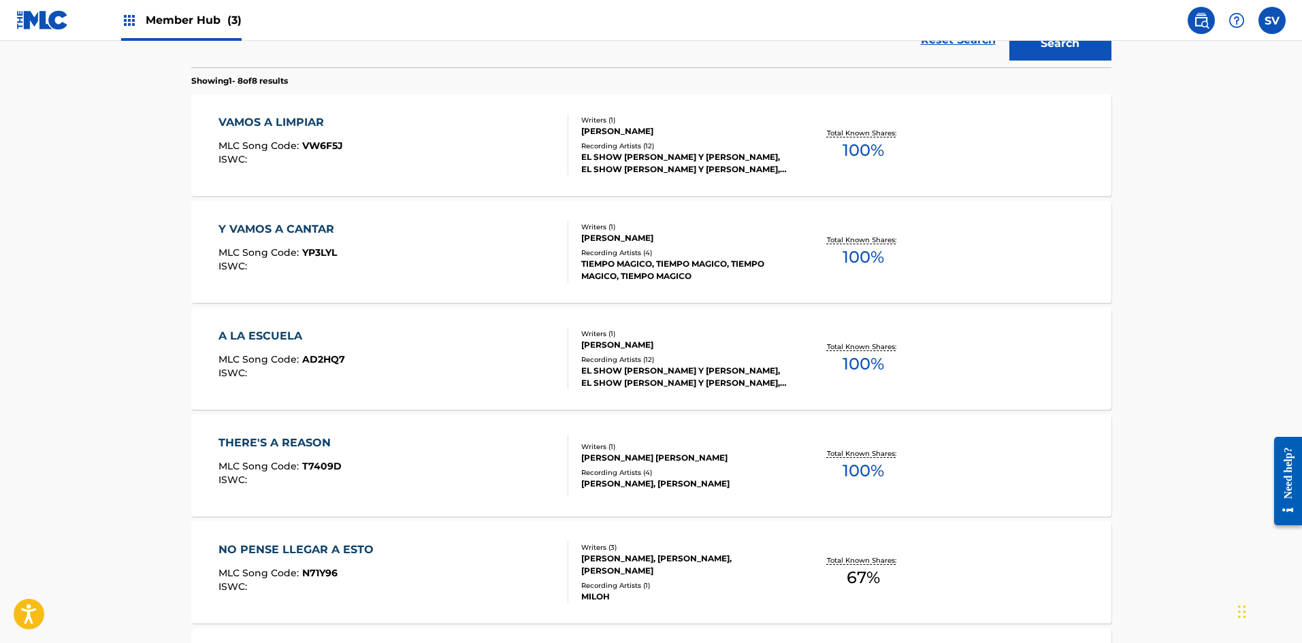
click at [655, 154] on div "EL SHOW [PERSON_NAME] Y [PERSON_NAME], EL SHOW [PERSON_NAME] Y [PERSON_NAME], E…" at bounding box center [683, 163] width 205 height 24
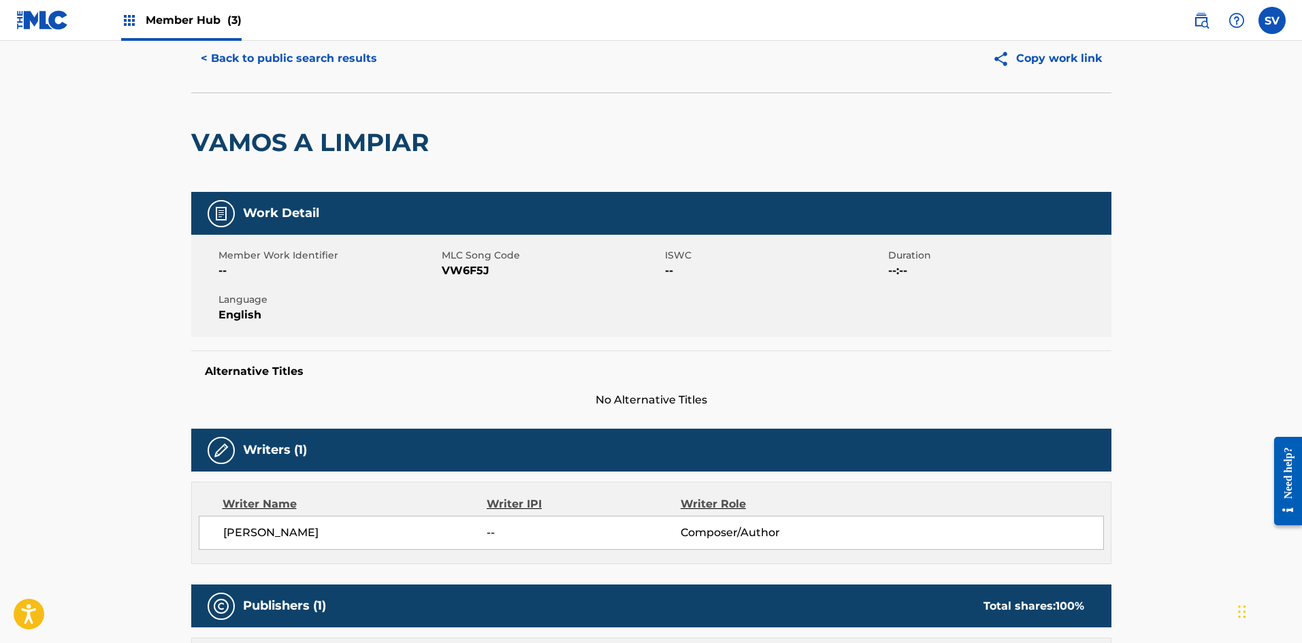
scroll to position [27, 0]
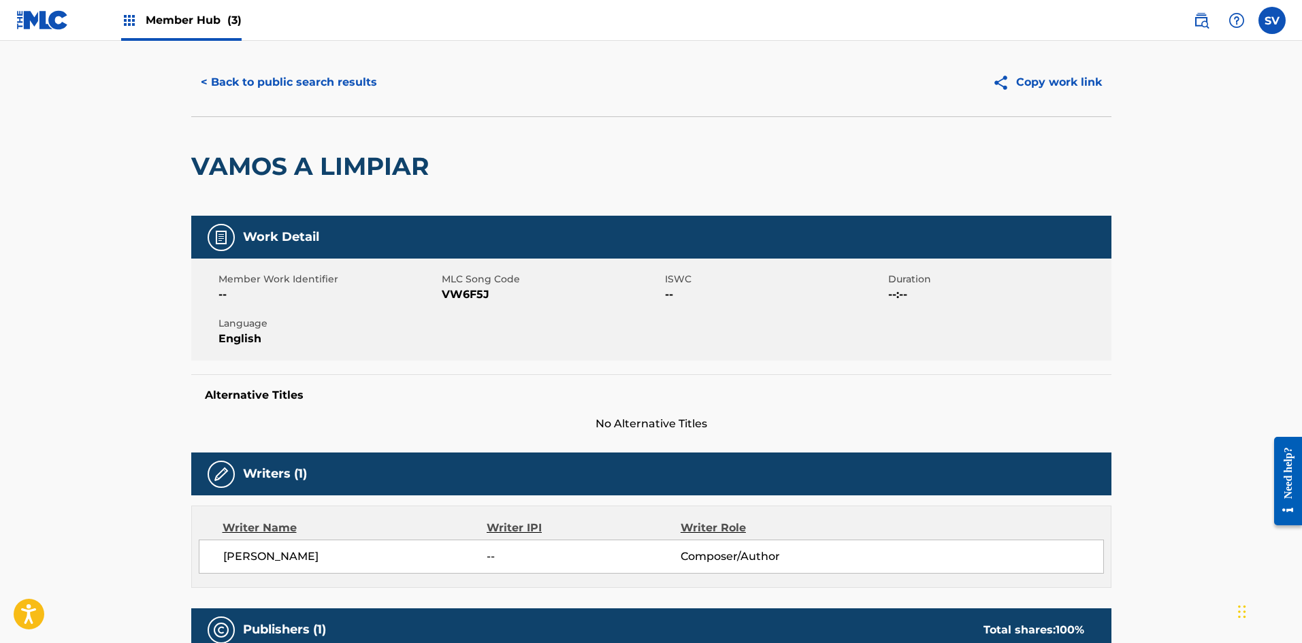
click at [467, 300] on span "VW6F5J" at bounding box center [552, 294] width 220 height 16
click at [463, 297] on span "VW6F5J" at bounding box center [552, 294] width 220 height 16
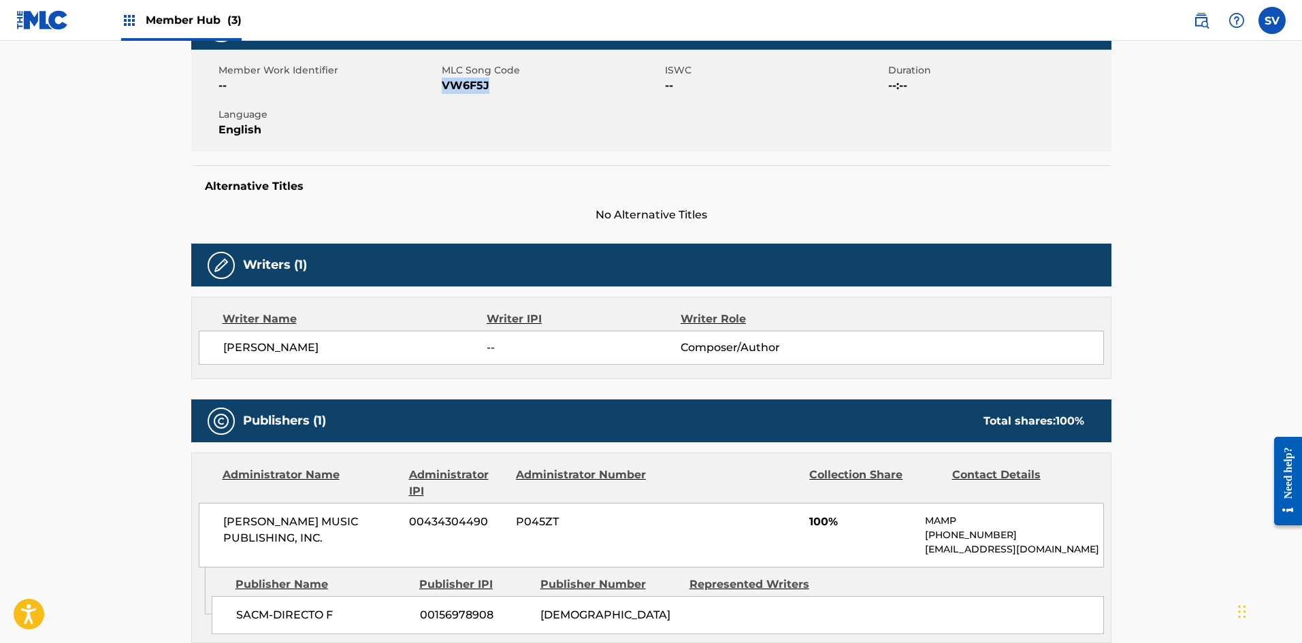
scroll to position [231, 0]
